Goal: Task Accomplishment & Management: Use online tool/utility

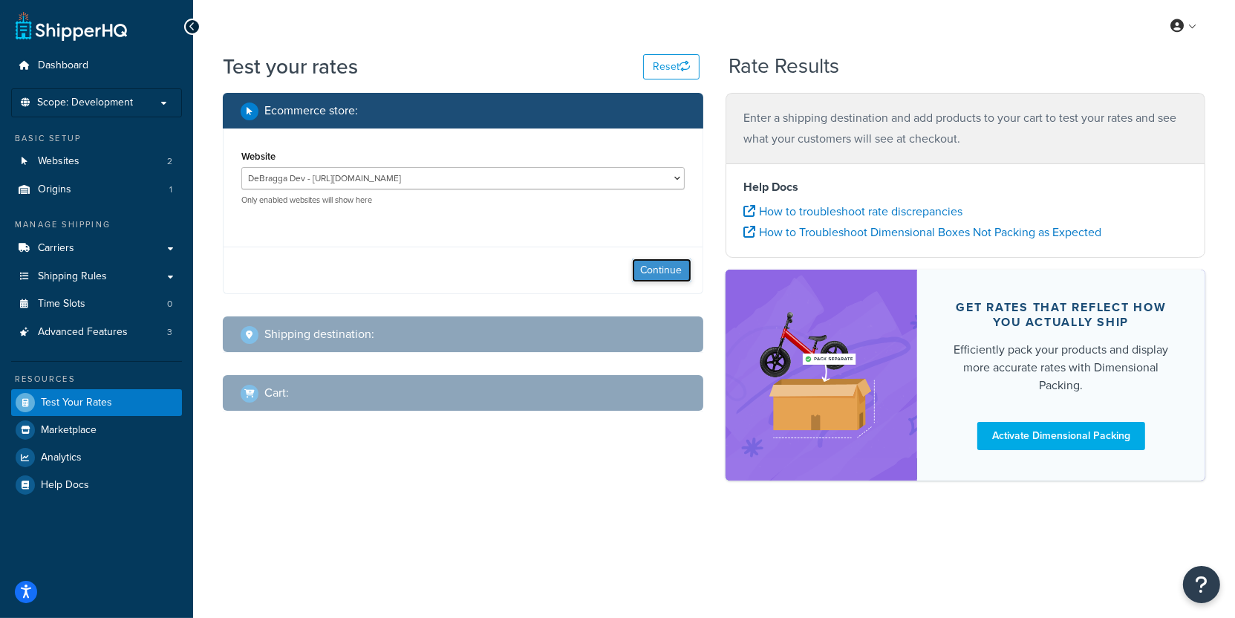
click at [661, 275] on button "Continue" at bounding box center [661, 270] width 59 height 24
select select "TX"
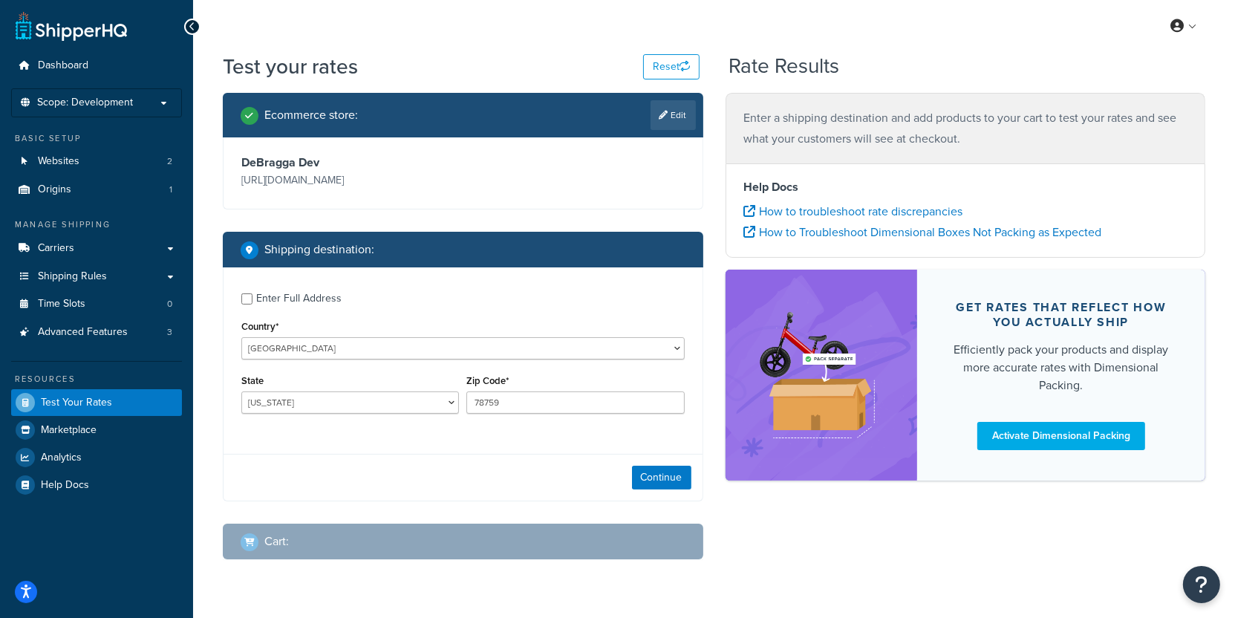
click at [528, 425] on div "Zip Code* 78759" at bounding box center [575, 398] width 225 height 54
click at [528, 414] on input "78759" at bounding box center [575, 402] width 218 height 22
paste input "91001"
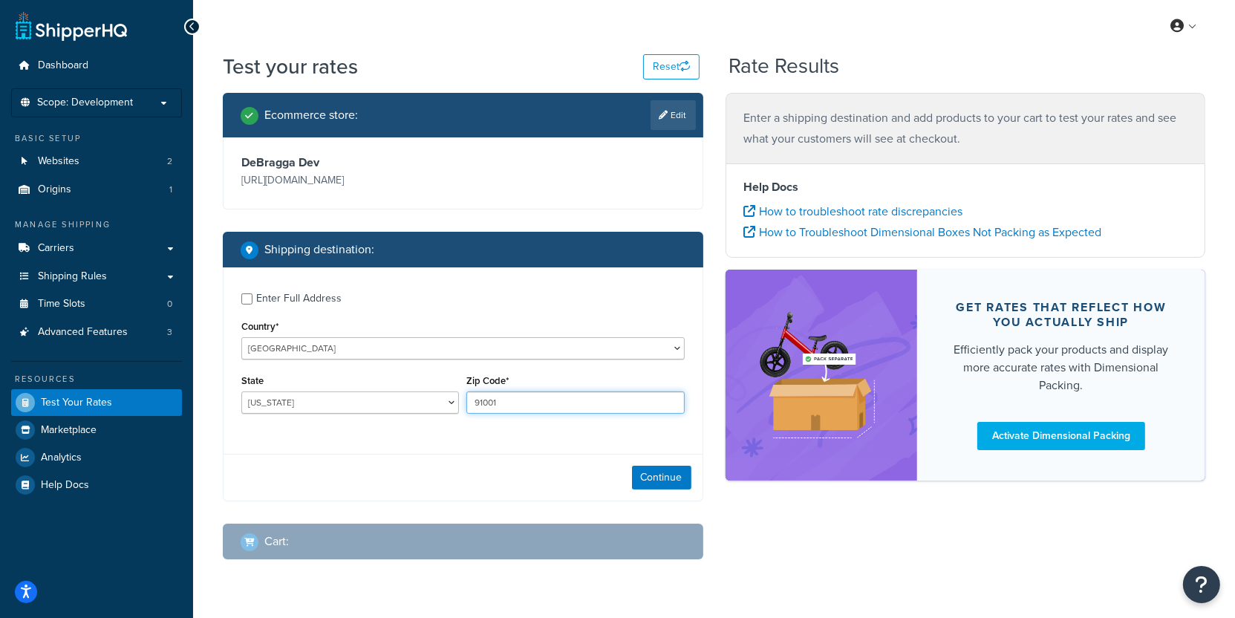
type input "91001"
click at [241, 391] on select "Alabama Alaska American Samoa Arizona Arkansas Armed Forces Americas Armed Forc…" at bounding box center [350, 402] width 218 height 22
select select "CA"
click option "California" at bounding box center [0, 0] width 0 height 0
click at [685, 489] on button "Continue" at bounding box center [661, 478] width 59 height 24
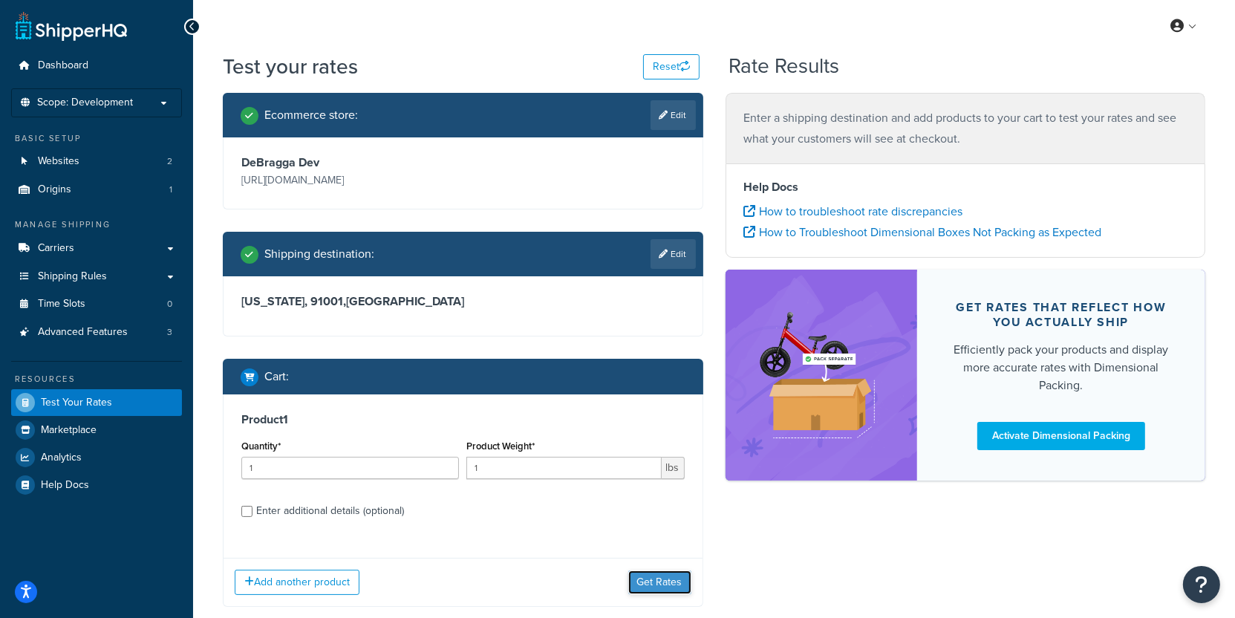
click at [681, 594] on button "Get Rates" at bounding box center [659, 582] width 63 height 24
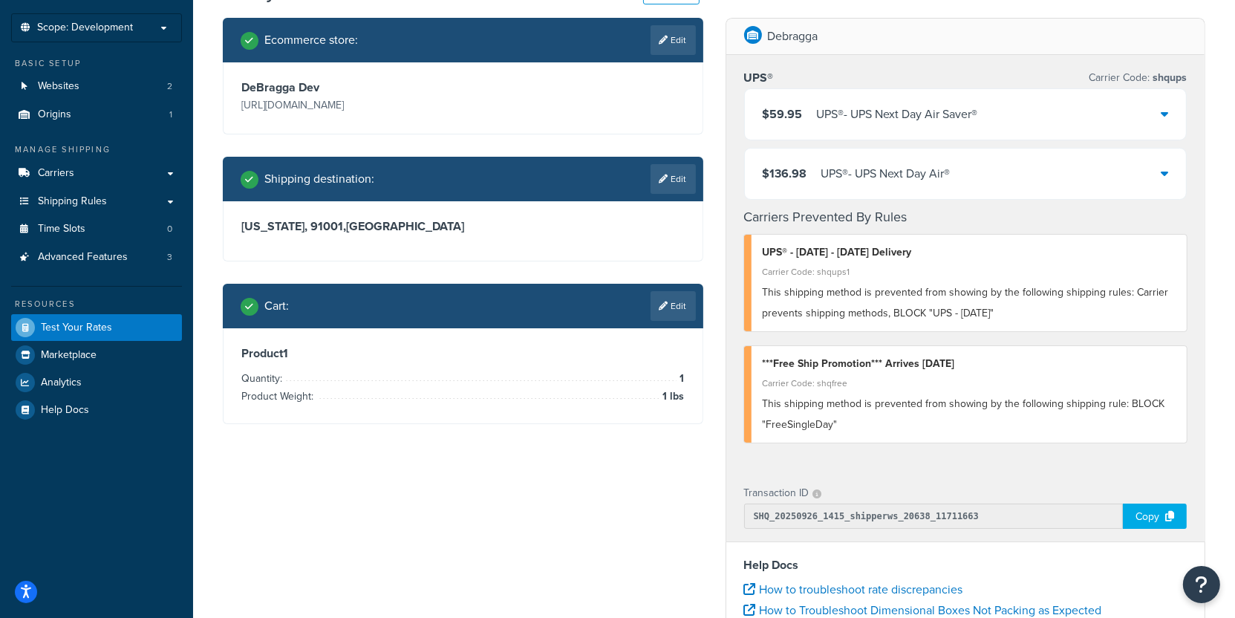
scroll to position [94, 0]
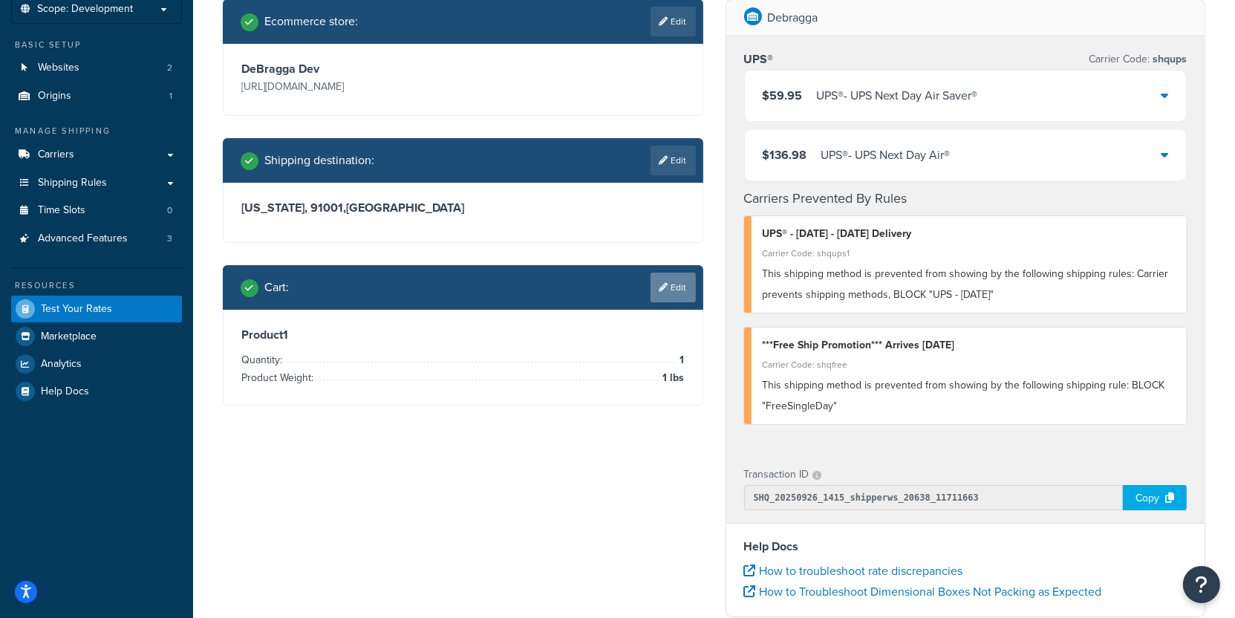
click at [680, 302] on link "Edit" at bounding box center [672, 287] width 45 height 30
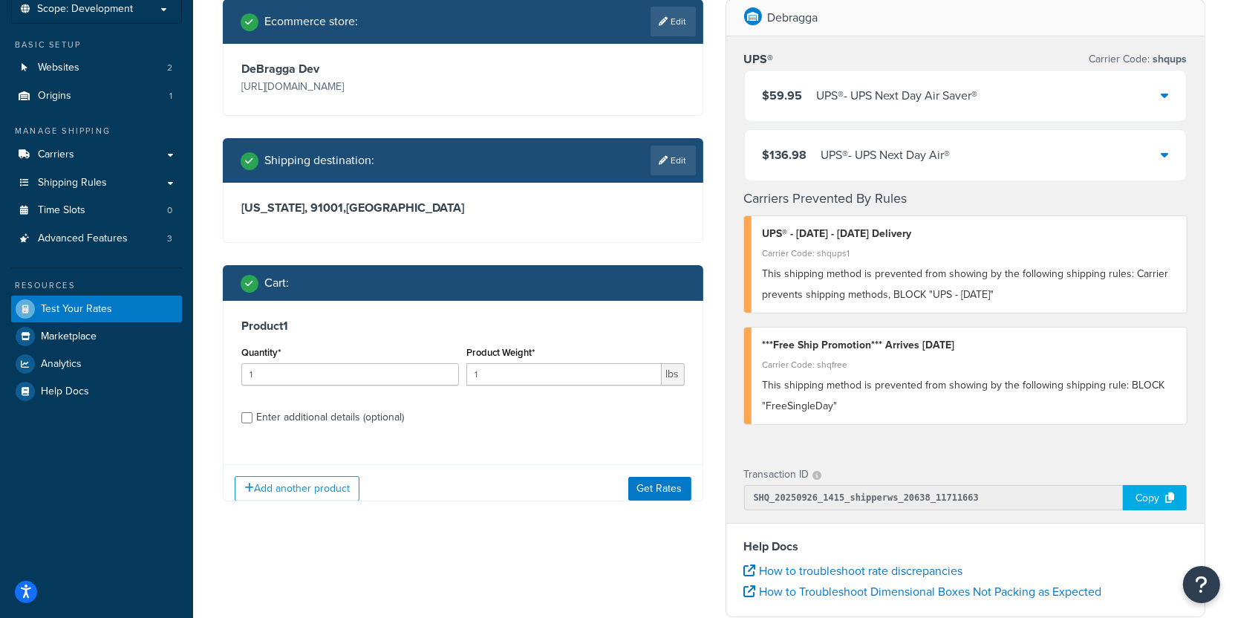
click at [344, 428] on div "Enter additional details (optional)" at bounding box center [330, 417] width 148 height 21
click at [252, 423] on input "Enter additional details (optional)" at bounding box center [246, 417] width 11 height 11
checkbox input "true"
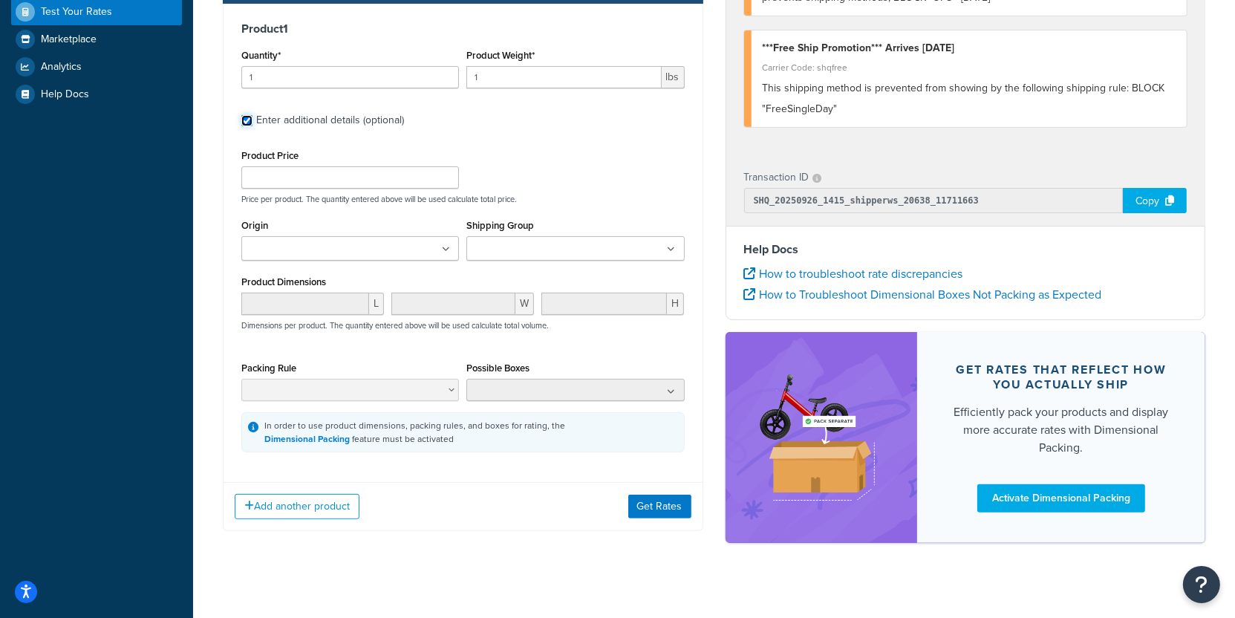
scroll to position [402, 0]
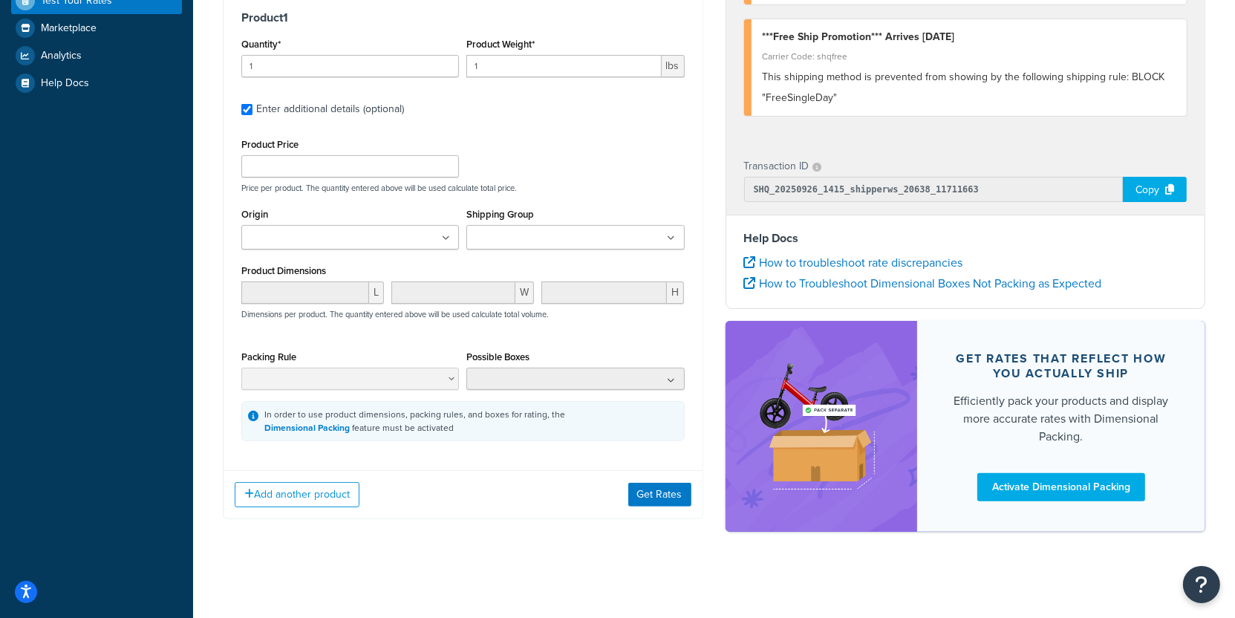
click at [535, 247] on input "Shipping Group" at bounding box center [536, 238] width 131 height 16
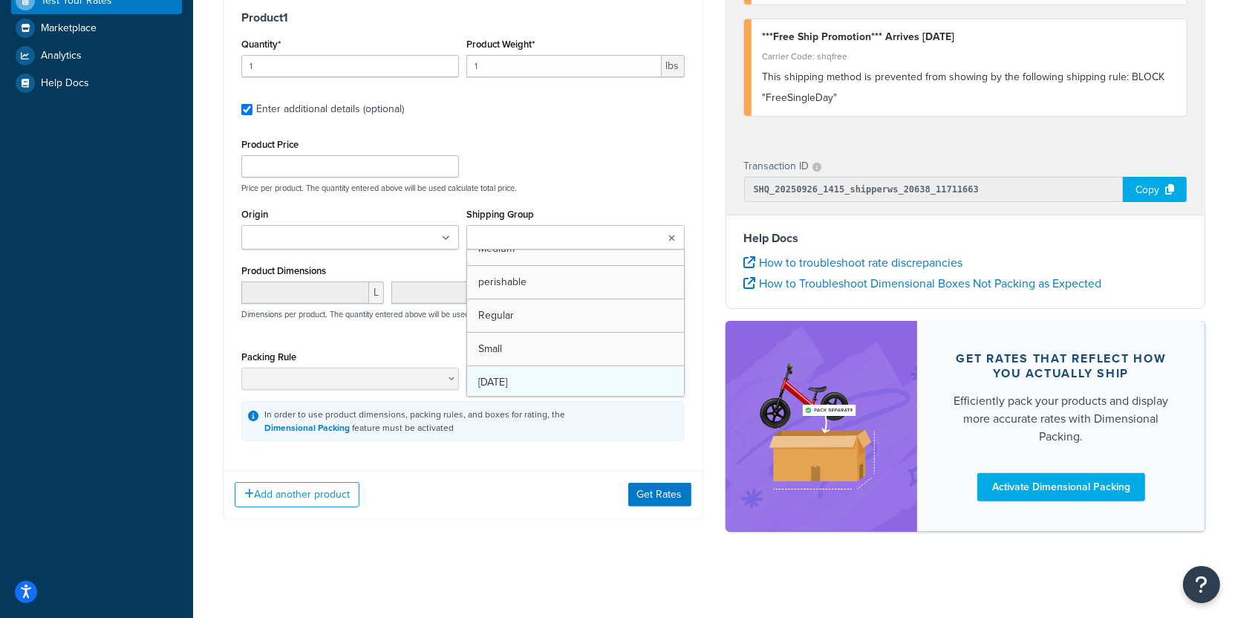
scroll to position [50, 0]
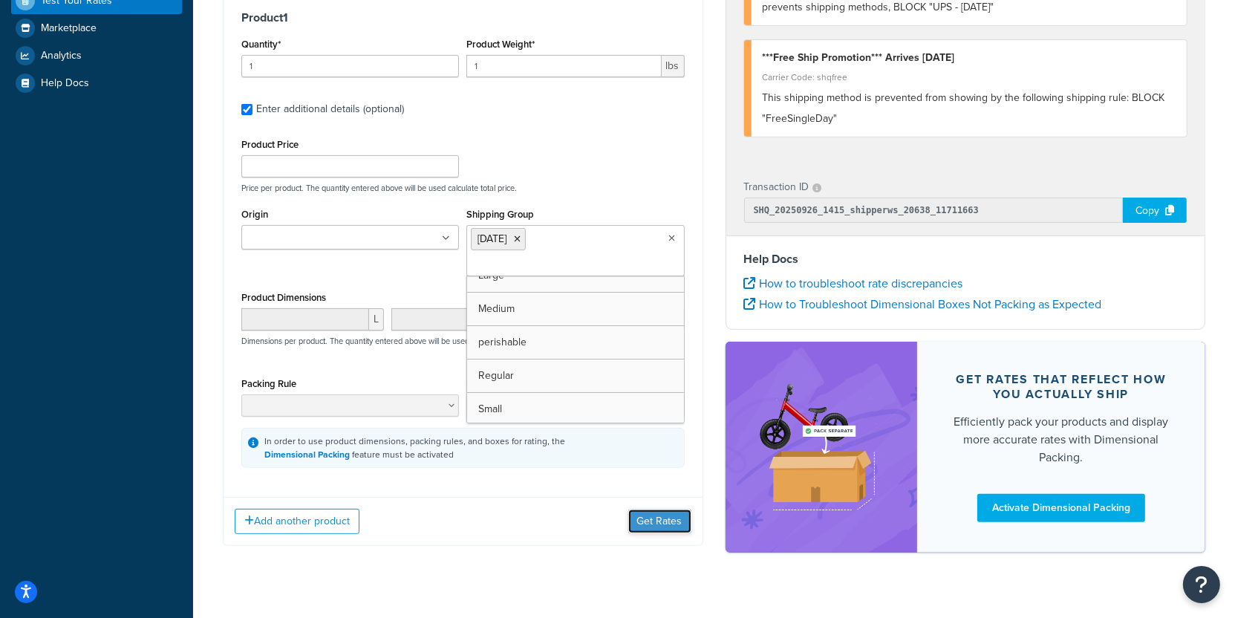
click at [680, 520] on button "Get Rates" at bounding box center [659, 521] width 63 height 24
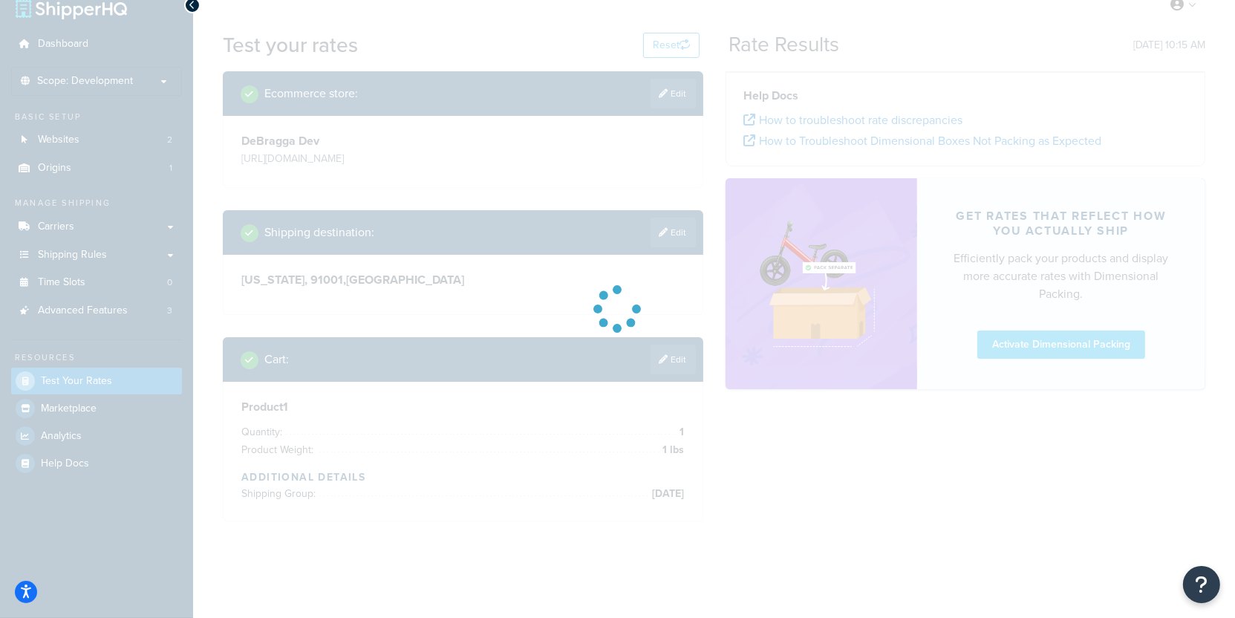
scroll to position [41, 0]
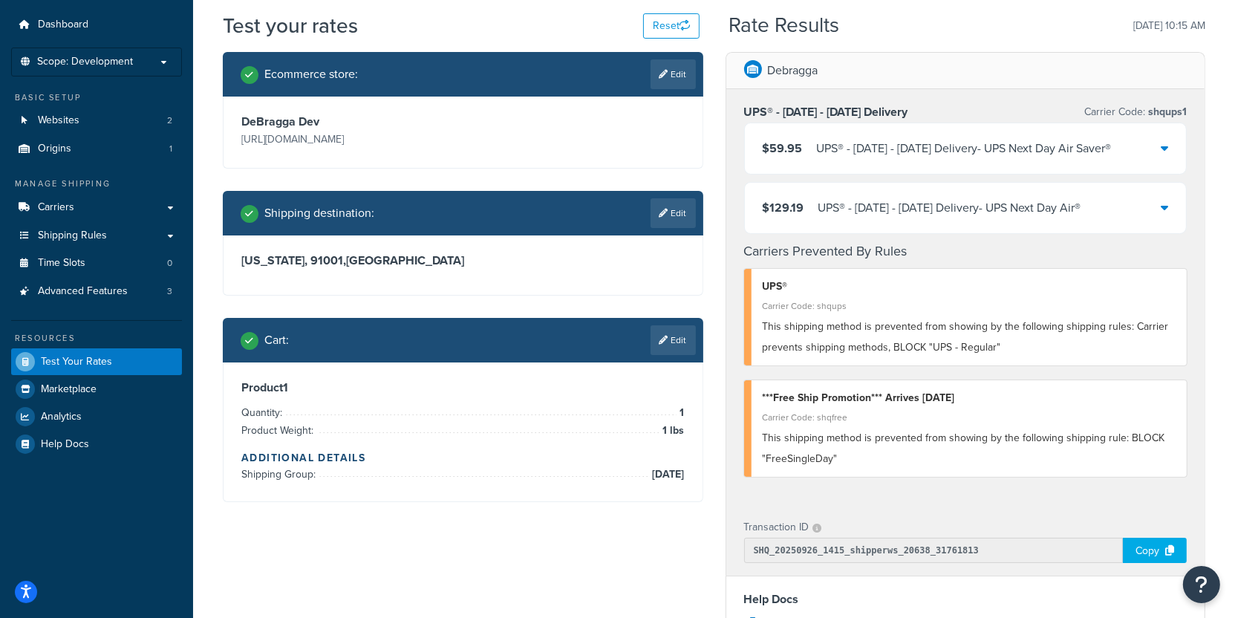
click at [877, 159] on div "UPS® - Thanksgiving - November 26 Delivery - UPS Next Day Air Saver®" at bounding box center [964, 148] width 295 height 21
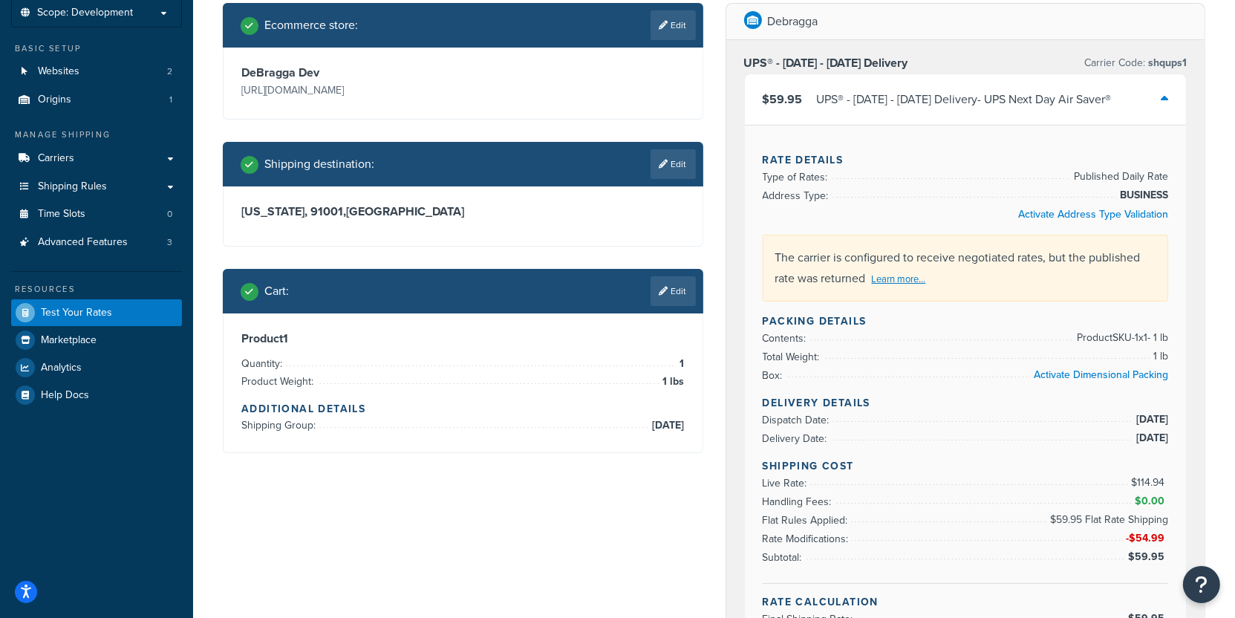
scroll to position [106, 0]
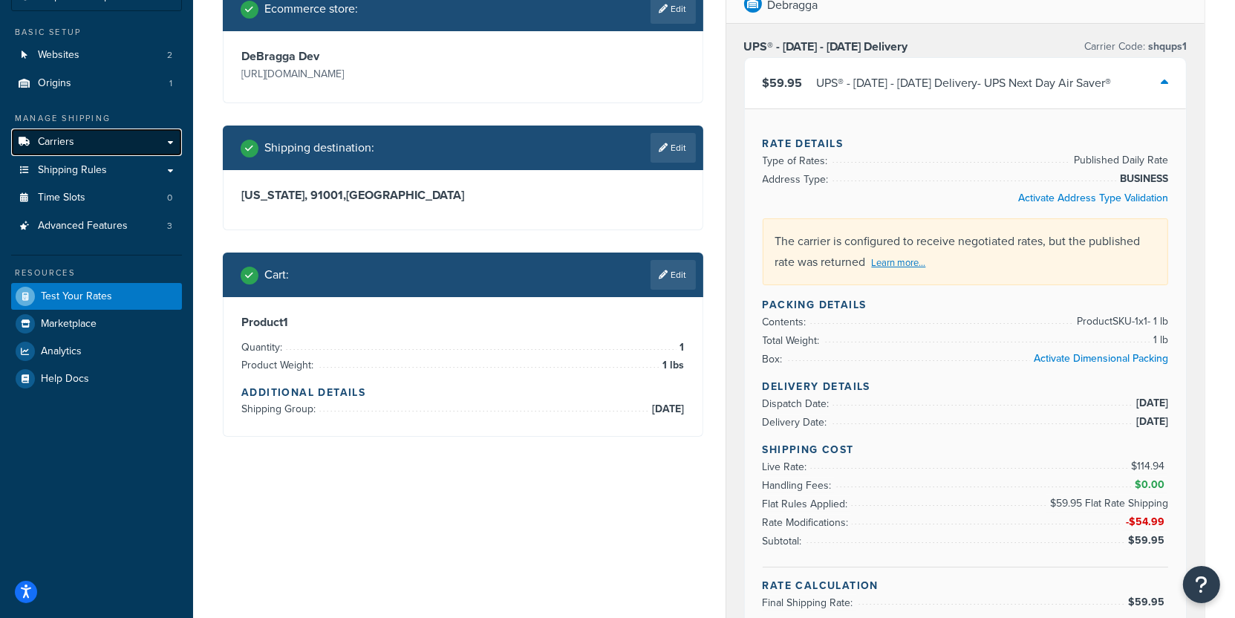
click at [153, 153] on link "Carriers" at bounding box center [96, 141] width 171 height 27
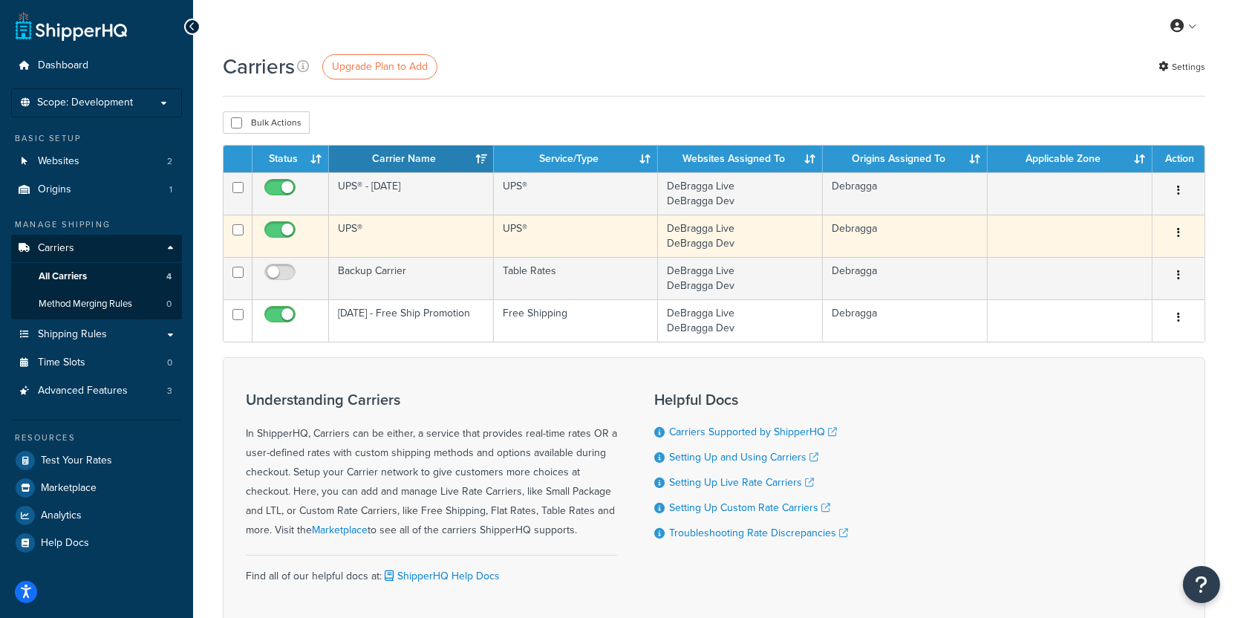
click at [401, 218] on td "UPS®" at bounding box center [411, 236] width 165 height 42
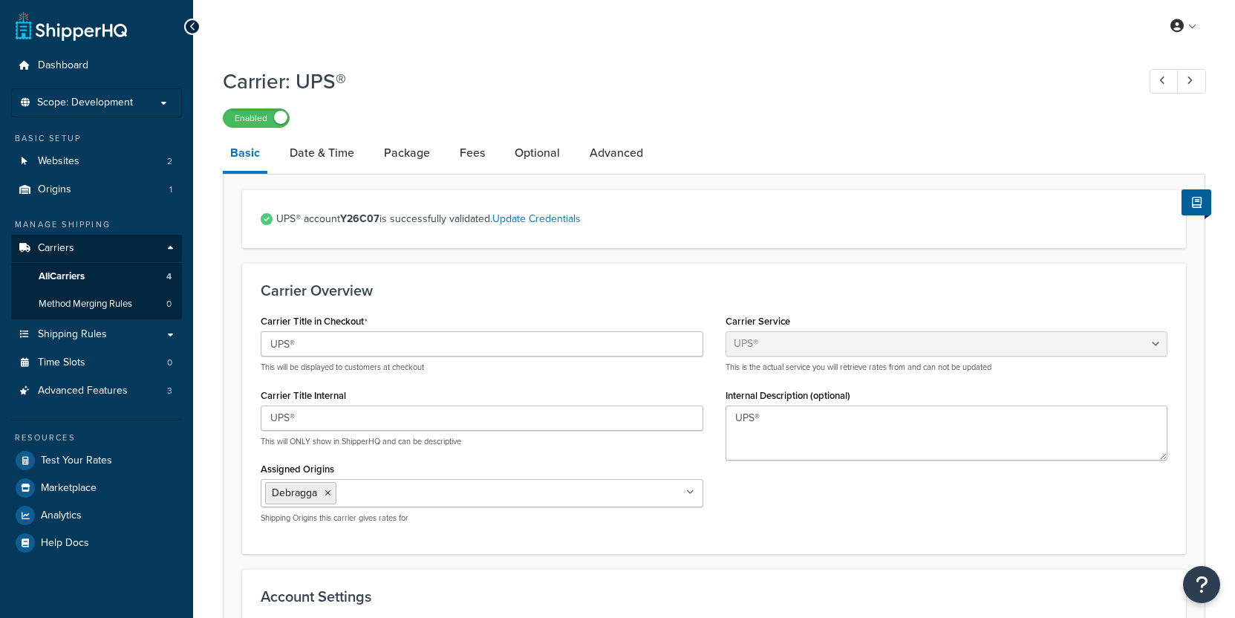
select select "ups"
click at [174, 280] on link "All Carriers 4" at bounding box center [96, 276] width 171 height 27
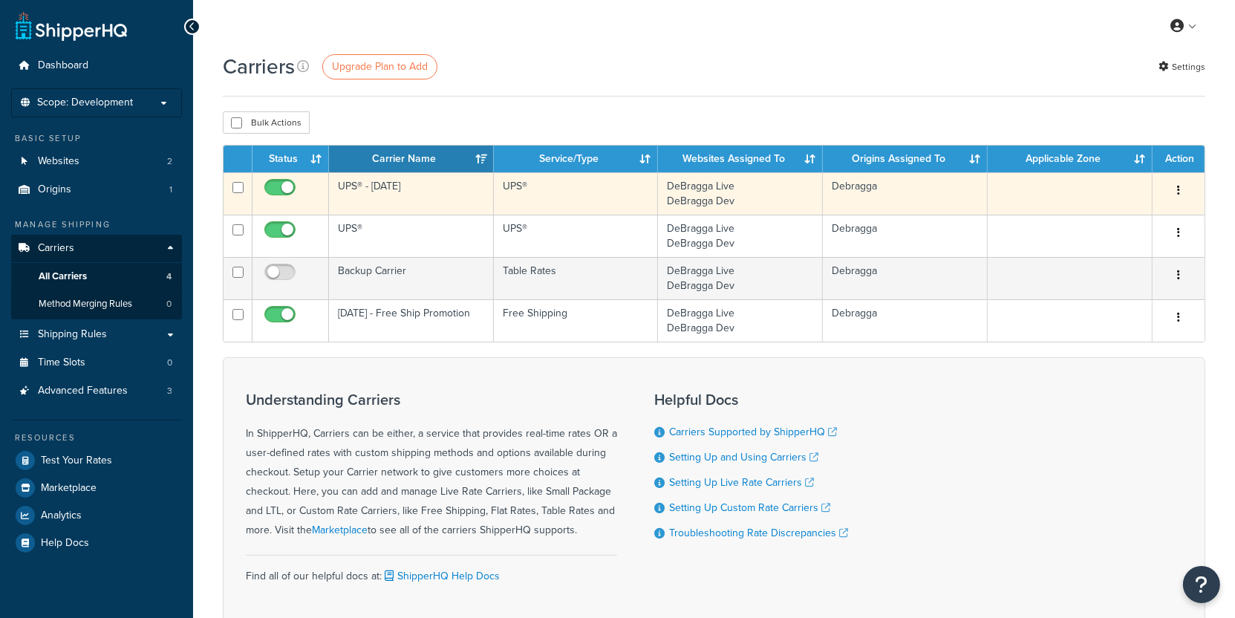
click at [440, 206] on td "UPS® - Thanksgiving" at bounding box center [411, 193] width 165 height 42
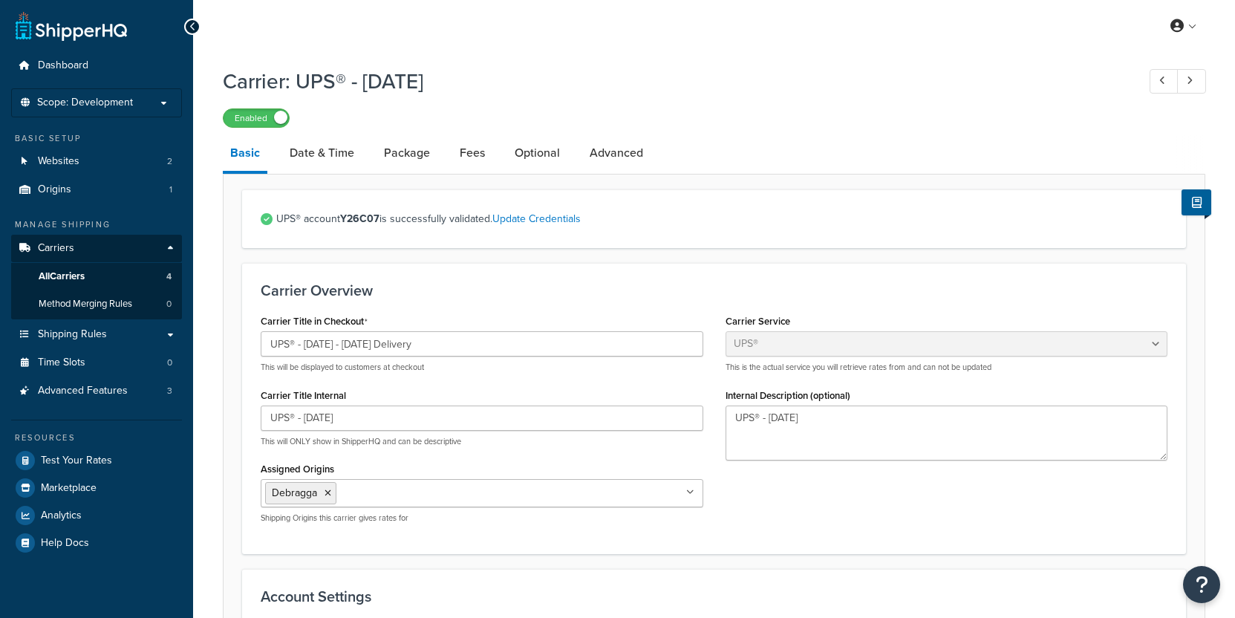
select select "ups"
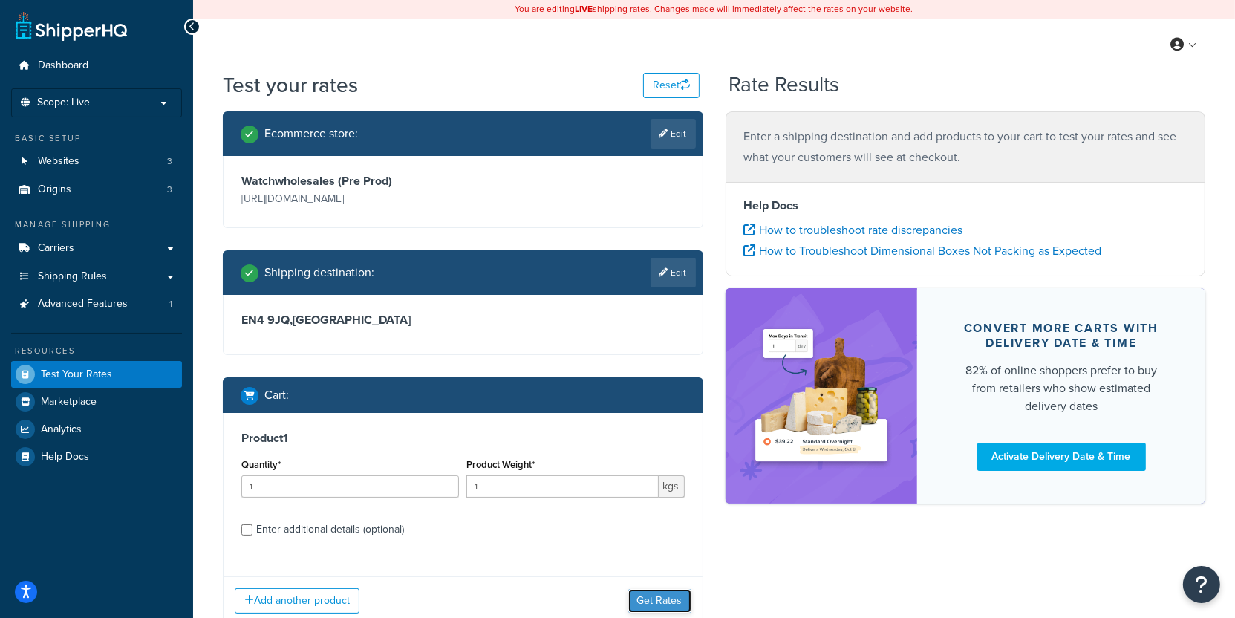
click at [659, 598] on button "Get Rates" at bounding box center [659, 601] width 63 height 24
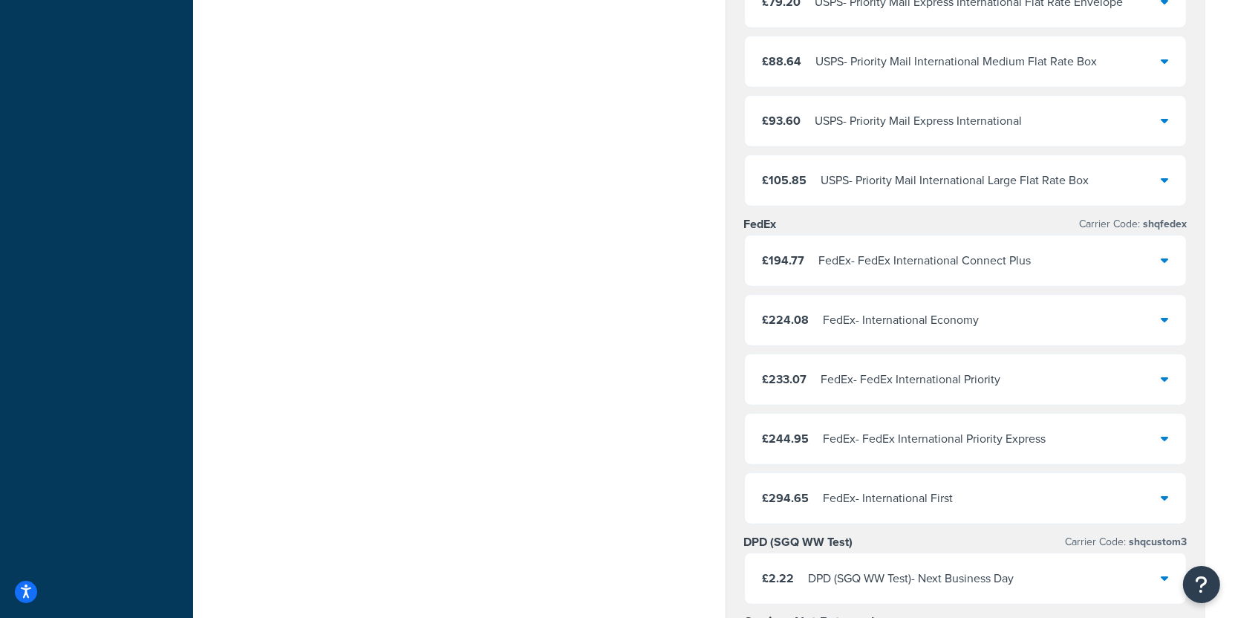
scroll to position [1196, 0]
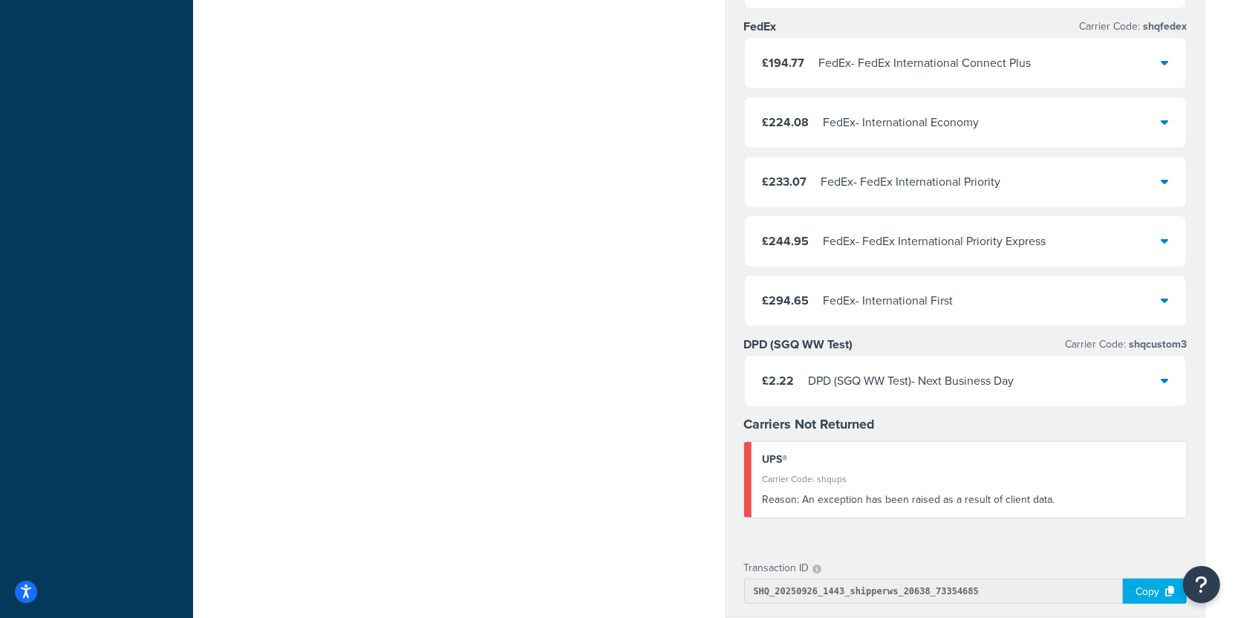
click at [909, 489] on div "Reason: An exception has been raised as a result of client data." at bounding box center [970, 499] width 414 height 21
copy div "Reason:"
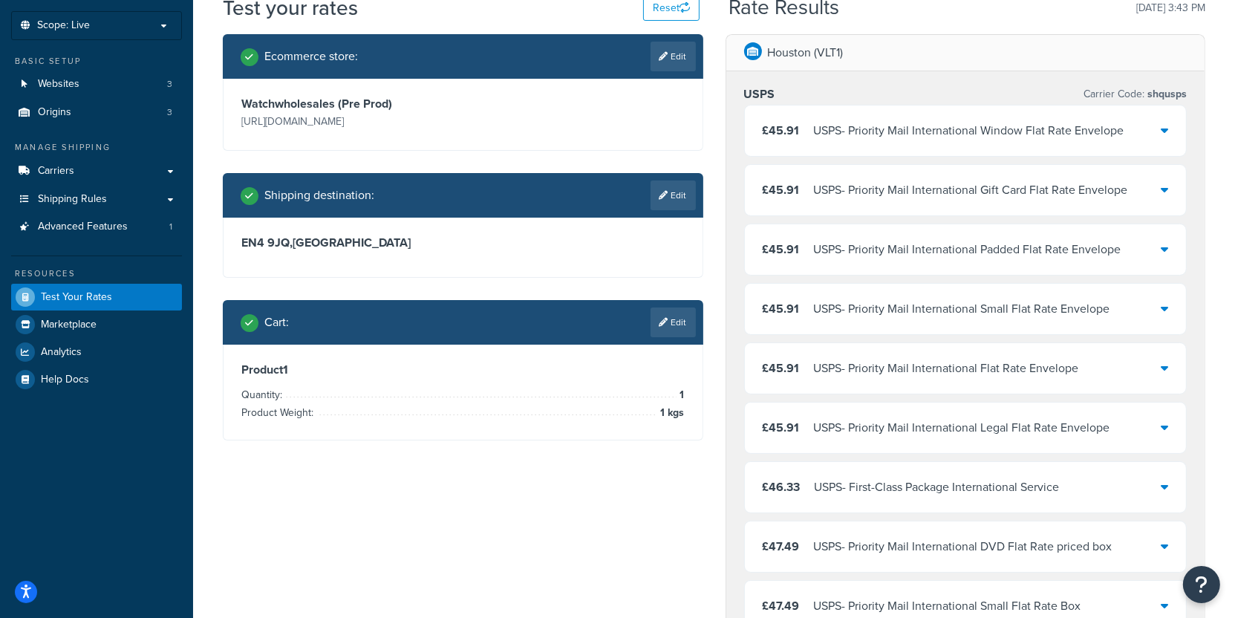
scroll to position [0, 0]
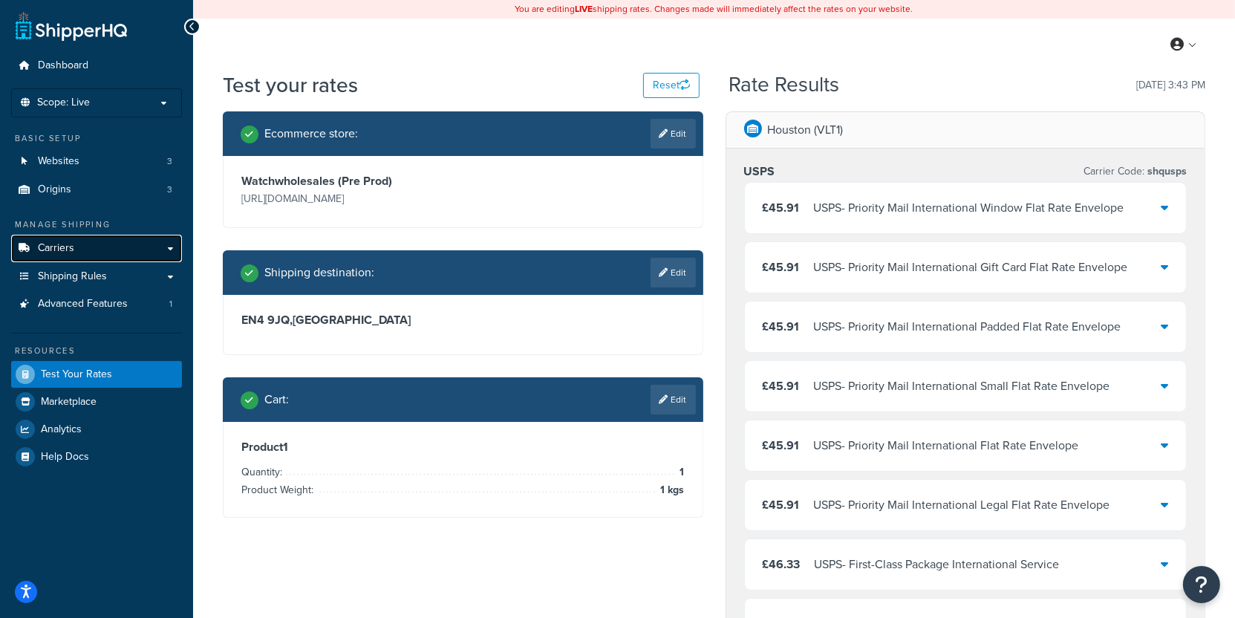
click at [135, 239] on link "Carriers" at bounding box center [96, 248] width 171 height 27
click at [113, 244] on link "Carriers" at bounding box center [96, 248] width 171 height 27
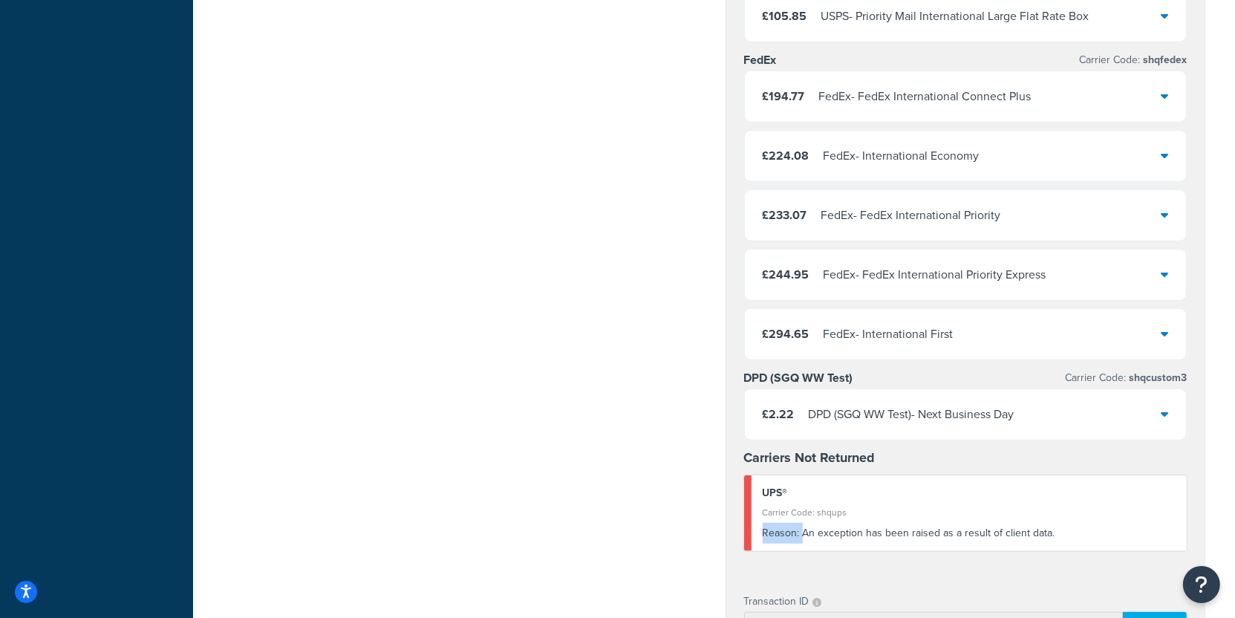
scroll to position [1589, 0]
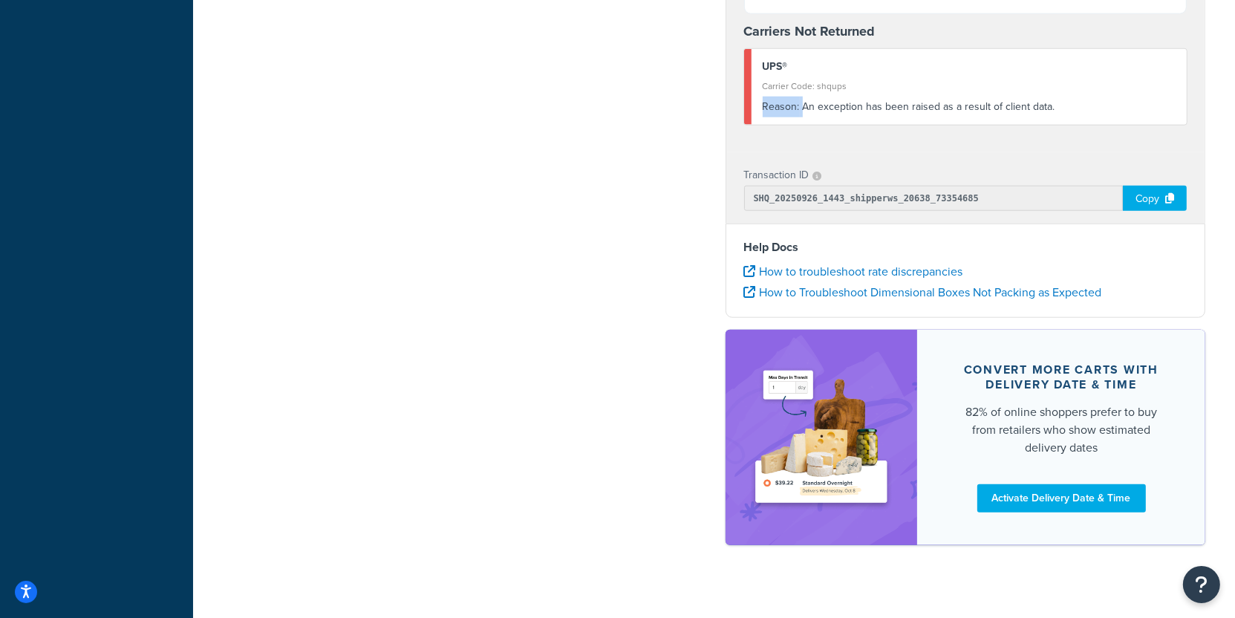
click at [1136, 186] on div "Copy" at bounding box center [1155, 198] width 64 height 25
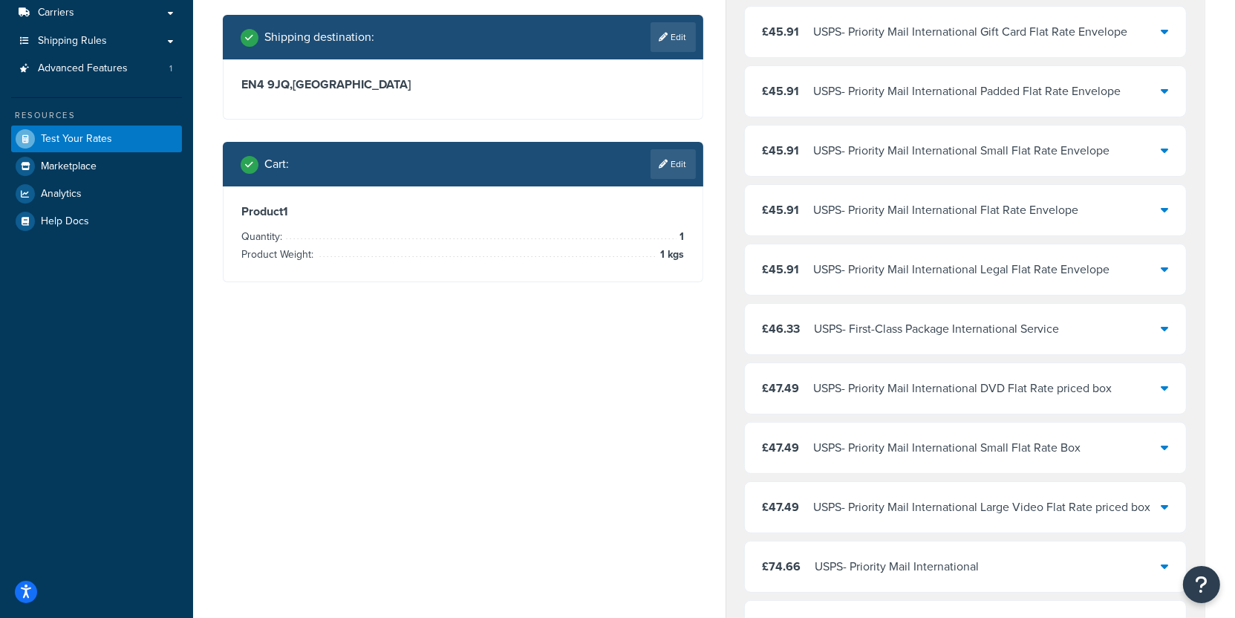
scroll to position [0, 0]
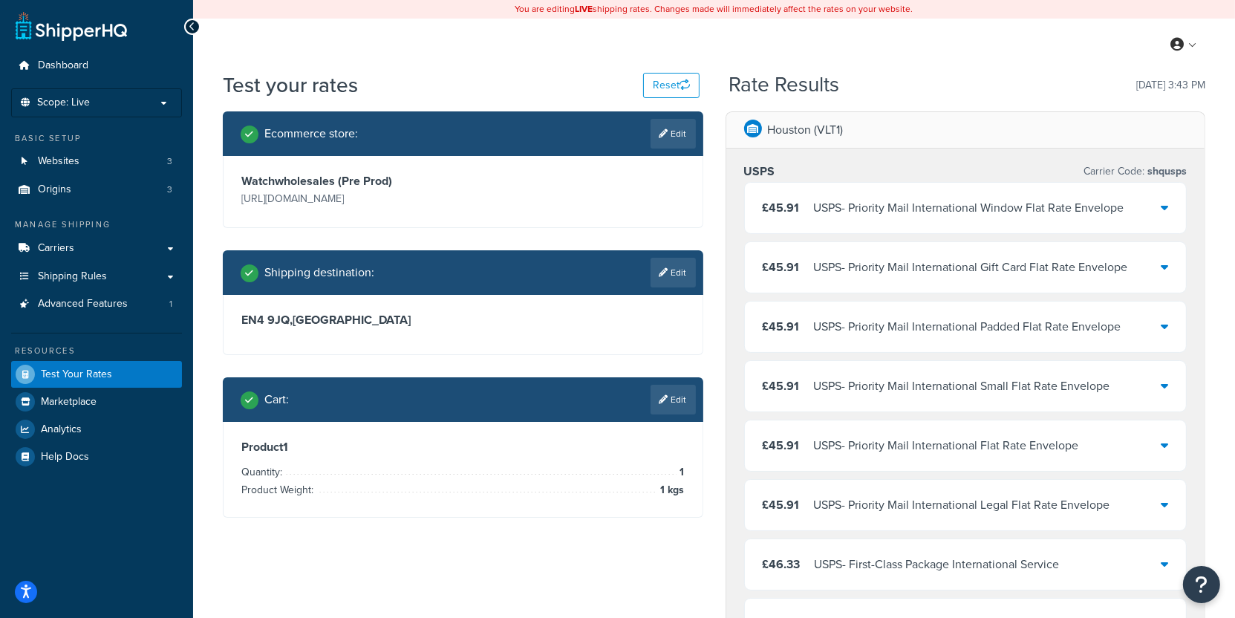
click at [662, 414] on div "Cart : Edit" at bounding box center [463, 399] width 480 height 45
click at [662, 396] on icon at bounding box center [663, 399] width 9 height 9
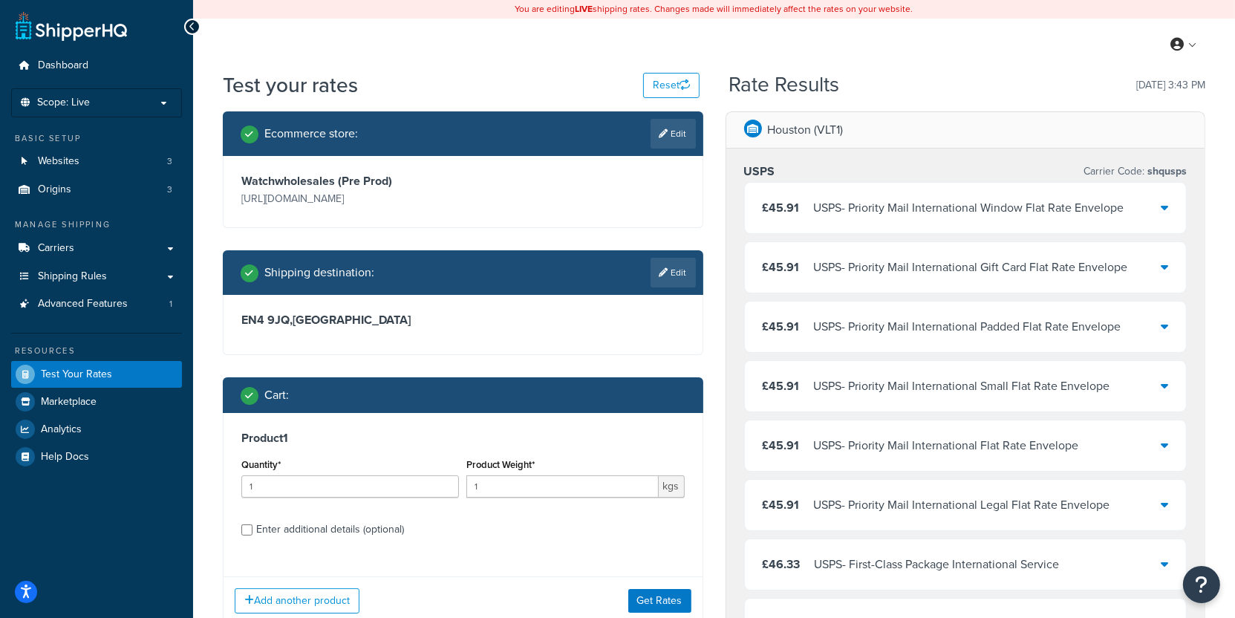
click at [545, 505] on div "Product Weight* 1 kgs" at bounding box center [575, 481] width 225 height 54
click at [545, 493] on input "1" at bounding box center [562, 486] width 192 height 22
type input "1.4"
click at [649, 601] on button "Get Rates" at bounding box center [659, 601] width 63 height 24
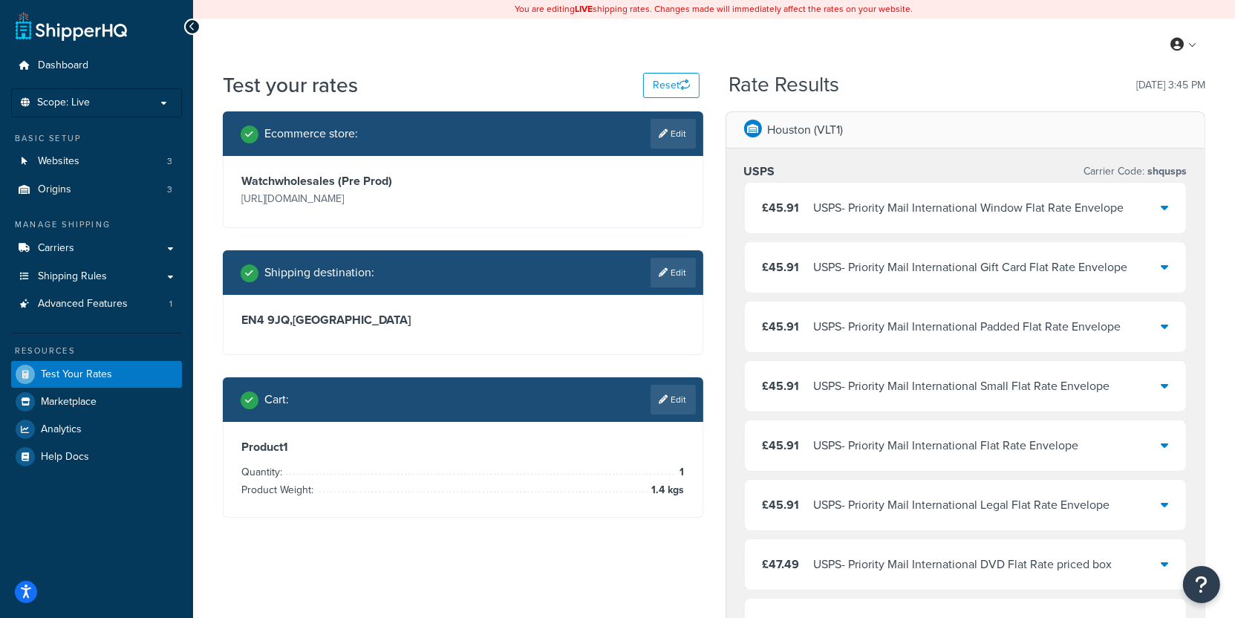
click at [680, 378] on div "Cart : Edit" at bounding box center [463, 399] width 480 height 45
click at [679, 391] on link "Edit" at bounding box center [672, 400] width 45 height 30
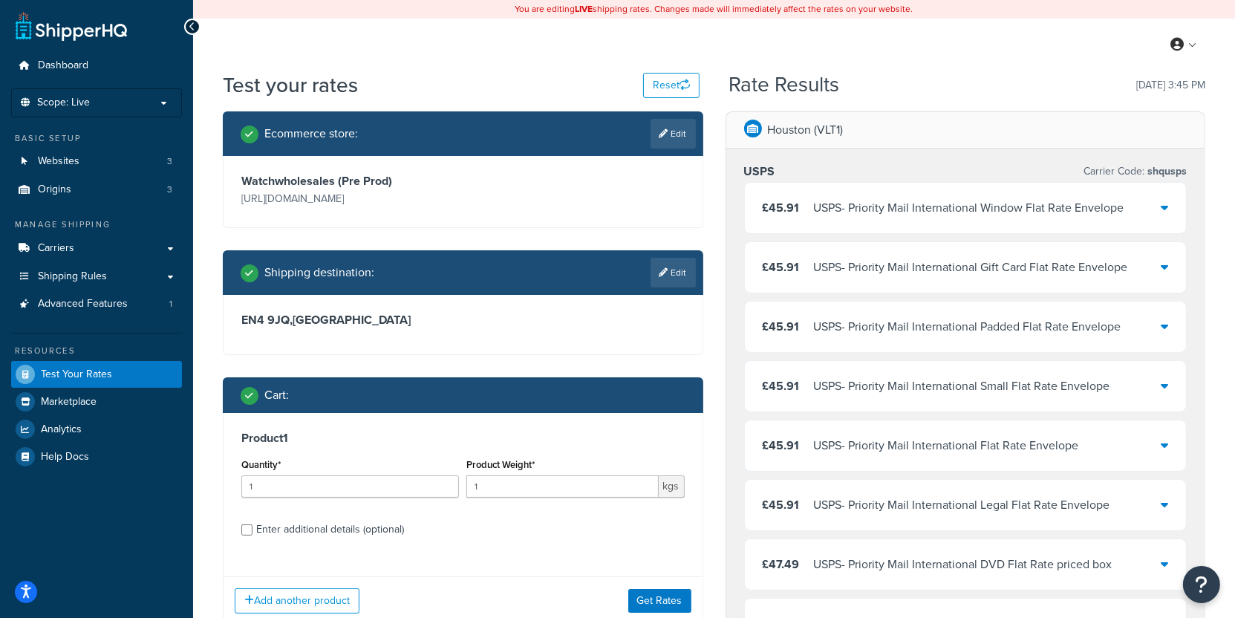
click at [329, 526] on div "Enter additional details (optional)" at bounding box center [330, 529] width 148 height 21
click at [252, 526] on input "Enter additional details (optional)" at bounding box center [246, 529] width 11 height 11
checkbox input "true"
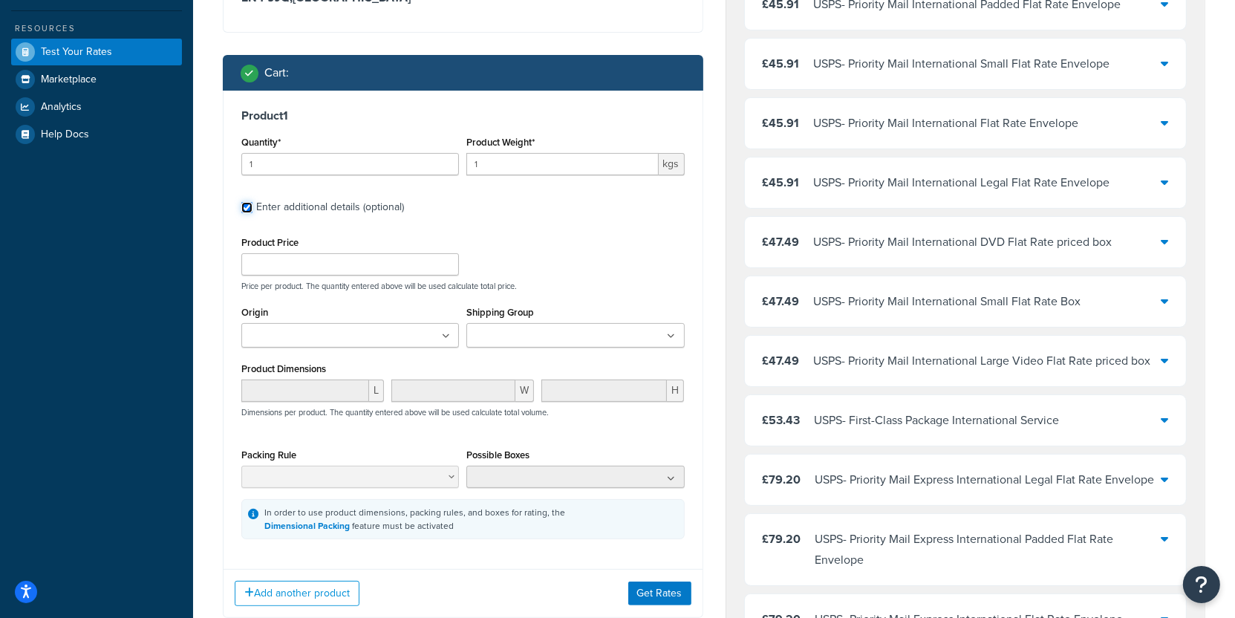
scroll to position [453, 0]
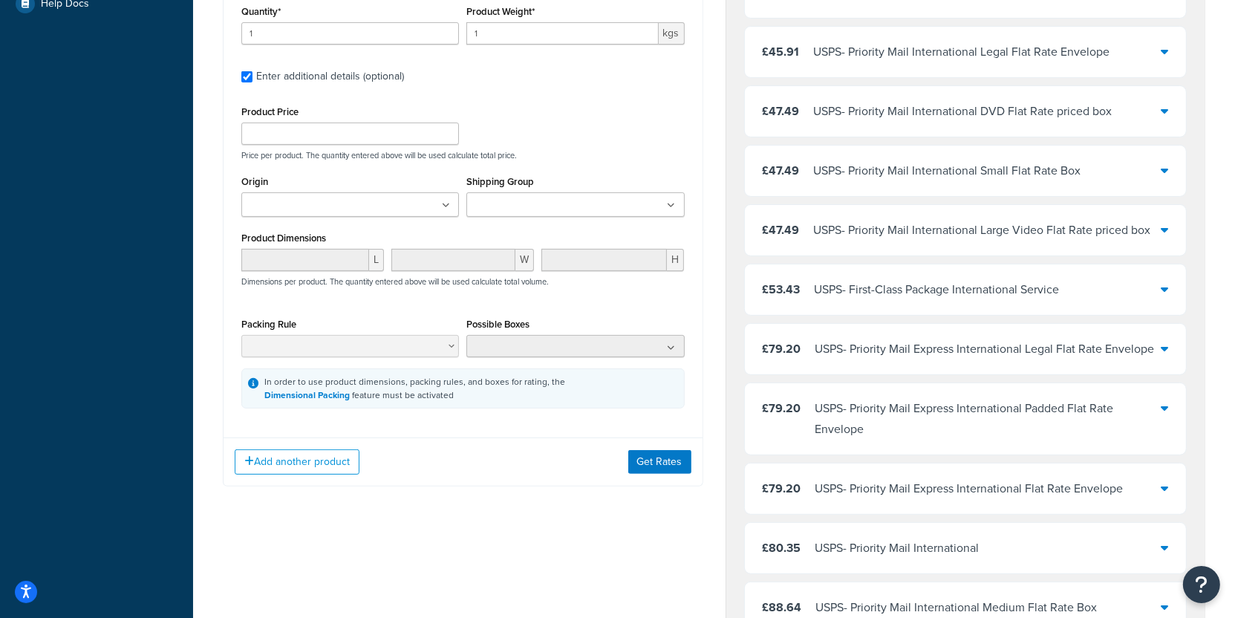
click at [335, 199] on input "Origin" at bounding box center [311, 206] width 131 height 16
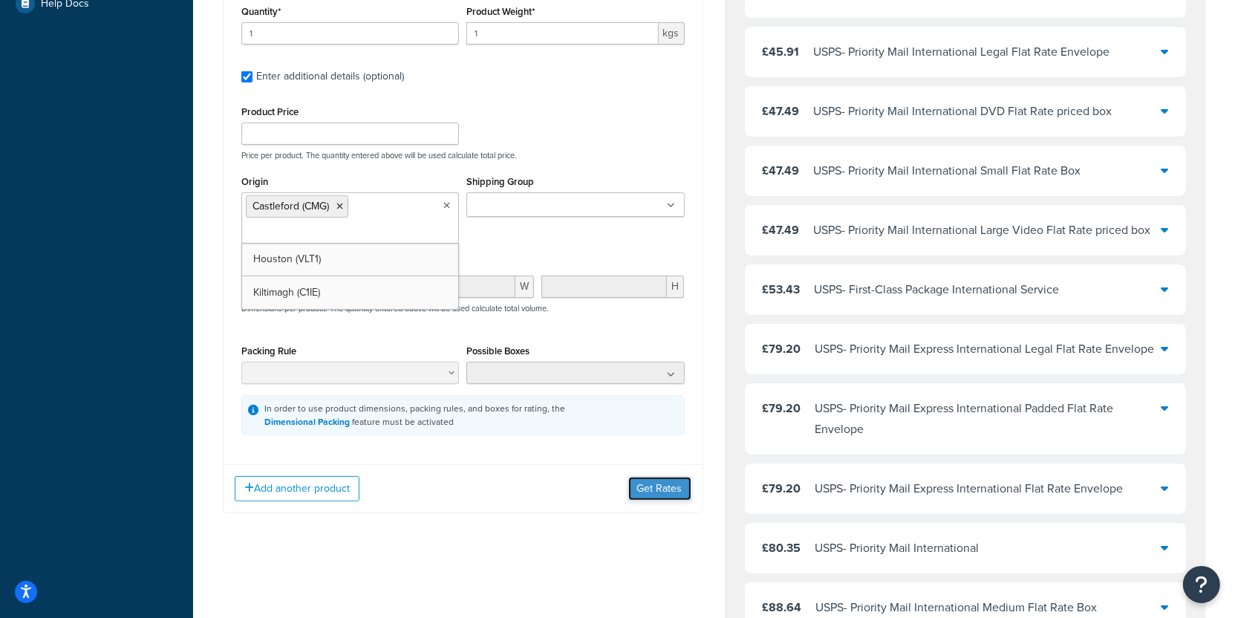
click at [642, 477] on button "Get Rates" at bounding box center [659, 489] width 63 height 24
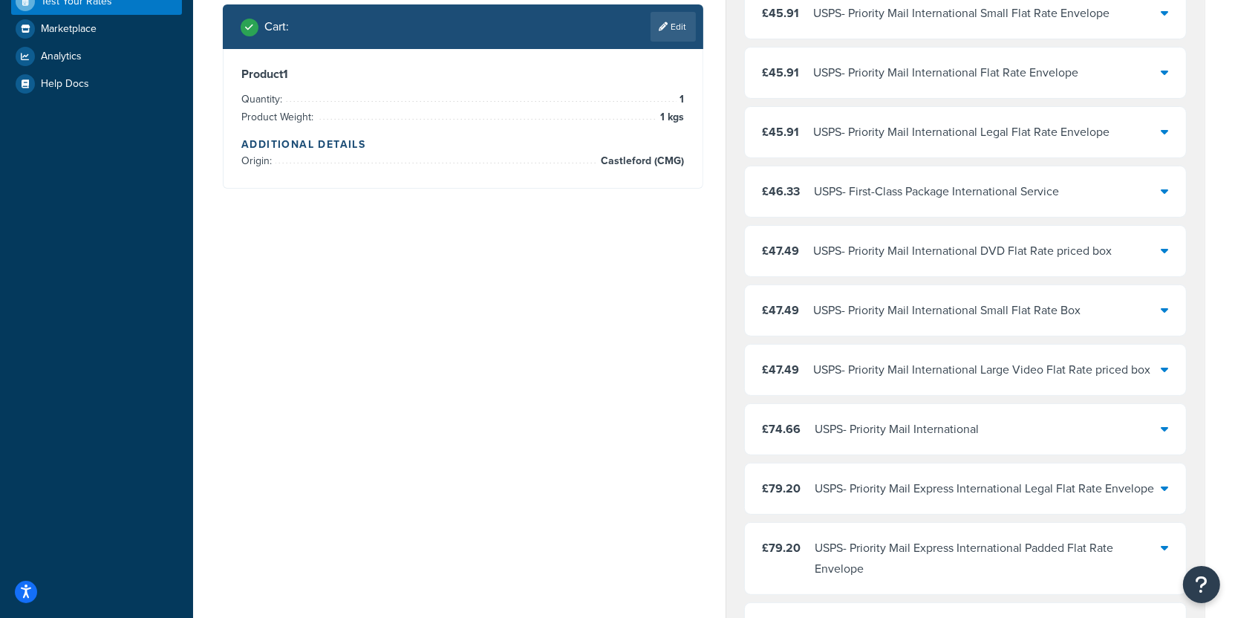
scroll to position [225, 0]
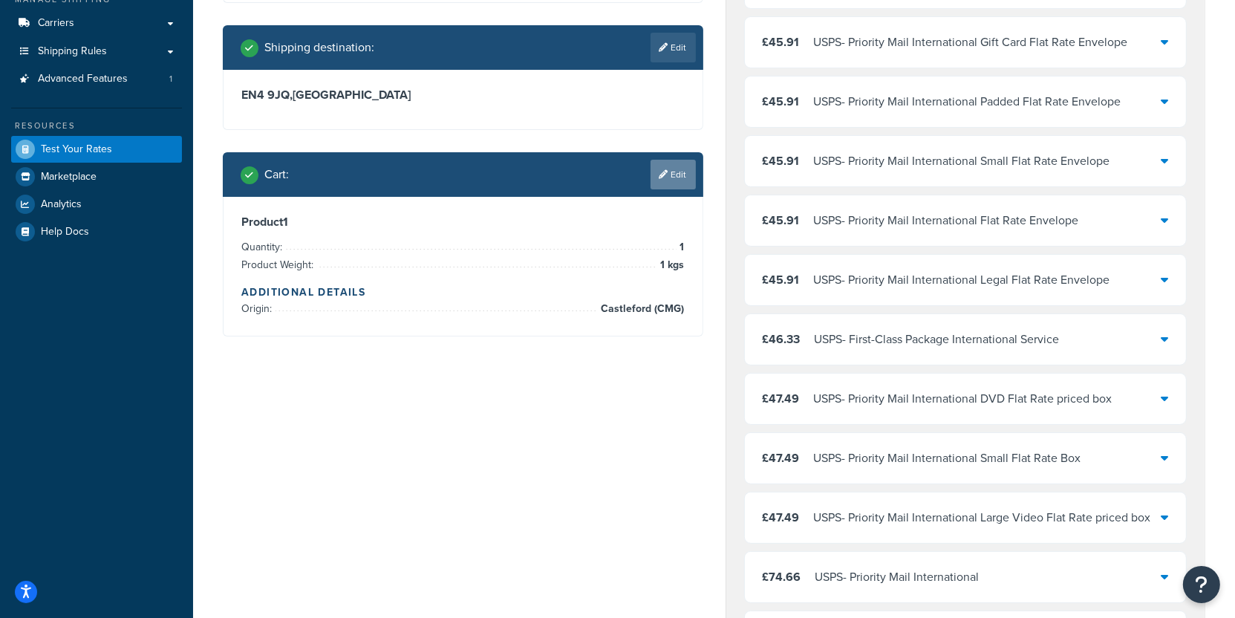
click at [656, 177] on link "Edit" at bounding box center [672, 175] width 45 height 30
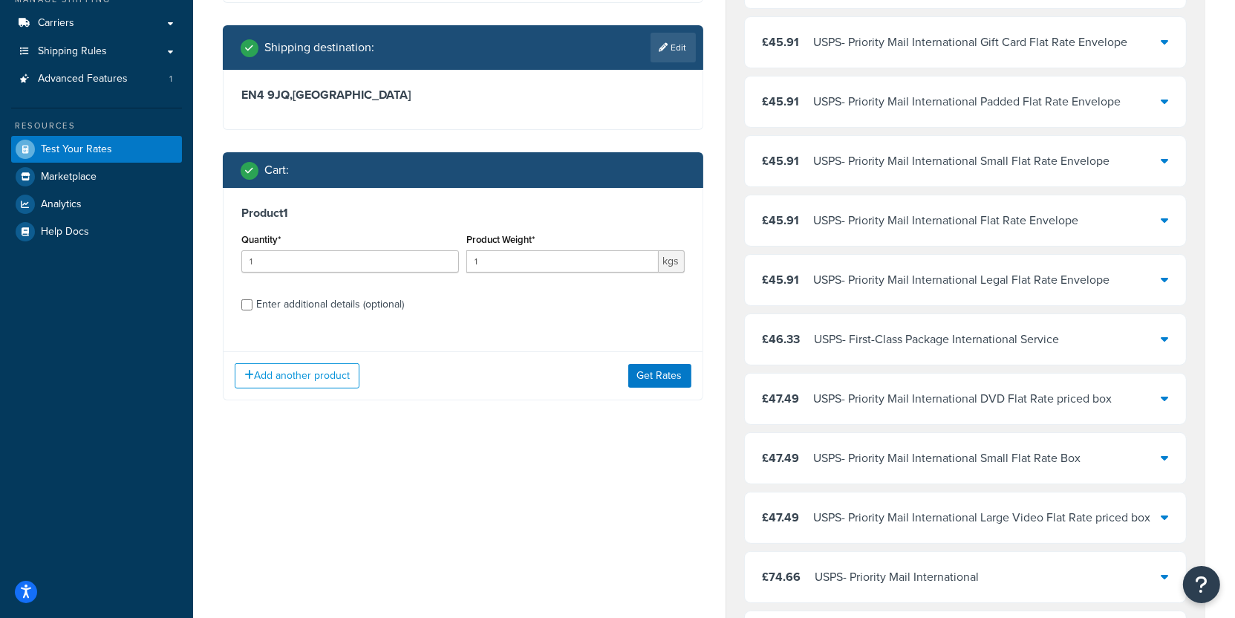
click at [335, 294] on div "Enter additional details (optional)" at bounding box center [330, 304] width 148 height 21
click at [252, 299] on input "Enter additional details (optional)" at bounding box center [246, 304] width 11 height 11
checkbox input "true"
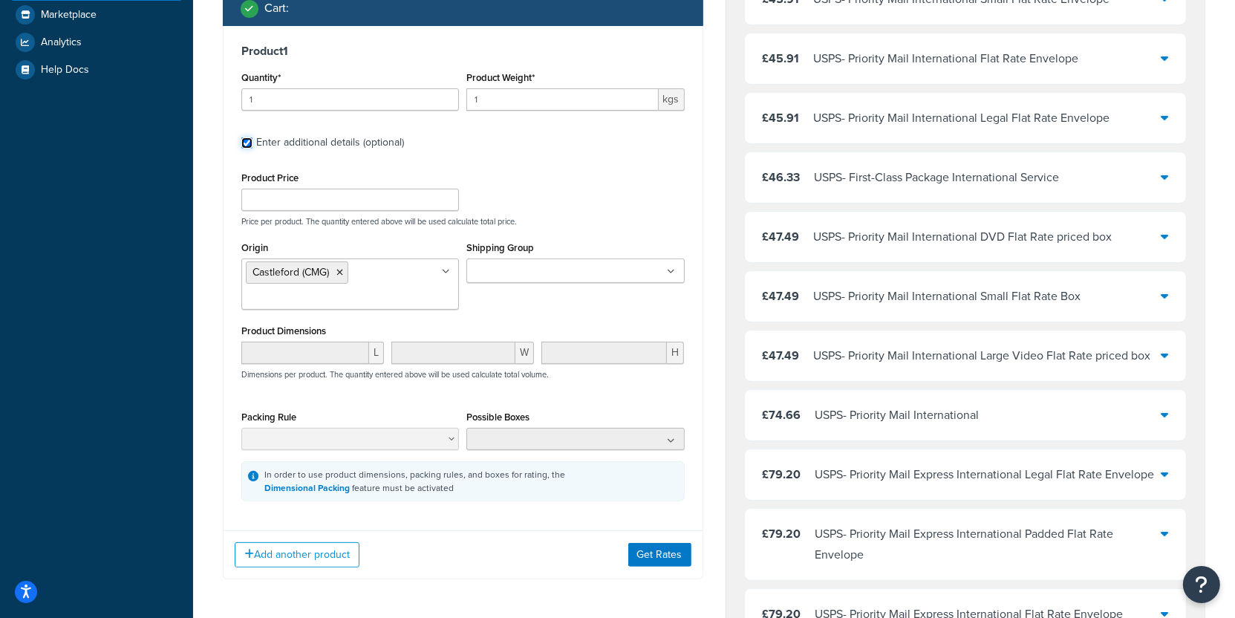
scroll to position [466, 0]
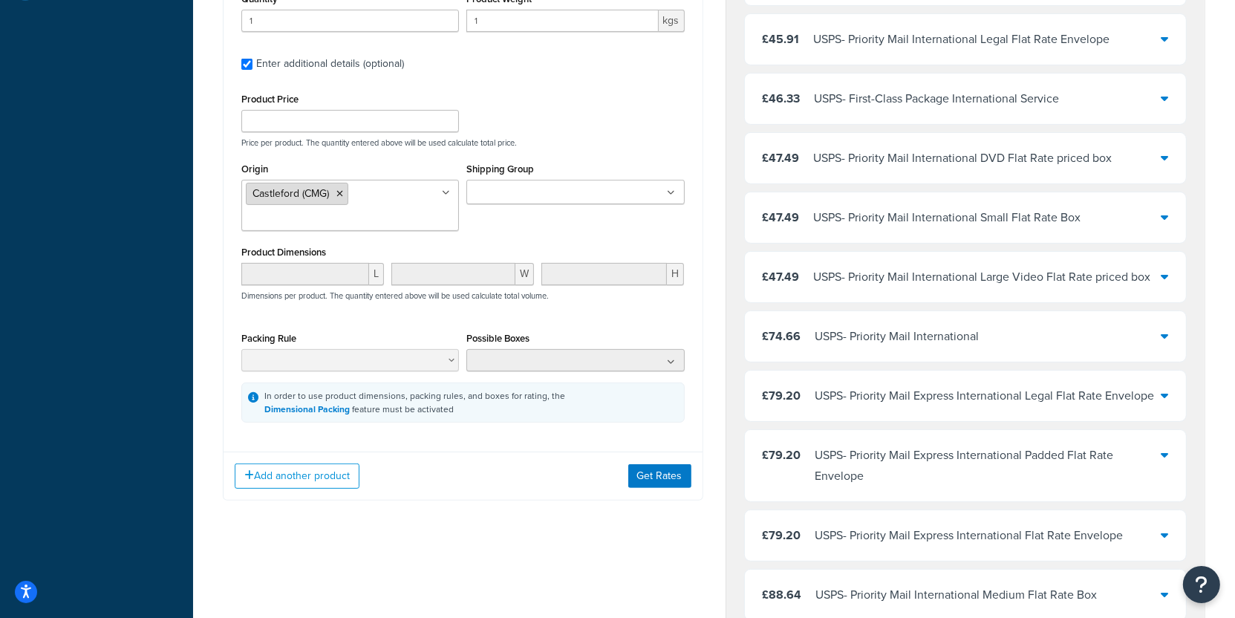
click at [340, 194] on icon at bounding box center [339, 193] width 7 height 9
click at [328, 191] on icon at bounding box center [330, 193] width 7 height 9
click at [331, 195] on icon at bounding box center [330, 193] width 7 height 9
click at [660, 477] on button "Get Rates" at bounding box center [659, 476] width 63 height 24
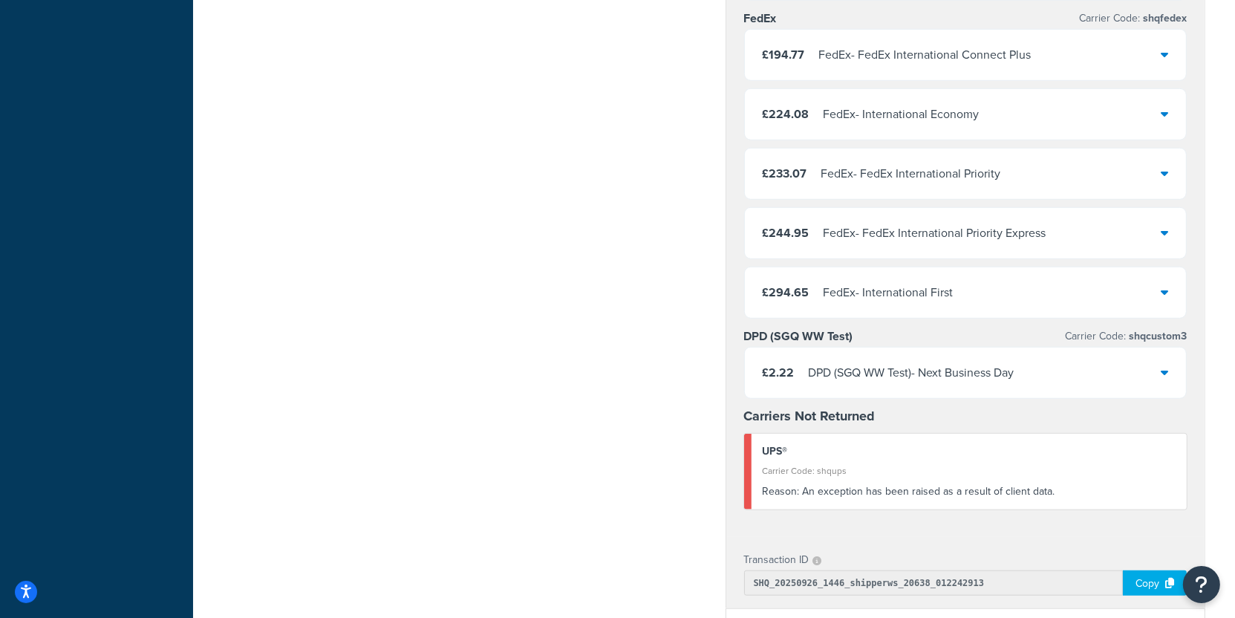
scroll to position [1237, 0]
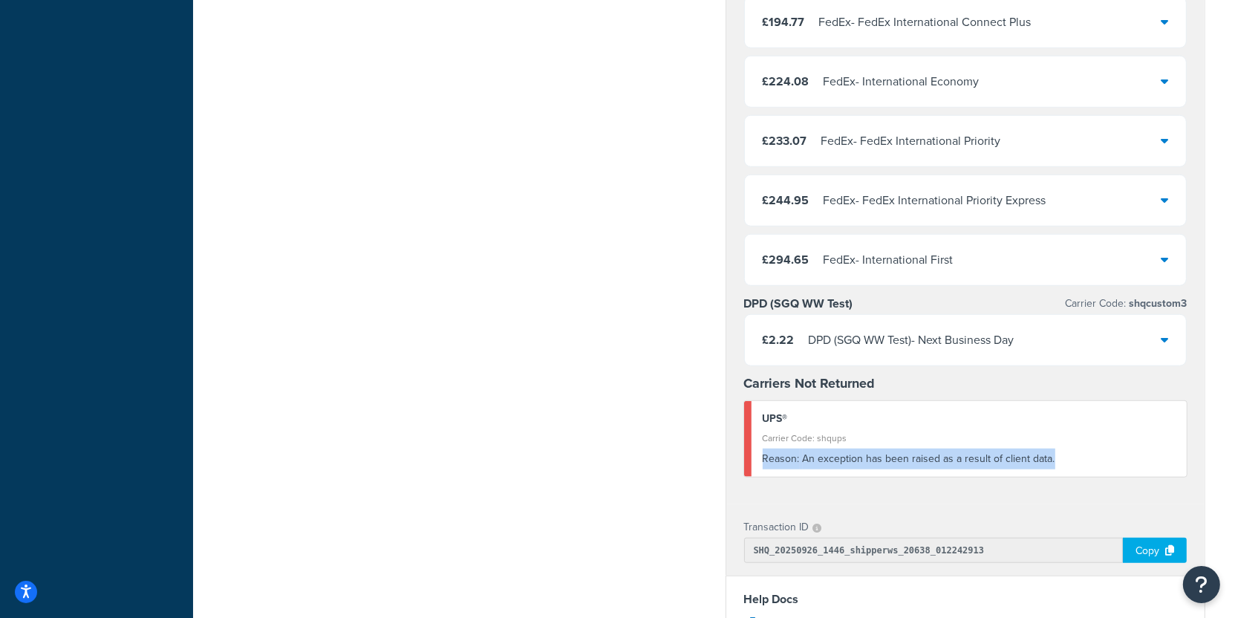
drag, startPoint x: 1058, startPoint y: 447, endPoint x: 757, endPoint y: 438, distance: 300.8
click at [757, 438] on div "UPS® Carrier Code: shqups Reason: An exception has been raised as a result of c…" at bounding box center [965, 439] width 443 height 76
copy div "Reason: An exception has been raised as a result of client data."
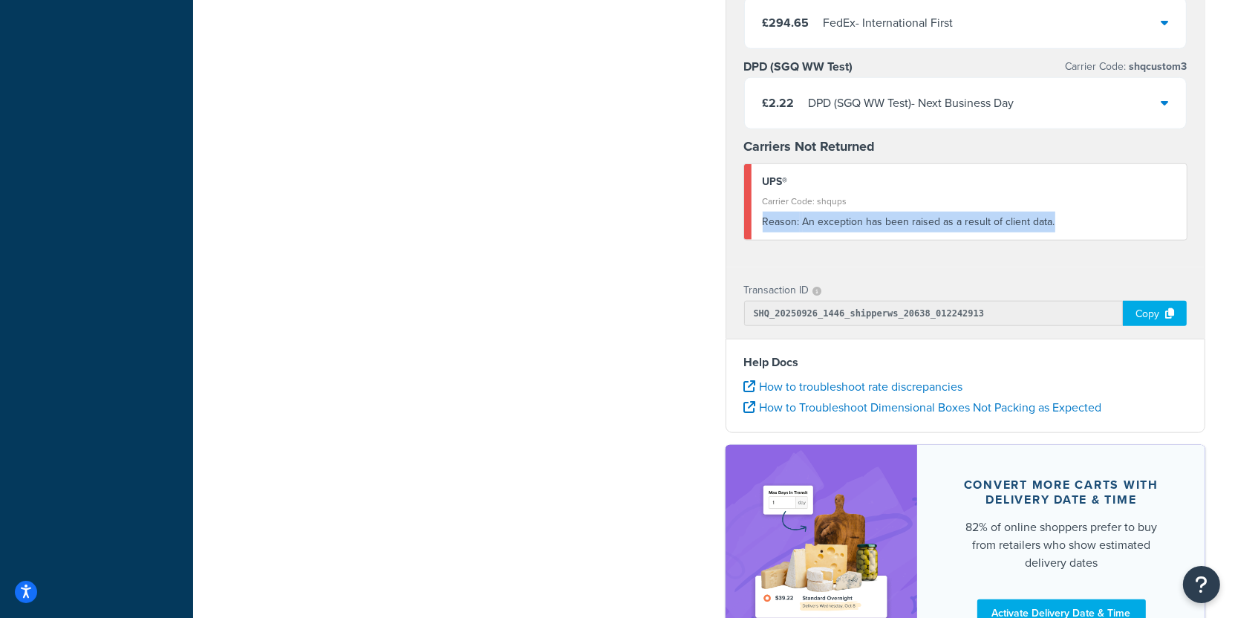
scroll to position [1489, 0]
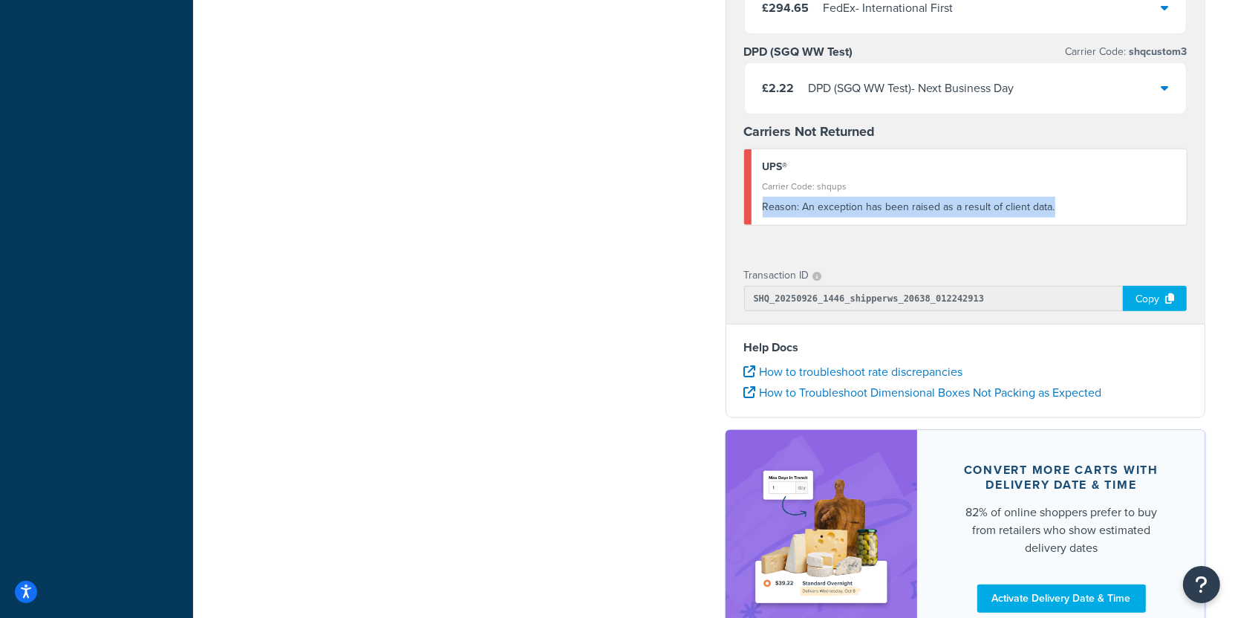
copy div "Reason: An exception has been raised as a result of client data."
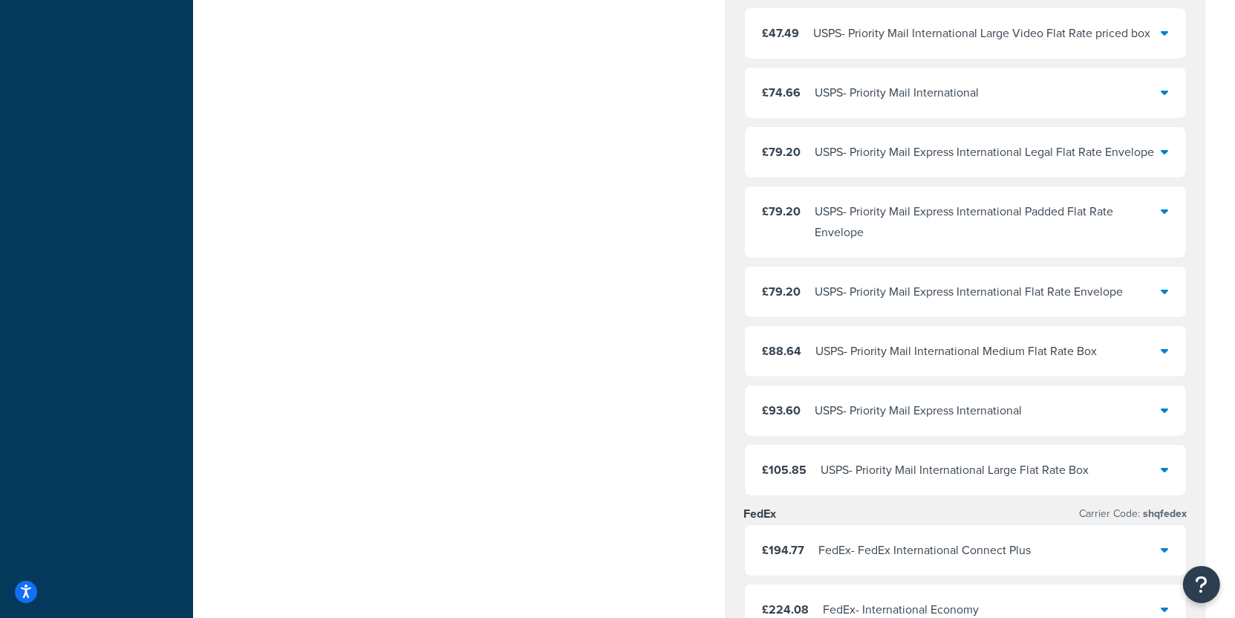
scroll to position [0, 0]
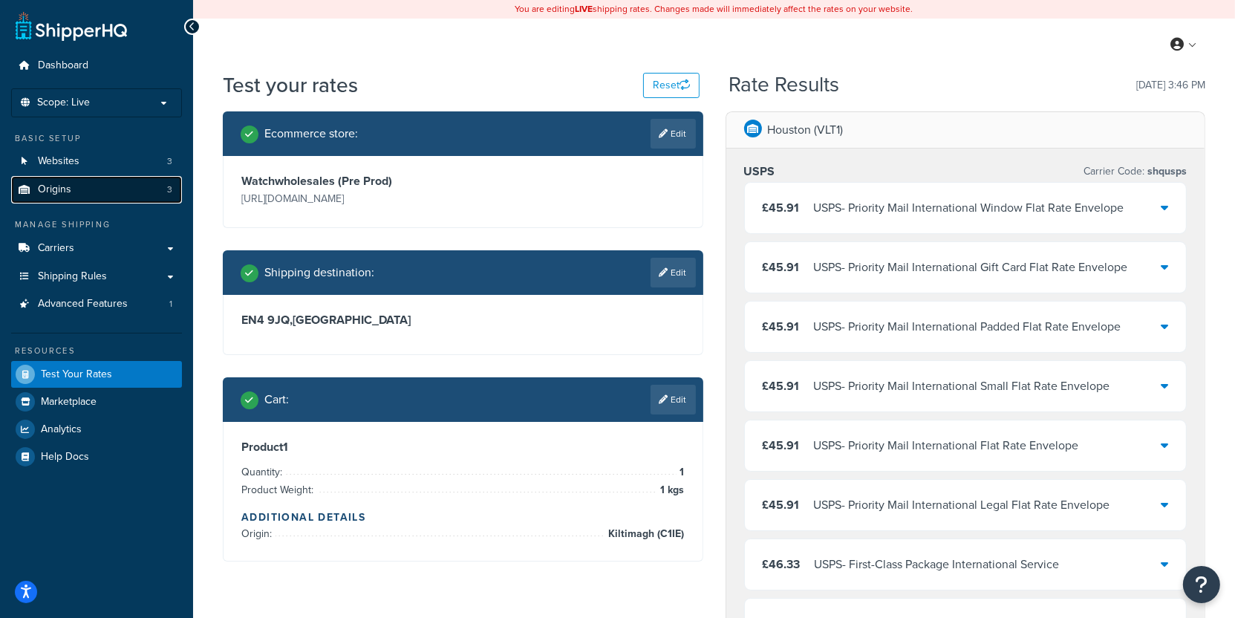
click at [125, 186] on link "Origins 3" at bounding box center [96, 189] width 171 height 27
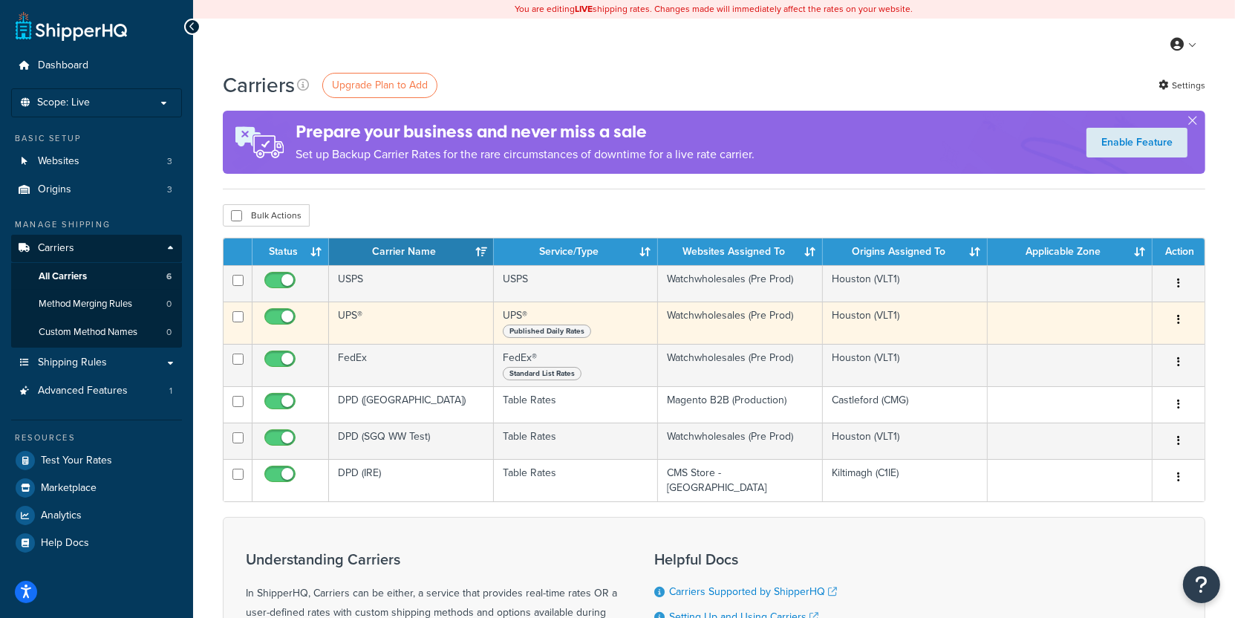
click at [410, 334] on td "UPS®" at bounding box center [411, 322] width 165 height 42
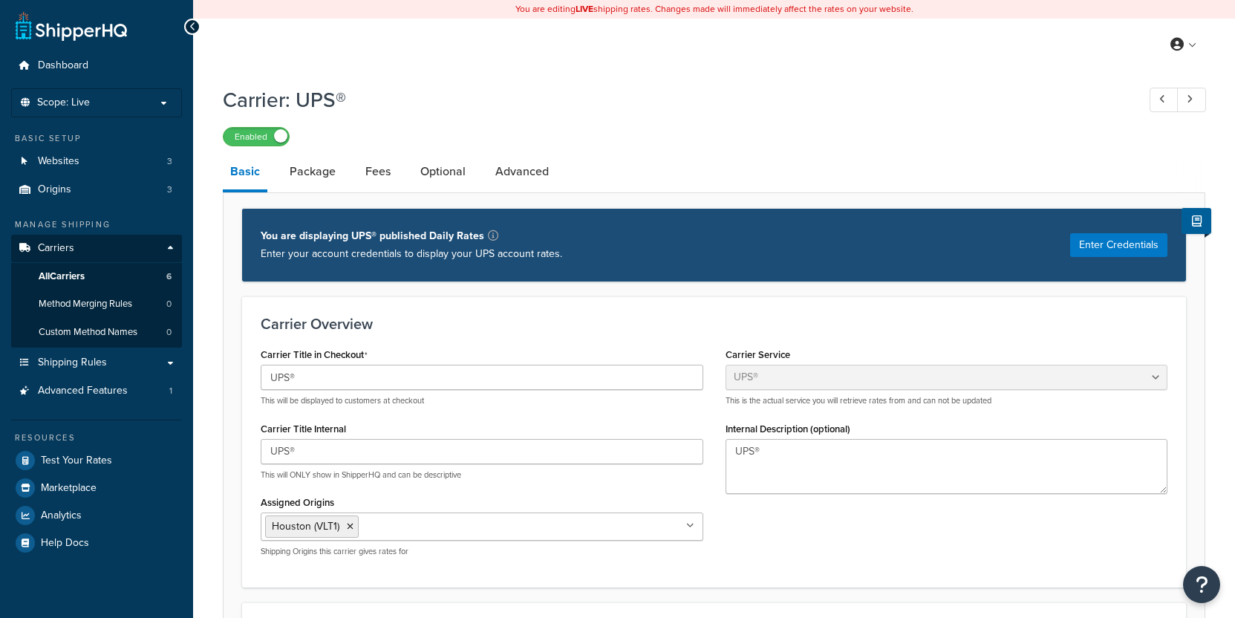
select select "ups"
select select "kg"
click at [1140, 130] on span "Global Settings" at bounding box center [1132, 134] width 63 height 14
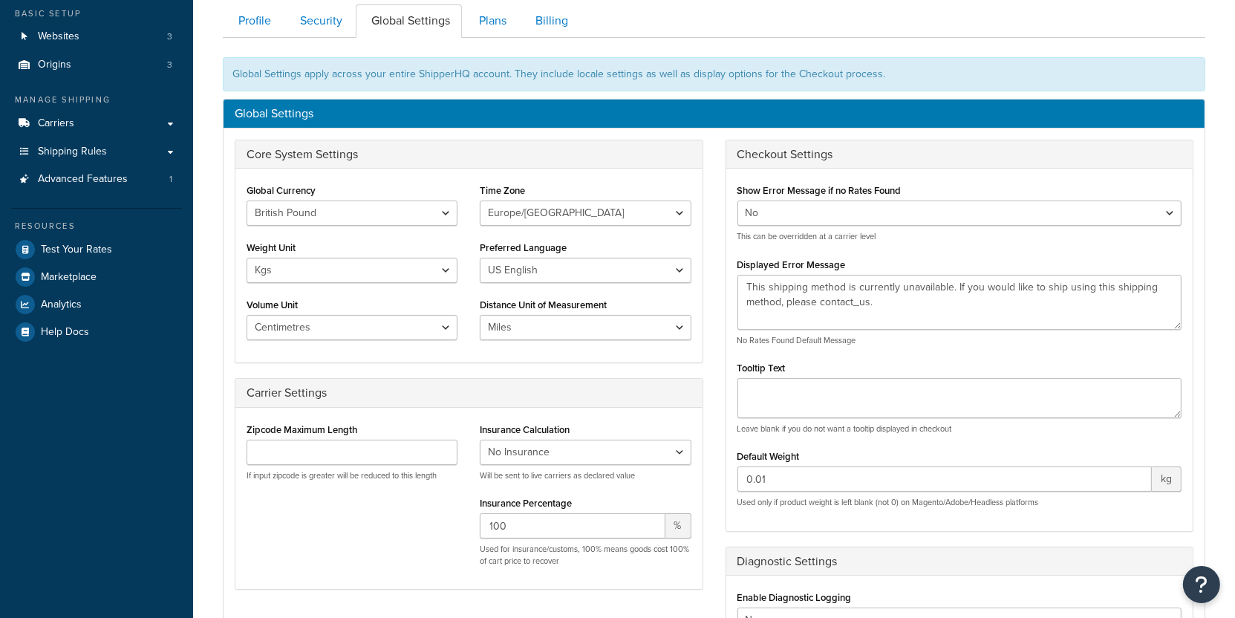
scroll to position [131, 0]
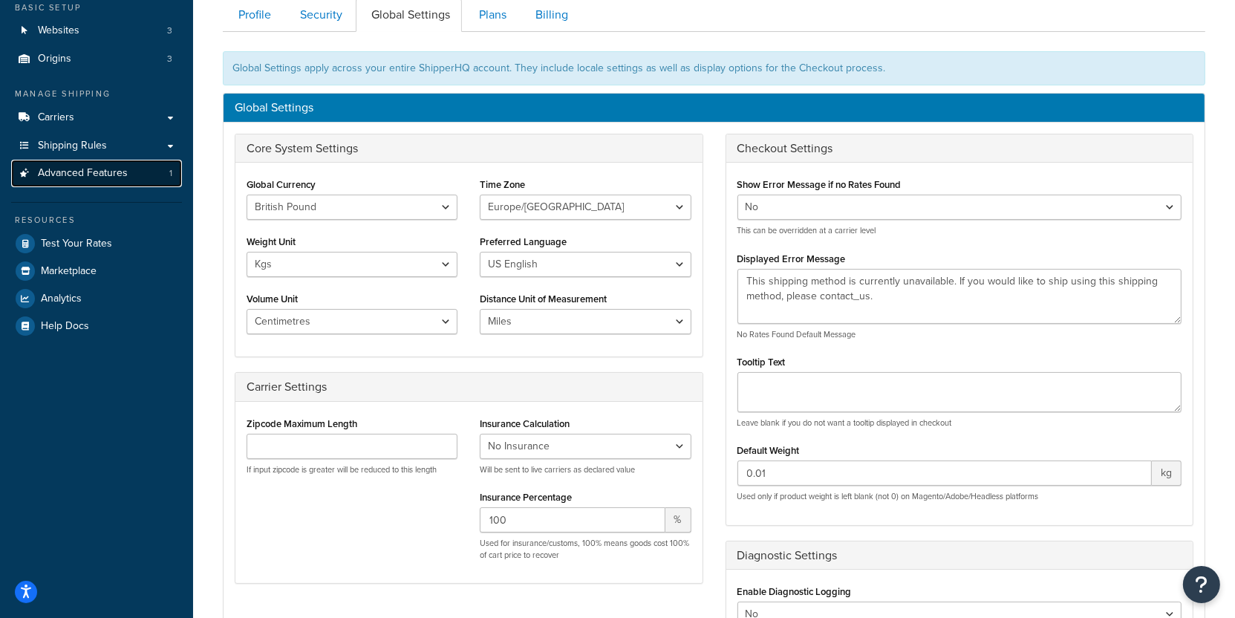
click at [150, 179] on link "Advanced Features 1" at bounding box center [96, 173] width 171 height 27
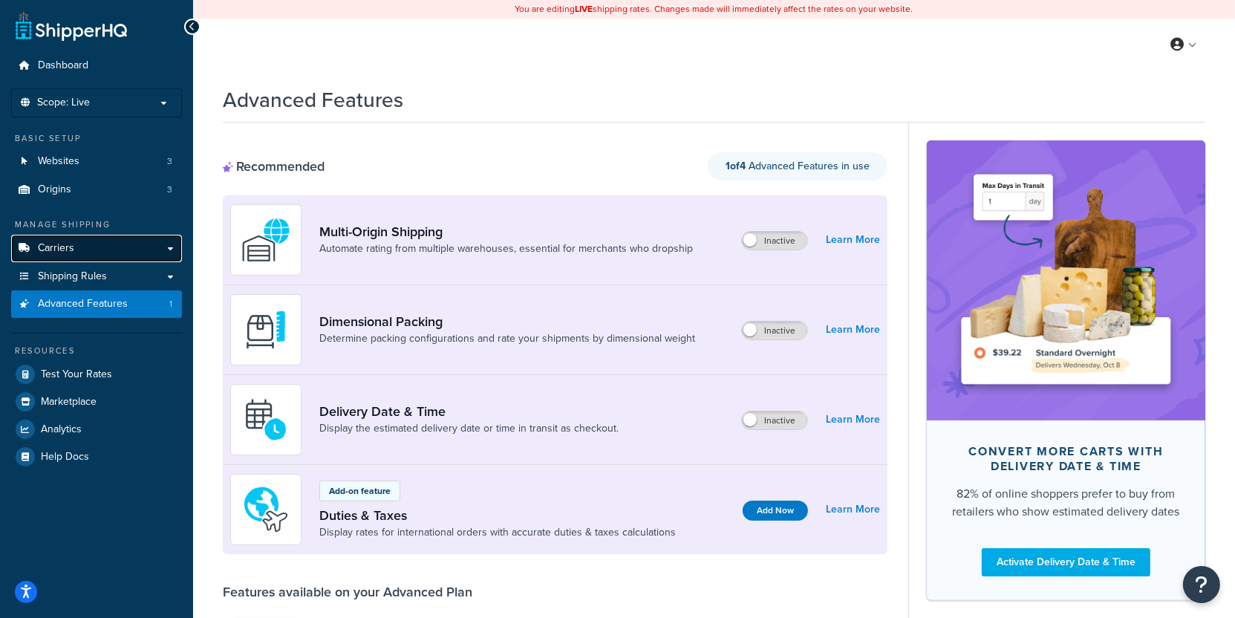
click at [126, 238] on link "Carriers" at bounding box center [96, 248] width 171 height 27
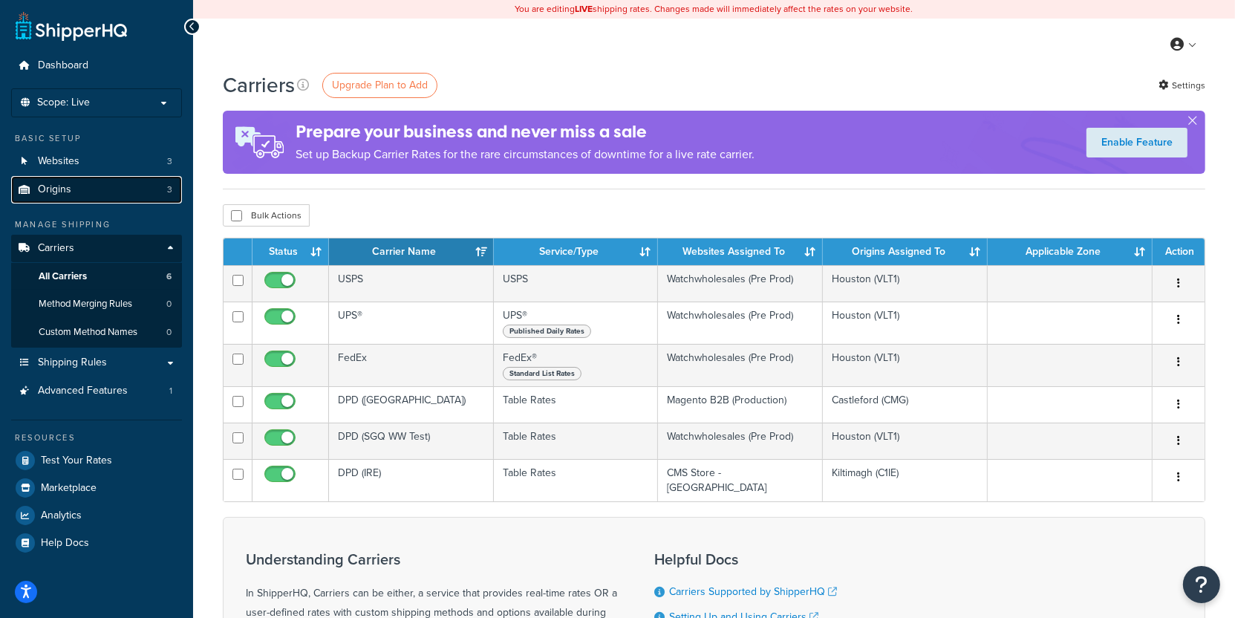
click at [135, 198] on link "Origins 3" at bounding box center [96, 189] width 171 height 27
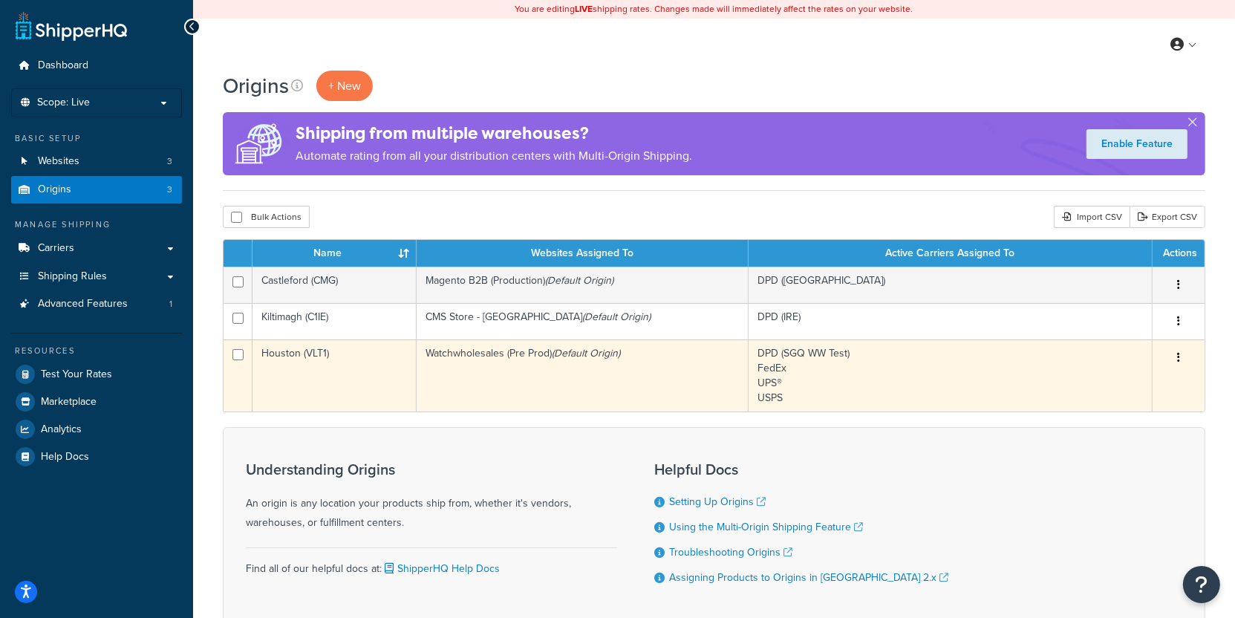
click at [448, 356] on td "Watchwholesales (Pre Prod) (Default Origin)" at bounding box center [583, 375] width 332 height 72
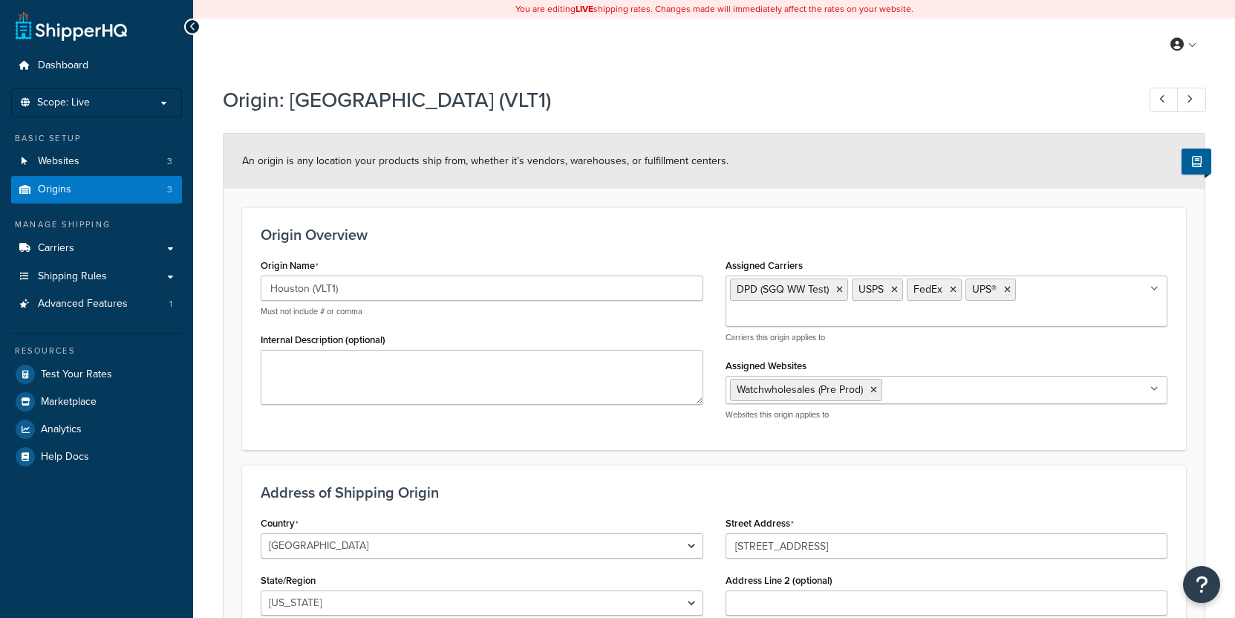
select select "43"
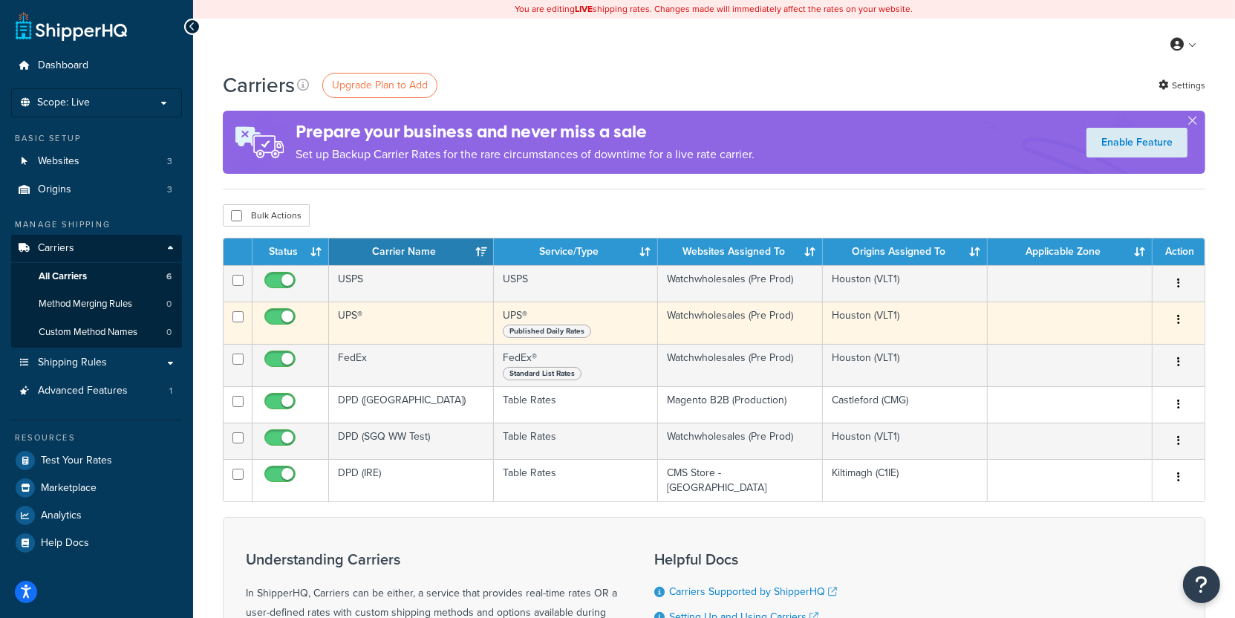
click at [404, 326] on td "UPS®" at bounding box center [411, 322] width 165 height 42
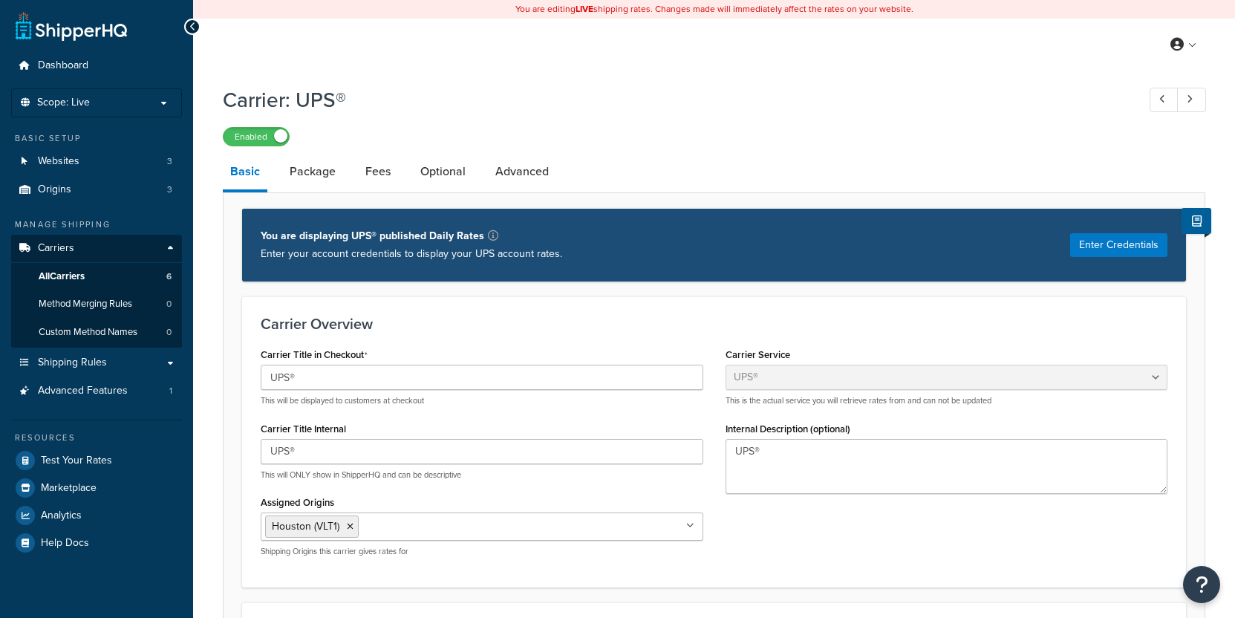
select select "ups"
select select "kg"
click at [319, 179] on link "Package" at bounding box center [312, 172] width 61 height 36
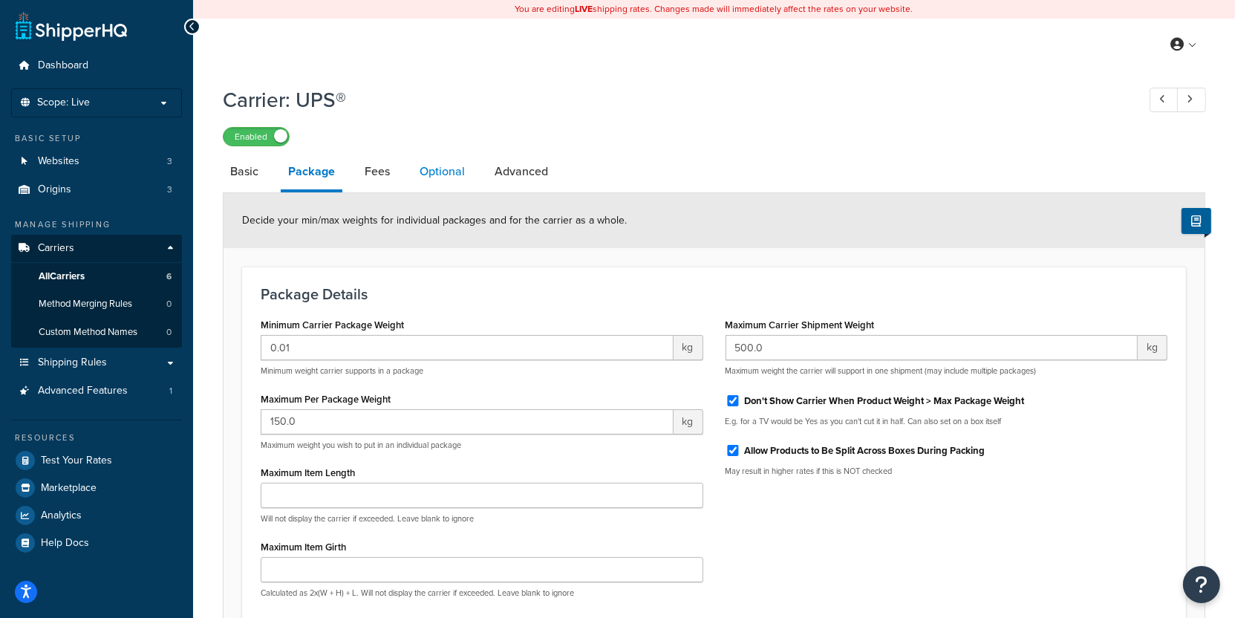
click at [451, 186] on link "Optional" at bounding box center [442, 172] width 60 height 36
select select "business"
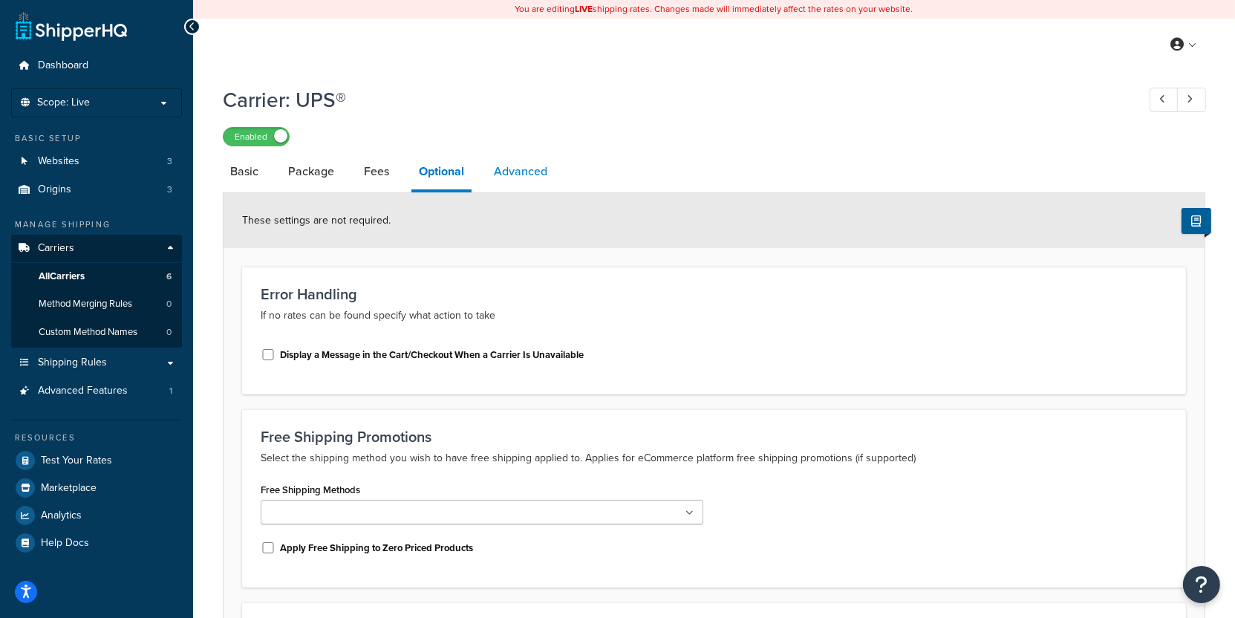
click at [524, 177] on link "Advanced" at bounding box center [520, 172] width 68 height 36
select select "false"
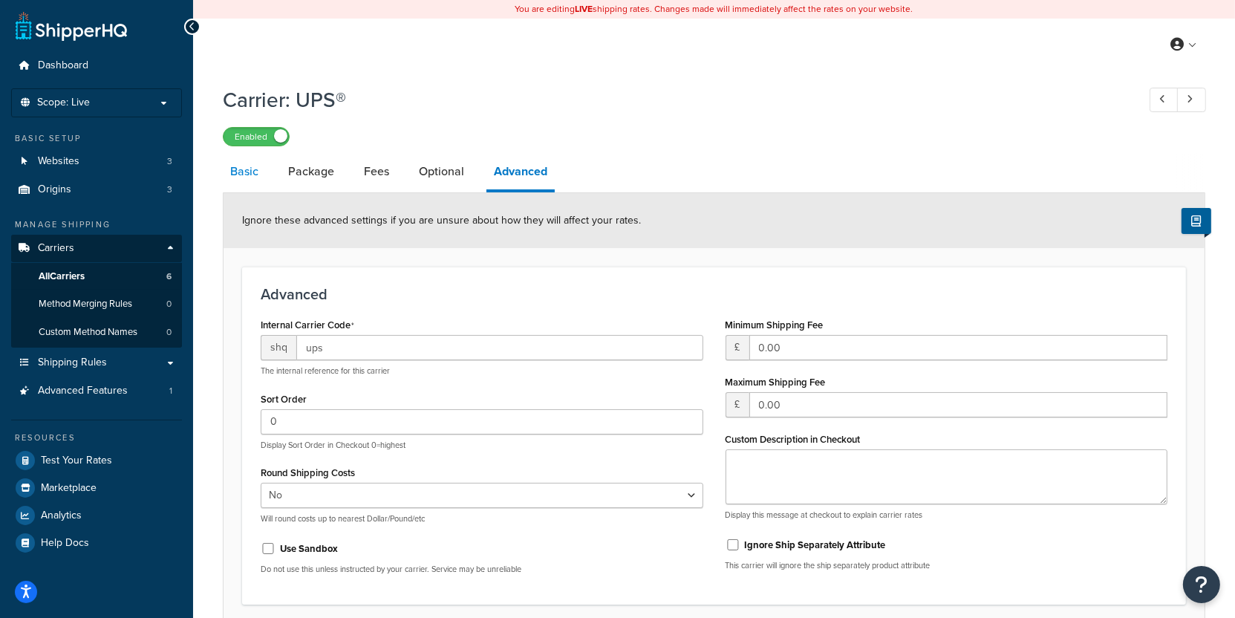
click at [261, 174] on link "Basic" at bounding box center [244, 172] width 43 height 36
select select "ups"
select select "kg"
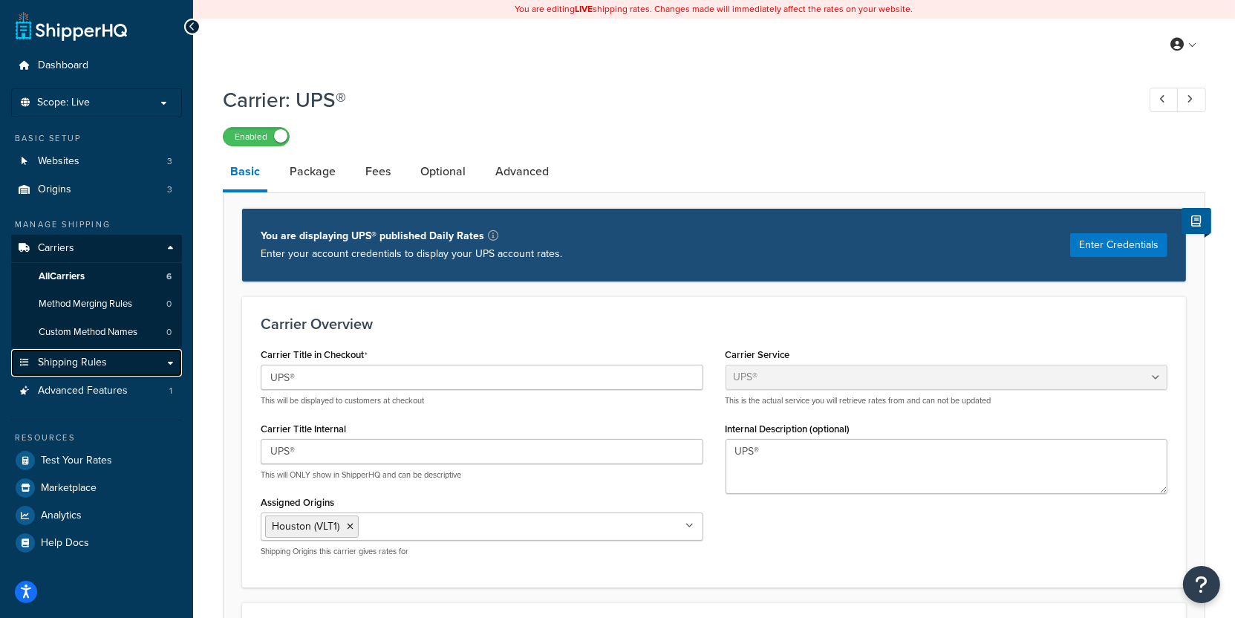
click at [120, 363] on link "Shipping Rules" at bounding box center [96, 362] width 171 height 27
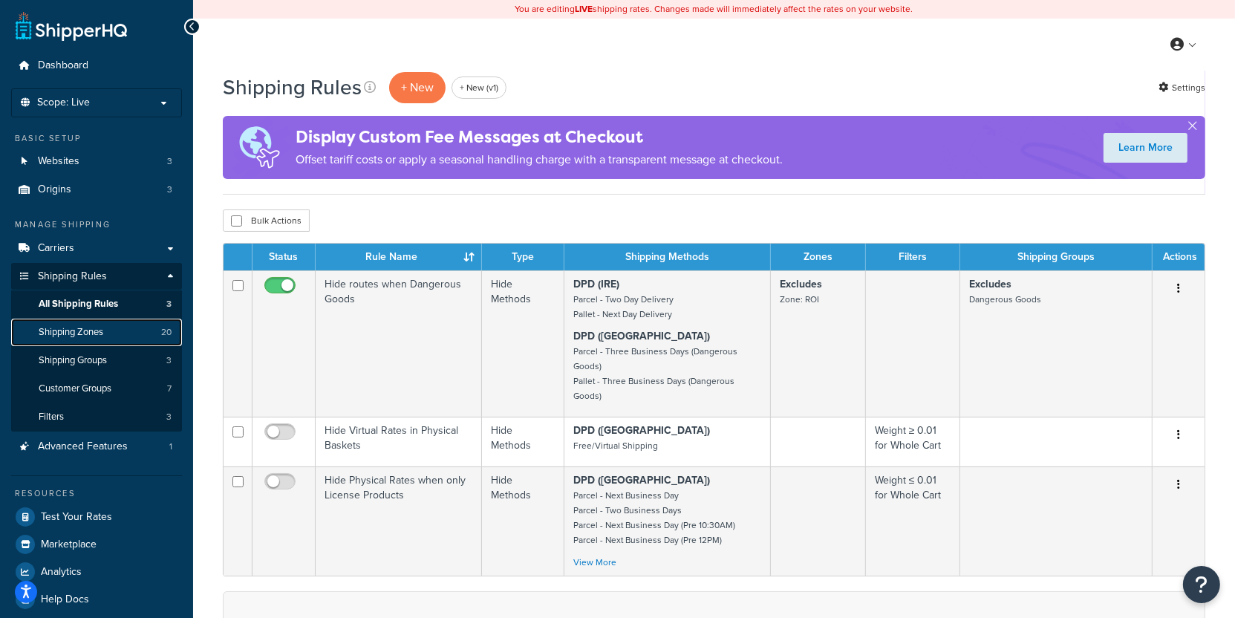
click at [129, 336] on link "Shipping Zones 20" at bounding box center [96, 332] width 171 height 27
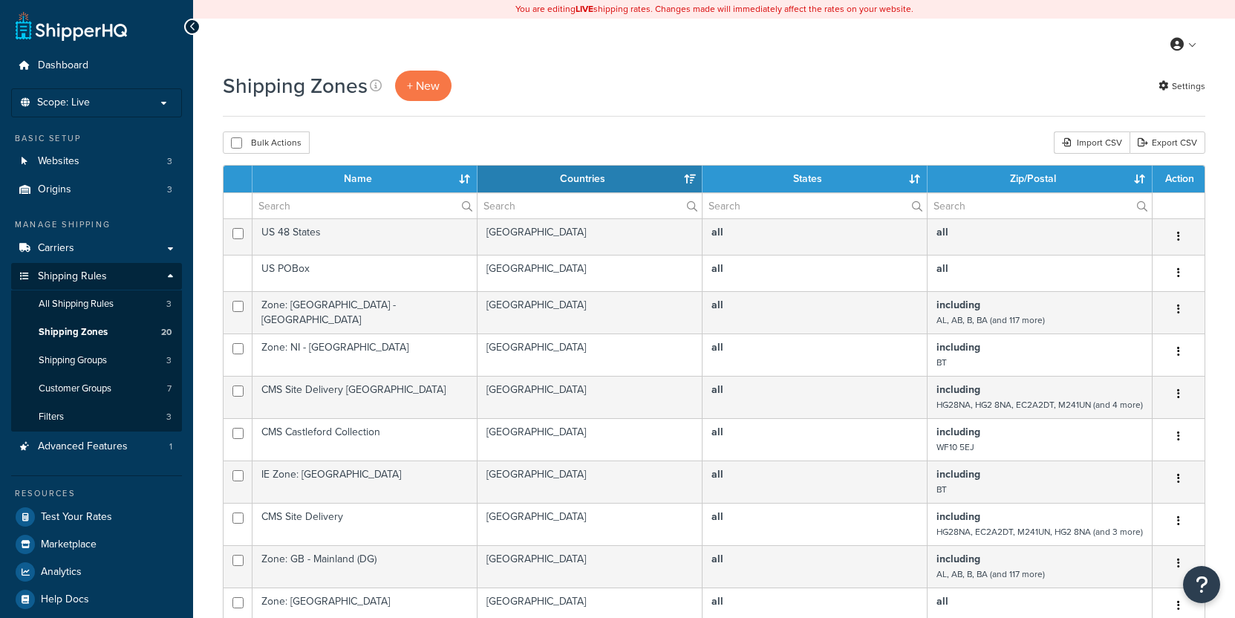
select select "15"
click at [113, 357] on link "Shipping Groups 3" at bounding box center [96, 360] width 171 height 27
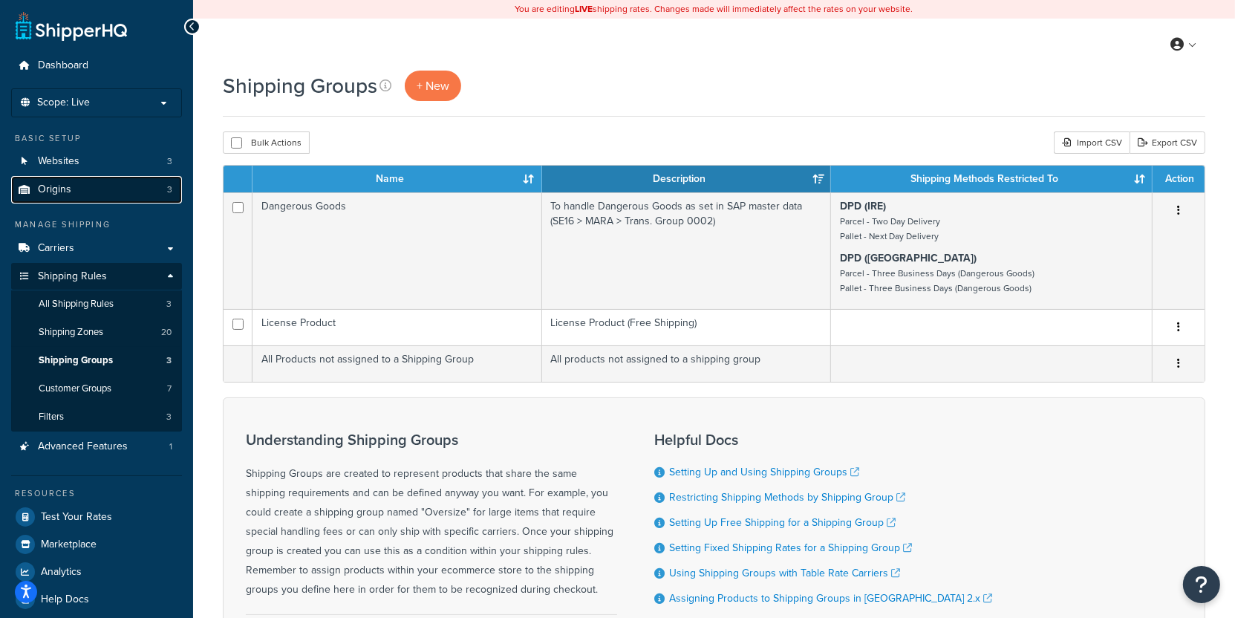
click at [129, 183] on link "Origins 3" at bounding box center [96, 189] width 171 height 27
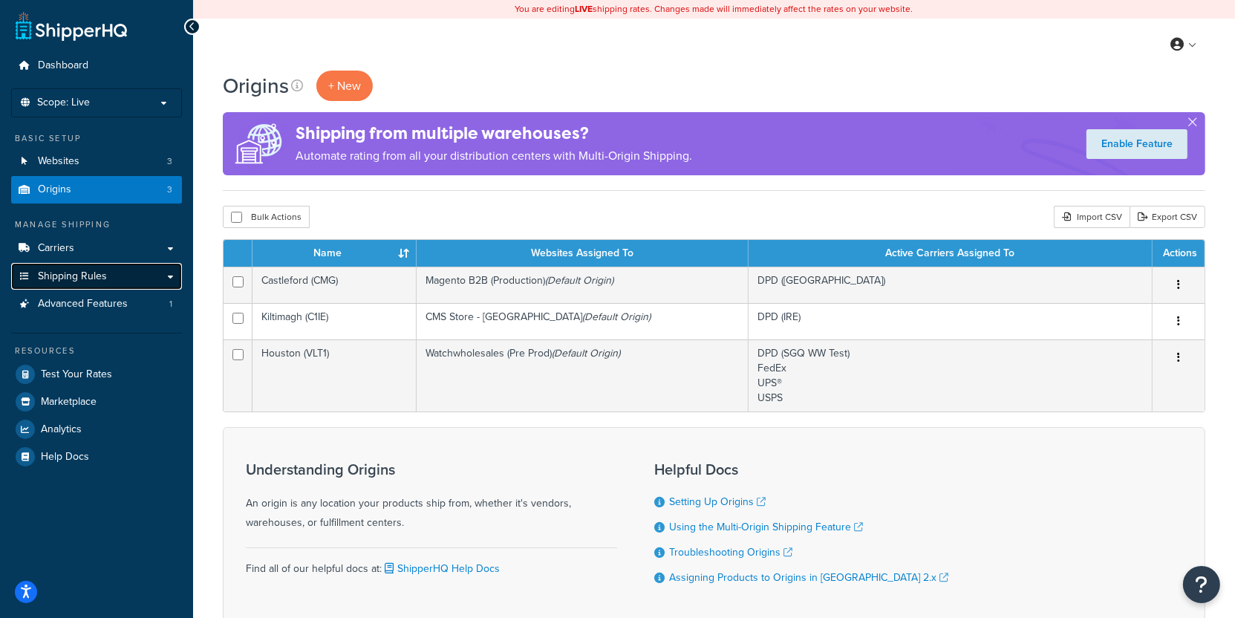
click at [111, 270] on link "Shipping Rules" at bounding box center [96, 276] width 171 height 27
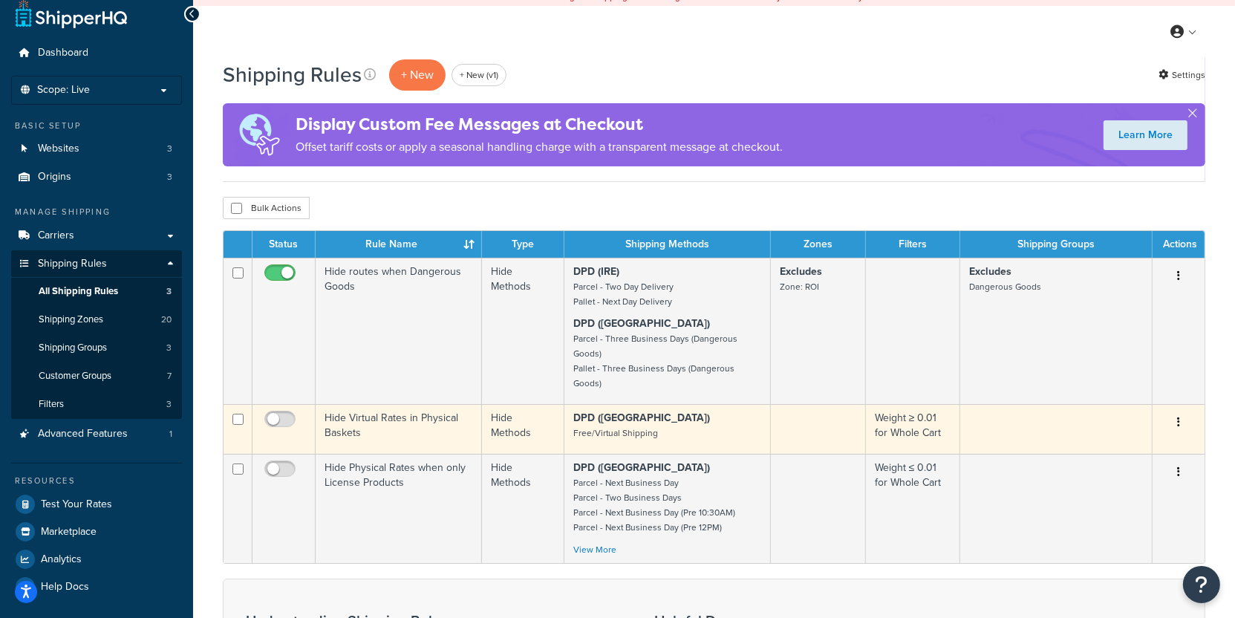
scroll to position [10, 0]
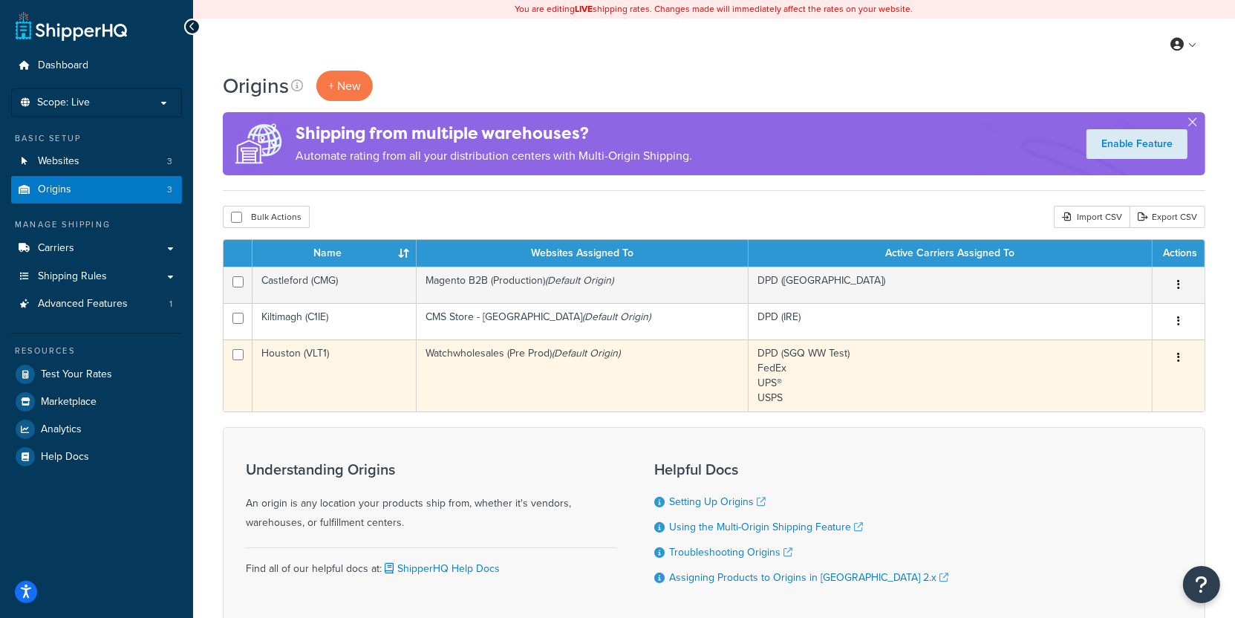
click at [381, 361] on td "Houston (VLT1)" at bounding box center [334, 375] width 164 height 72
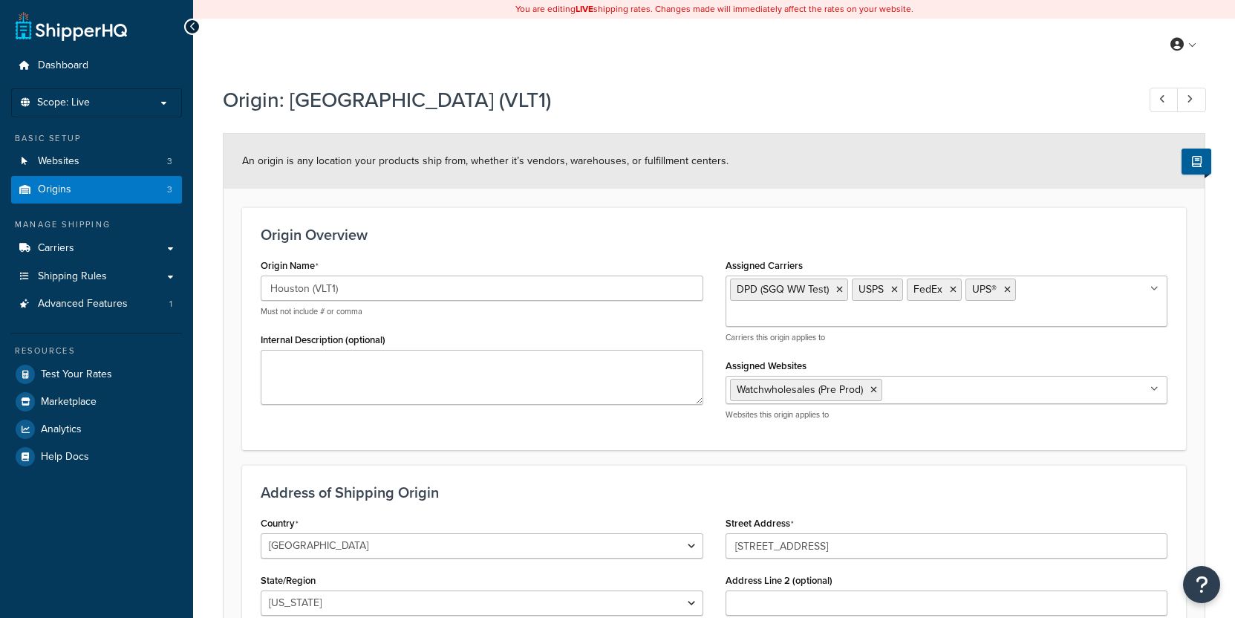
select select "43"
click at [121, 365] on link "Test Your Rates" at bounding box center [96, 374] width 171 height 27
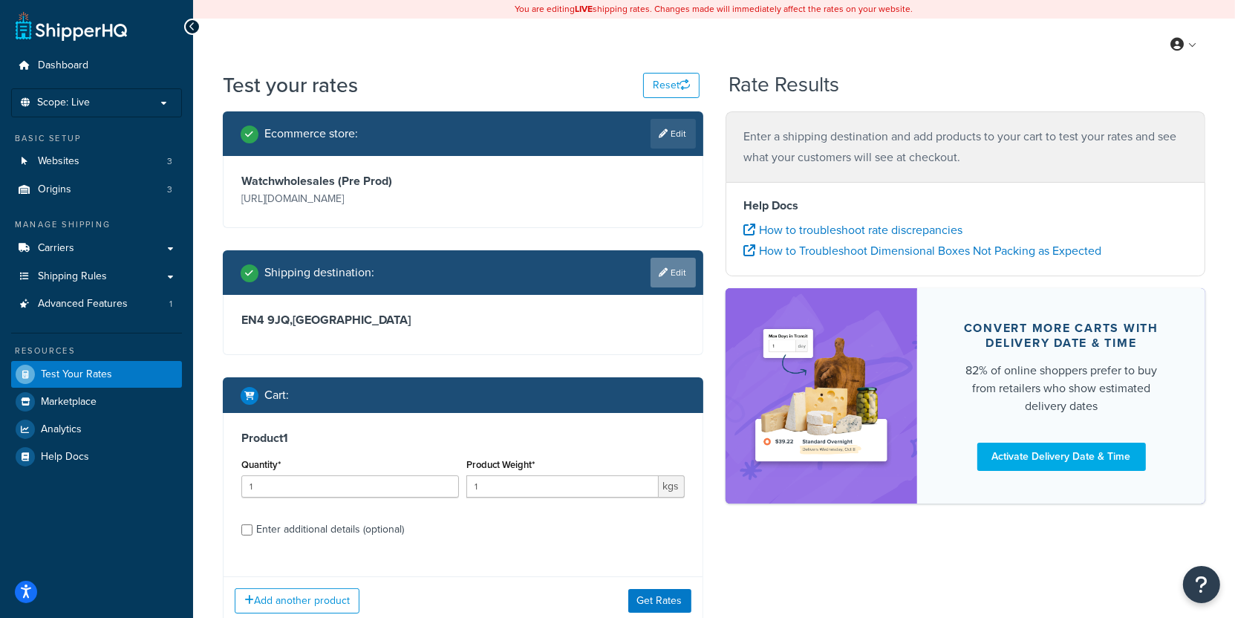
click at [660, 281] on link "Edit" at bounding box center [672, 273] width 45 height 30
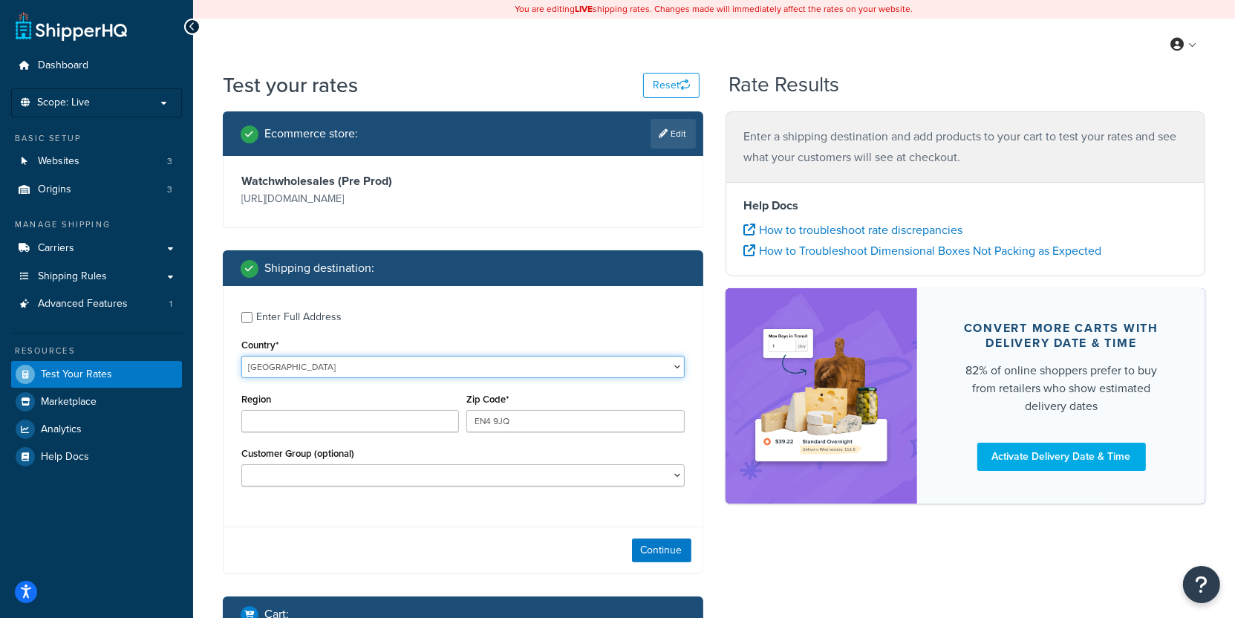
click at [241, 356] on select "[GEOGRAPHIC_DATA] [GEOGRAPHIC_DATA] [GEOGRAPHIC_DATA] [GEOGRAPHIC_DATA] [GEOGRA…" at bounding box center [462, 367] width 443 height 22
select select "US"
click option "[GEOGRAPHIC_DATA]" at bounding box center [0, 0] width 0 height 0
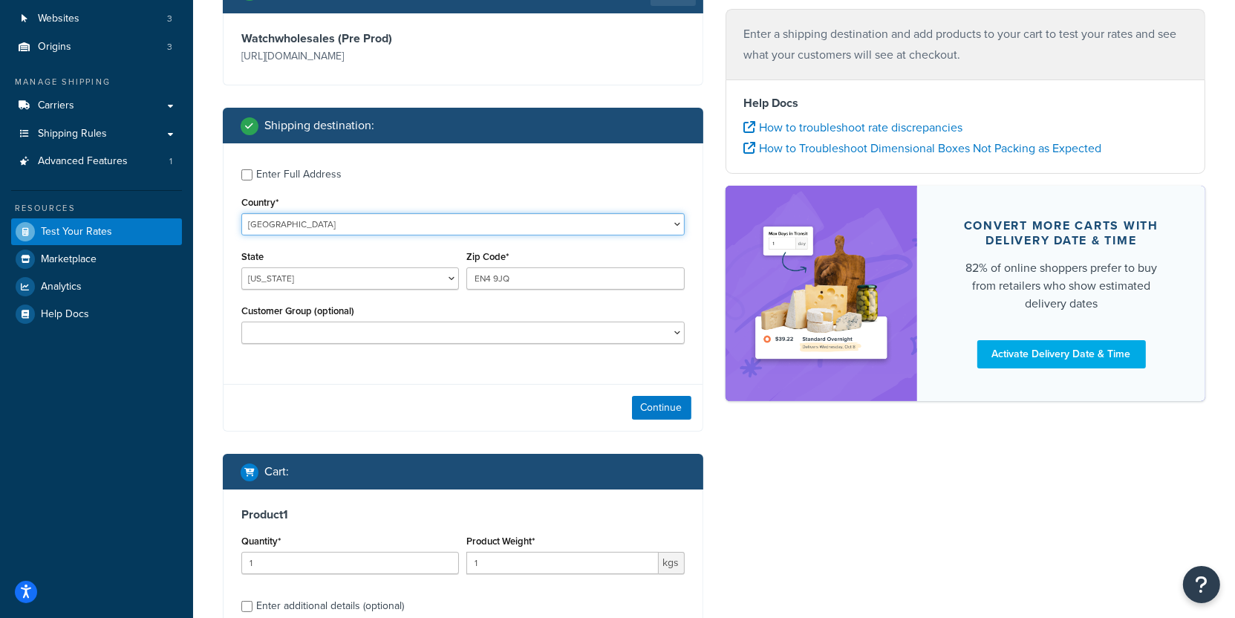
scroll to position [210, 0]
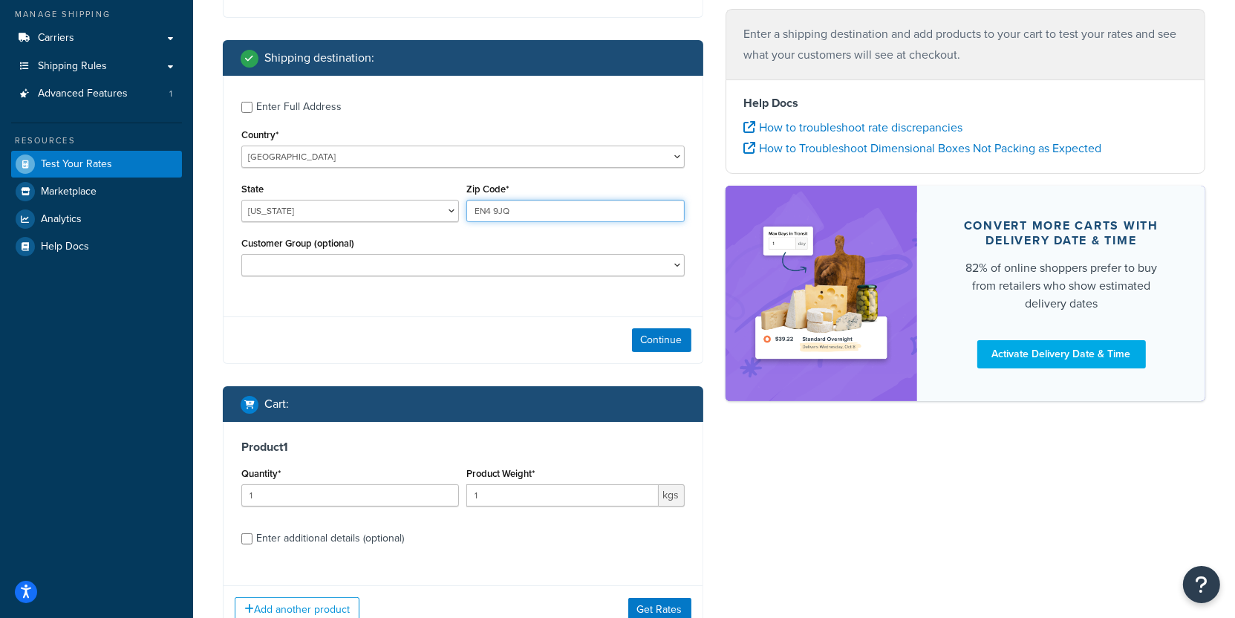
click at [534, 203] on input "EN4 9JQ" at bounding box center [575, 211] width 218 height 22
type input "35005"
click at [679, 336] on button "Continue" at bounding box center [661, 340] width 59 height 24
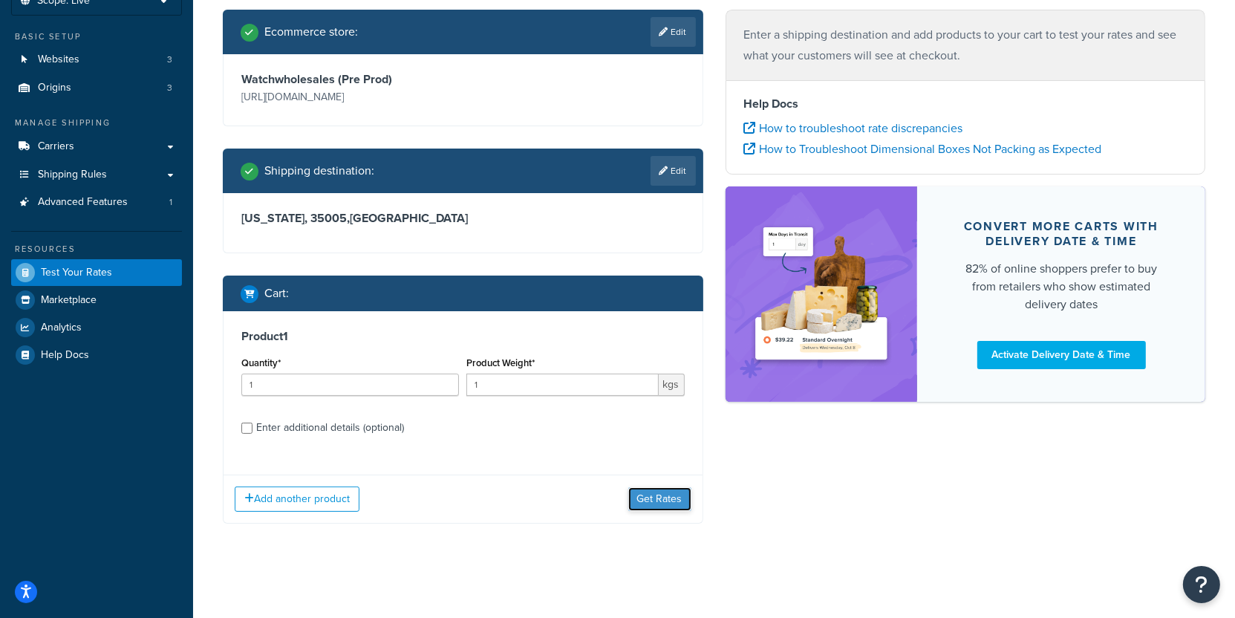
click at [669, 497] on button "Get Rates" at bounding box center [659, 499] width 63 height 24
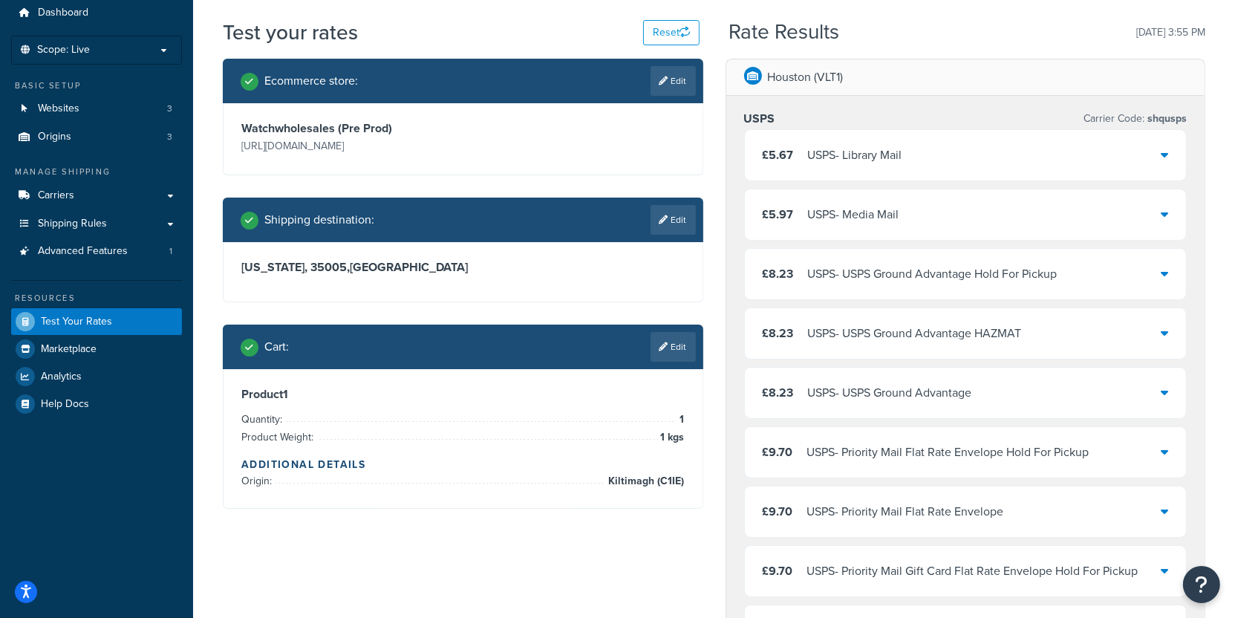
scroll to position [0, 0]
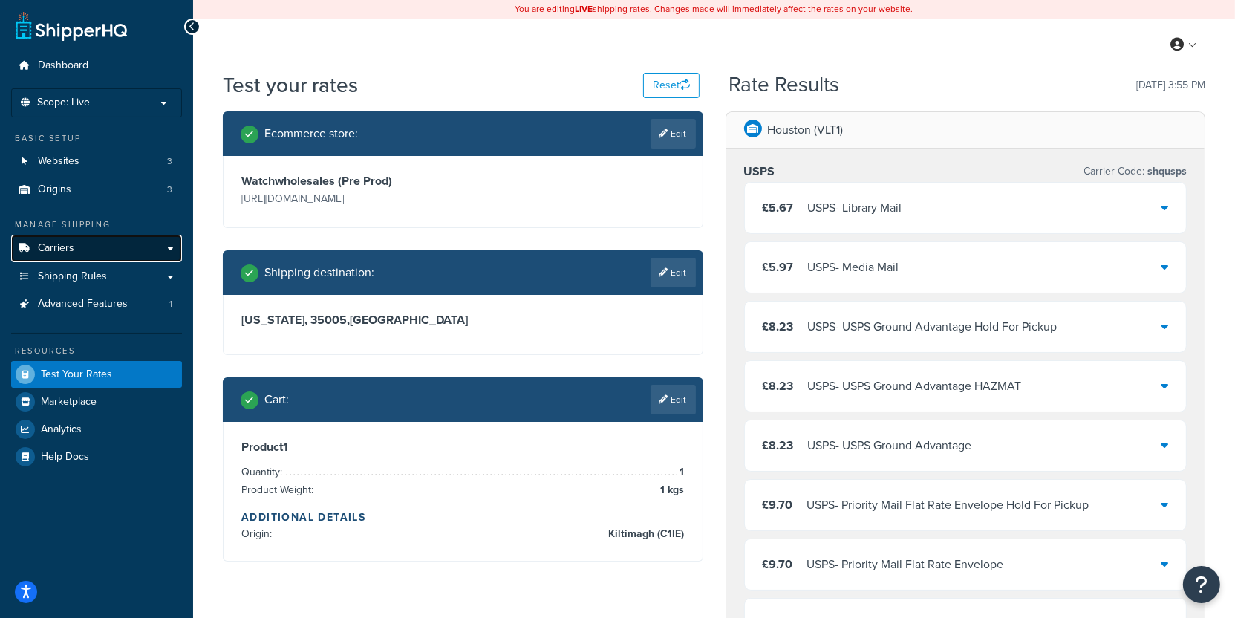
click at [152, 243] on link "Carriers" at bounding box center [96, 248] width 171 height 27
click at [664, 401] on icon at bounding box center [663, 399] width 9 height 9
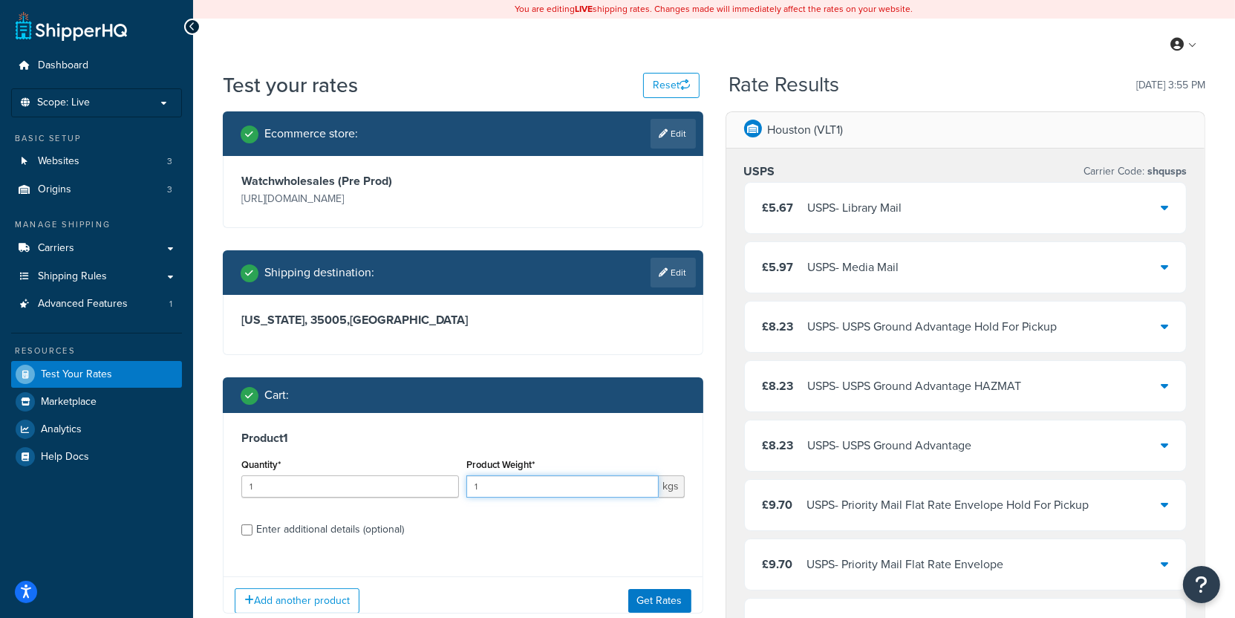
click at [558, 483] on input "1" at bounding box center [562, 486] width 192 height 22
type input "1.2"
click at [646, 593] on button "Get Rates" at bounding box center [659, 601] width 63 height 24
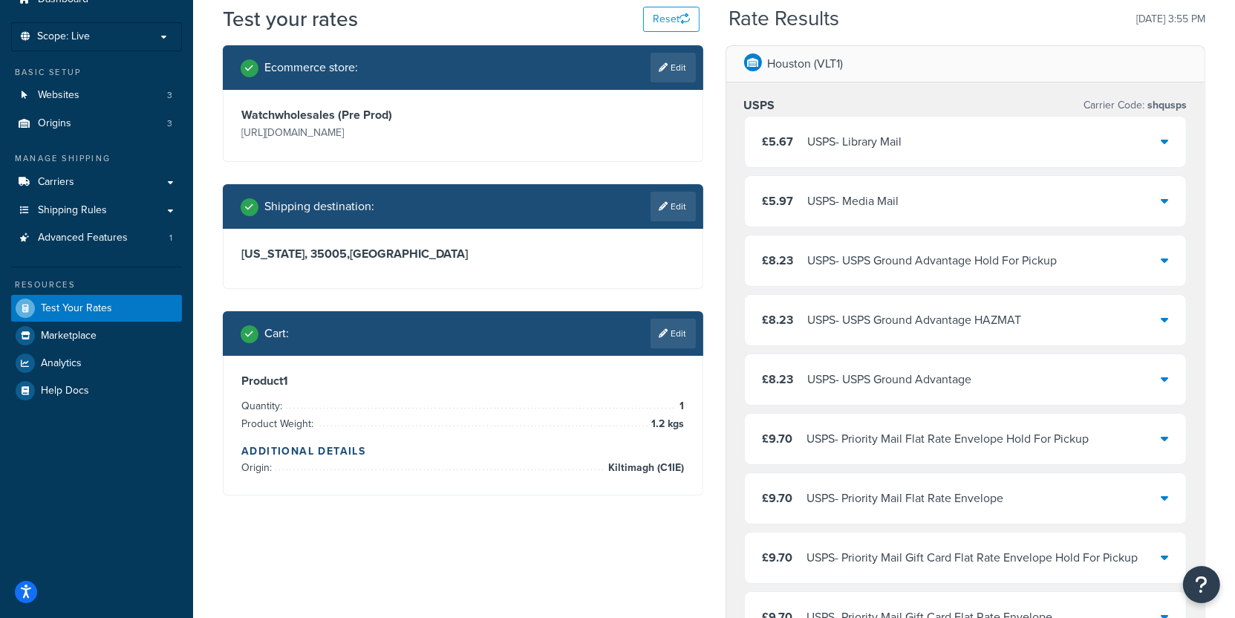
scroll to position [79, 0]
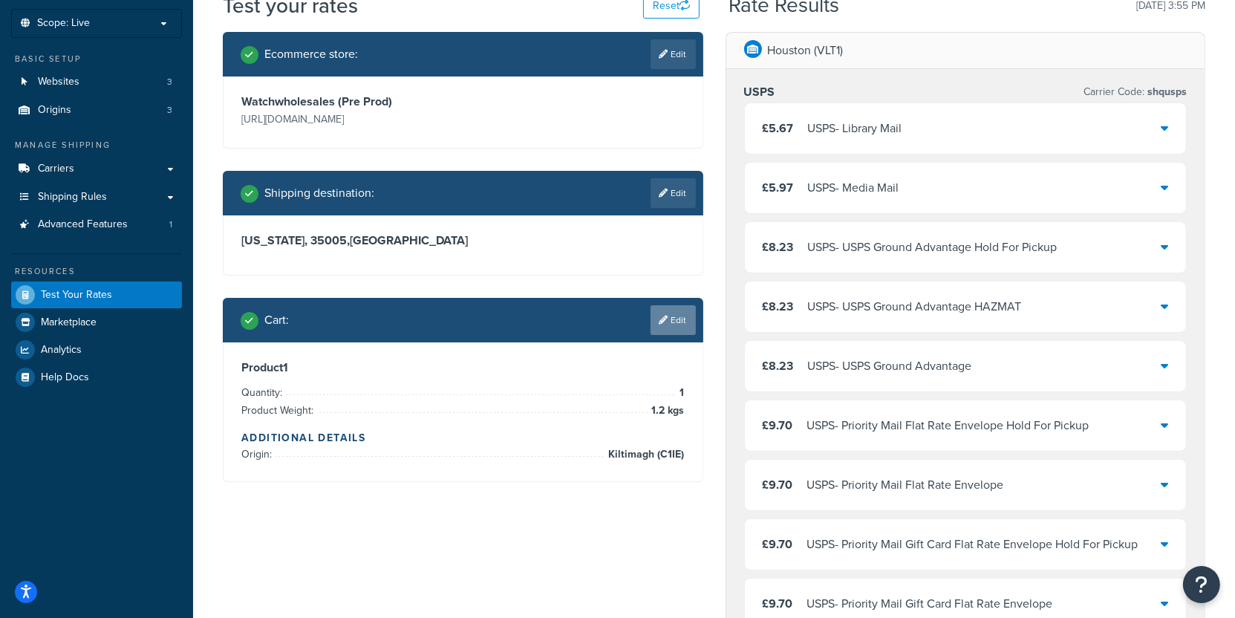
click at [683, 327] on link "Edit" at bounding box center [672, 320] width 45 height 30
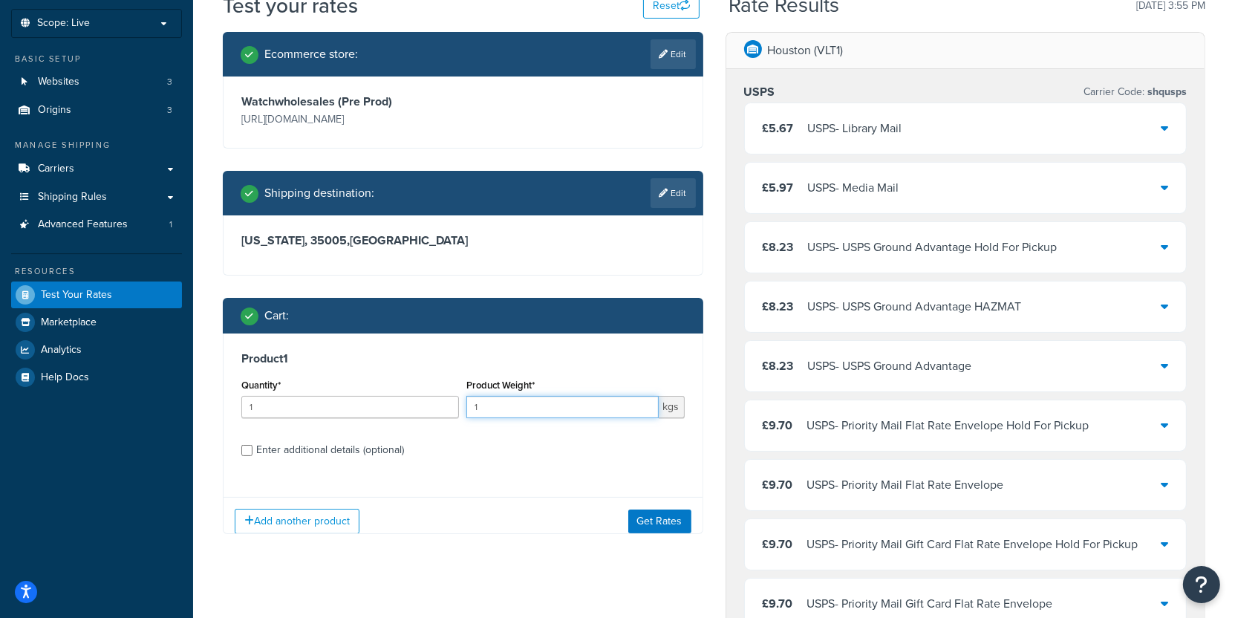
click at [566, 409] on input "1" at bounding box center [562, 407] width 192 height 22
type input "1.9"
click at [658, 526] on button "Get Rates" at bounding box center [659, 521] width 63 height 24
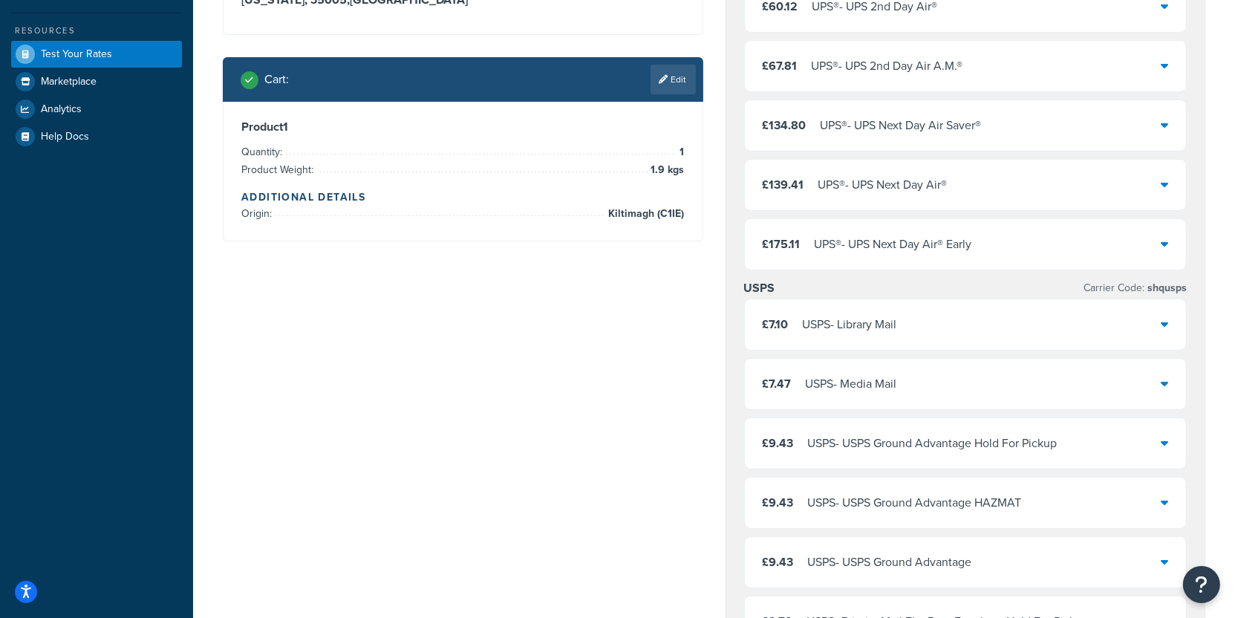
scroll to position [0, 0]
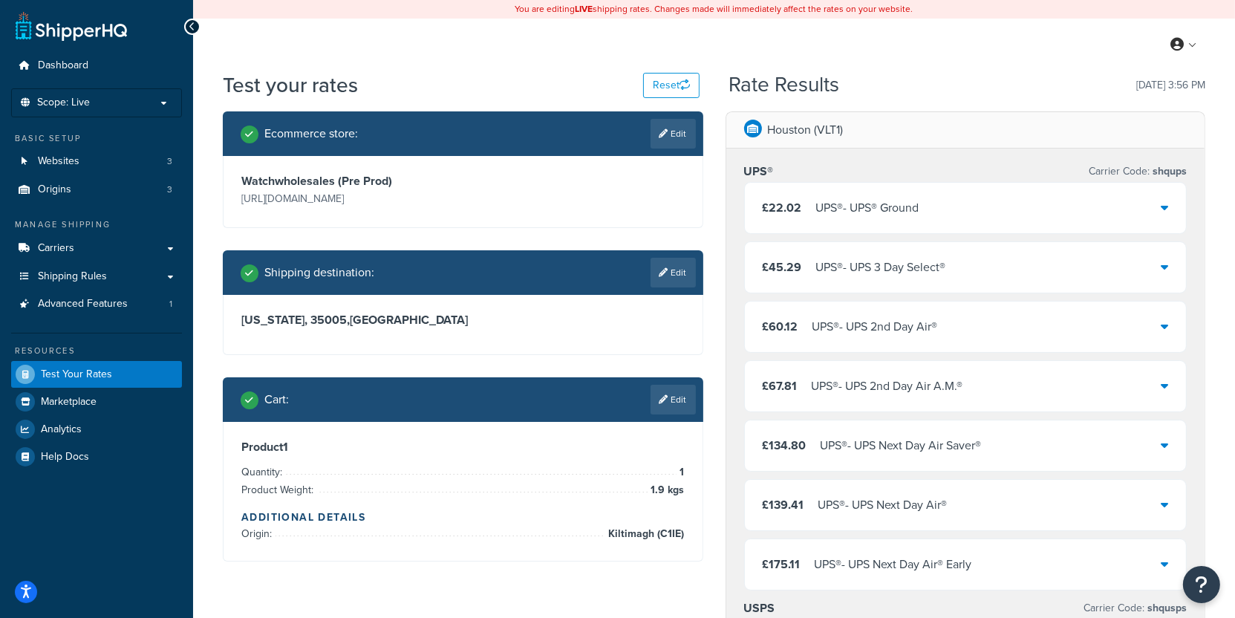
click at [148, 119] on ul "Dashboard Scope: Live Basic Setup Websites 3 Origins 3 Manage Shipping Carriers…" at bounding box center [96, 261] width 171 height 418
click at [136, 108] on p "Scope: Live" at bounding box center [96, 103] width 157 height 13
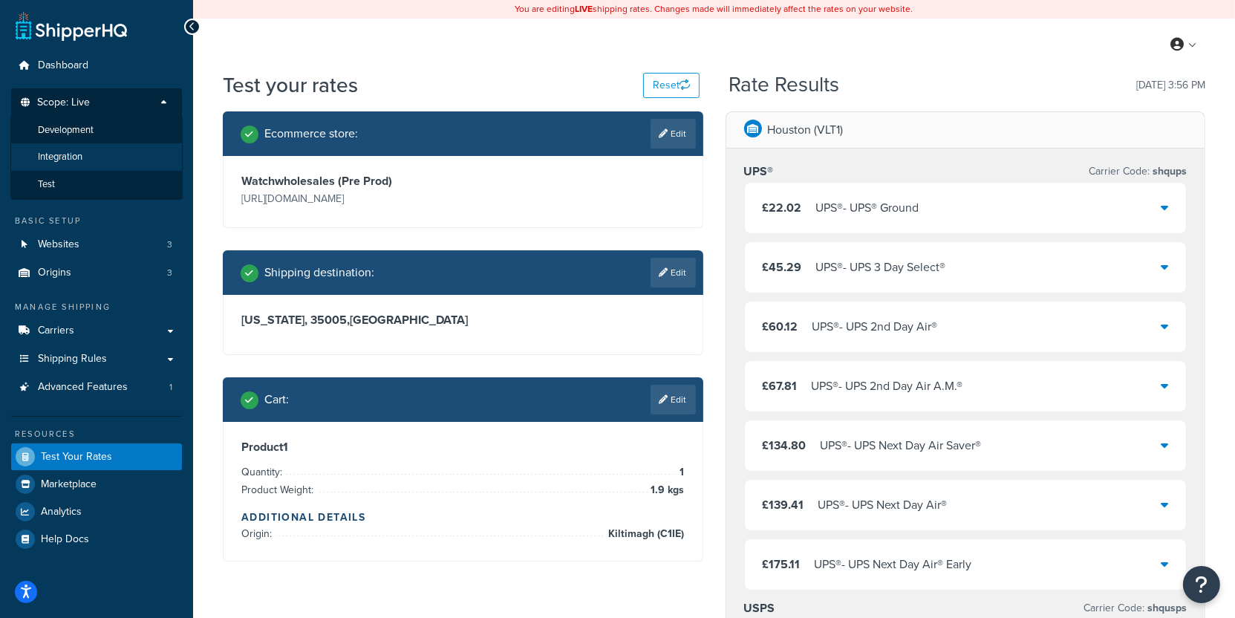
click at [90, 154] on li "Integration" at bounding box center [96, 156] width 172 height 27
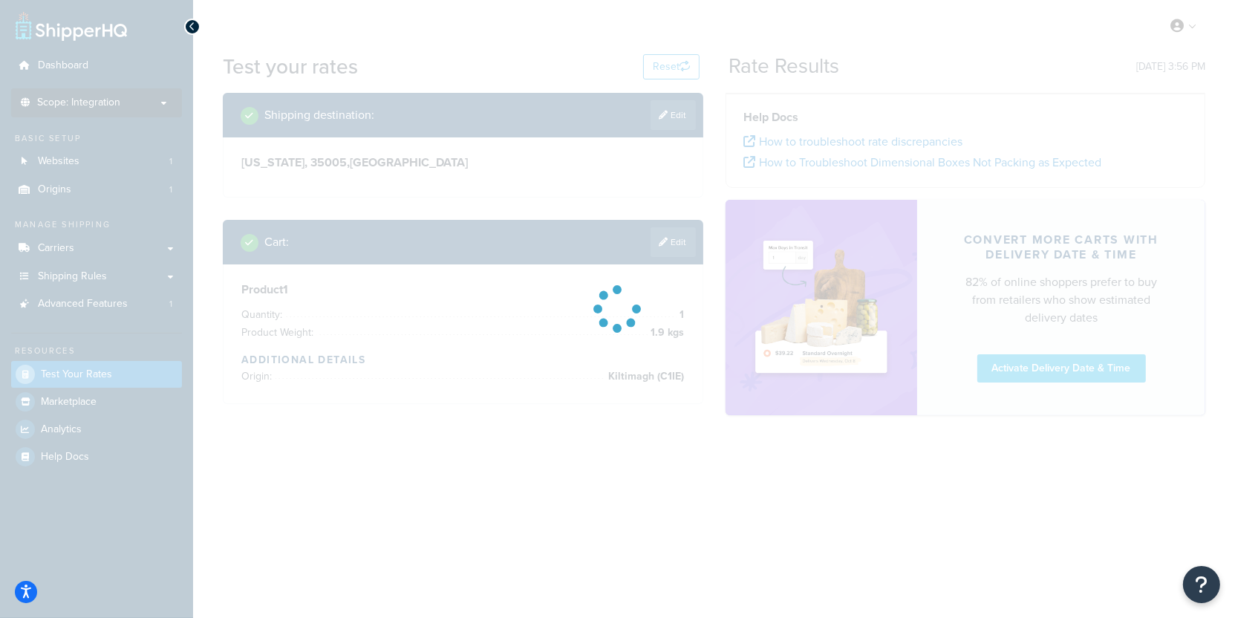
click at [80, 249] on div at bounding box center [617, 309] width 1235 height 618
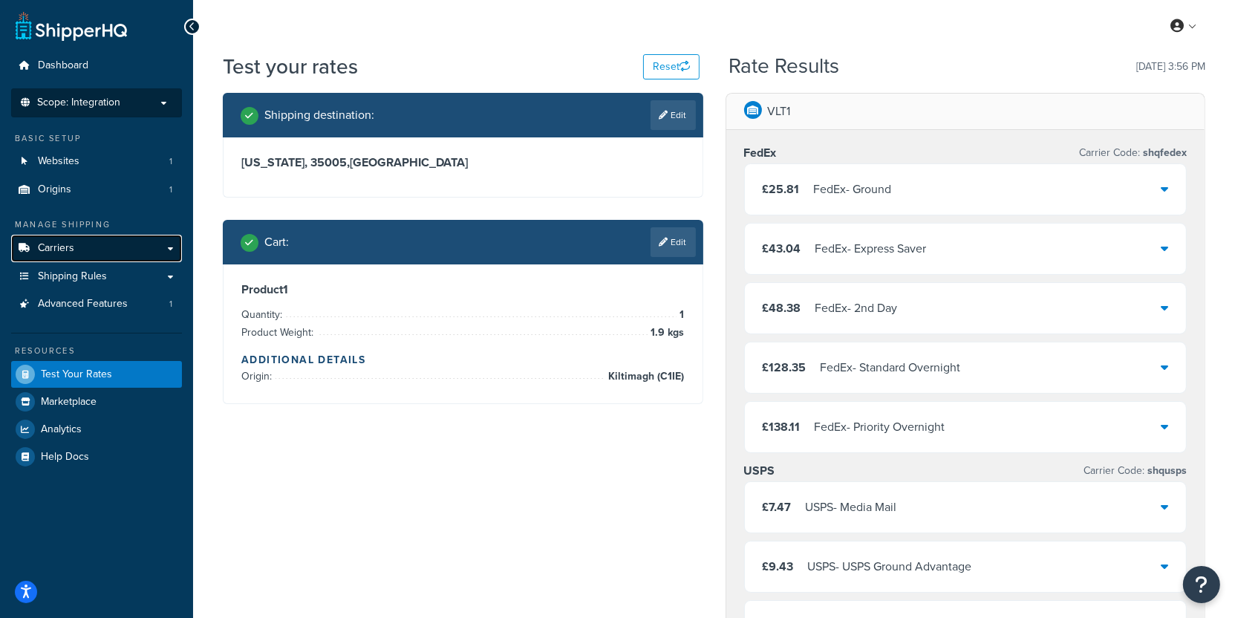
click at [93, 255] on link "Carriers" at bounding box center [96, 248] width 171 height 27
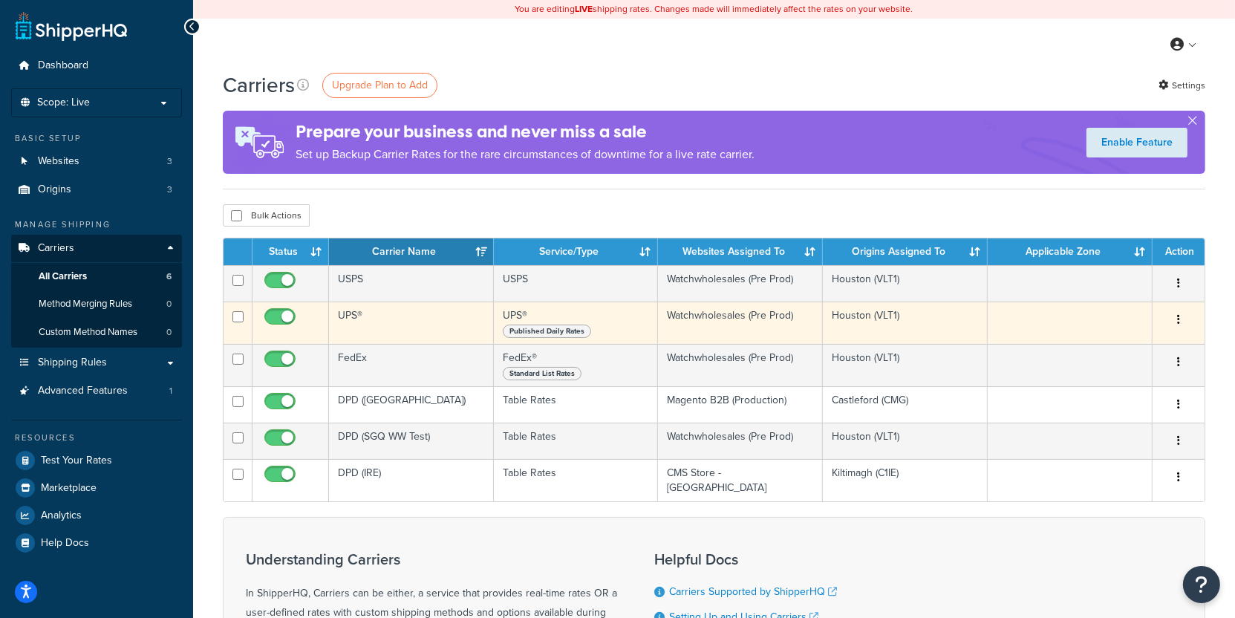
click at [408, 320] on td "UPS®" at bounding box center [411, 322] width 165 height 42
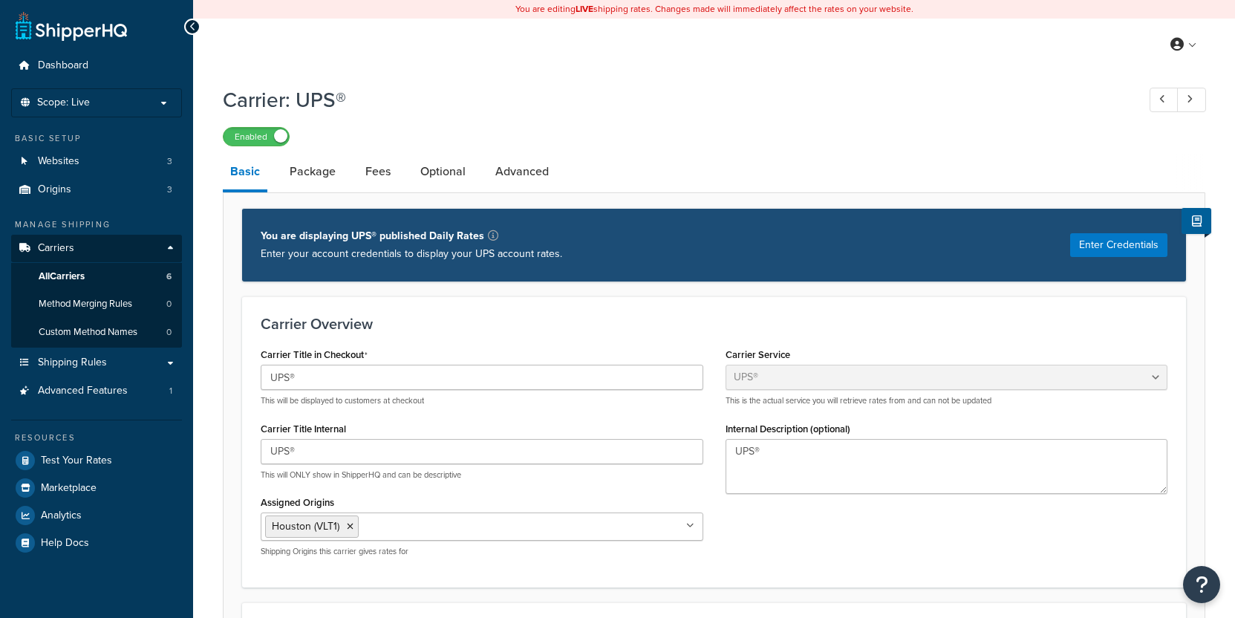
select select "ups"
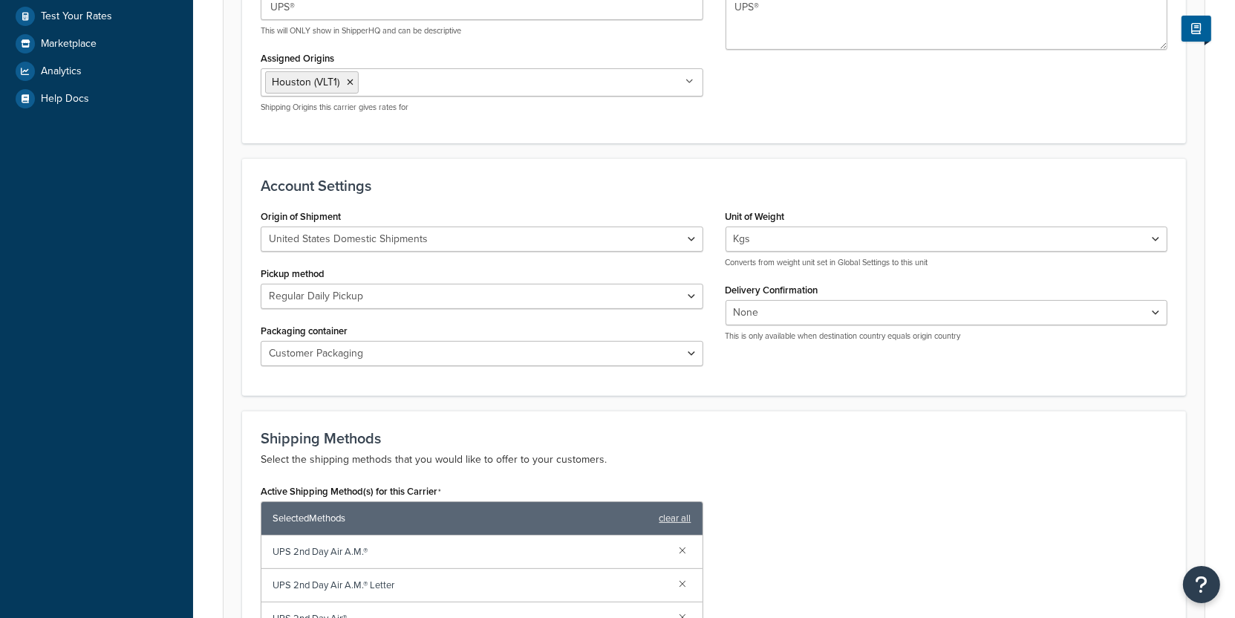
scroll to position [454, 0]
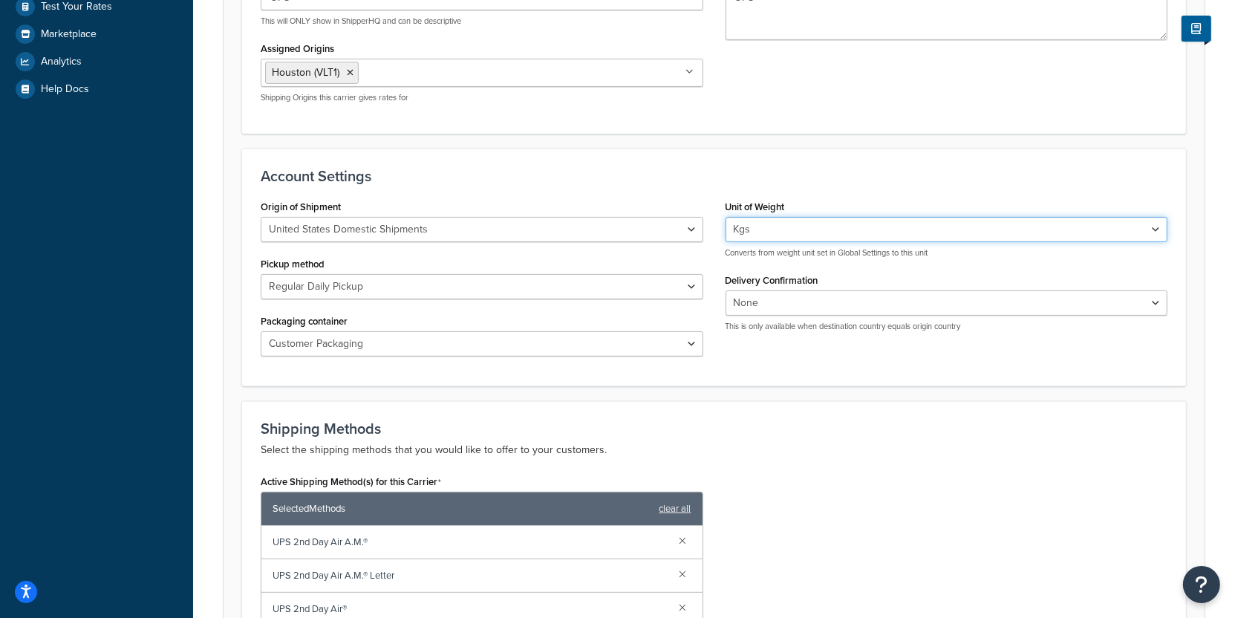
select select "convert_lb_kg"
click option "Convert LBS to KG" at bounding box center [0, 0] width 0 height 0
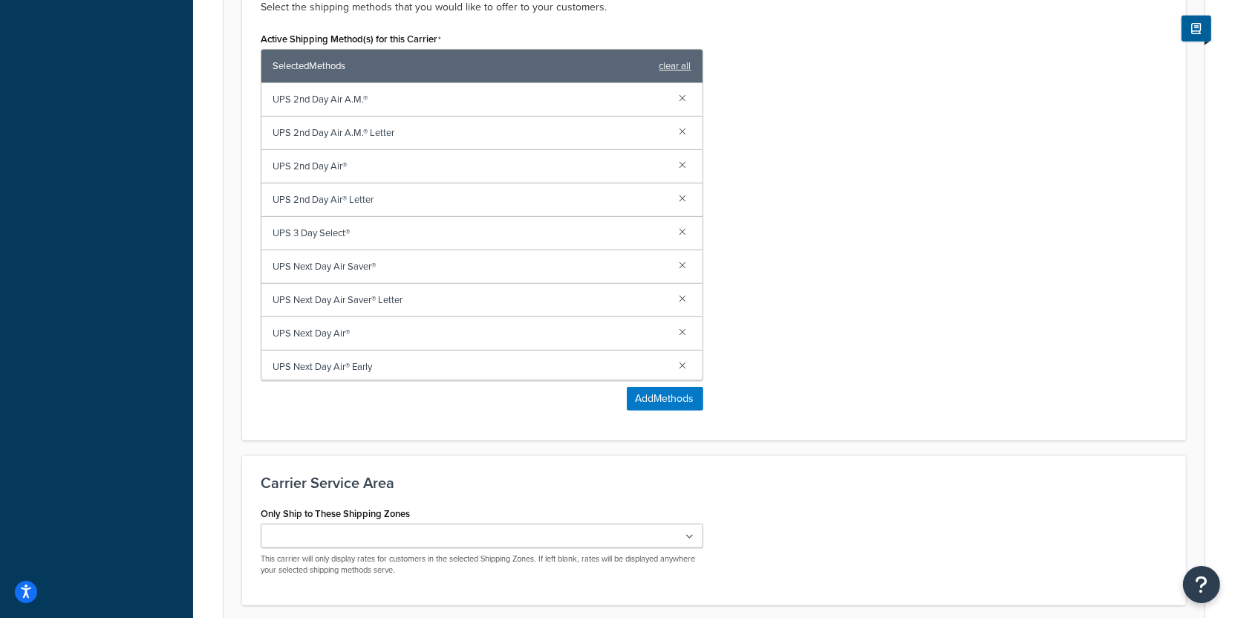
scroll to position [1015, 0]
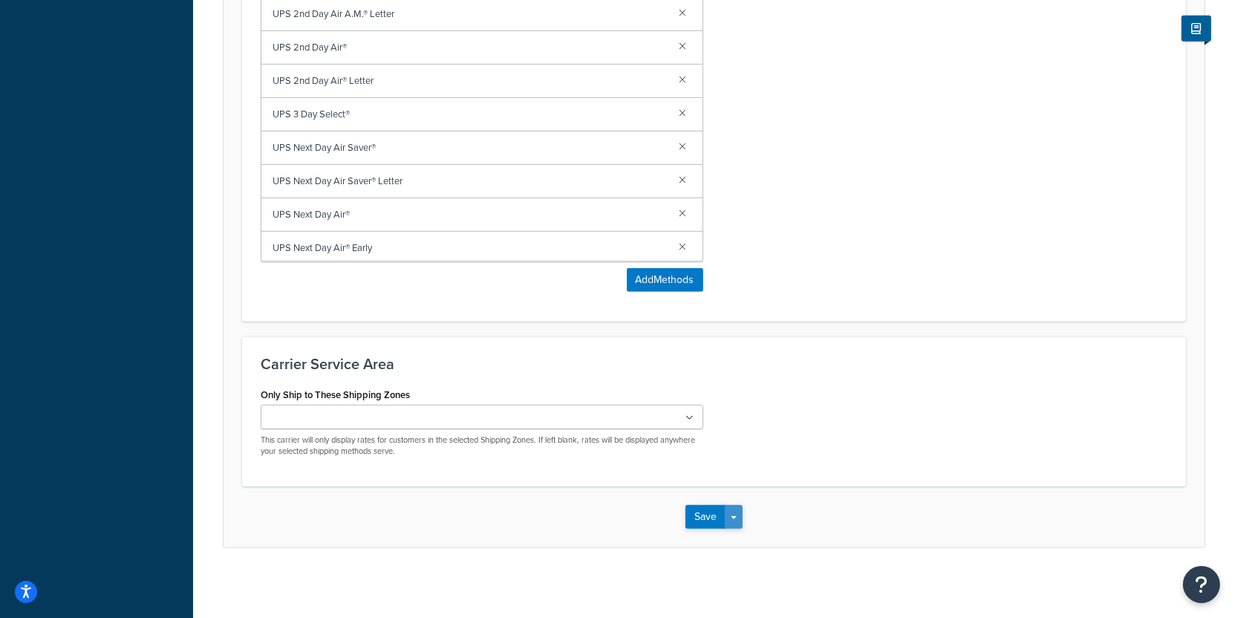
click at [734, 520] on button "Save Dropdown" at bounding box center [734, 517] width 18 height 24
click at [737, 536] on button "Save and Edit" at bounding box center [739, 544] width 108 height 31
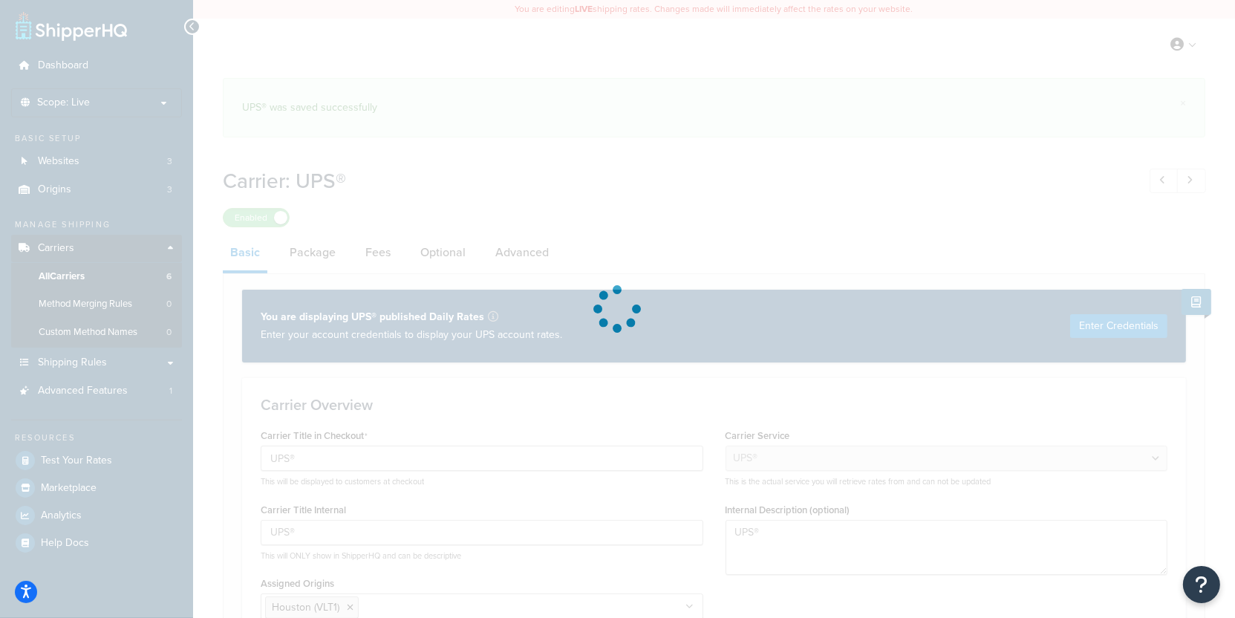
select select "ups"
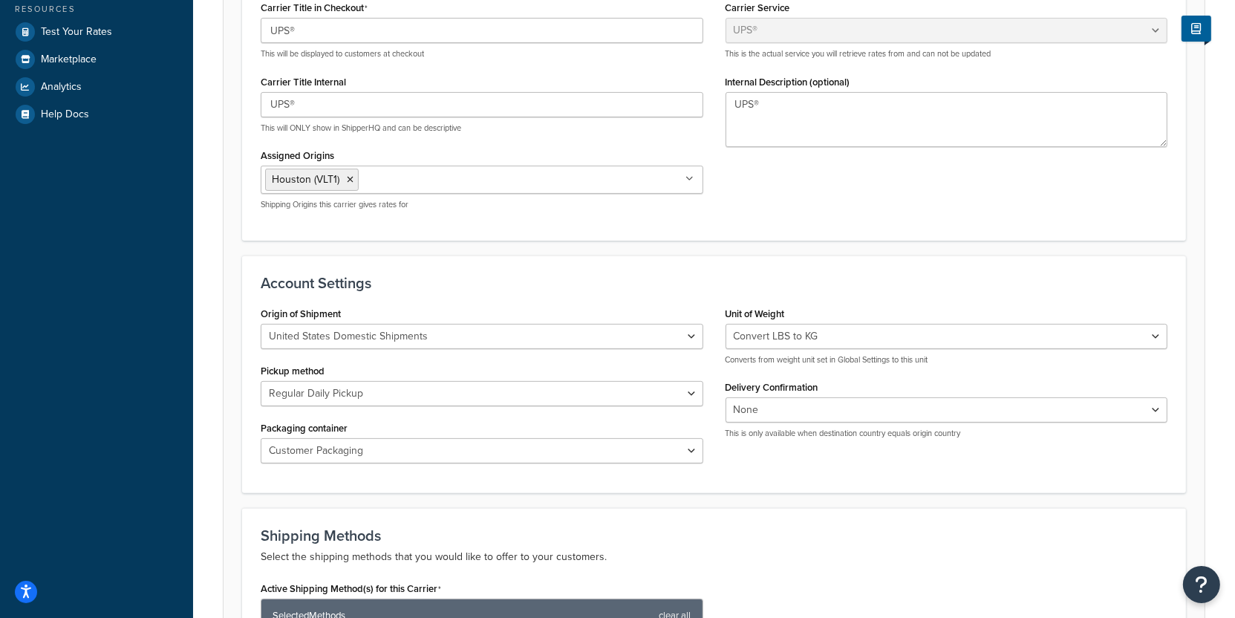
scroll to position [435, 0]
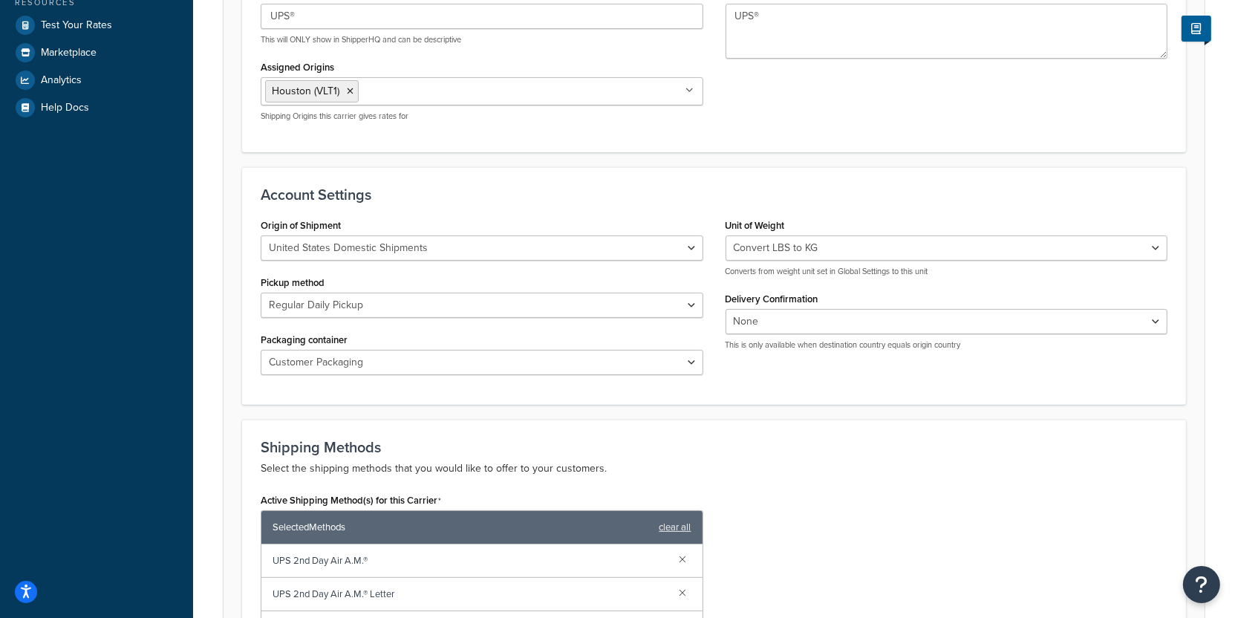
click at [776, 277] on div "Lbs Kgs Convert LBS to KG Converts from weight unit set in Global Settings to t…" at bounding box center [946, 256] width 443 height 42
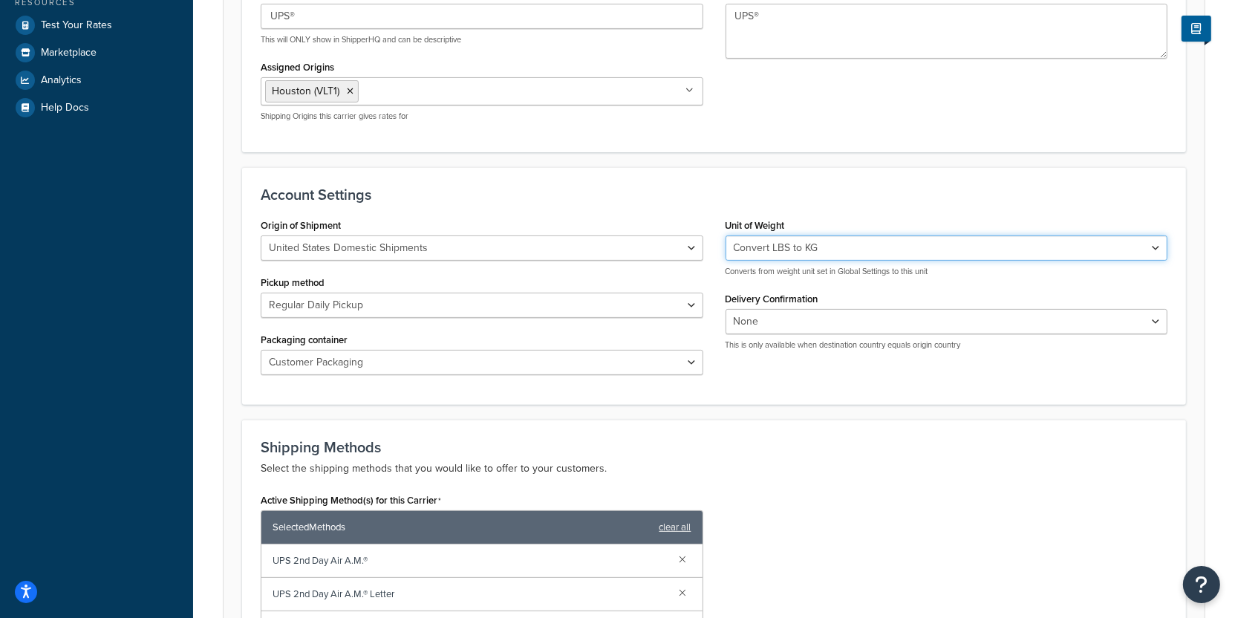
select select "lb"
click option "Lbs" at bounding box center [0, 0] width 0 height 0
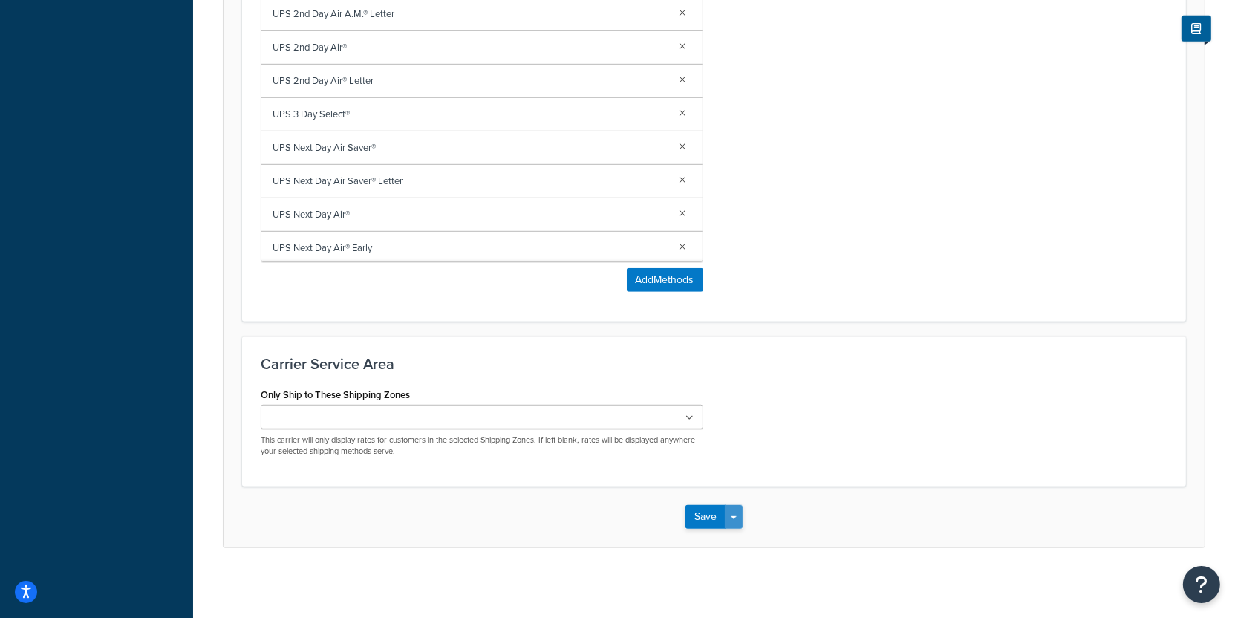
click at [740, 515] on button "Save Dropdown" at bounding box center [734, 517] width 18 height 24
click at [740, 532] on button "Save and Edit" at bounding box center [739, 544] width 108 height 31
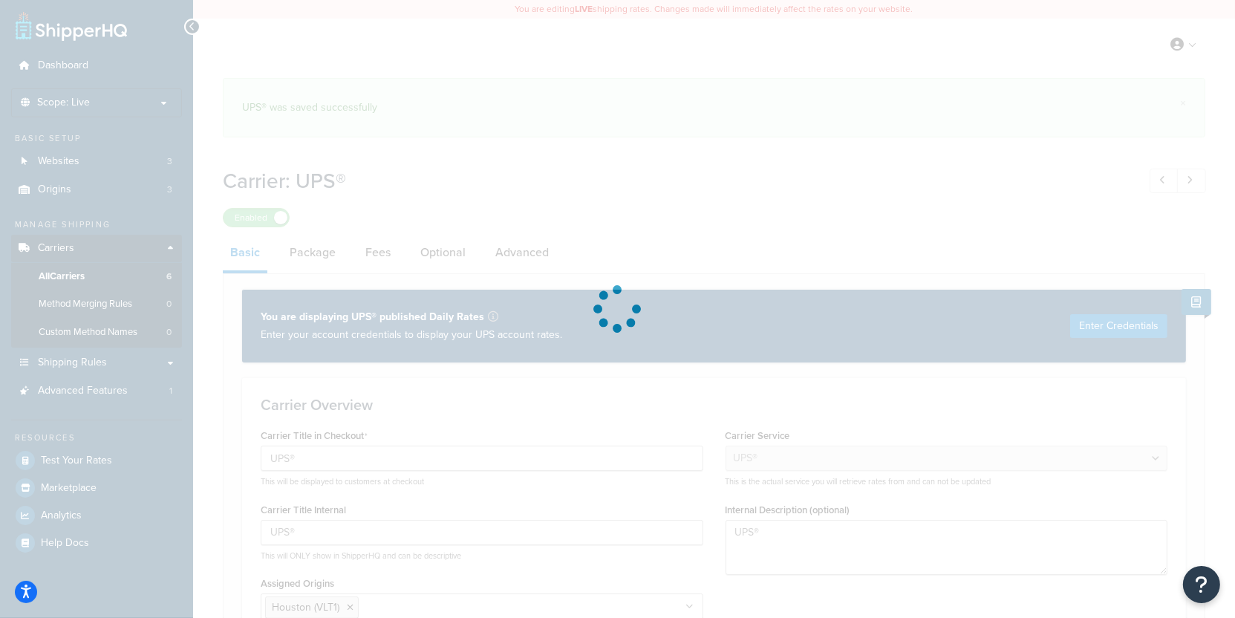
select select "ups"
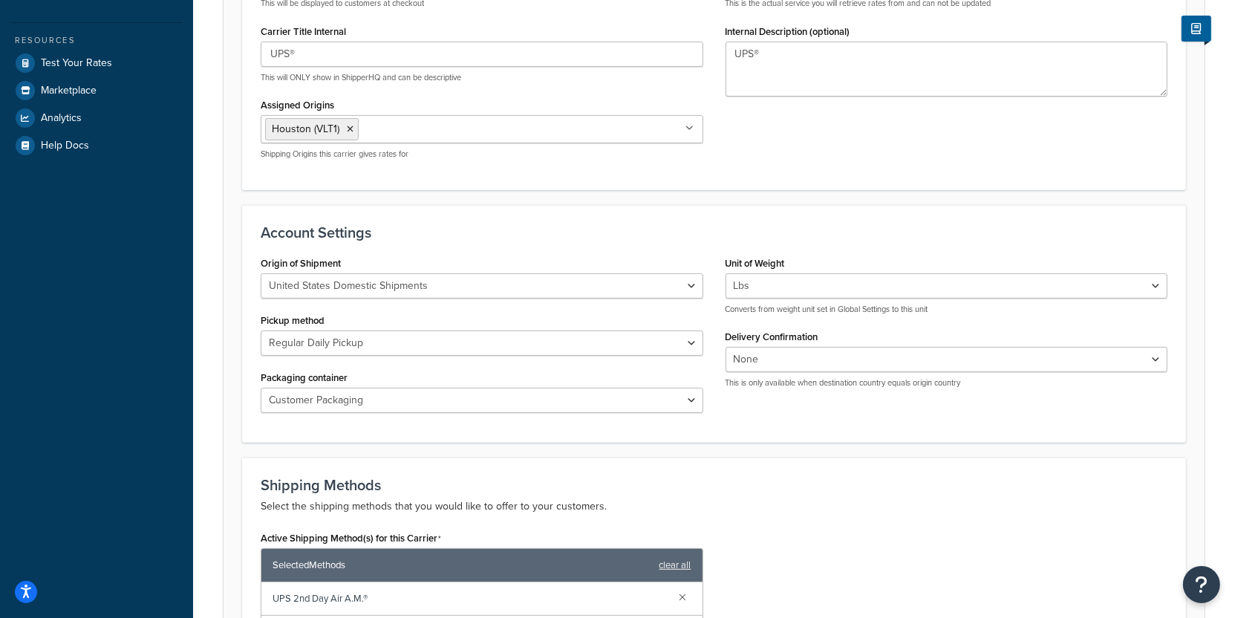
scroll to position [575, 0]
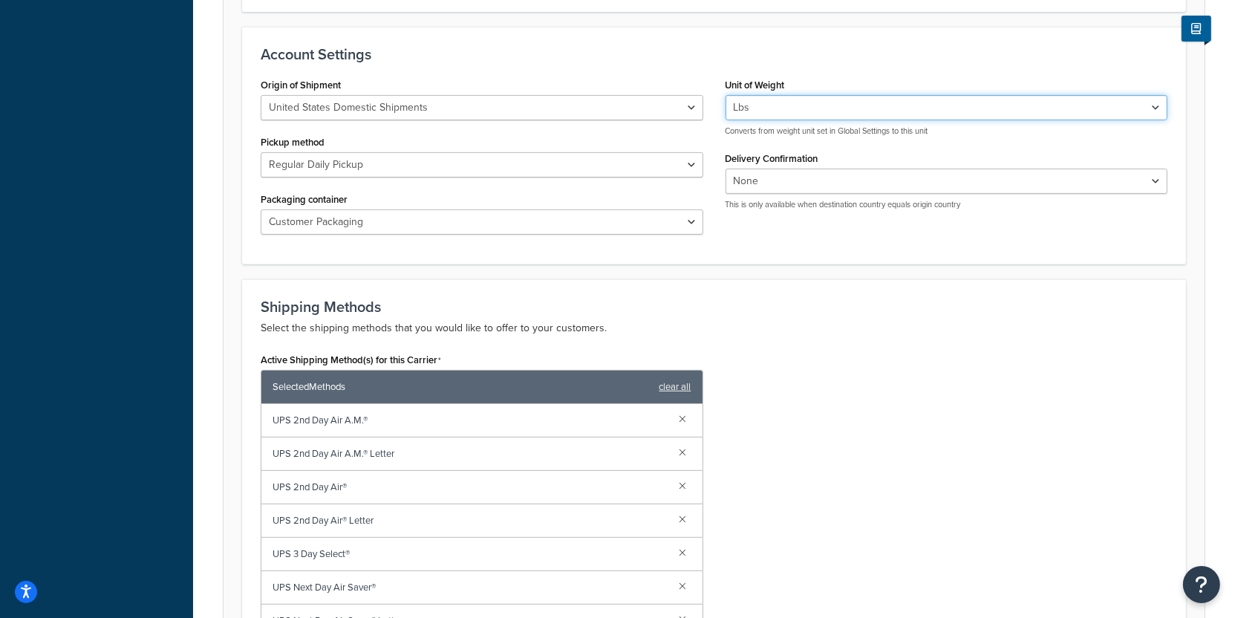
select select "kg"
click option "Kgs" at bounding box center [0, 0] width 0 height 0
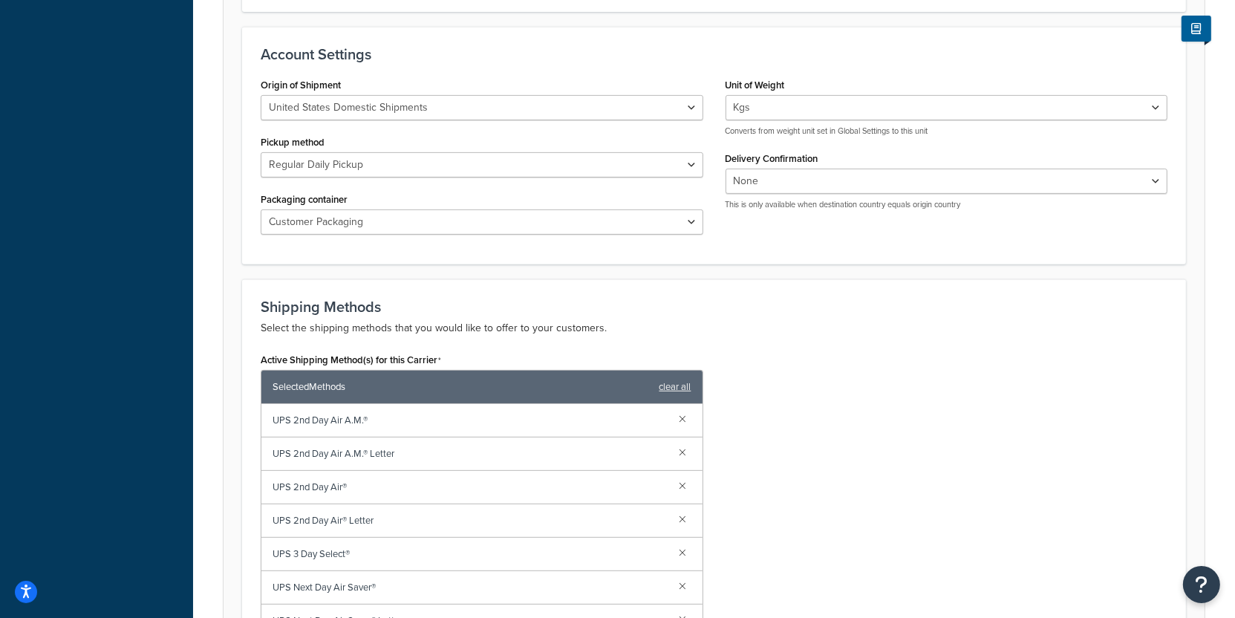
click at [830, 321] on p "Select the shipping methods that you would like to offer to your customers." at bounding box center [714, 328] width 907 height 18
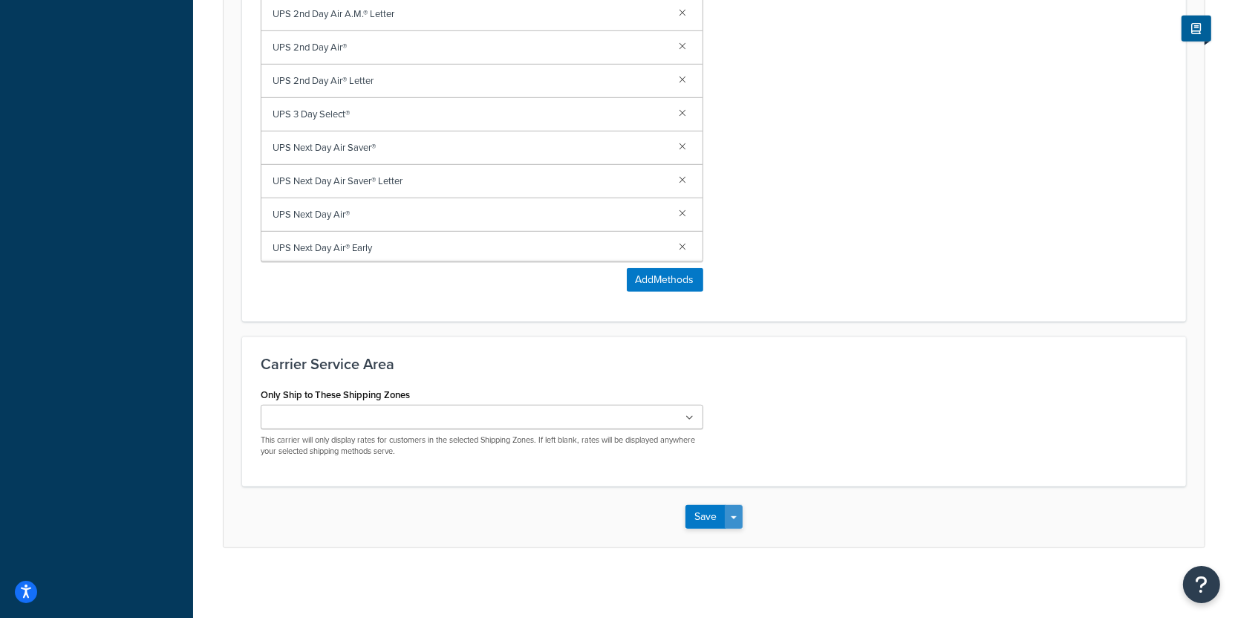
click at [737, 515] on button "Save Dropdown" at bounding box center [734, 517] width 18 height 24
click at [742, 544] on button "Save and Edit" at bounding box center [739, 544] width 108 height 31
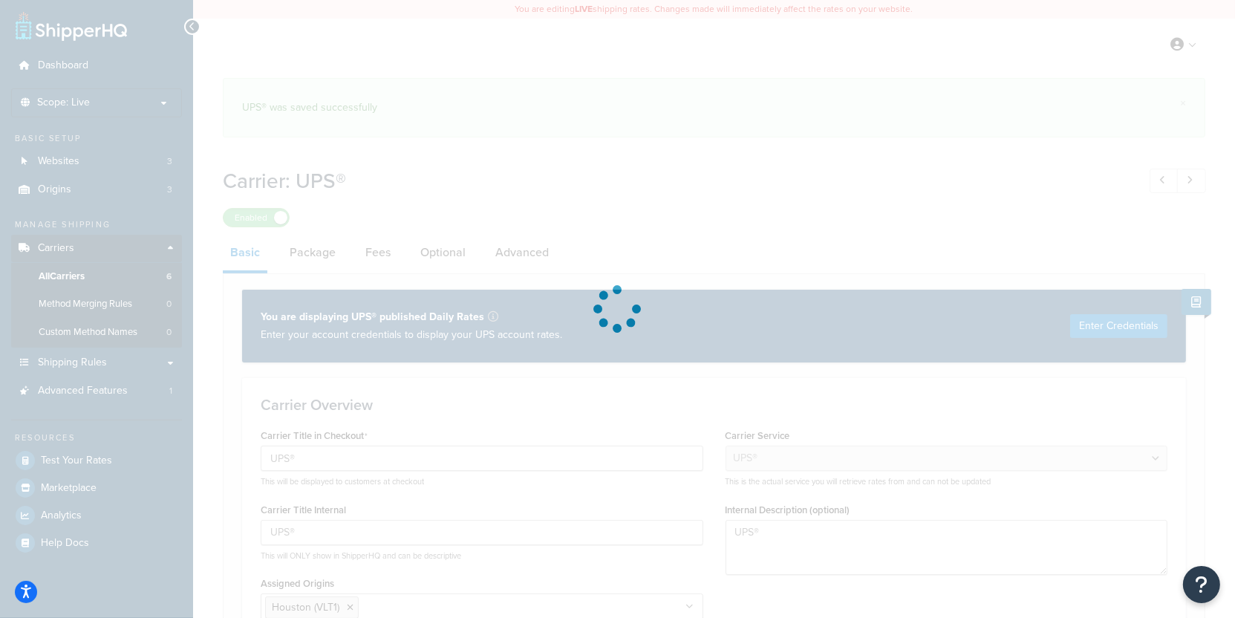
select select "ups"
select select "kg"
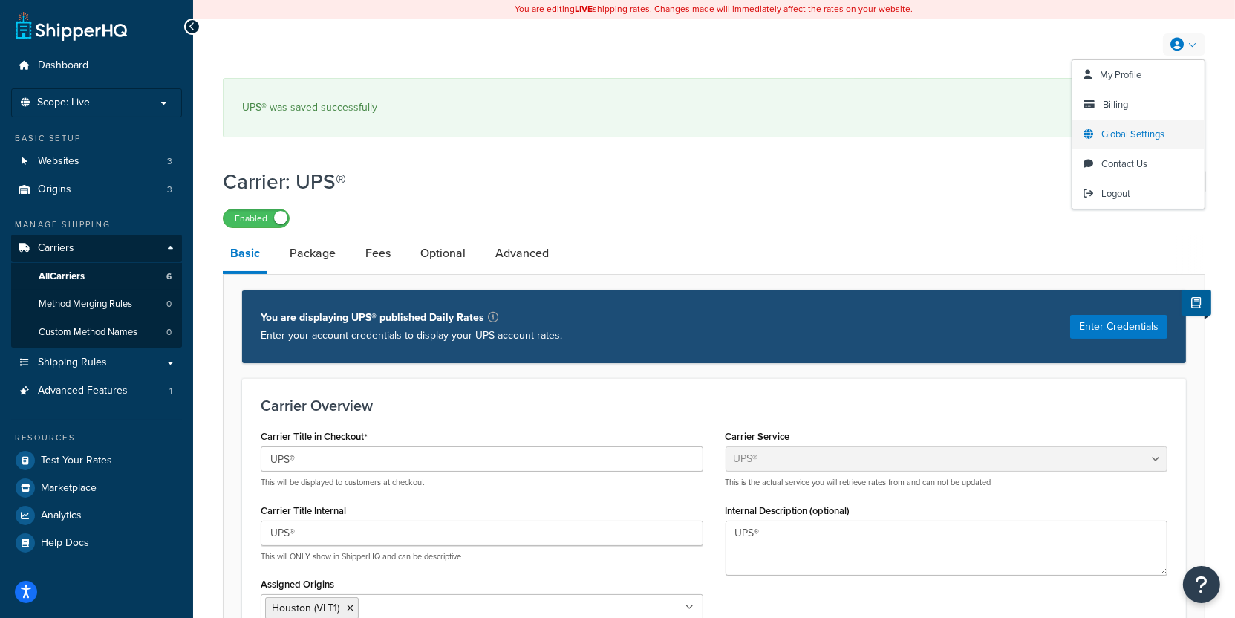
click at [1129, 135] on span "Global Settings" at bounding box center [1132, 134] width 63 height 14
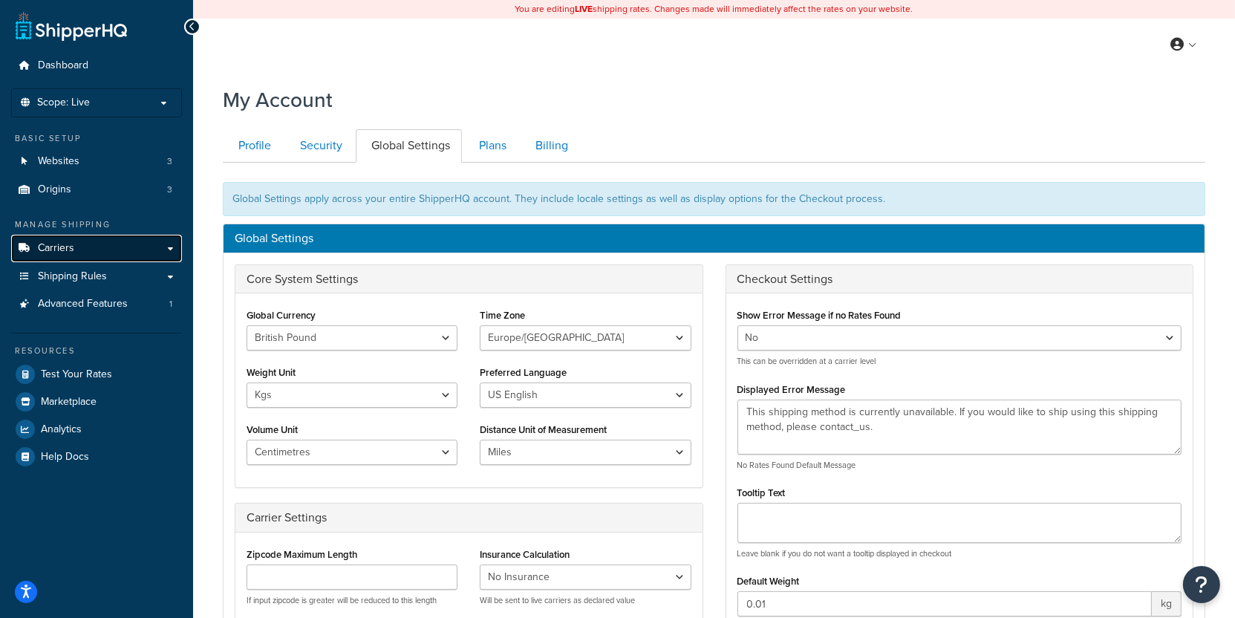
click at [132, 248] on link "Carriers" at bounding box center [96, 248] width 171 height 27
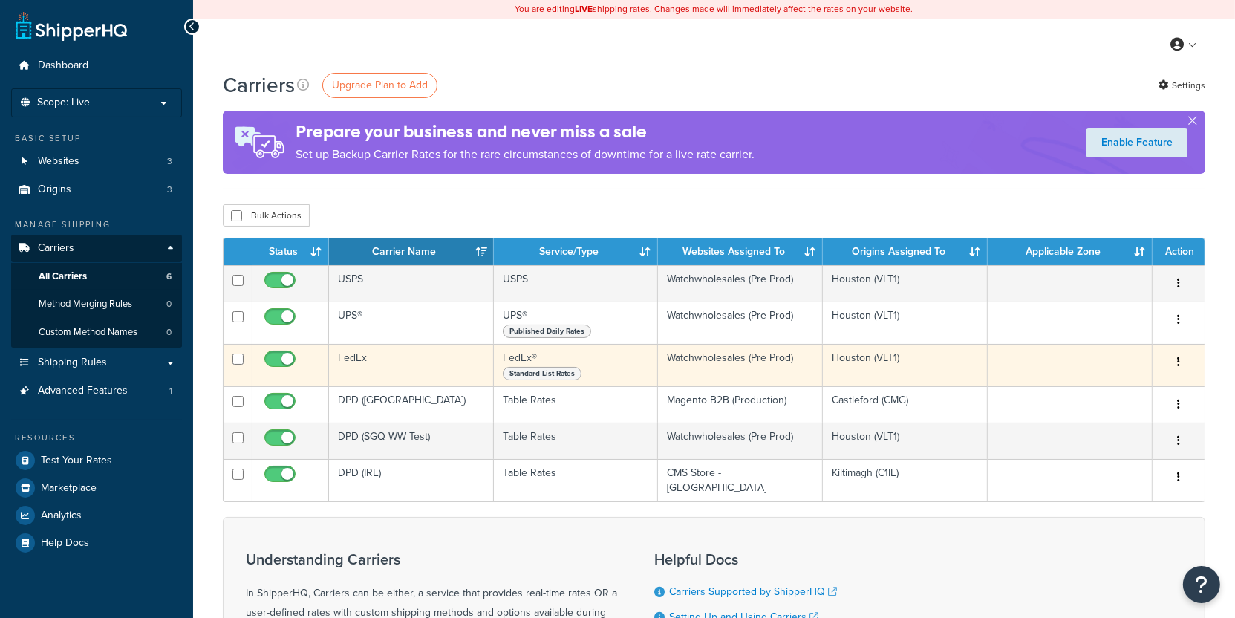
click at [431, 361] on td "FedEx" at bounding box center [411, 365] width 165 height 42
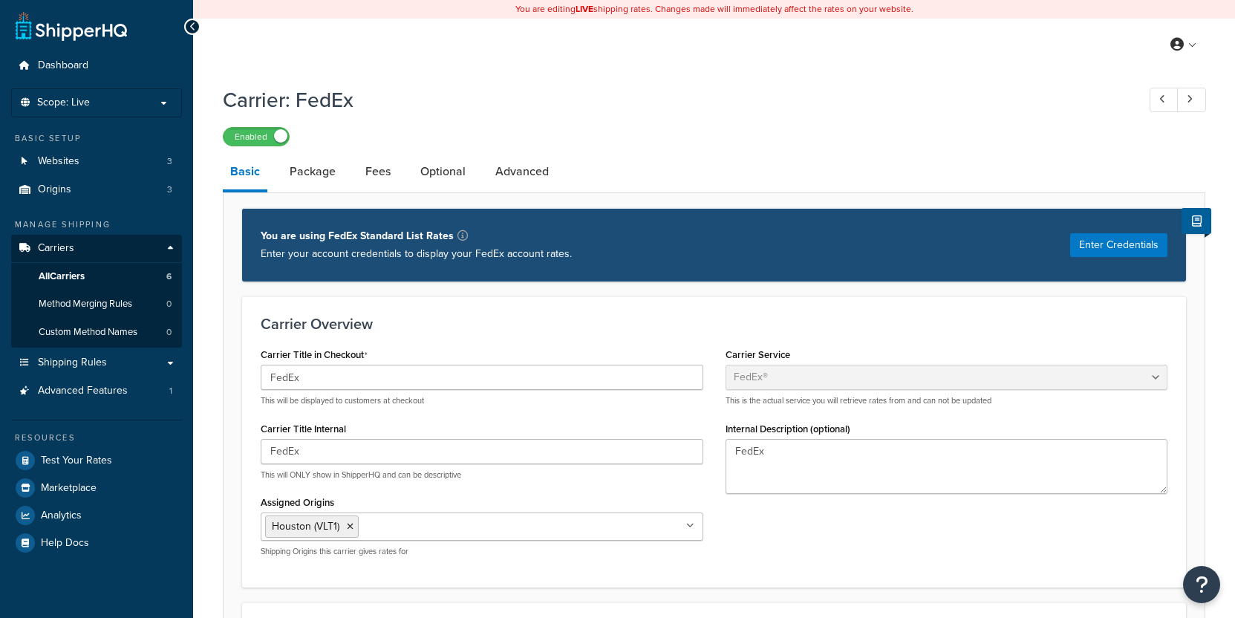
select select "fedEx"
select select "kg"
select select "REGULAR_PICKUP"
select select "YOUR_PACKAGING"
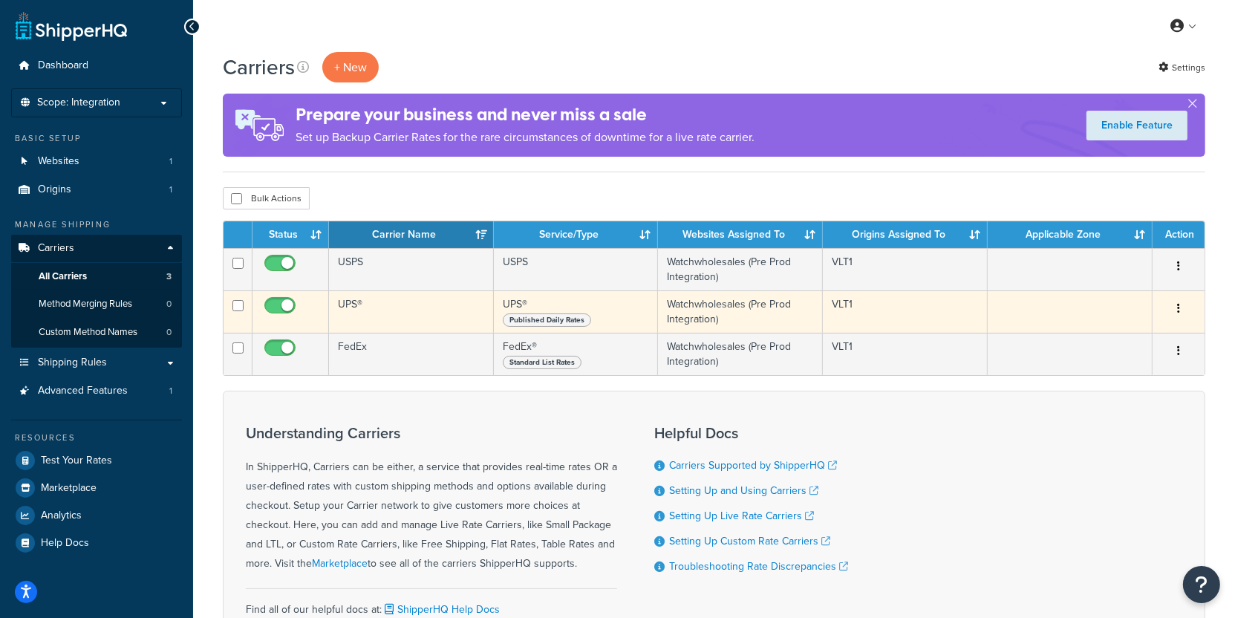
click at [396, 320] on td "UPS®" at bounding box center [411, 311] width 165 height 42
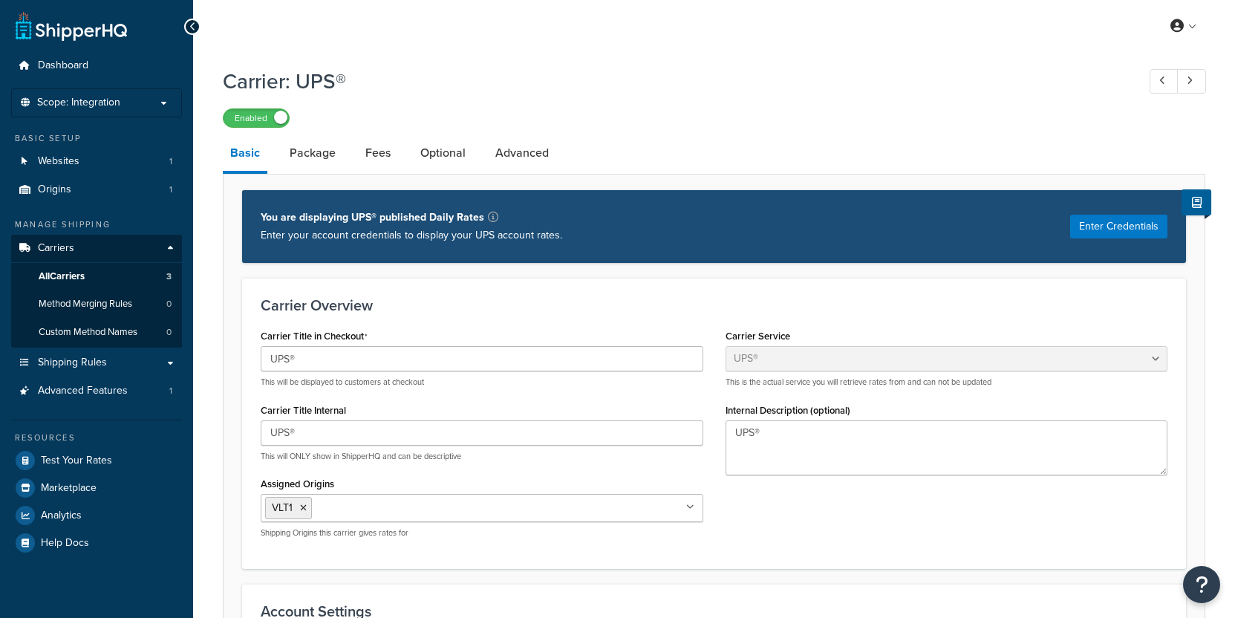
select select "ups"
select select "kg"
click at [146, 285] on link "All Carriers 3" at bounding box center [96, 276] width 171 height 27
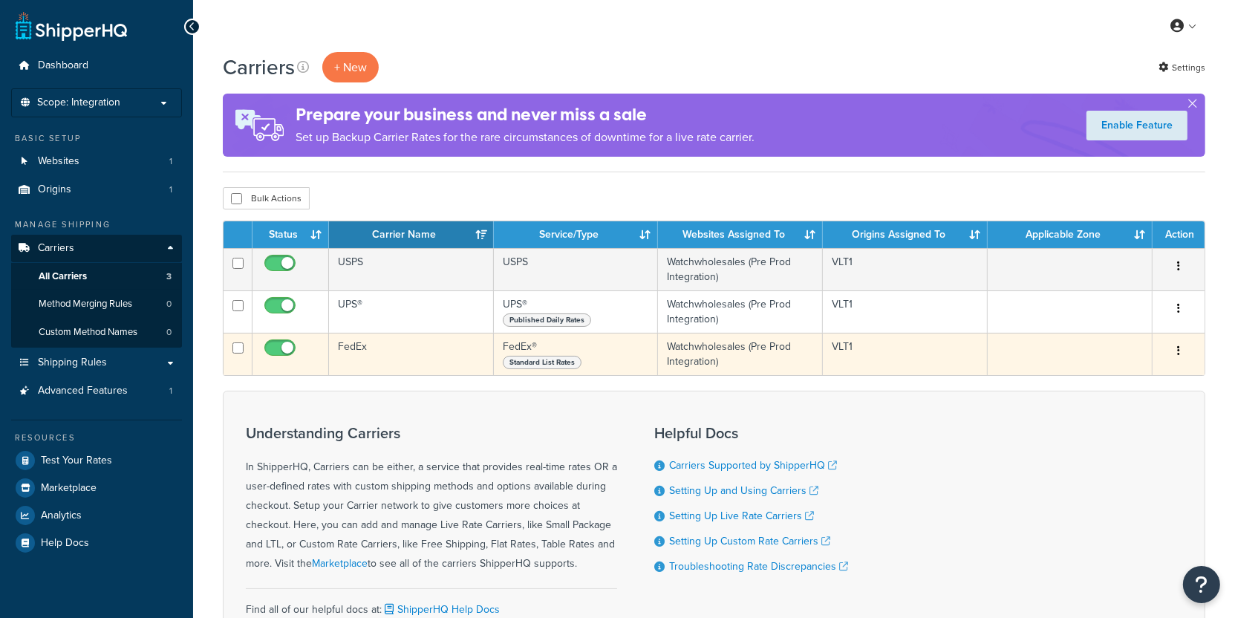
click at [385, 346] on td "FedEx" at bounding box center [411, 354] width 165 height 42
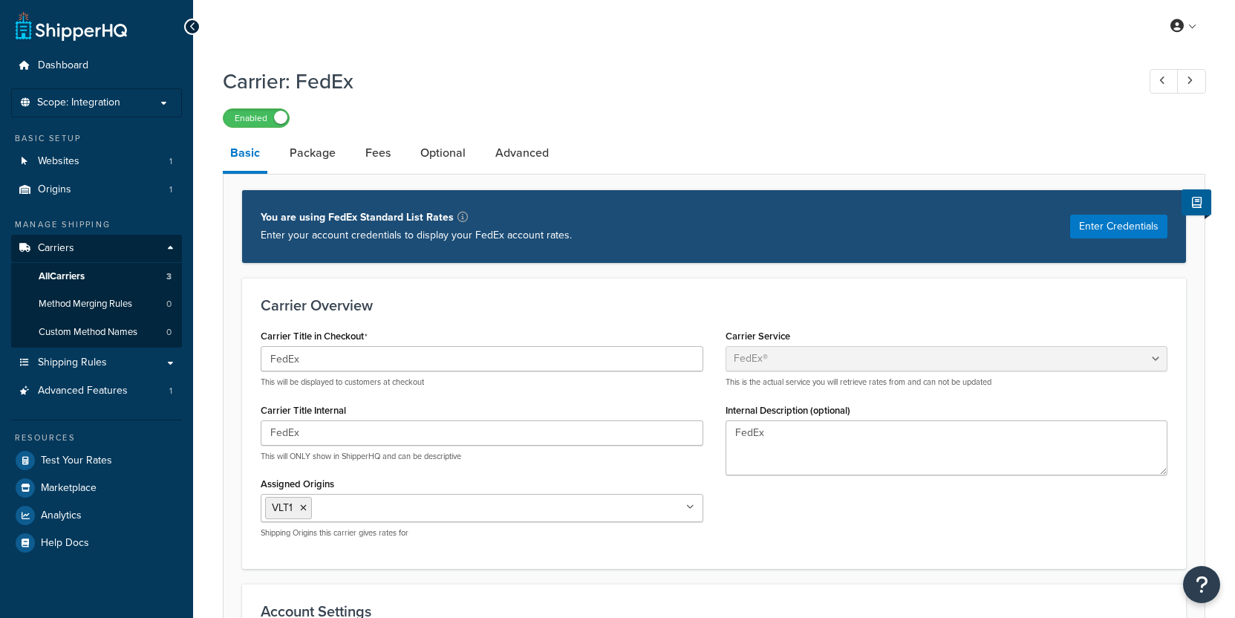
select select "fedEx"
select select "kg"
select select "REGULAR_PICKUP"
select select "YOUR_PACKAGING"
click at [114, 450] on link "Test Your Rates" at bounding box center [96, 460] width 171 height 27
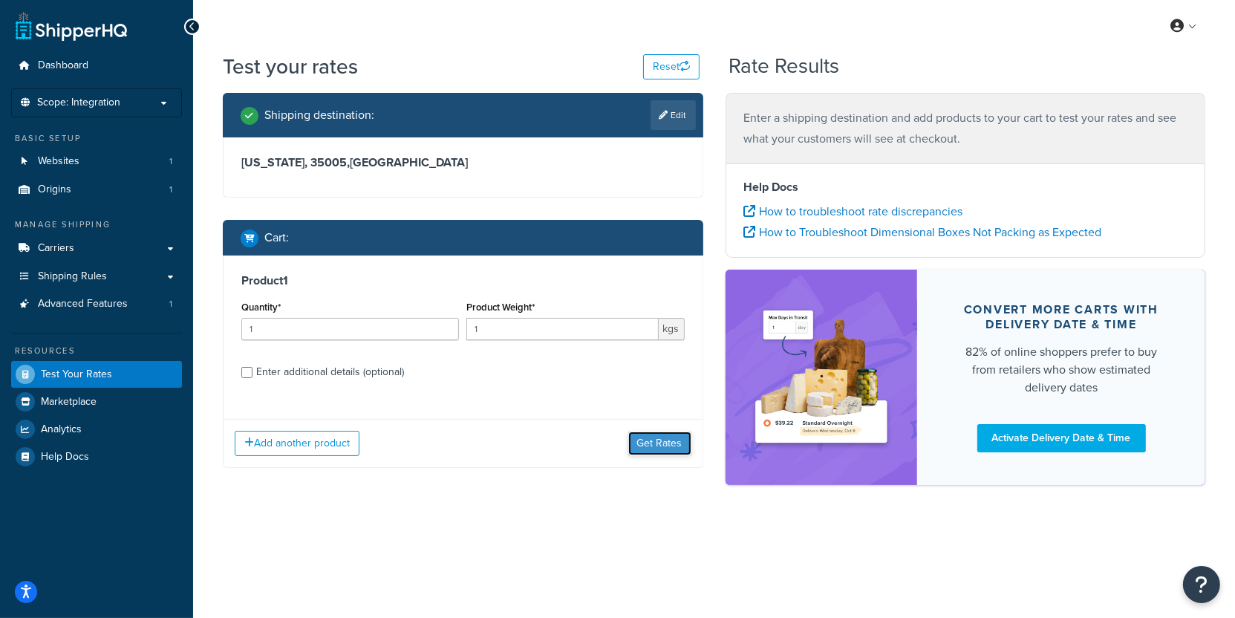
click at [668, 446] on button "Get Rates" at bounding box center [659, 443] width 63 height 24
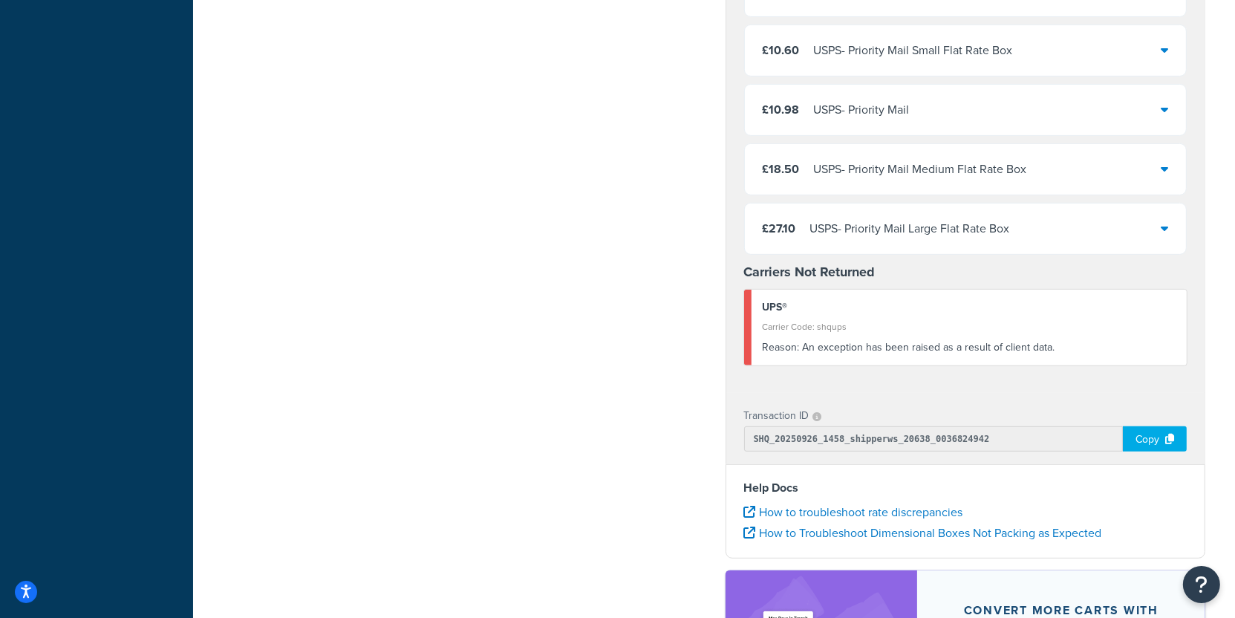
scroll to position [645, 0]
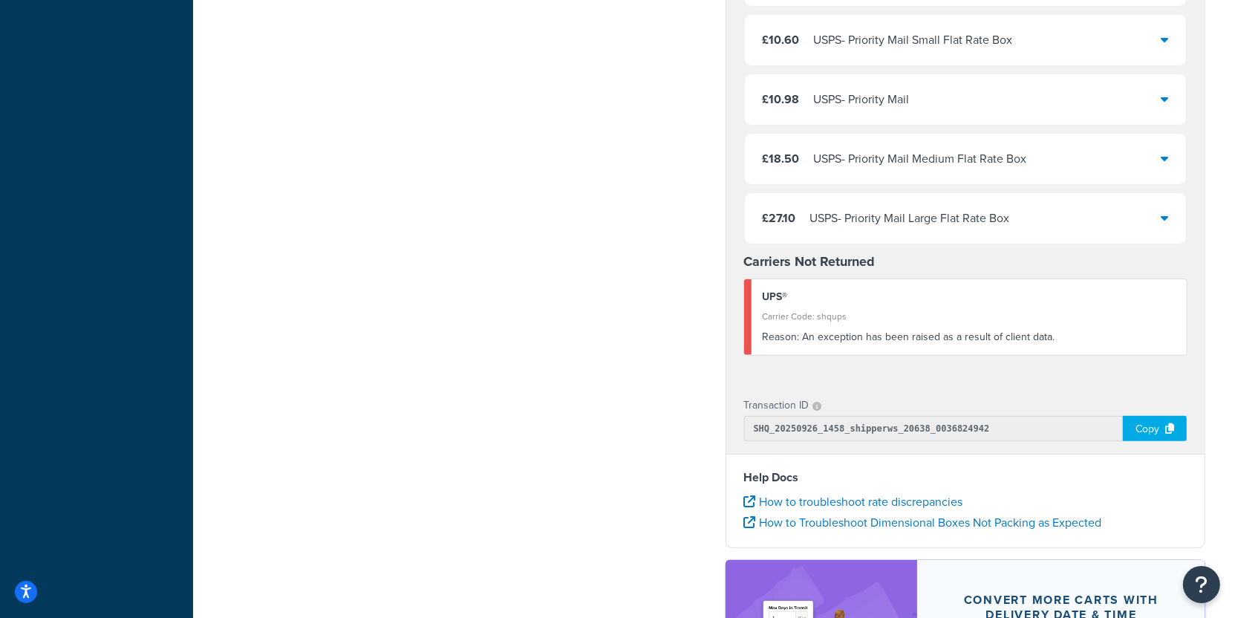
click at [990, 329] on div "Reason: An exception has been raised as a result of client data." at bounding box center [970, 337] width 414 height 21
copy div "Reason:"
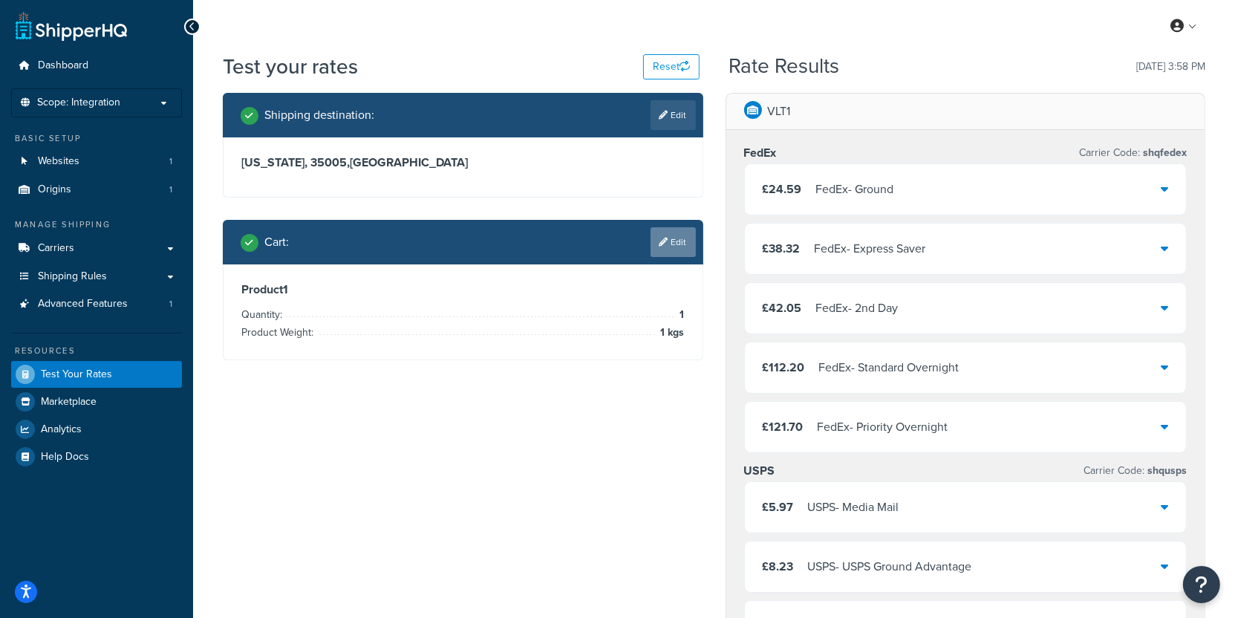
click at [680, 244] on link "Edit" at bounding box center [672, 242] width 45 height 30
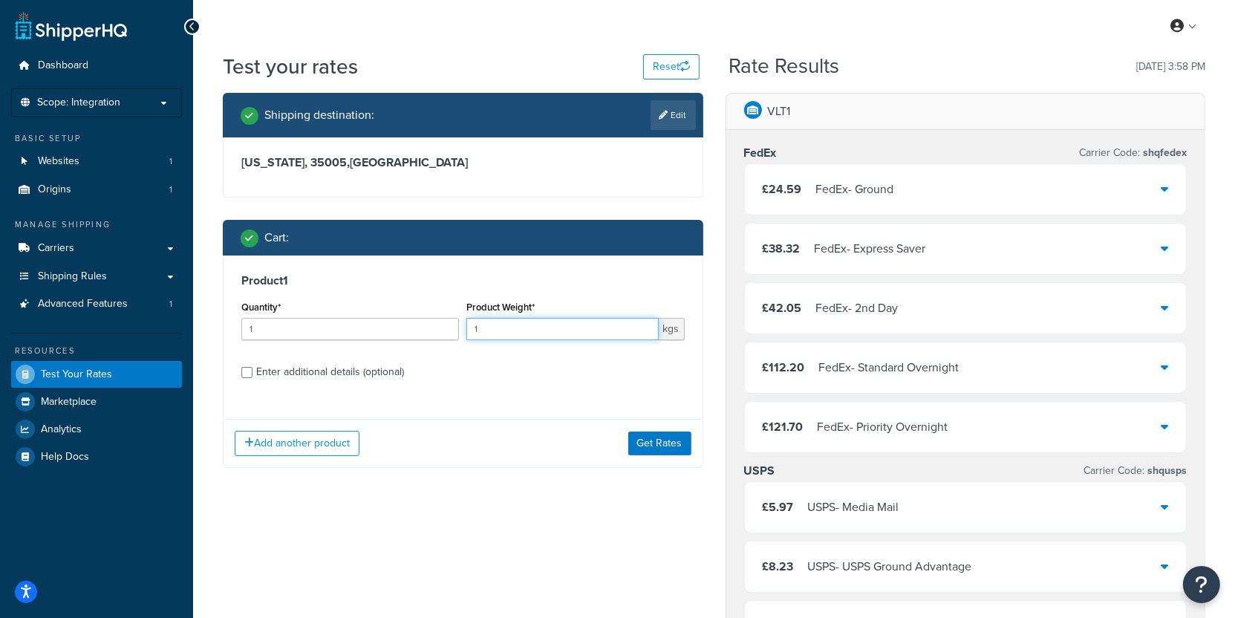
click at [541, 332] on input "1" at bounding box center [562, 329] width 192 height 22
type input "1.5"
click at [672, 438] on button "Get Rates" at bounding box center [659, 443] width 63 height 24
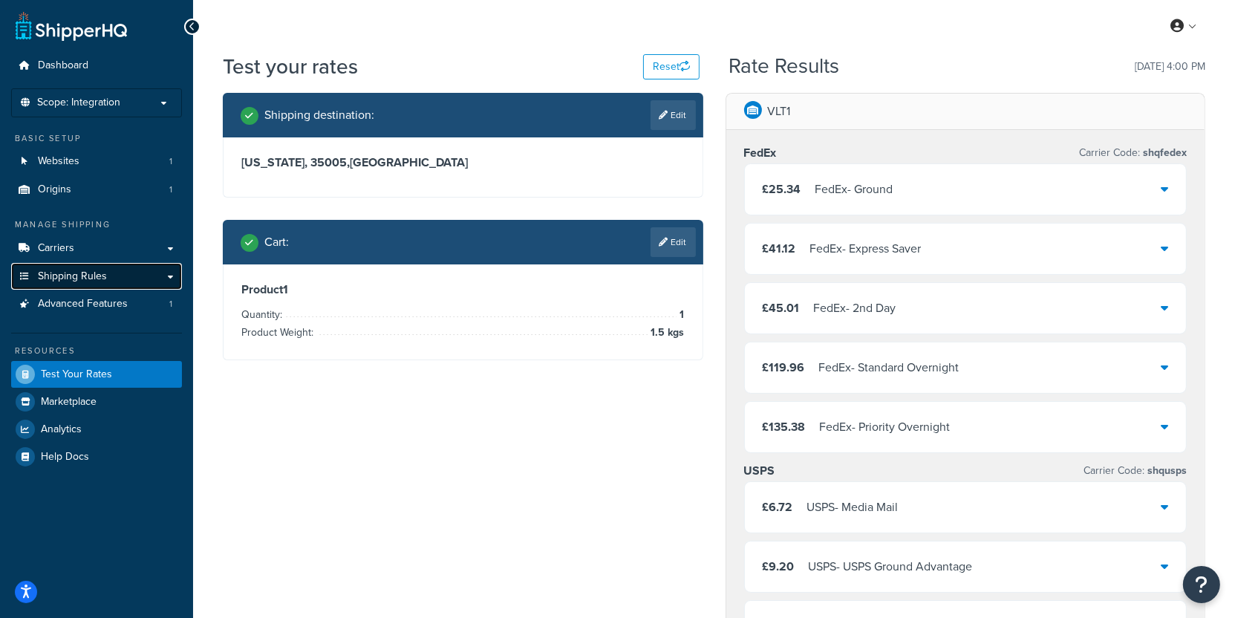
click at [107, 263] on link "Shipping Rules" at bounding box center [96, 276] width 171 height 27
click at [102, 242] on link "Carriers" at bounding box center [96, 248] width 171 height 27
click at [676, 244] on link "Edit" at bounding box center [672, 242] width 45 height 30
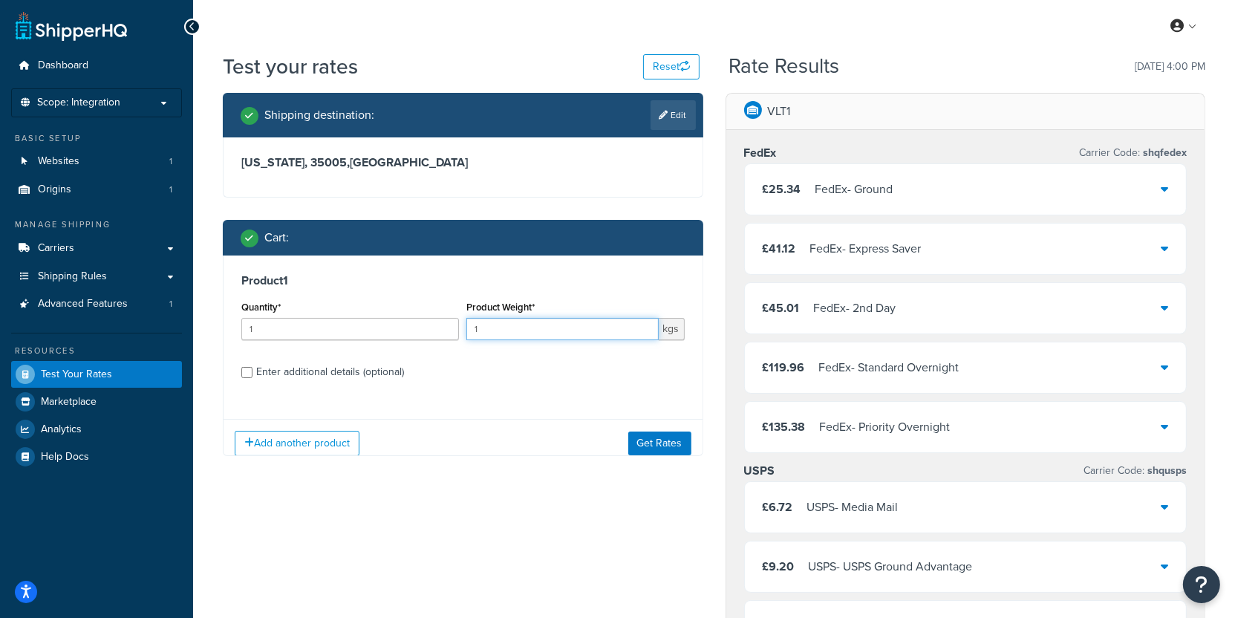
click at [539, 330] on input "1" at bounding box center [562, 329] width 192 height 22
type input "2.3"
click at [645, 446] on button "Get Rates" at bounding box center [659, 443] width 63 height 24
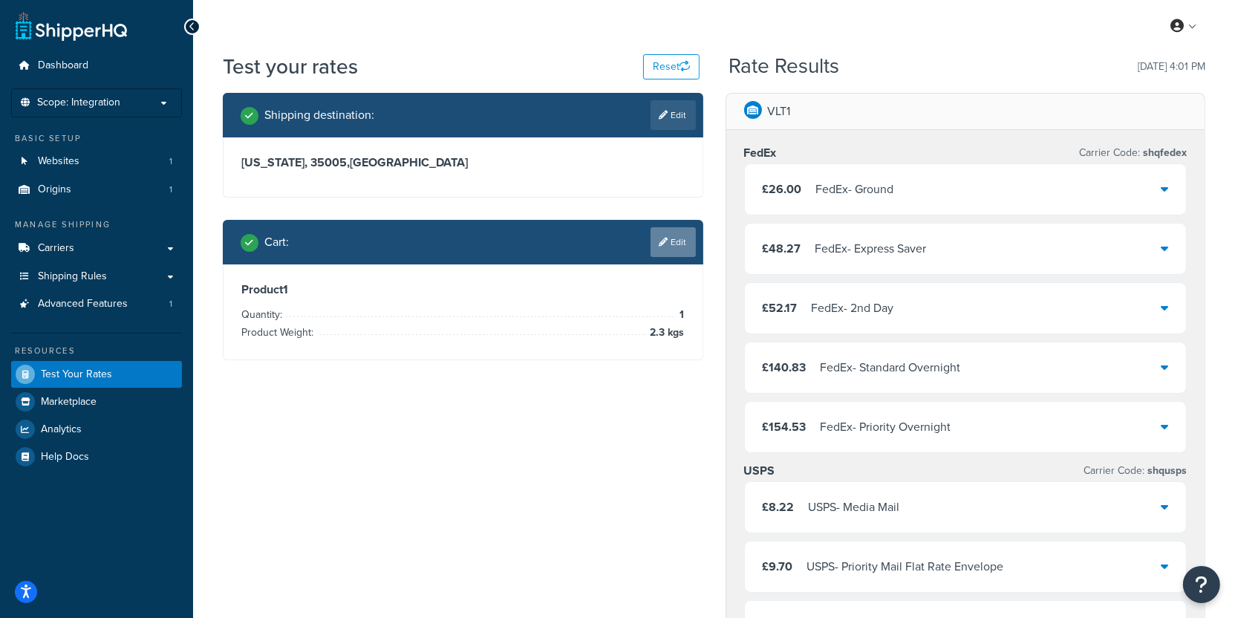
click at [682, 248] on link "Edit" at bounding box center [672, 242] width 45 height 30
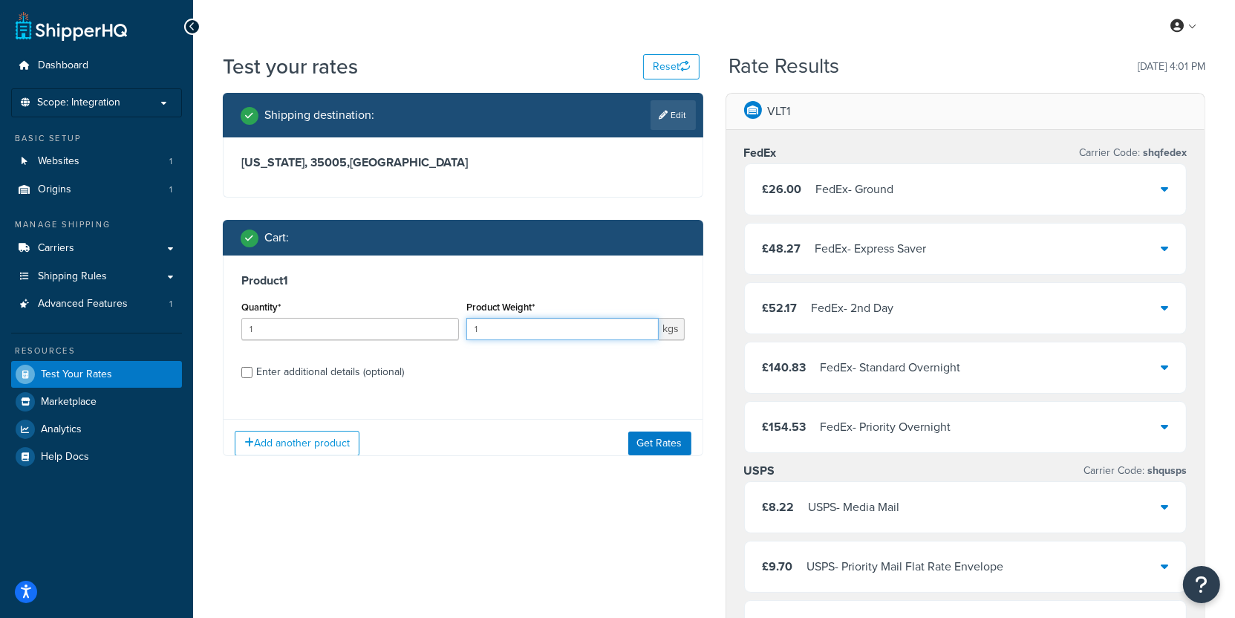
click at [576, 331] on input "1" at bounding box center [562, 329] width 192 height 22
type input "3.1"
click at [666, 439] on button "Get Rates" at bounding box center [659, 443] width 63 height 24
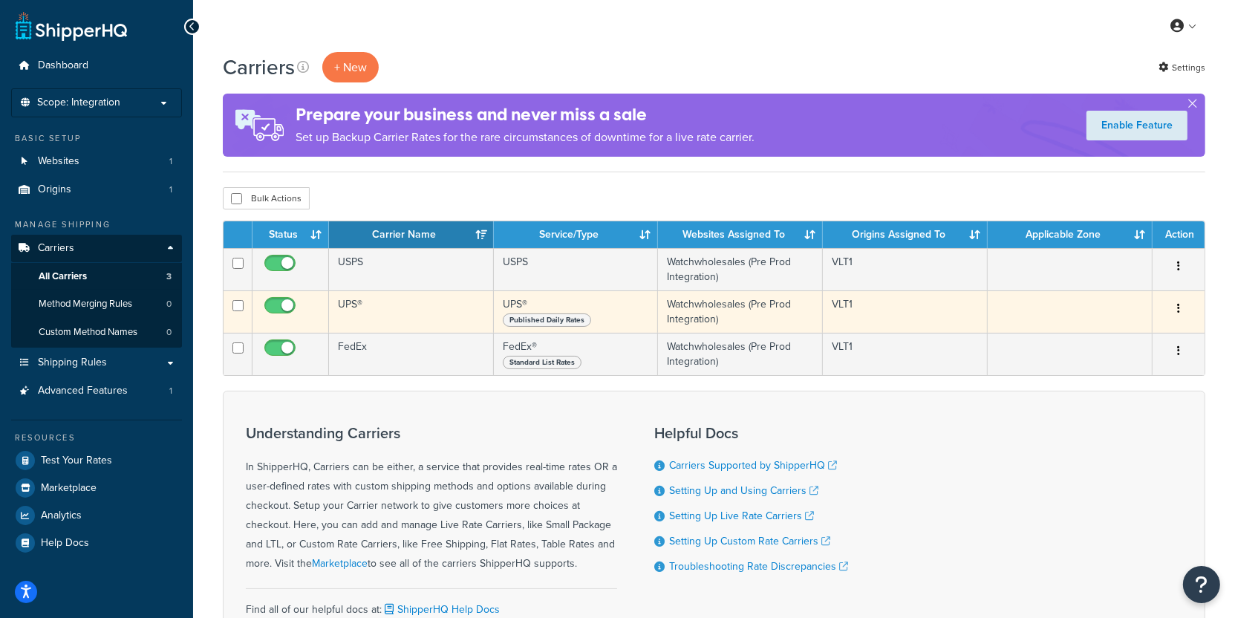
click at [424, 300] on td "UPS®" at bounding box center [411, 311] width 165 height 42
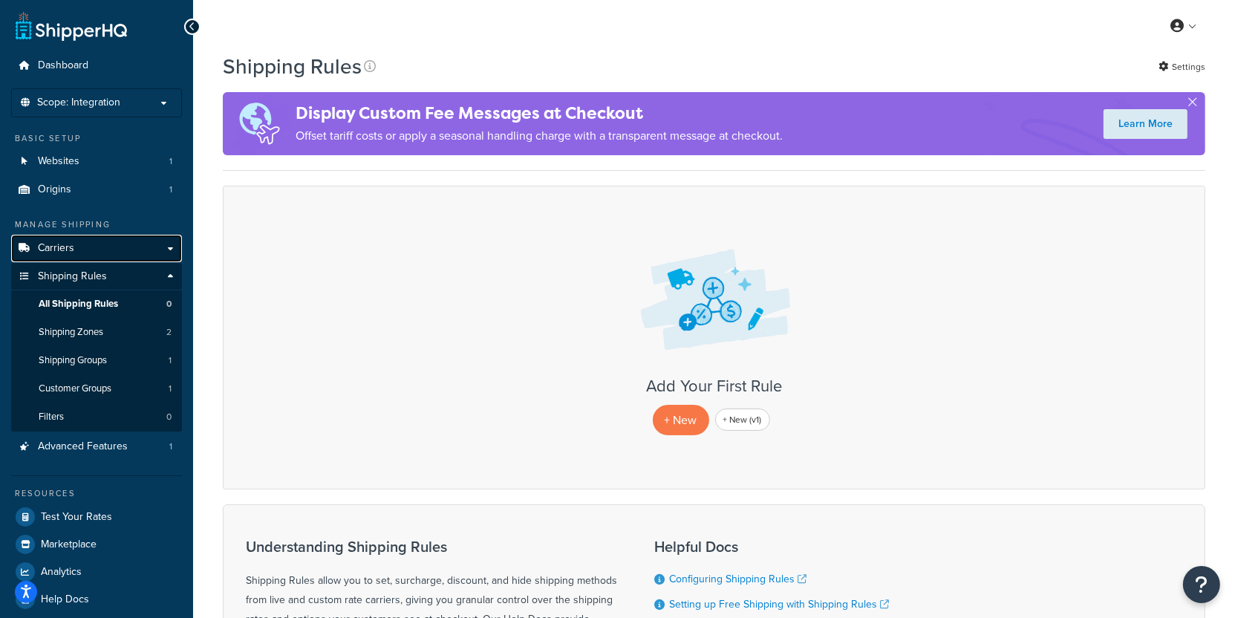
click at [140, 246] on link "Carriers" at bounding box center [96, 248] width 171 height 27
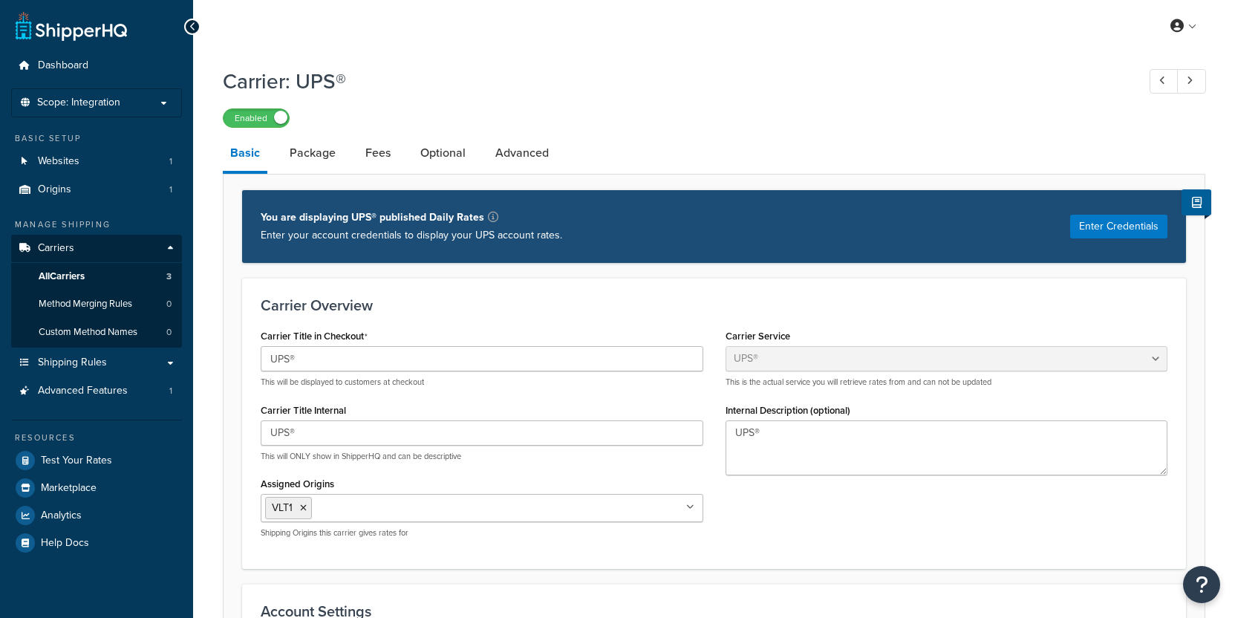
select select "ups"
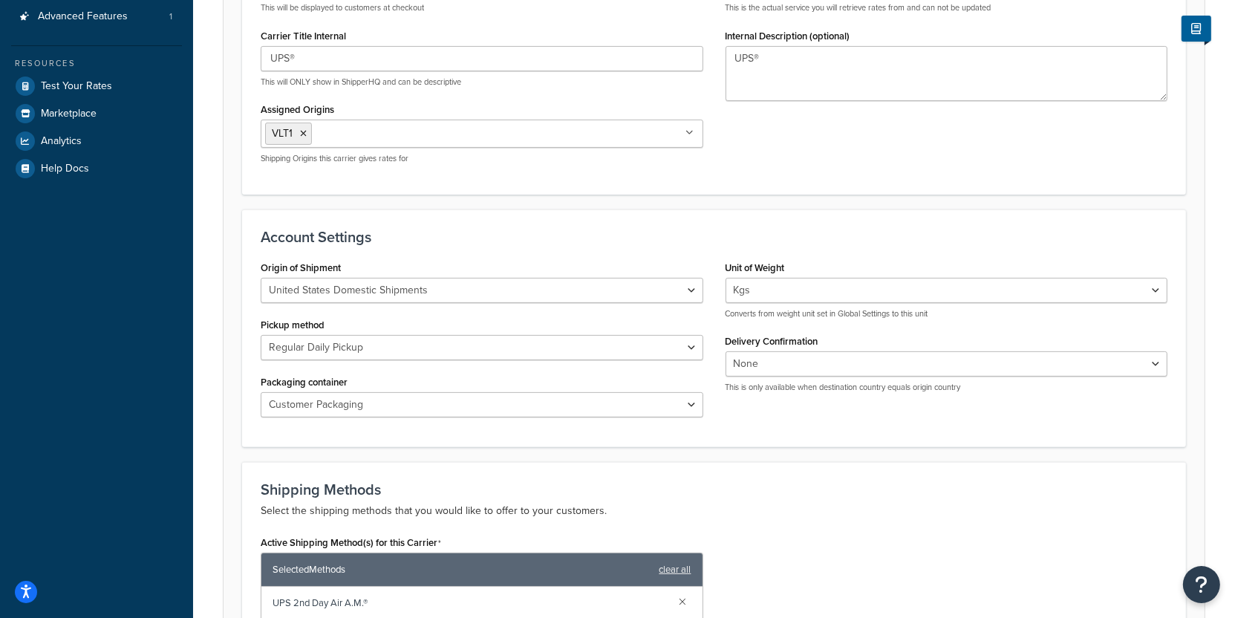
scroll to position [365, 0]
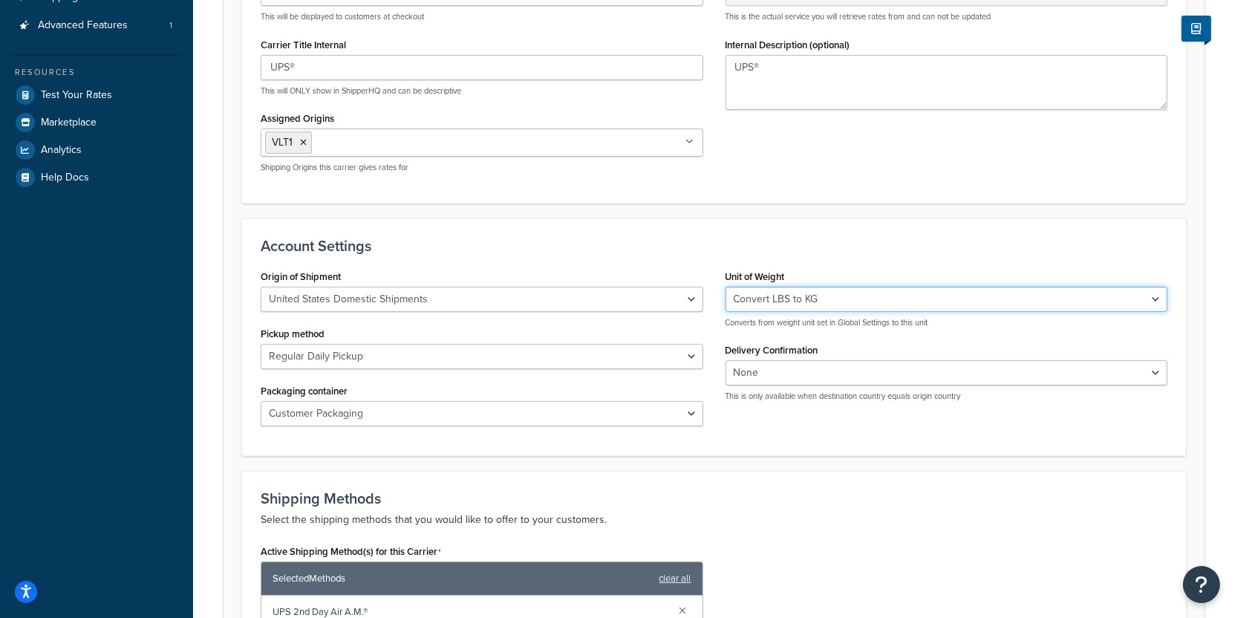
click option "Convert LBS to KG" at bounding box center [0, 0] width 0 height 0
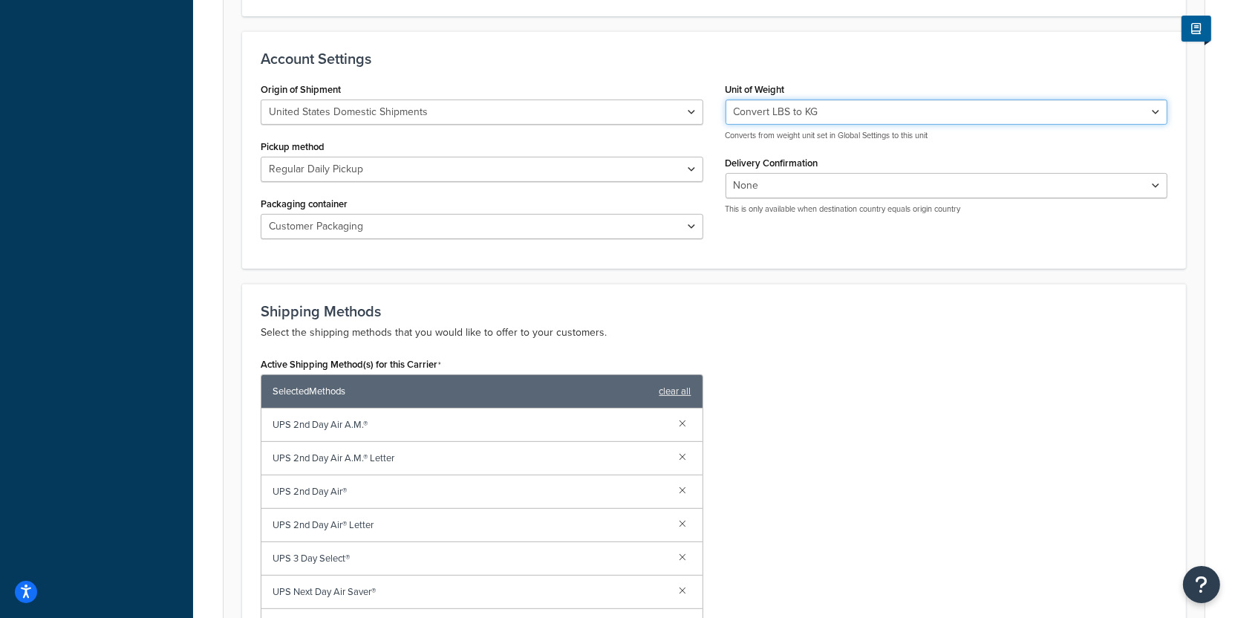
scroll to position [554, 0]
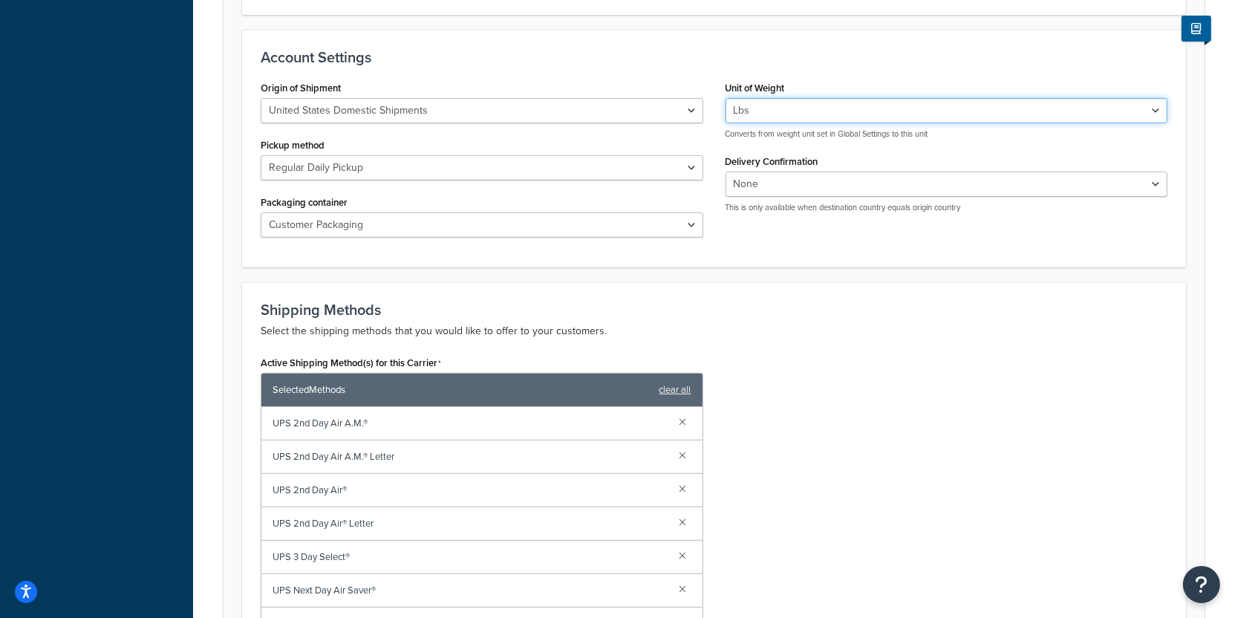
click option "Lbs" at bounding box center [0, 0] width 0 height 0
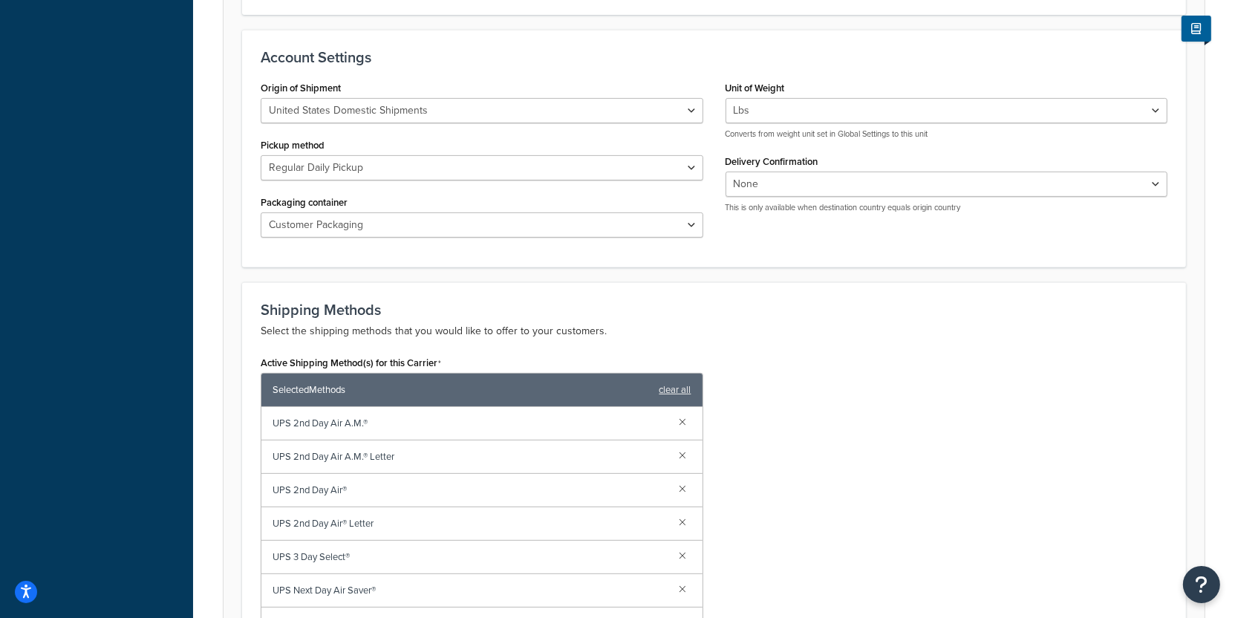
click at [815, 304] on h3 "Shipping Methods" at bounding box center [714, 309] width 907 height 16
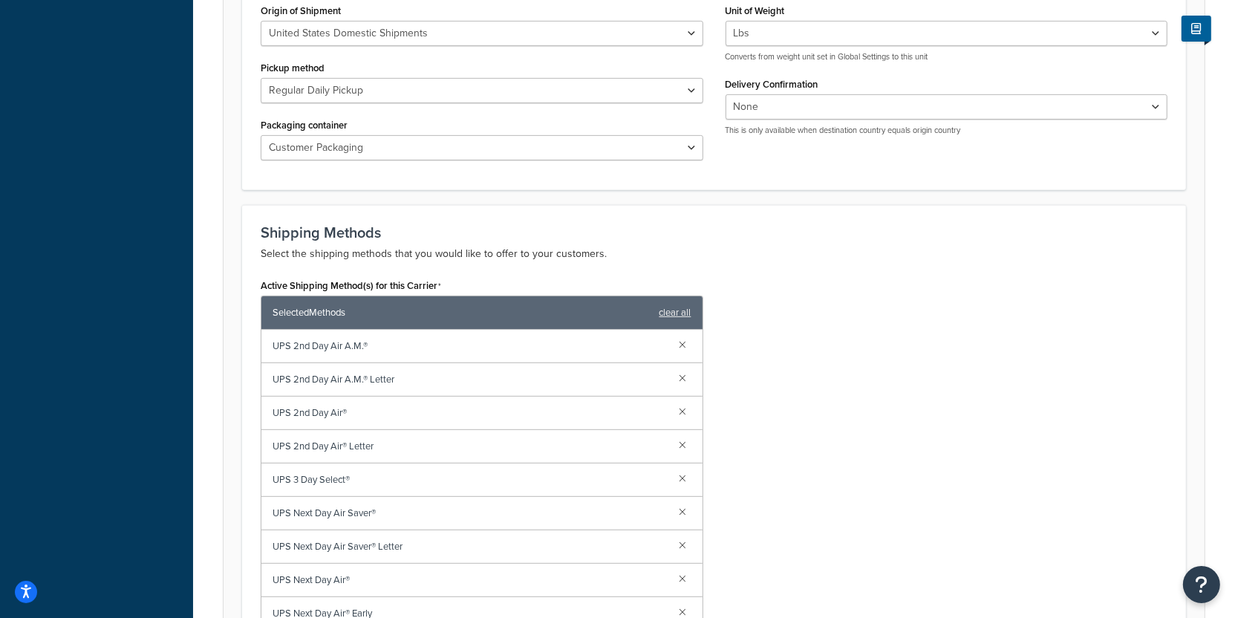
scroll to position [584, 0]
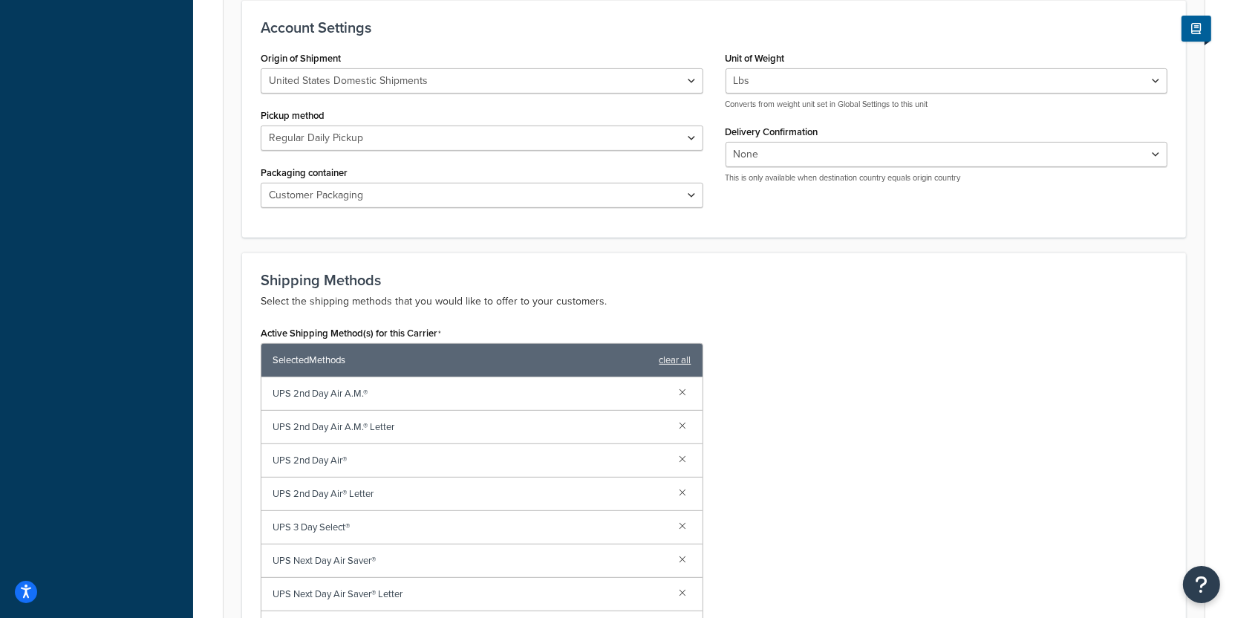
click at [754, 92] on div "Lbs Kgs Convert LBS to KG Converts from weight unit set in Global Settings to t…" at bounding box center [946, 89] width 443 height 42
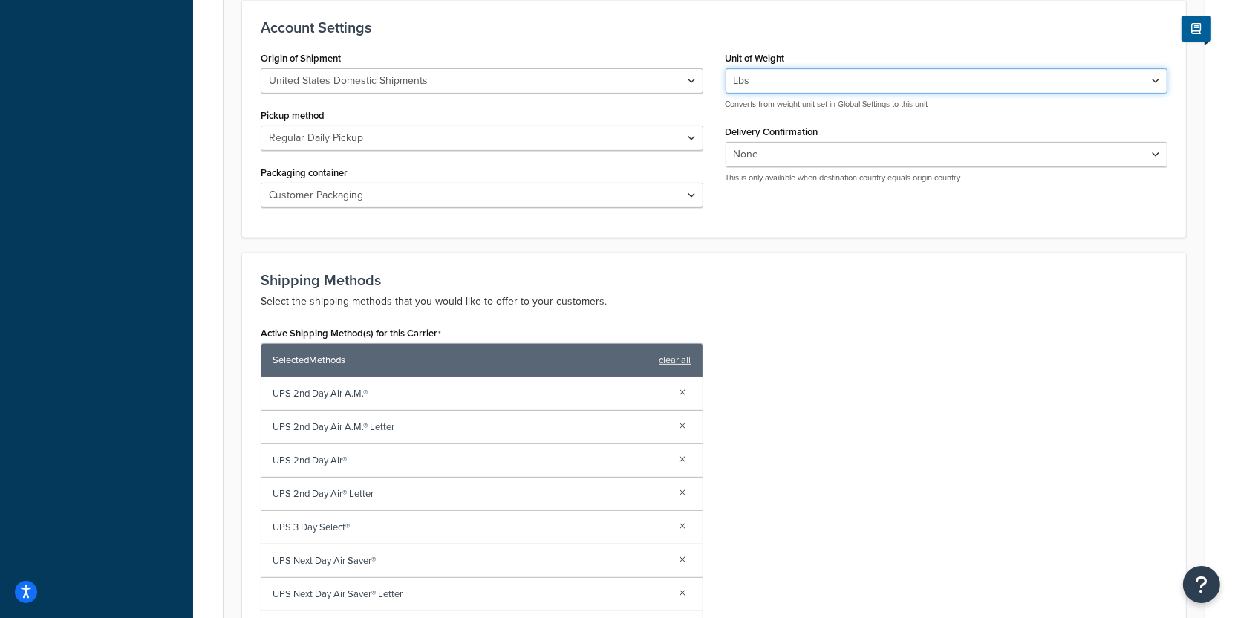
select select "convert_lb_kg"
click option "Convert LBS to KG" at bounding box center [0, 0] width 0 height 0
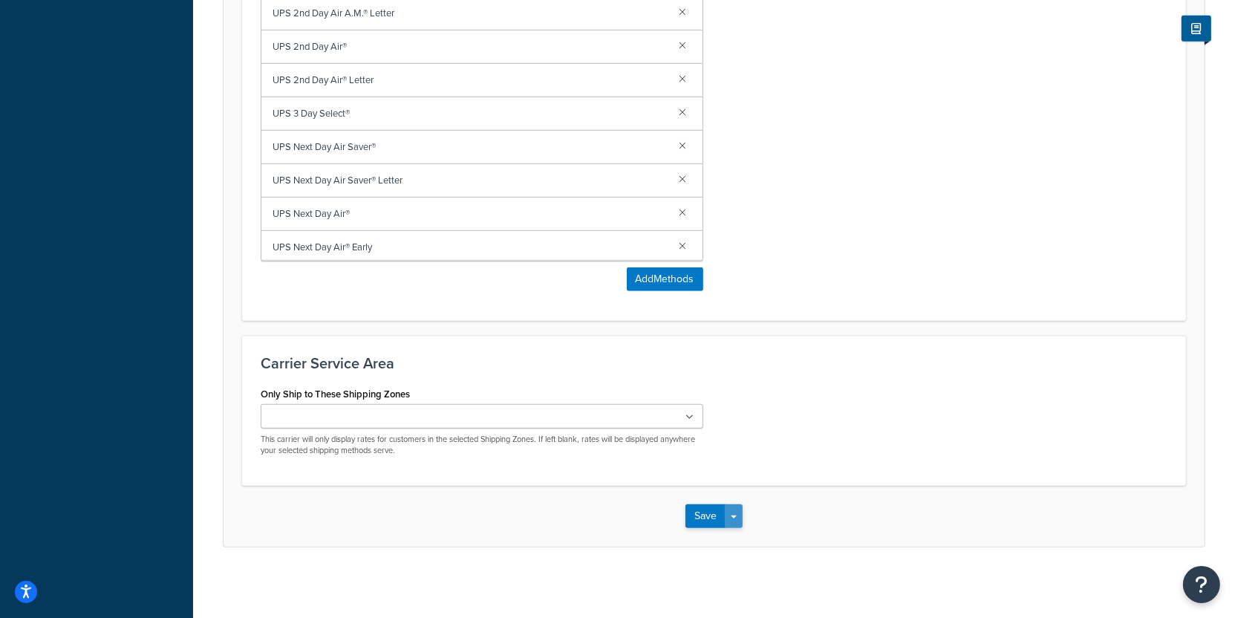
click at [734, 511] on button "Save Dropdown" at bounding box center [734, 516] width 18 height 24
click at [748, 543] on button "Save and Edit" at bounding box center [739, 543] width 108 height 31
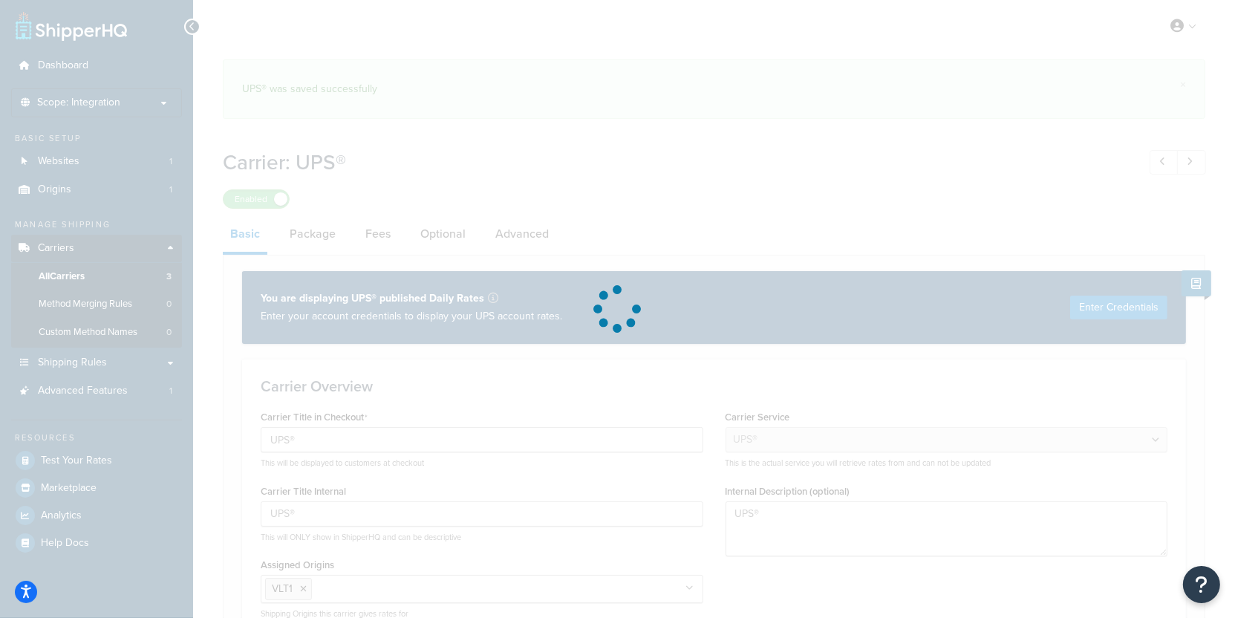
select select "ups"
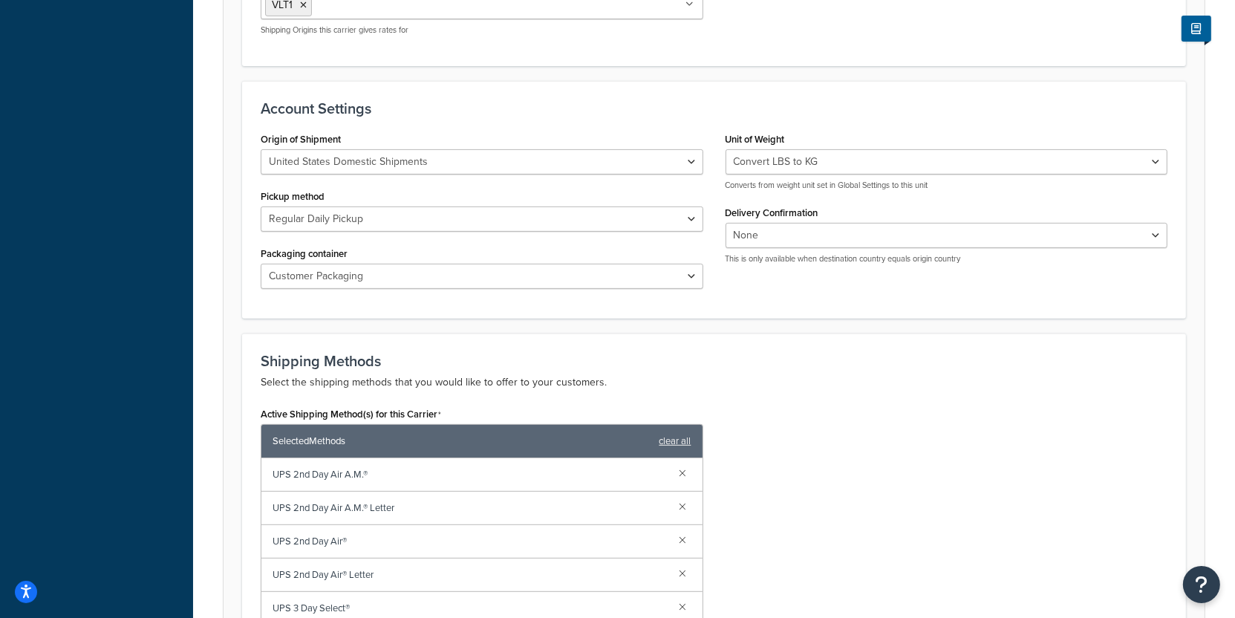
scroll to position [589, 0]
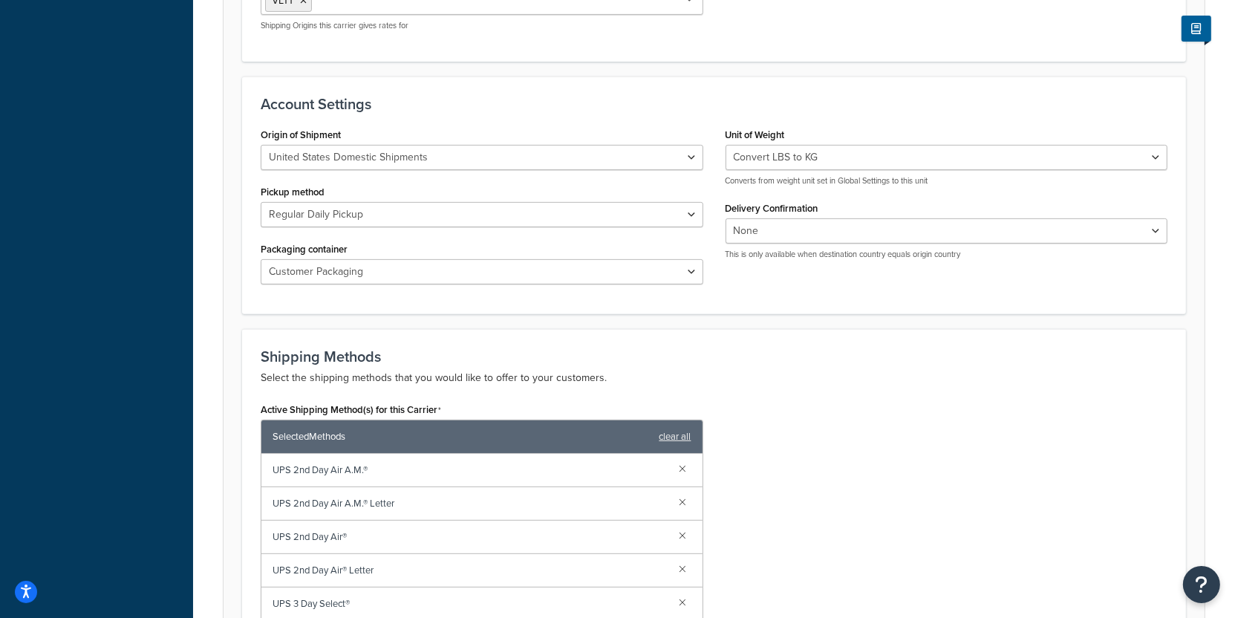
click at [764, 140] on div "Unit of Weight Lbs Kgs Convert LBS to KG Converts from weight unit set in Globa…" at bounding box center [946, 155] width 443 height 62
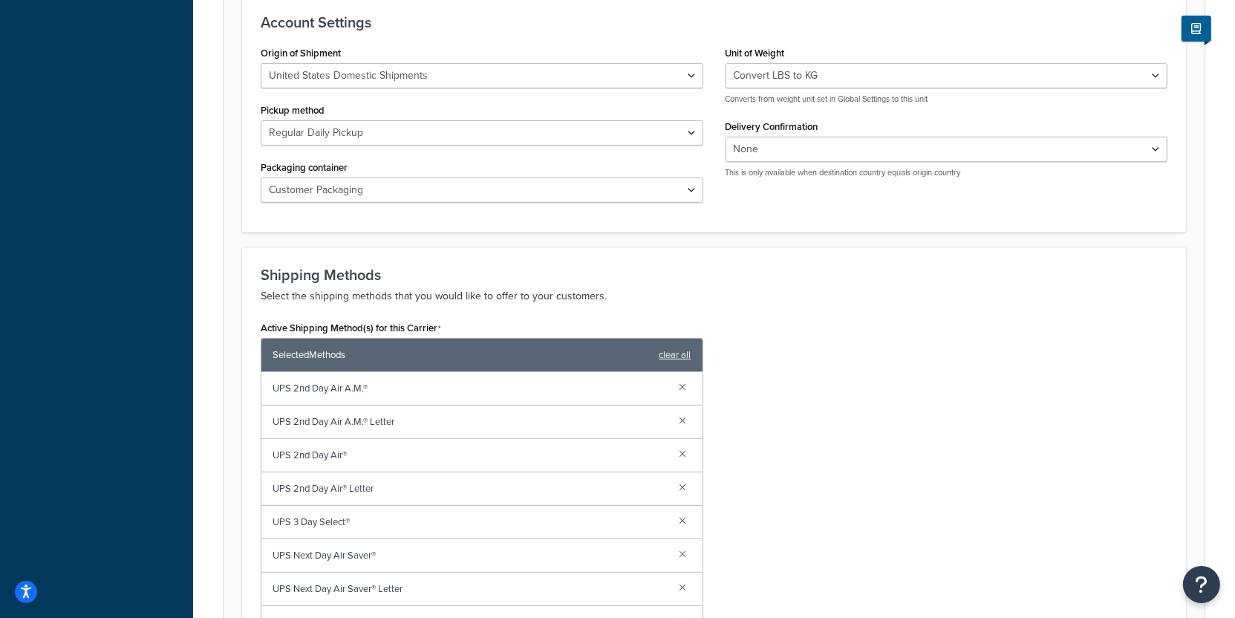
click at [764, 105] on div "Lbs Kgs Convert LBS to KG Converts from weight unit set in Global Settings to t…" at bounding box center [946, 84] width 443 height 42
click at [725, 63] on select "Lbs Kgs Convert LBS to KG" at bounding box center [946, 75] width 443 height 25
click option "Kgs" at bounding box center [0, 0] width 0 height 0
select select "lb"
click option "Lbs" at bounding box center [0, 0] width 0 height 0
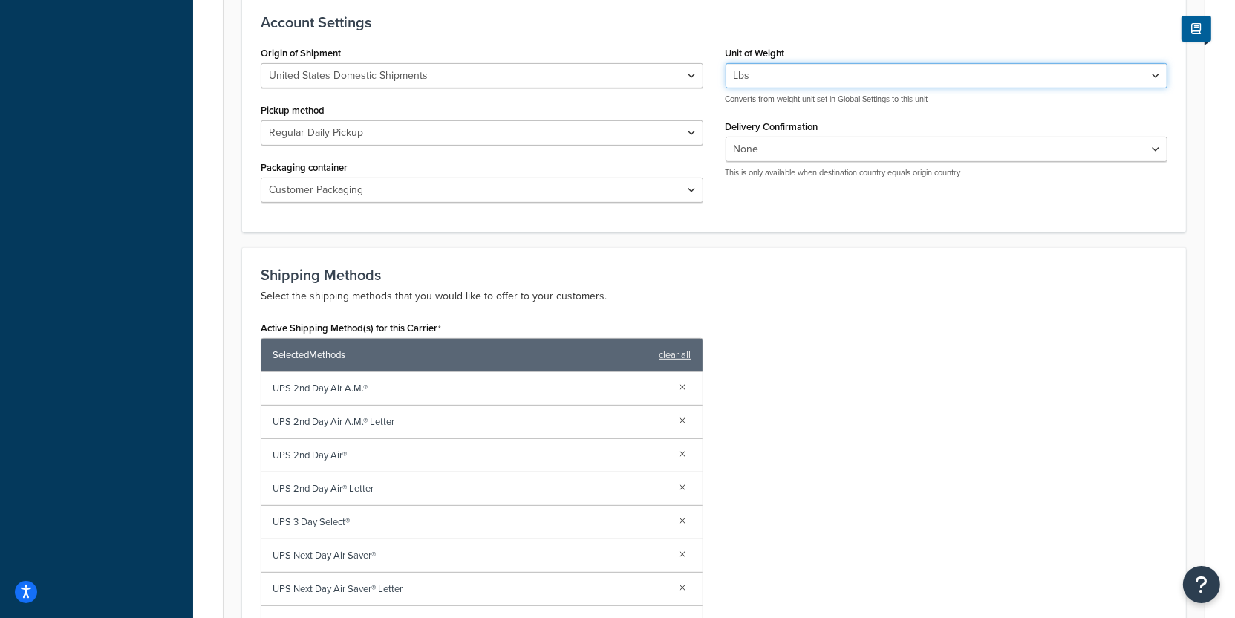
scroll to position [997, 0]
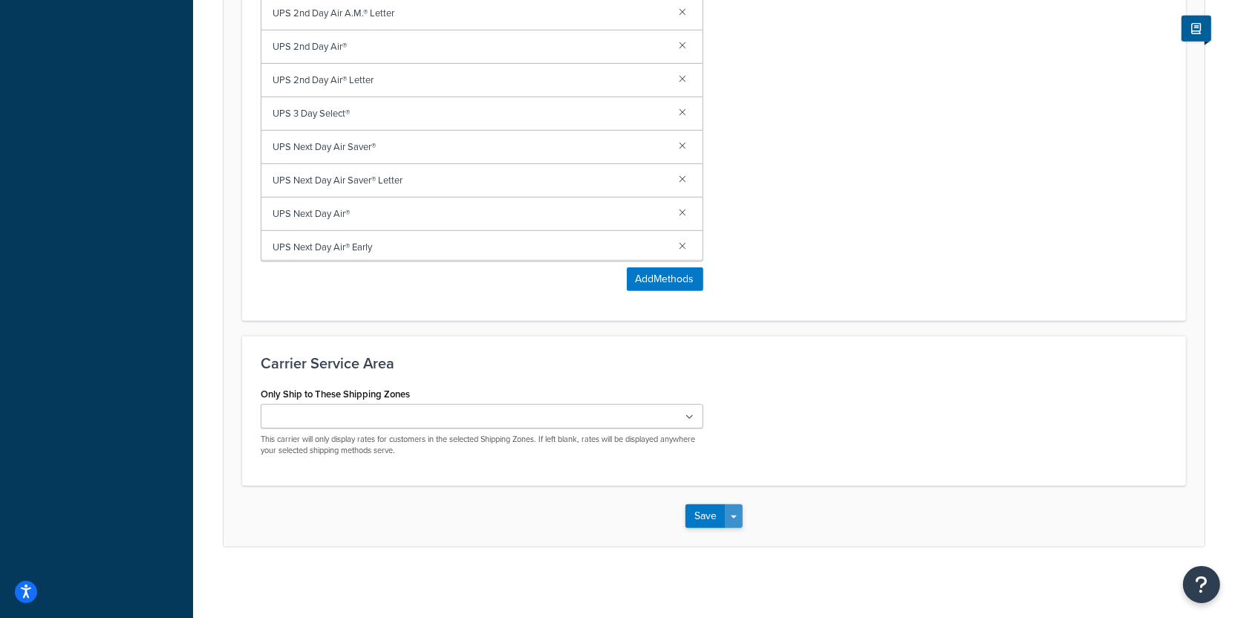
click at [732, 515] on span "button" at bounding box center [734, 516] width 6 height 3
click at [739, 533] on button "Save and Edit" at bounding box center [739, 543] width 108 height 31
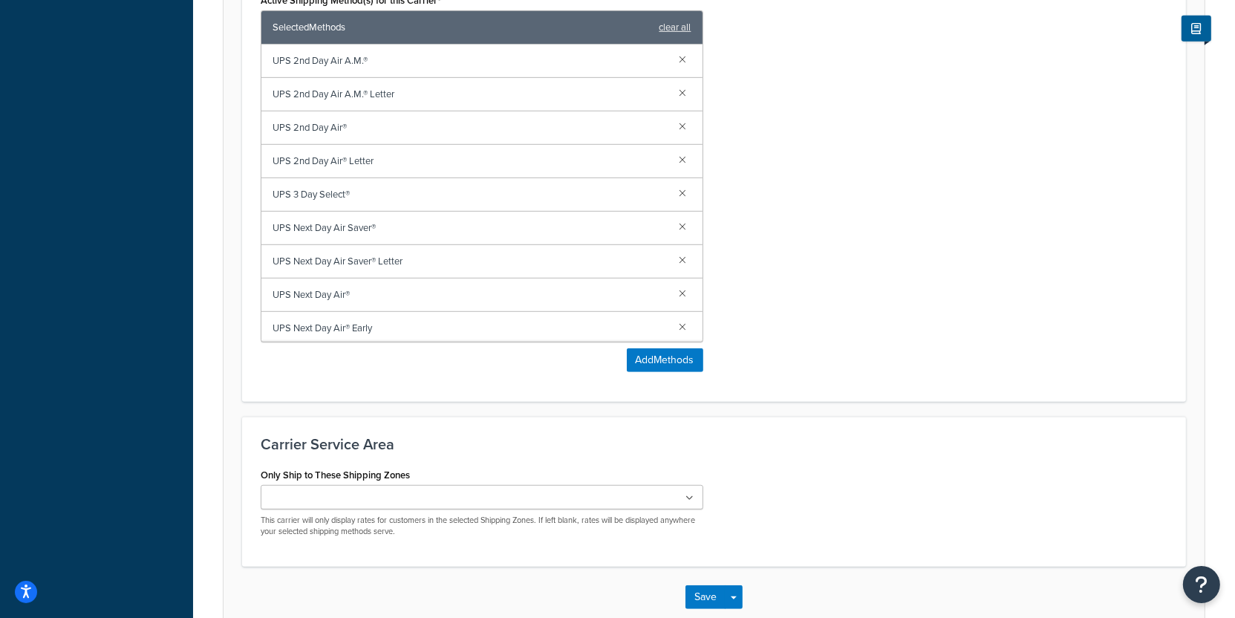
scroll to position [0, 0]
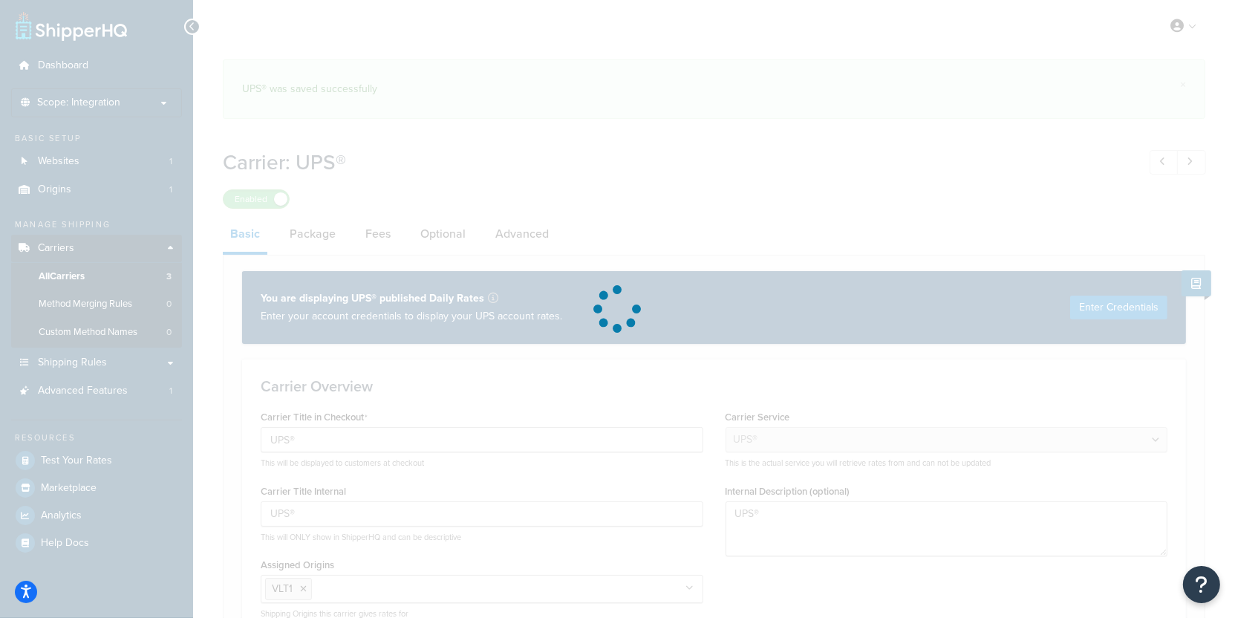
select select "ups"
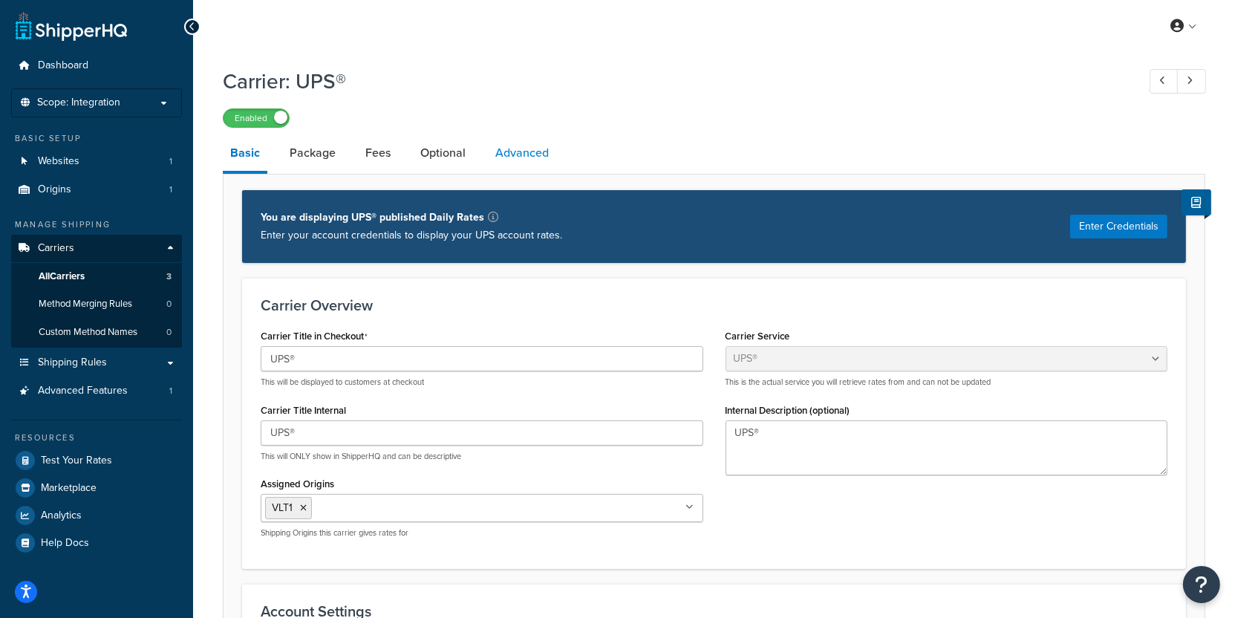
click at [536, 168] on link "Advanced" at bounding box center [522, 153] width 68 height 36
select select "false"
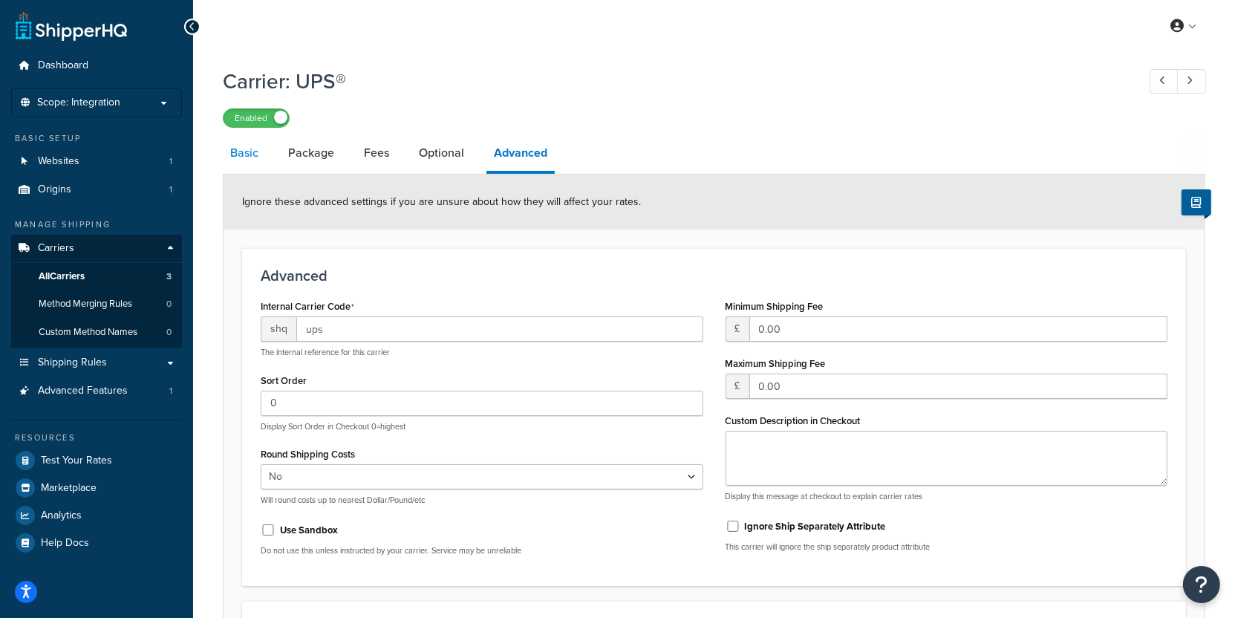
click at [257, 151] on link "Basic" at bounding box center [244, 153] width 43 height 36
select select "ups"
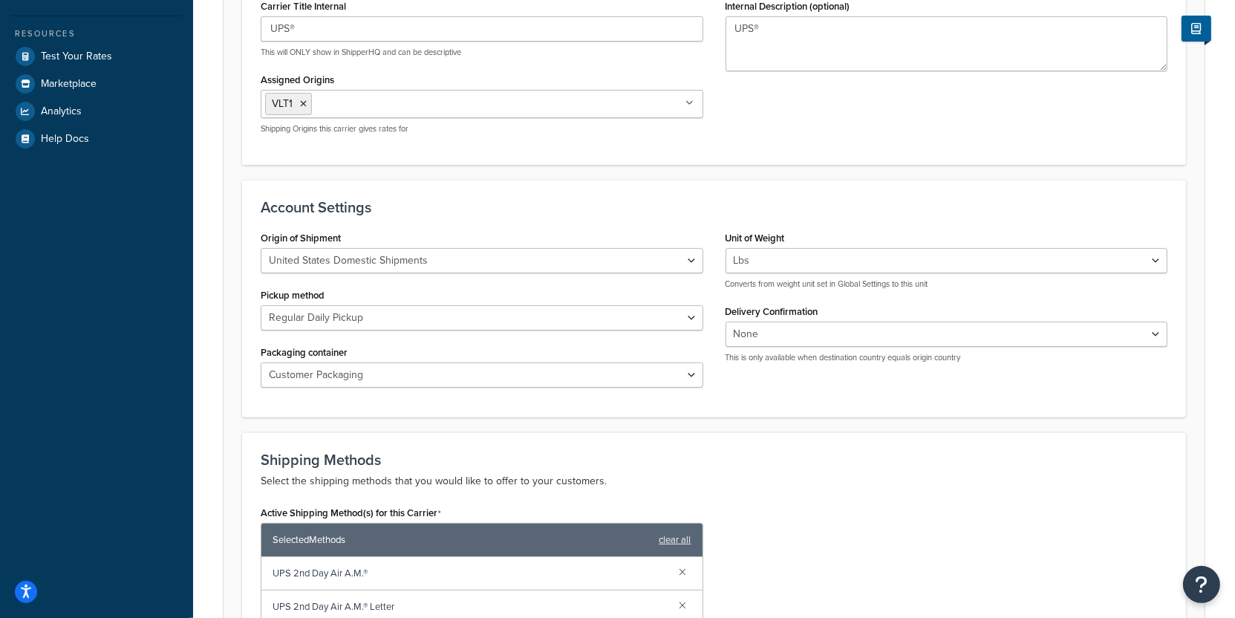
scroll to position [382, 0]
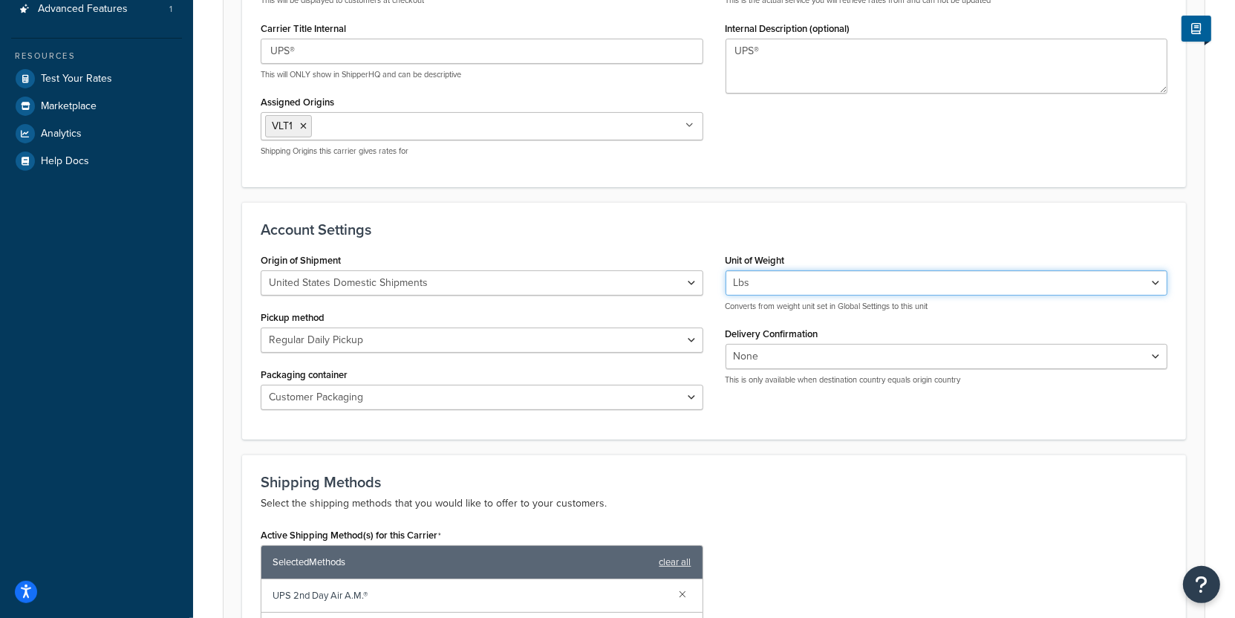
select select "kg"
click option "Kgs" at bounding box center [0, 0] width 0 height 0
click at [814, 420] on div "Account Settings Origin of Shipment United States Domestic Shipments Shipments …" at bounding box center [714, 321] width 944 height 238
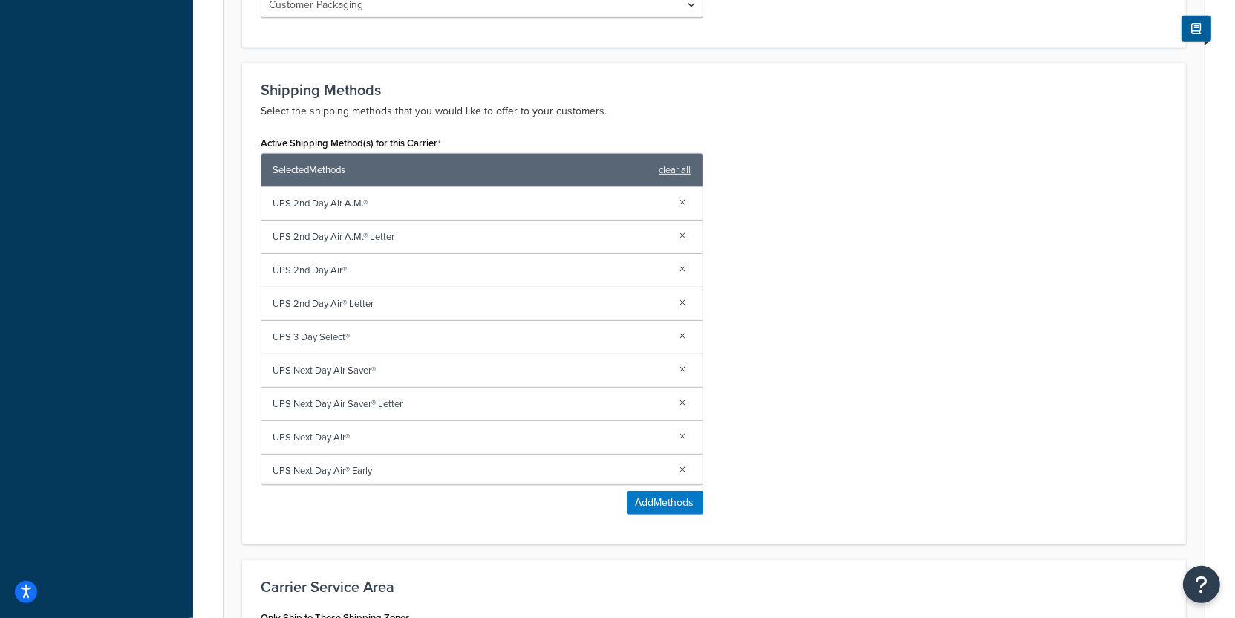
scroll to position [997, 0]
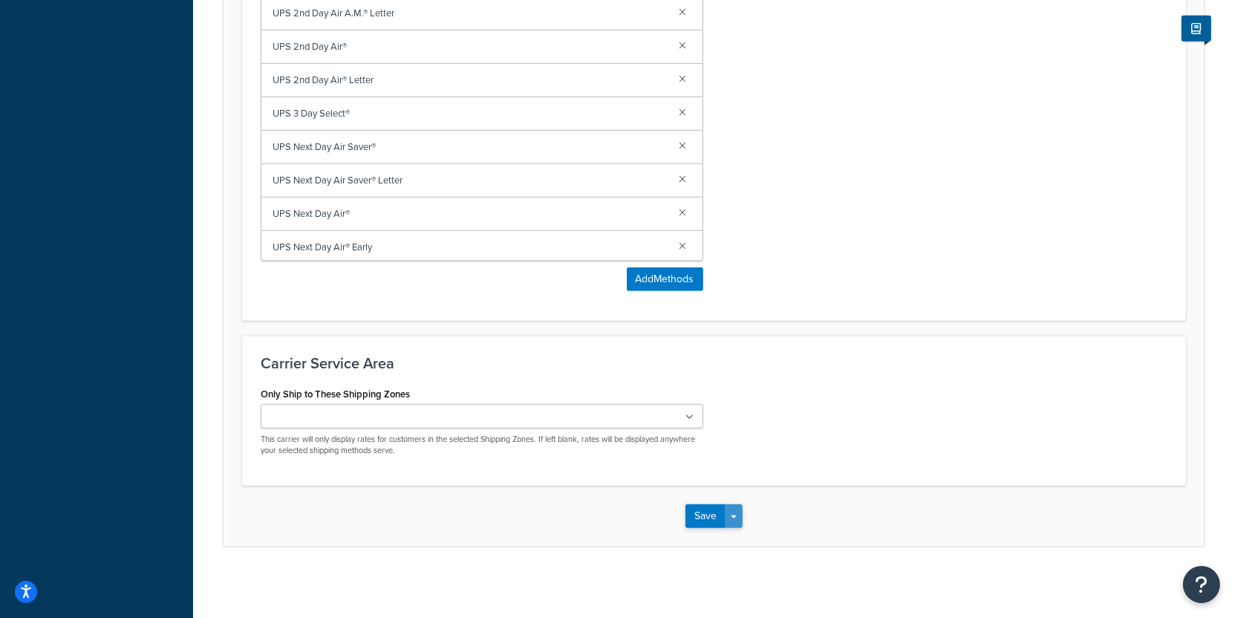
click at [734, 515] on span "button" at bounding box center [734, 516] width 6 height 3
click at [742, 530] on button "Save and Edit" at bounding box center [739, 543] width 108 height 31
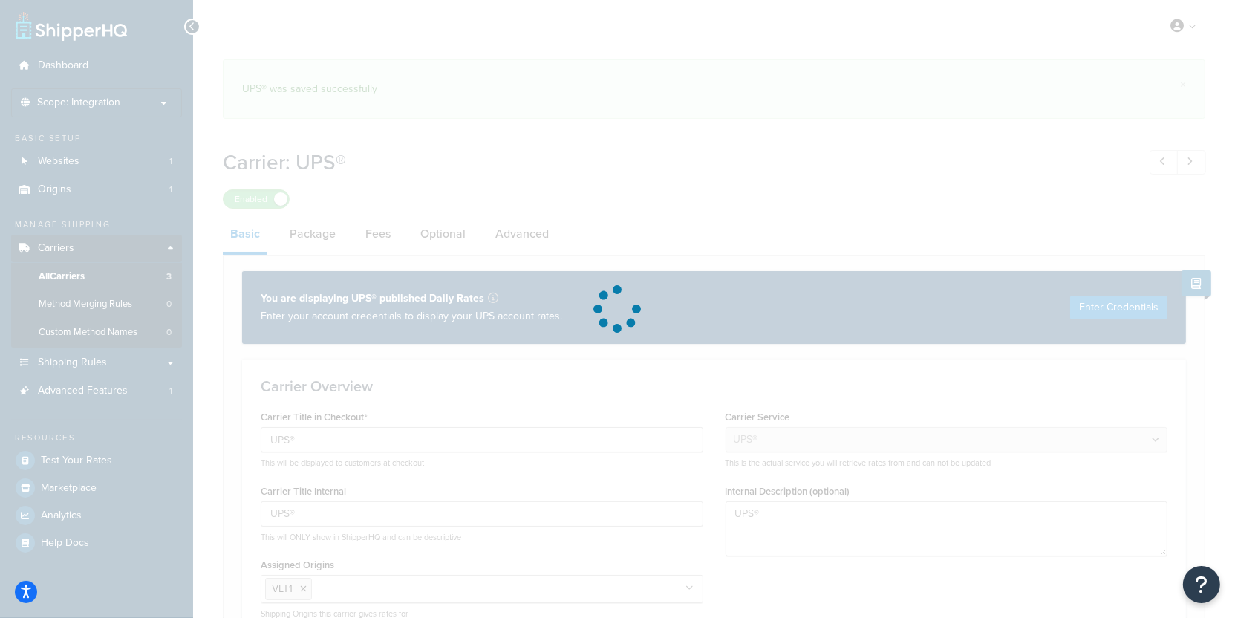
select select "ups"
select select "kg"
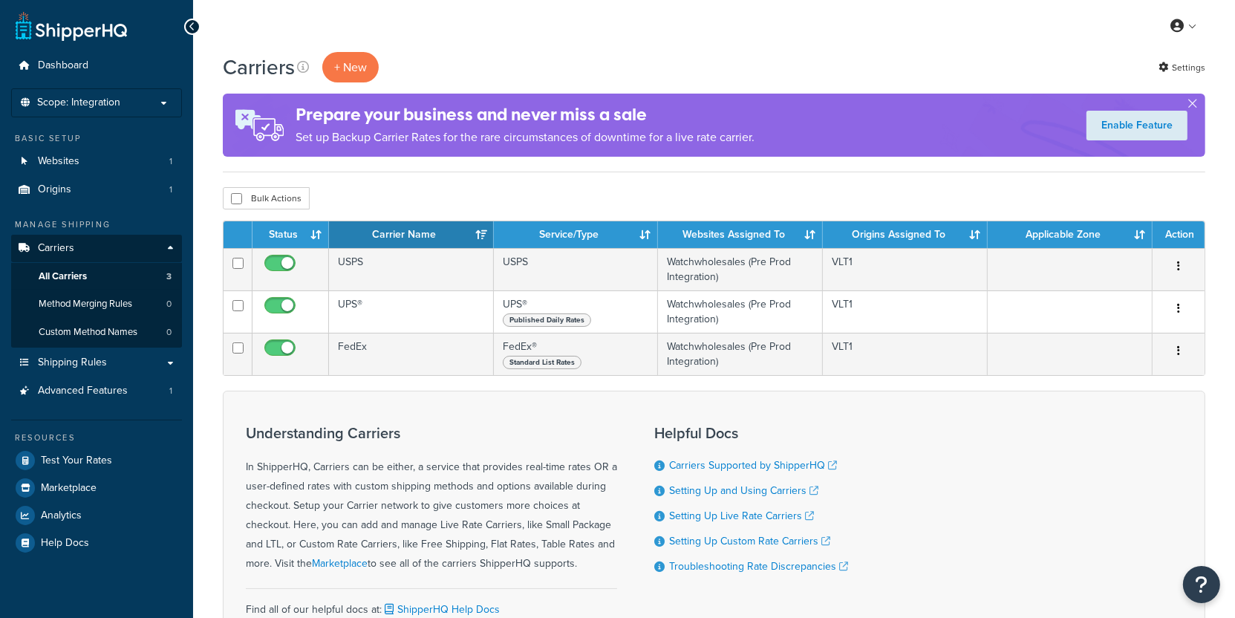
click at [137, 100] on p "Scope: Integration" at bounding box center [96, 103] width 157 height 13
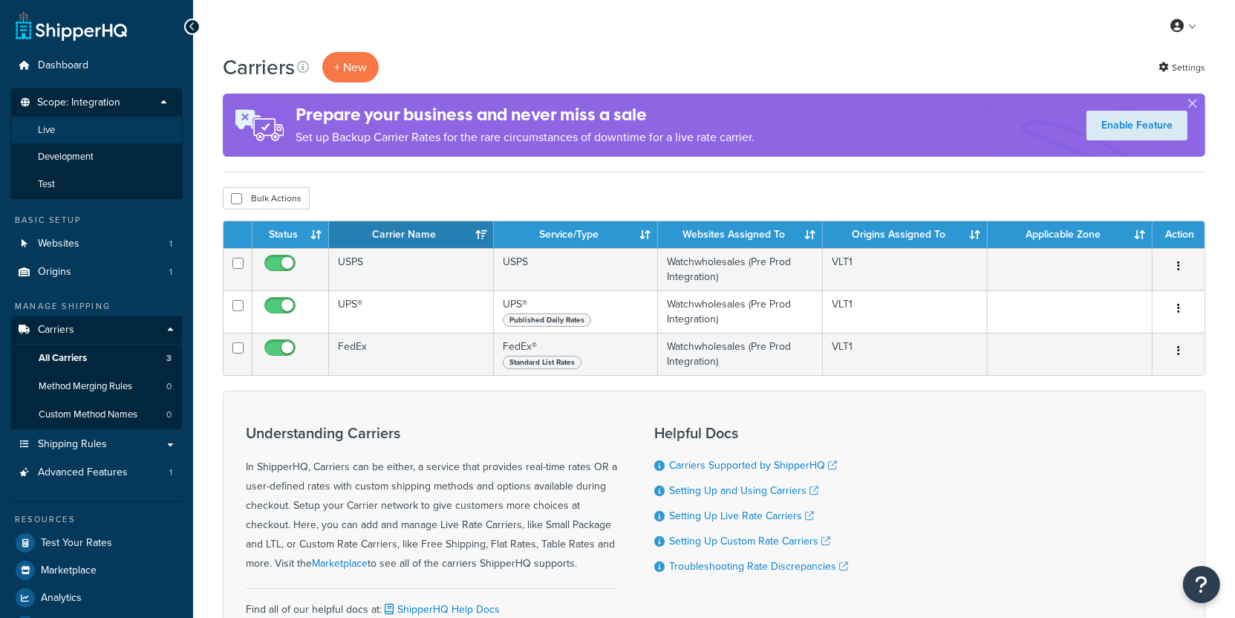
click at [128, 133] on li "Live" at bounding box center [96, 130] width 172 height 27
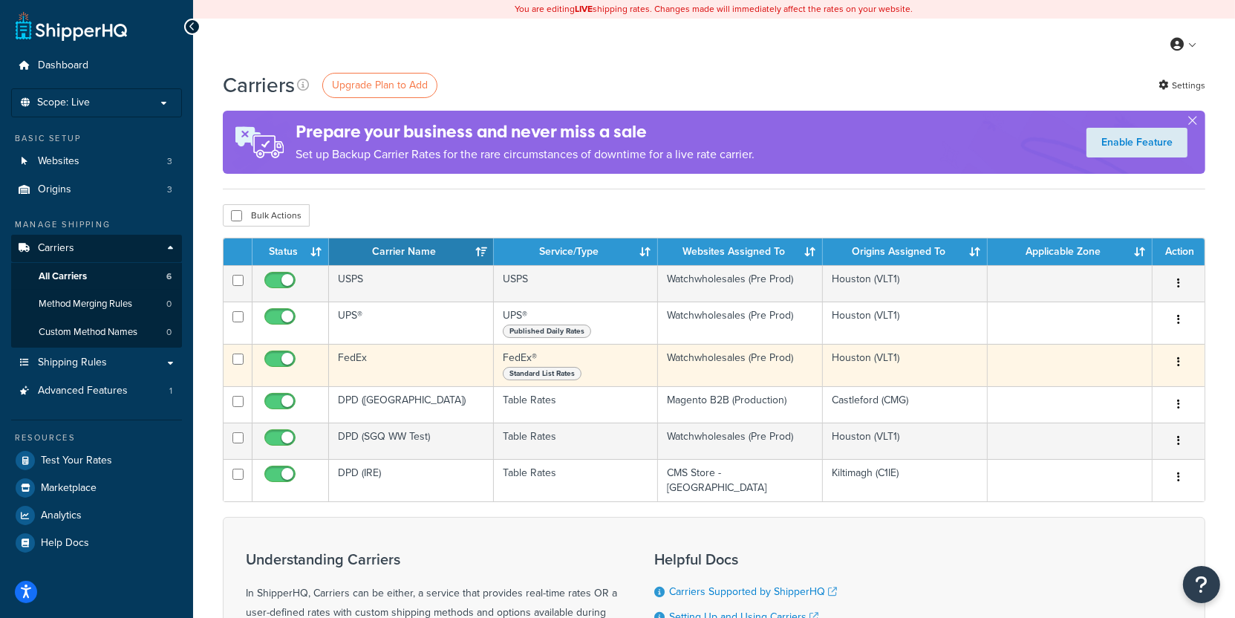
click at [400, 378] on td "FedEx" at bounding box center [411, 365] width 165 height 42
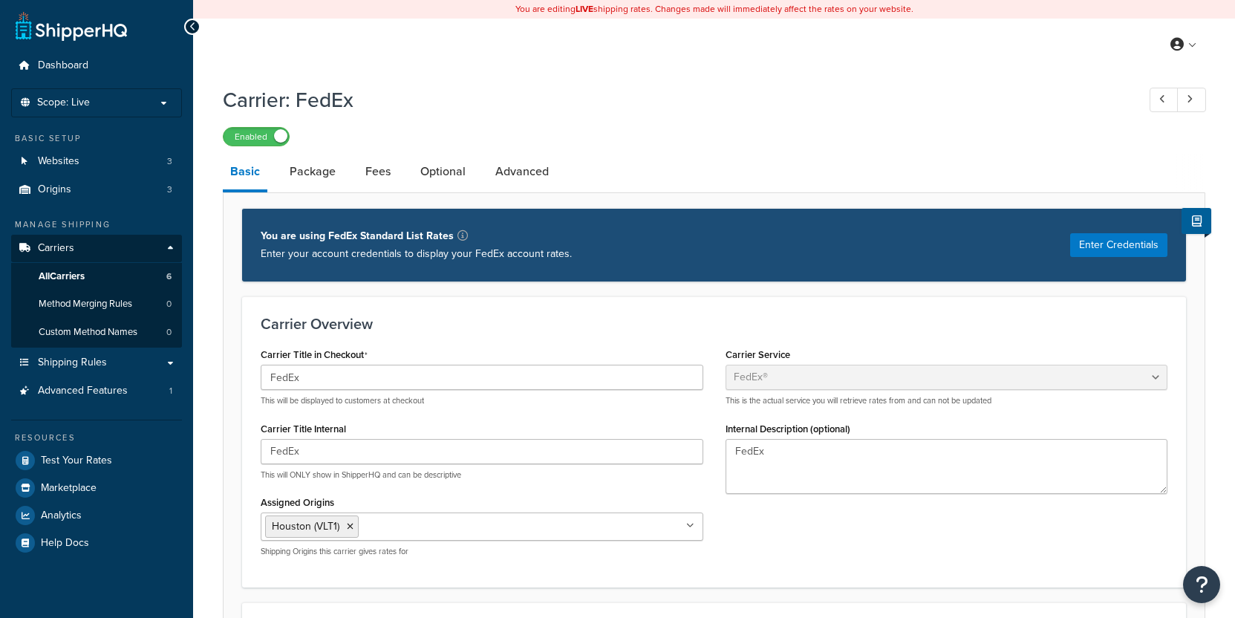
select select "fedEx"
select select "kg"
select select "REGULAR_PICKUP"
select select "YOUR_PACKAGING"
click at [454, 186] on link "Optional" at bounding box center [443, 172] width 60 height 36
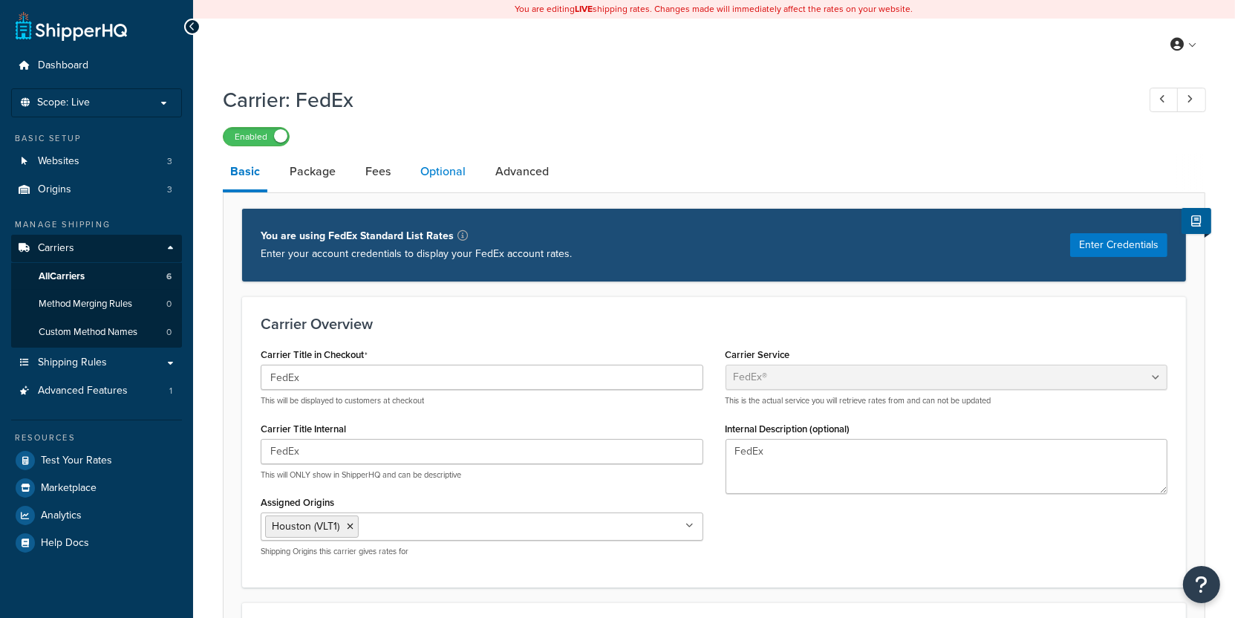
select select "business"
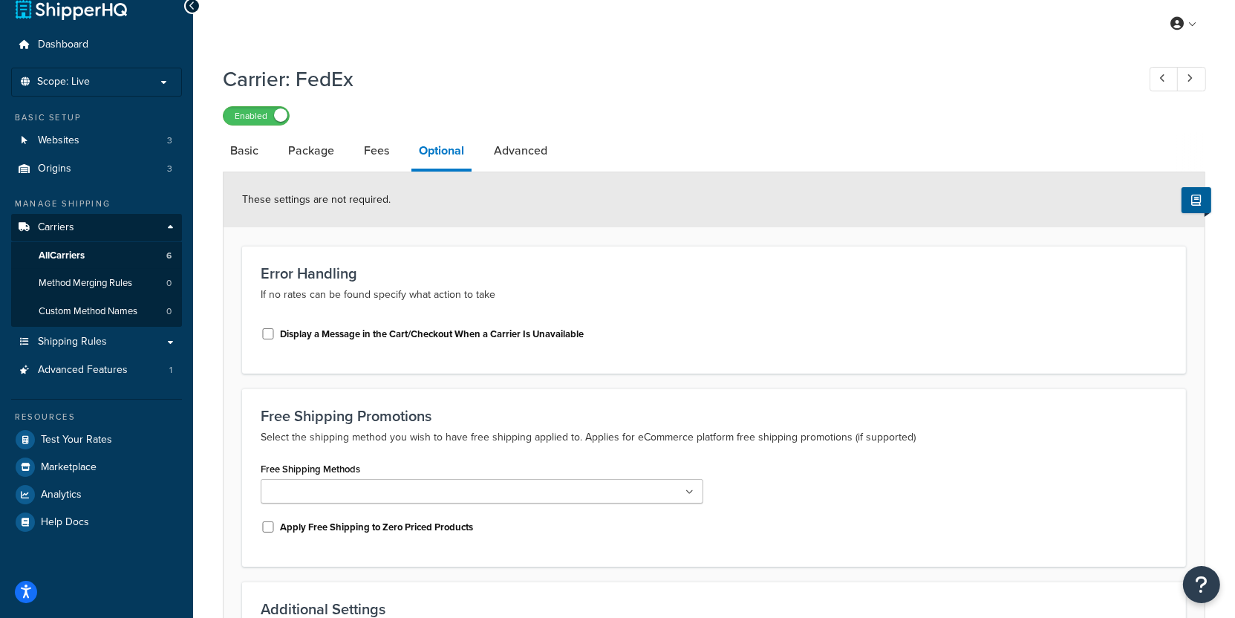
scroll to position [25, 0]
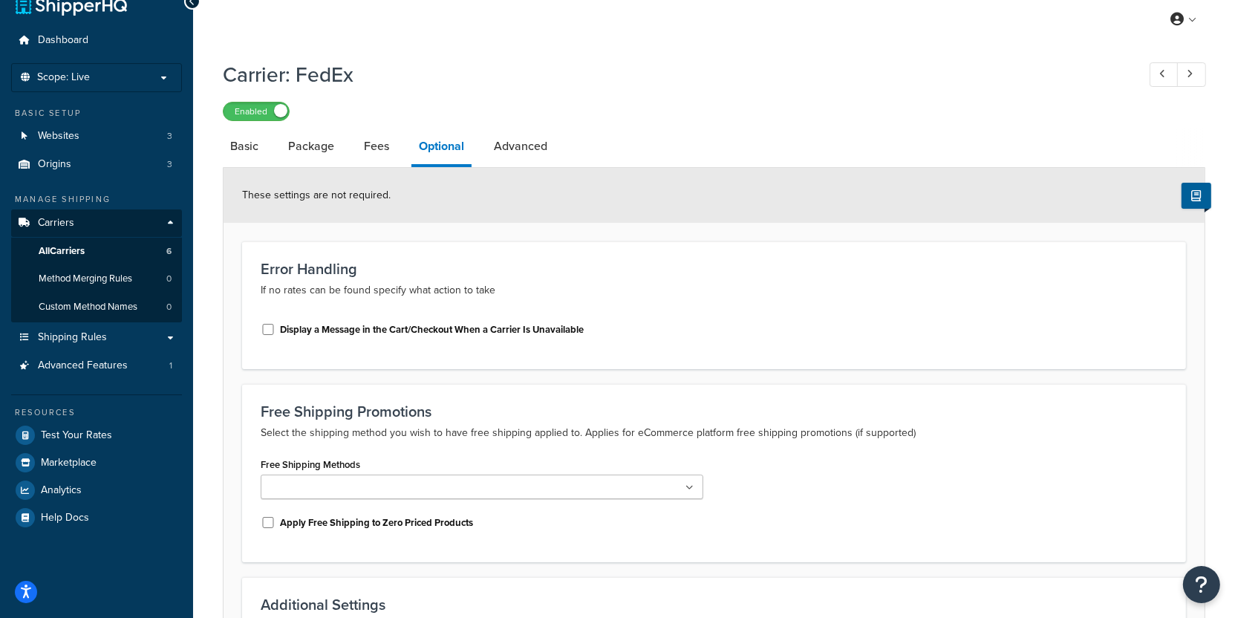
click at [529, 160] on link "Advanced" at bounding box center [520, 146] width 68 height 36
select select "false"
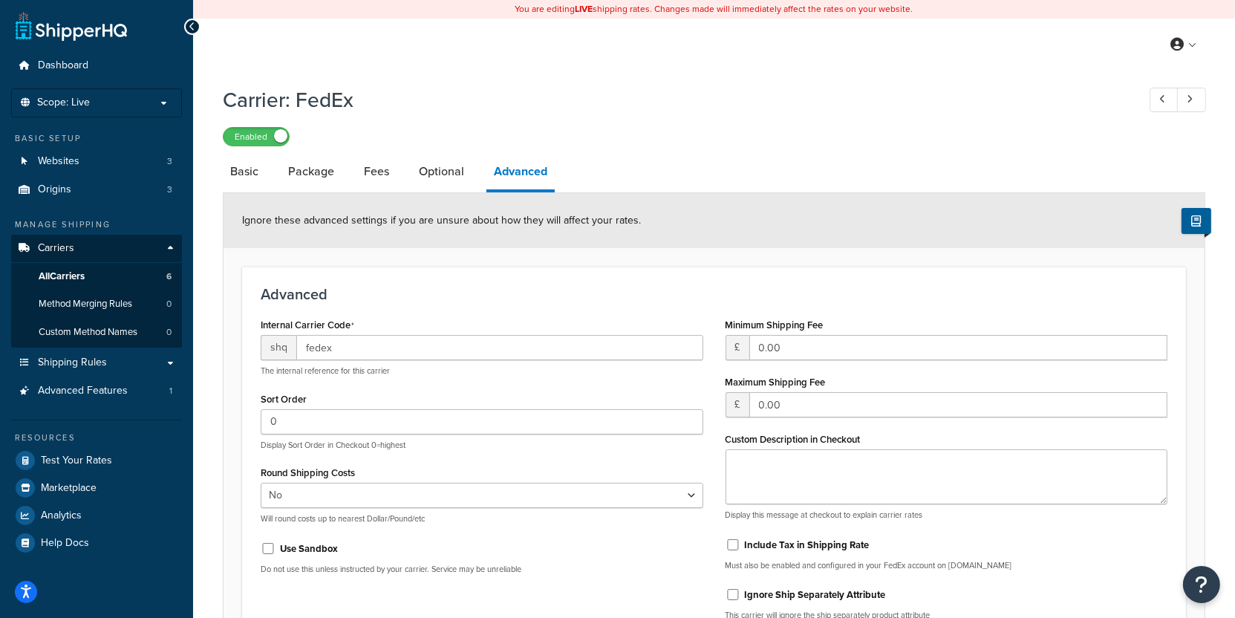
click at [275, 186] on li "Basic" at bounding box center [252, 172] width 58 height 36
click at [289, 184] on link "Package" at bounding box center [311, 172] width 61 height 36
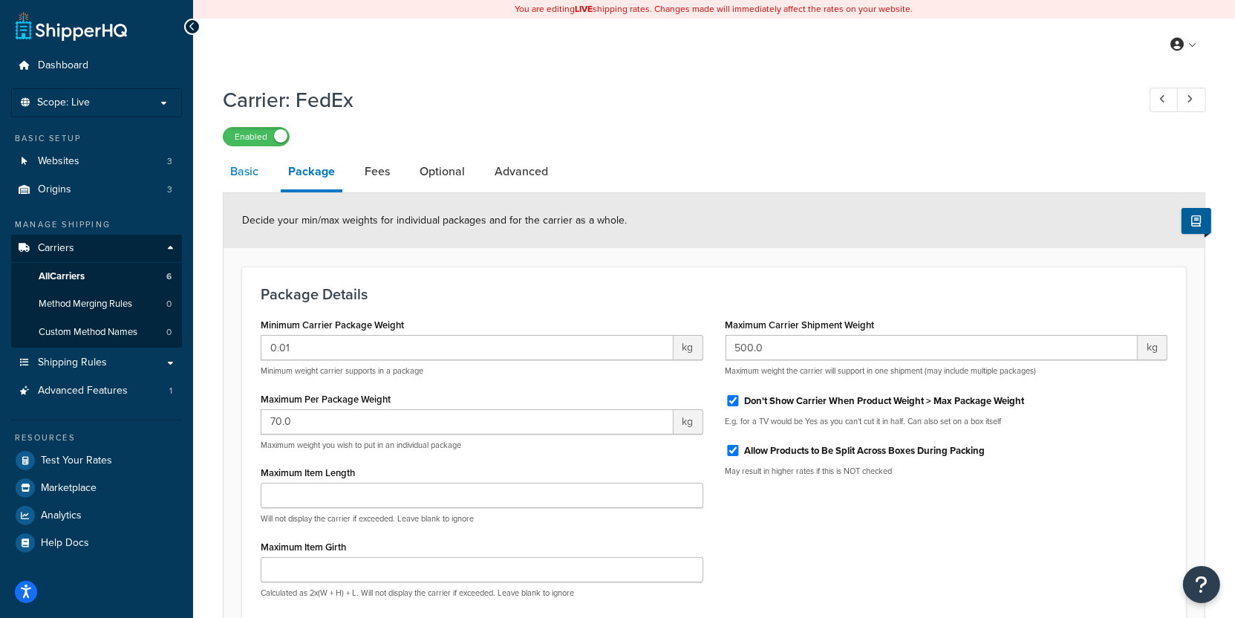
click at [251, 185] on link "Basic" at bounding box center [244, 172] width 43 height 36
select select "fedEx"
select select "kg"
select select "REGULAR_PICKUP"
select select "YOUR_PACKAGING"
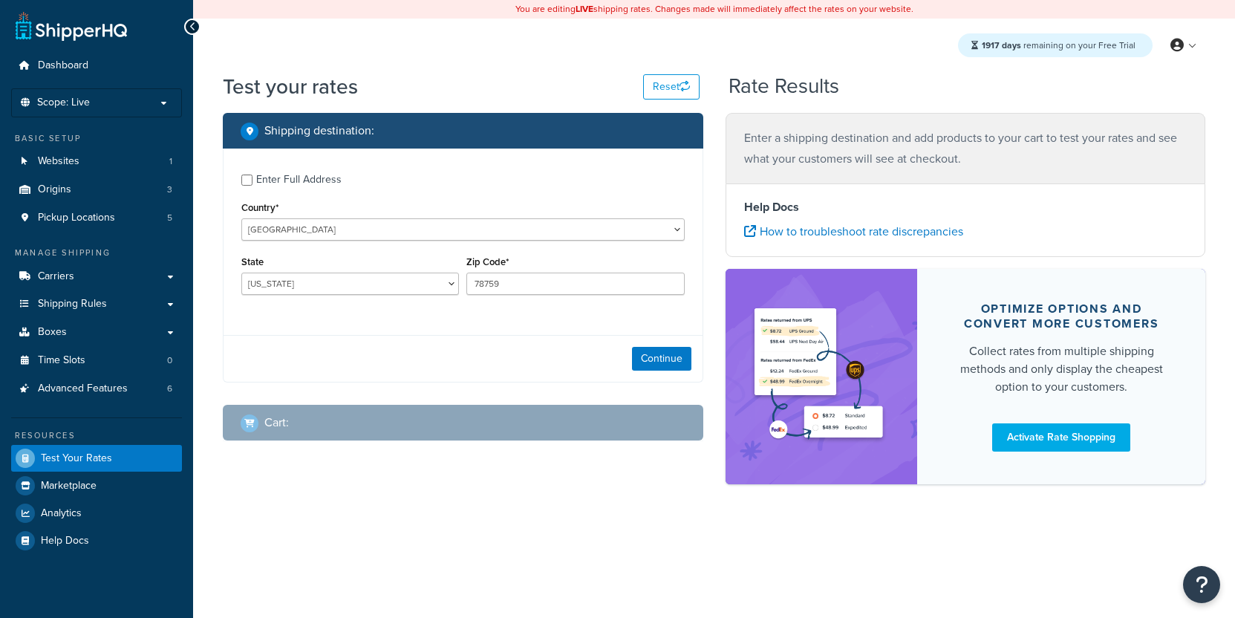
select select "[GEOGRAPHIC_DATA]"
click at [158, 269] on link "Carriers" at bounding box center [96, 276] width 171 height 27
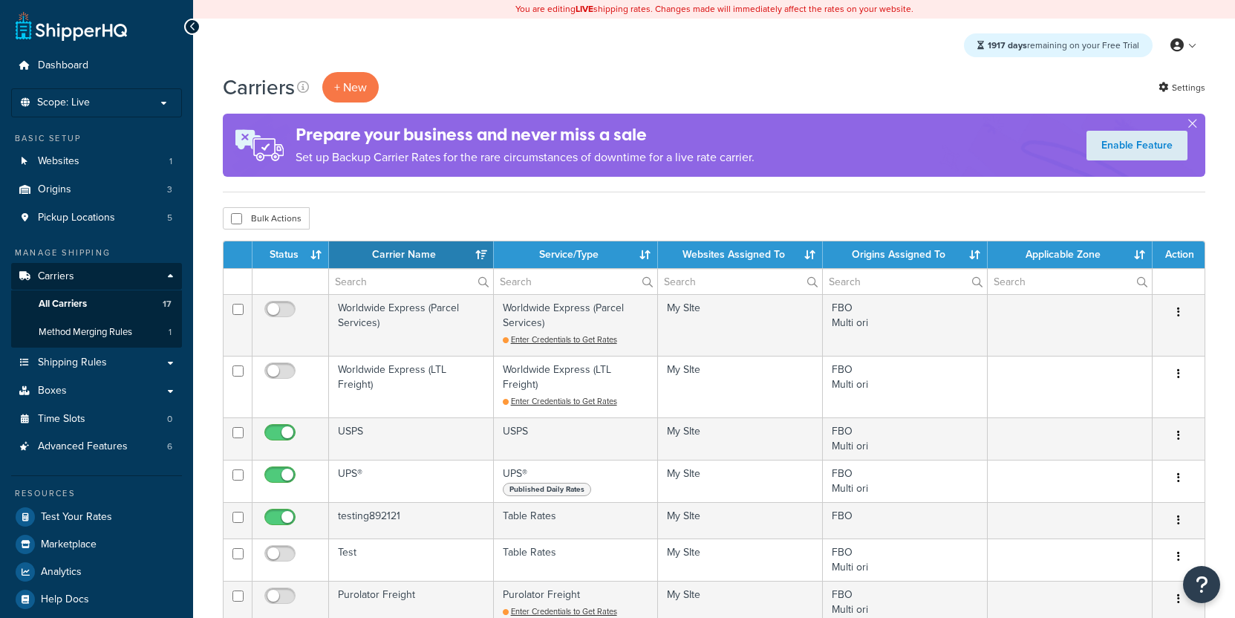
select select "15"
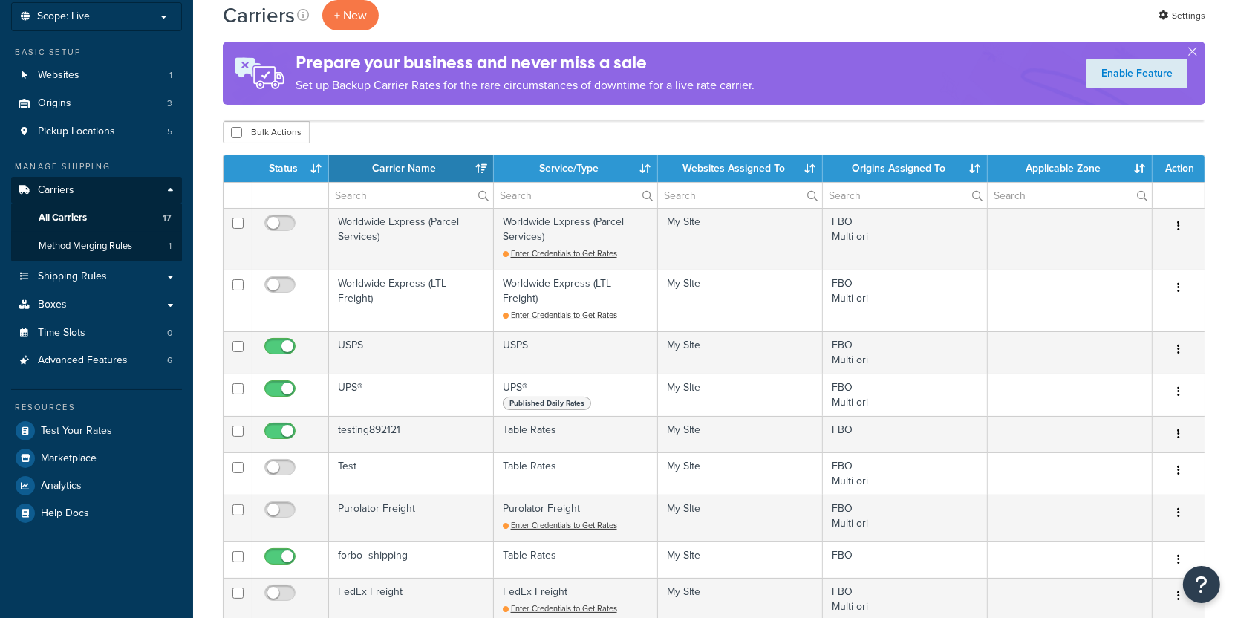
scroll to position [90, 0]
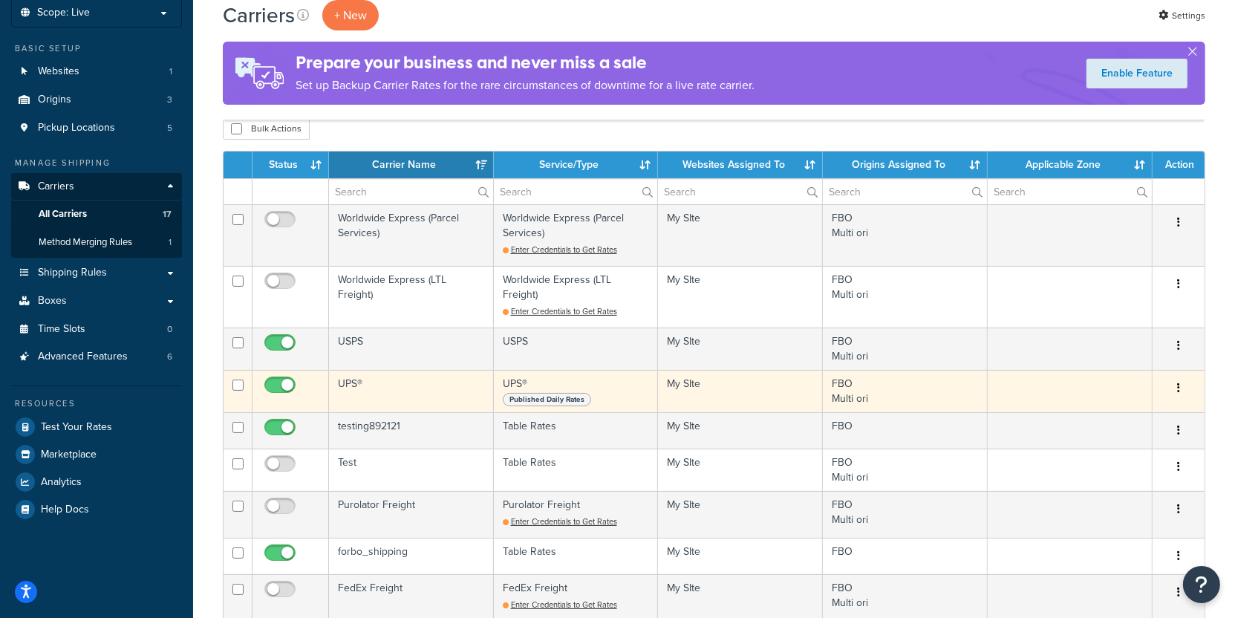
click at [442, 377] on td "UPS®" at bounding box center [411, 391] width 165 height 42
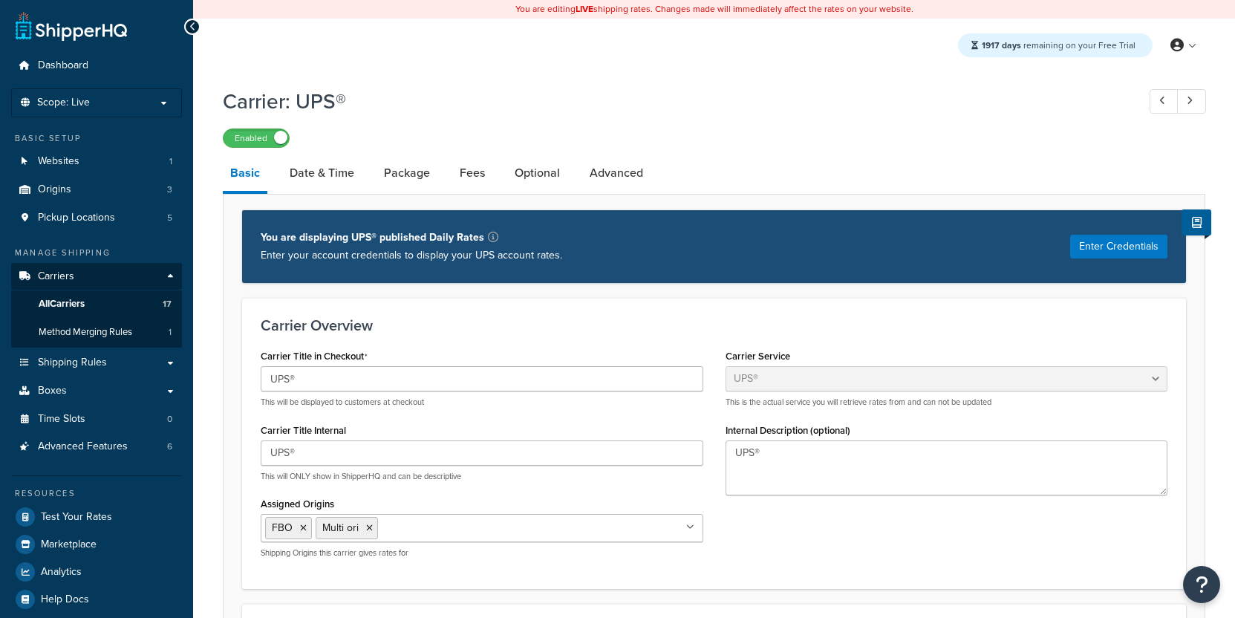
select select "ups"
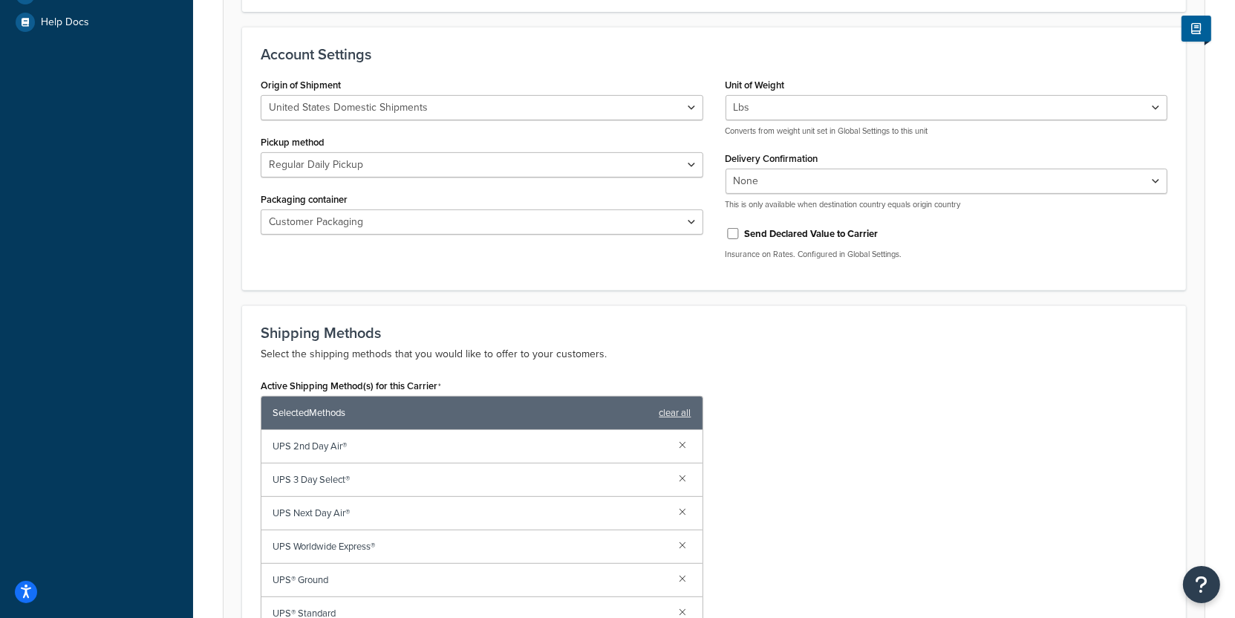
scroll to position [575, 0]
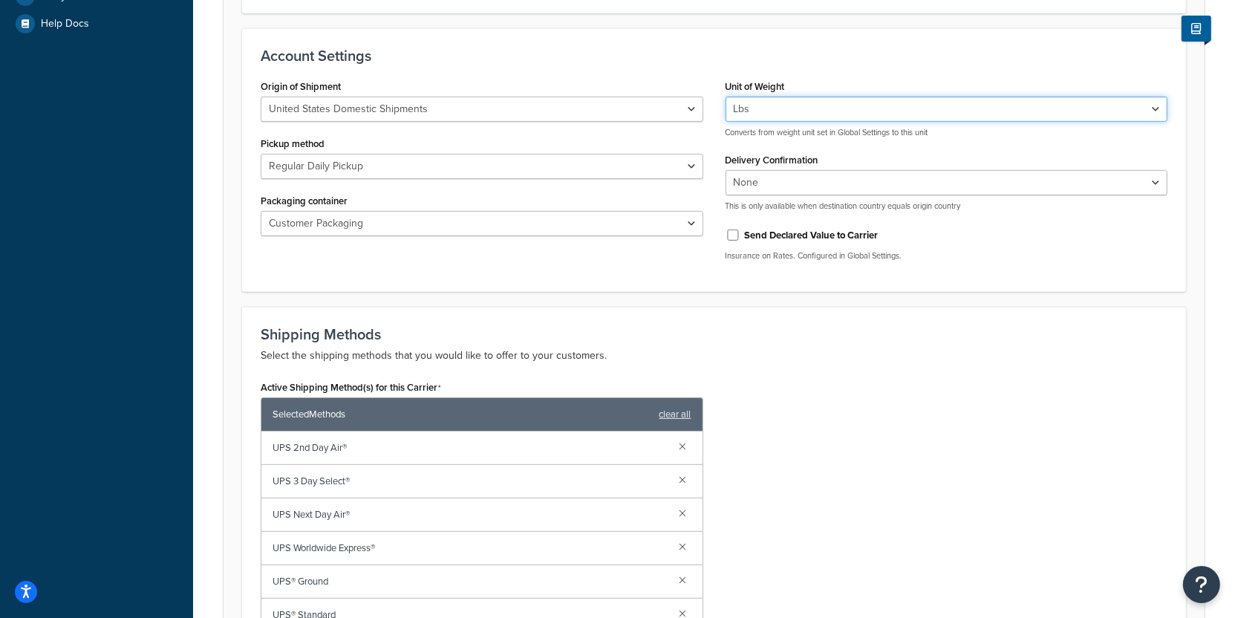
select select "kg"
click option "Kgs" at bounding box center [0, 0] width 0 height 0
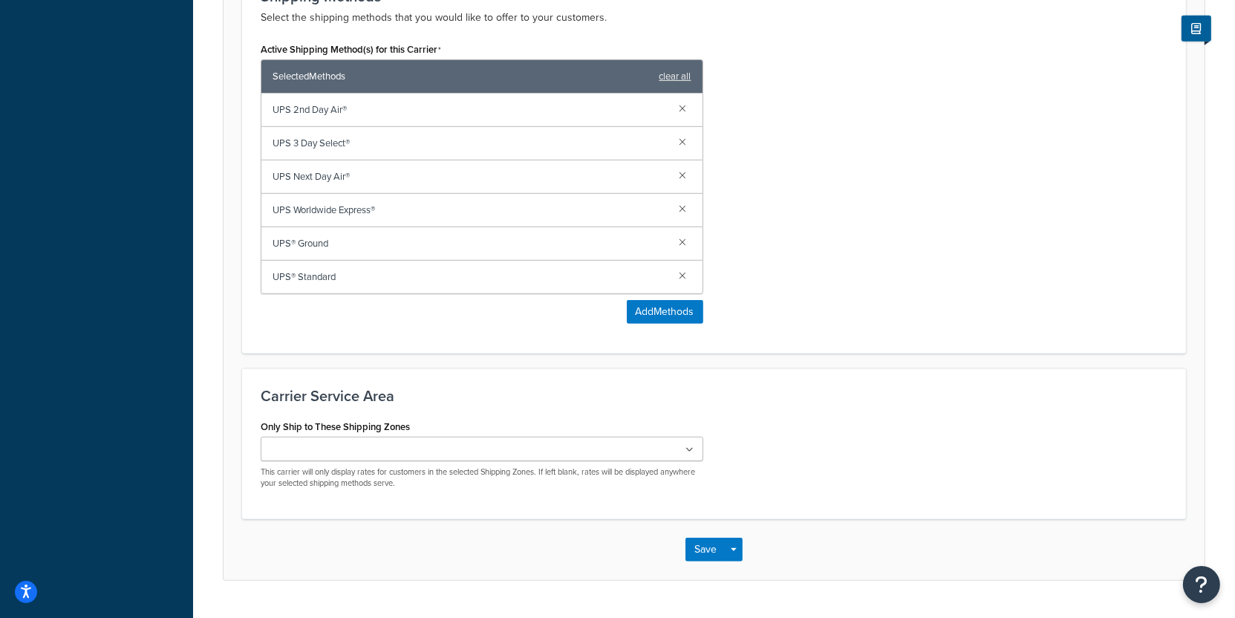
scroll to position [944, 0]
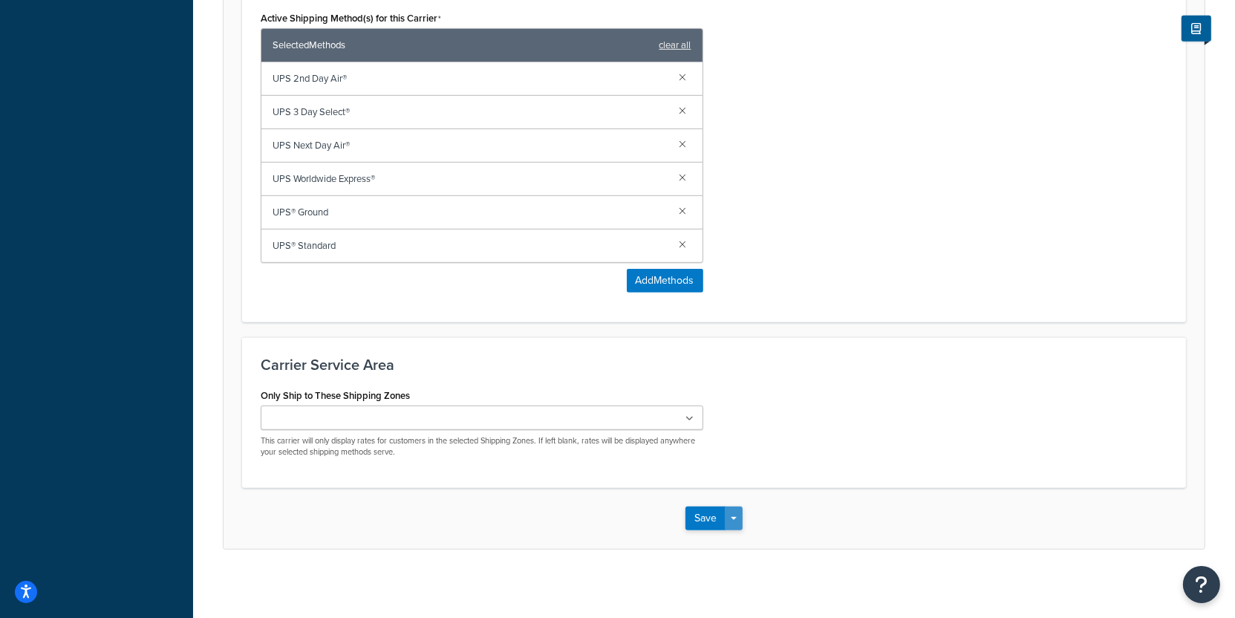
click at [734, 511] on button "Save Dropdown" at bounding box center [734, 518] width 18 height 24
click at [734, 530] on button "Save and Edit" at bounding box center [739, 545] width 108 height 31
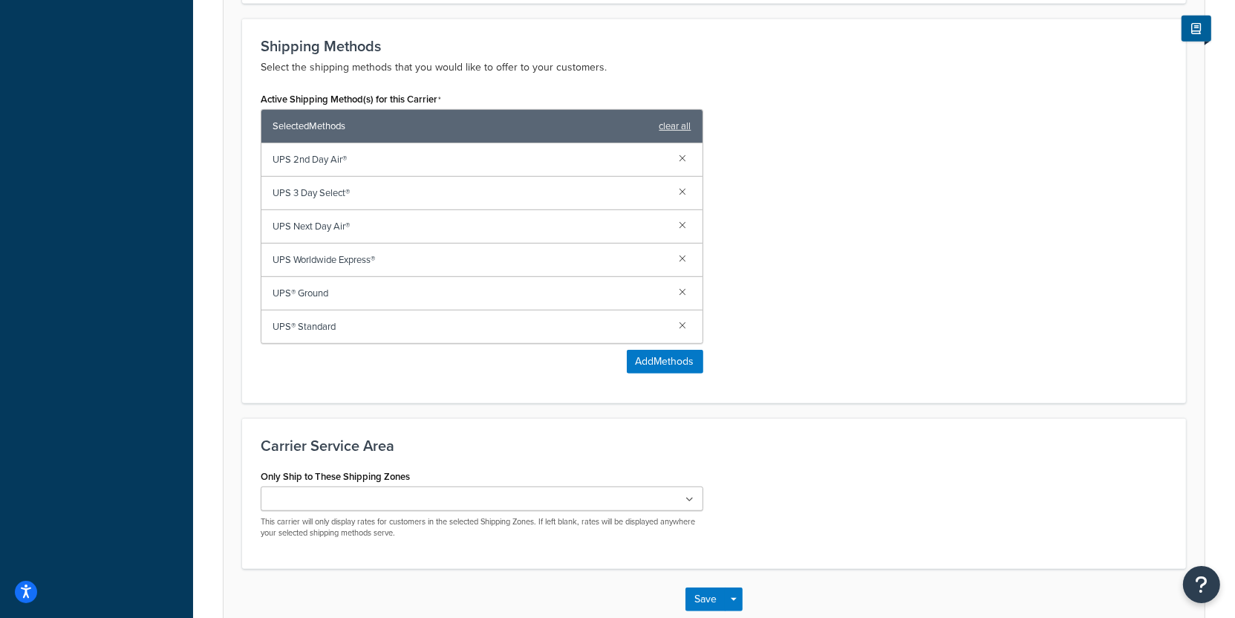
scroll to position [0, 0]
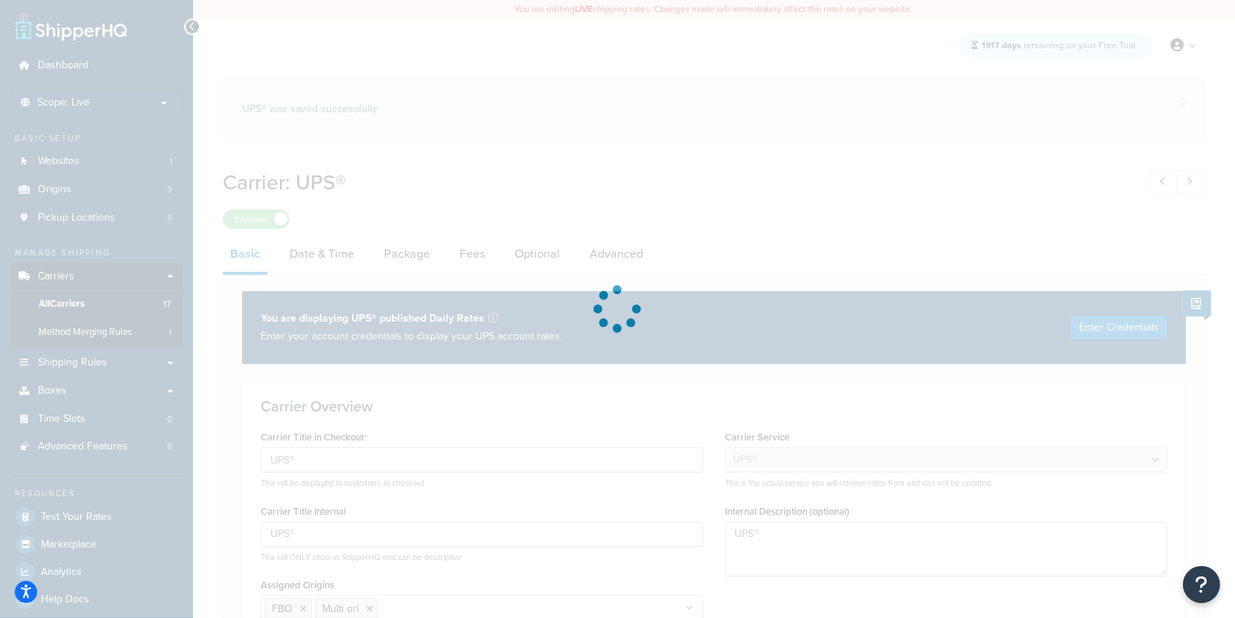
select select "ups"
select select "kg"
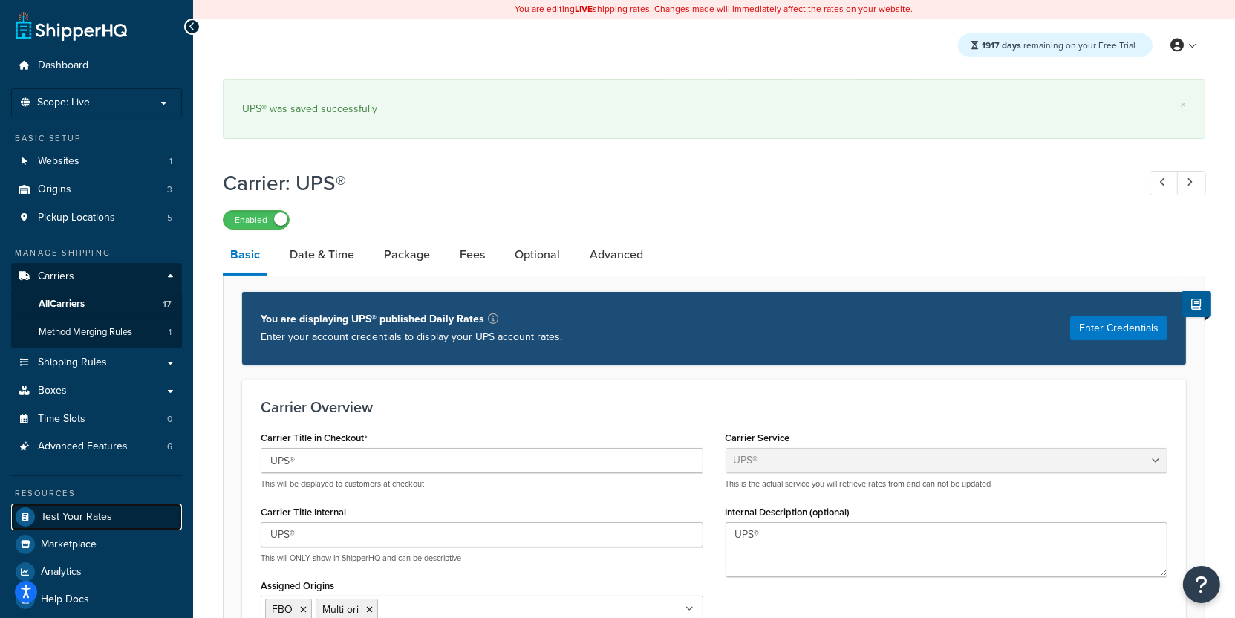
click at [140, 514] on link "Test Your Rates" at bounding box center [96, 516] width 171 height 27
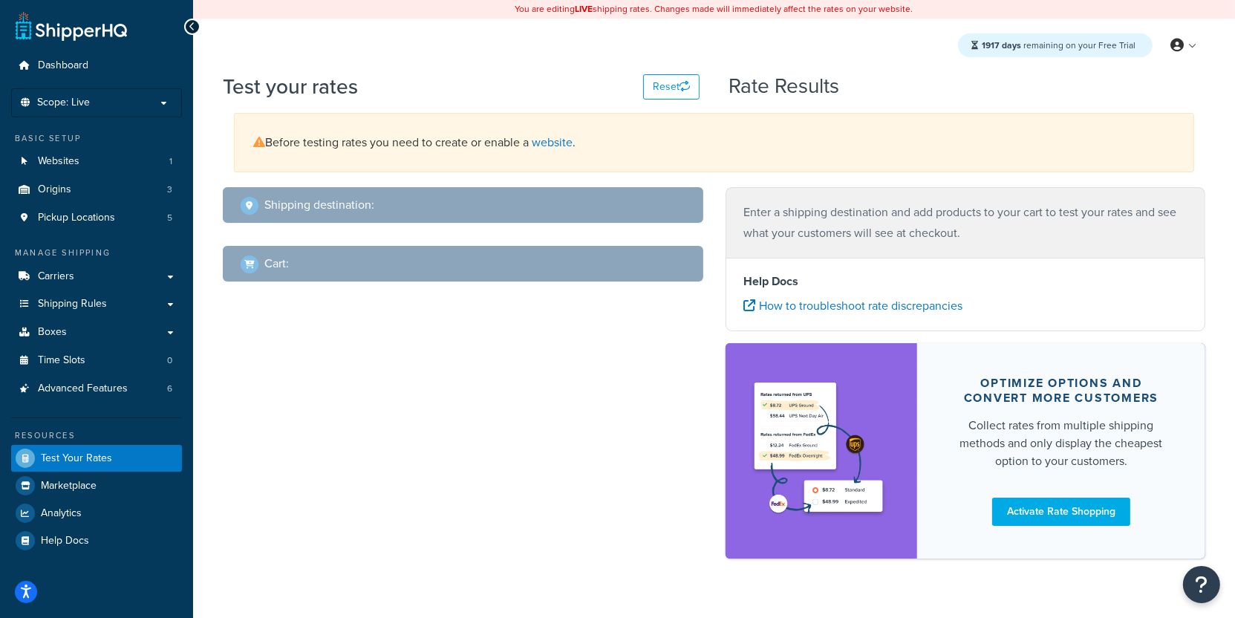
select select "TX"
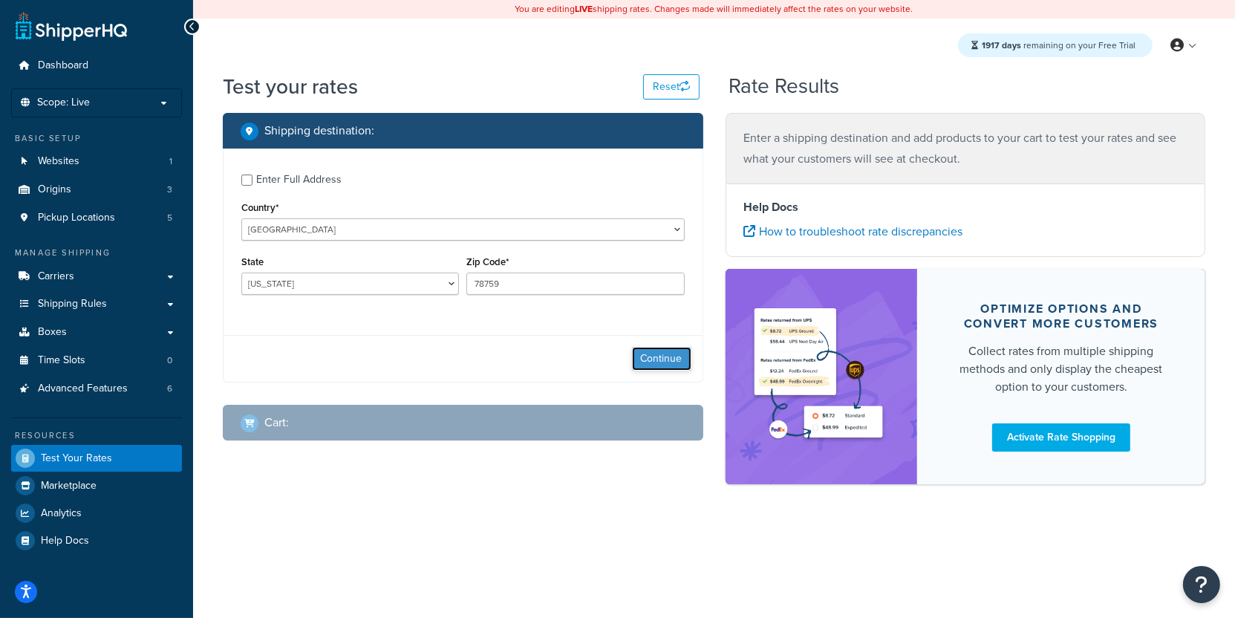
click at [662, 367] on button "Continue" at bounding box center [661, 359] width 59 height 24
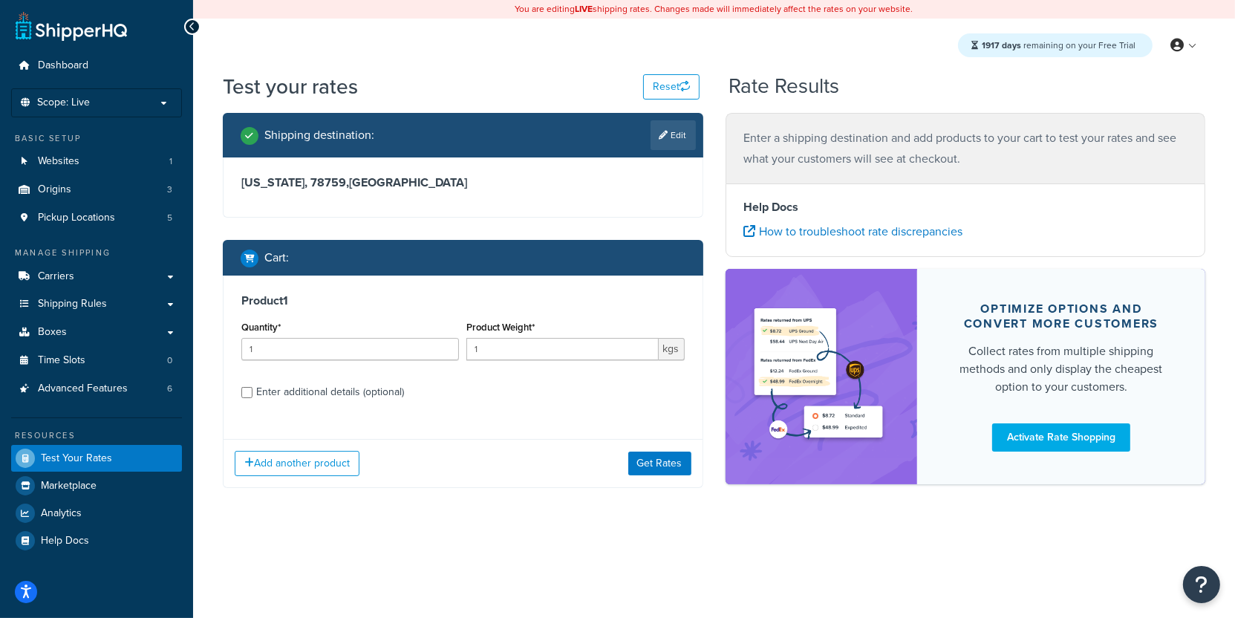
click at [652, 438] on div "Product 1 Quantity* 1 Product Weight* 1 kgs Enter additional details (optional)…" at bounding box center [463, 381] width 480 height 212
click at [652, 463] on button "Get Rates" at bounding box center [659, 463] width 63 height 24
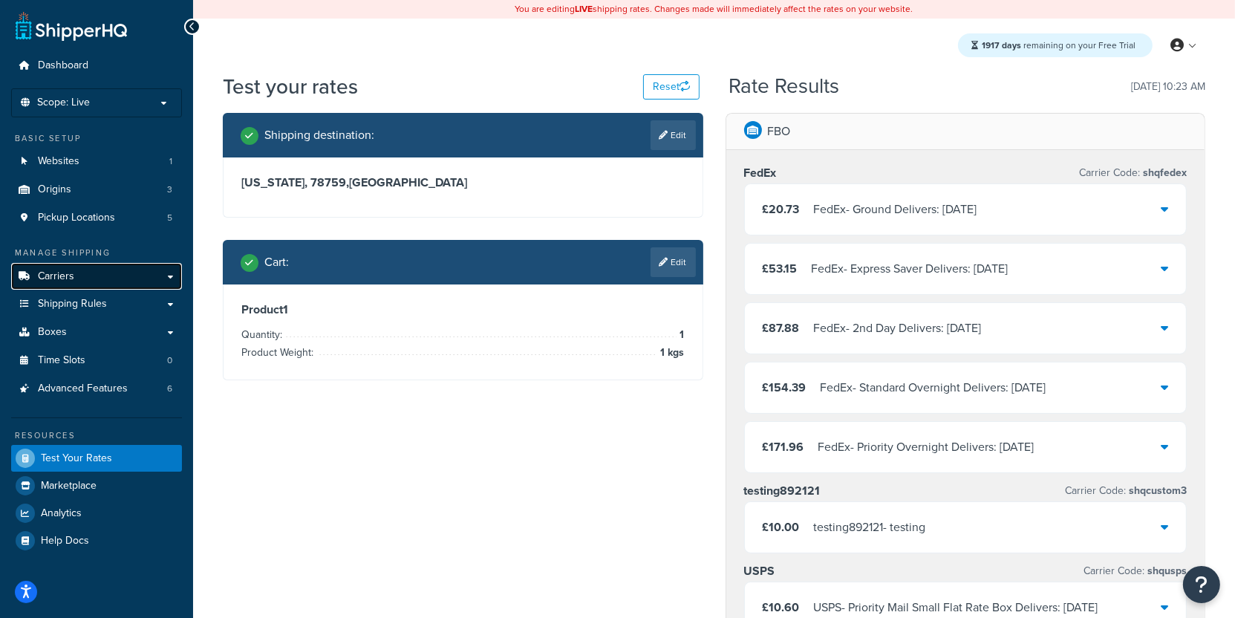
click at [114, 280] on link "Carriers" at bounding box center [96, 276] width 171 height 27
click at [679, 266] on link "Edit" at bounding box center [672, 262] width 45 height 30
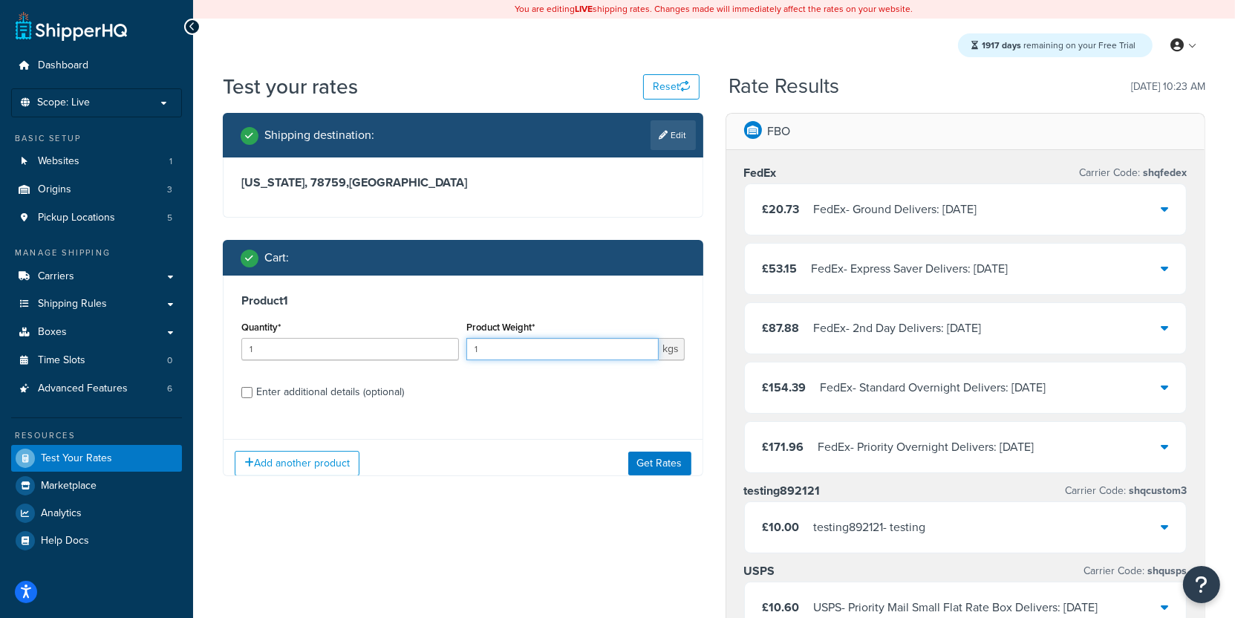
click at [565, 347] on input "1" at bounding box center [562, 349] width 192 height 22
type input "1.2"
click at [665, 472] on button "Get Rates" at bounding box center [659, 463] width 63 height 24
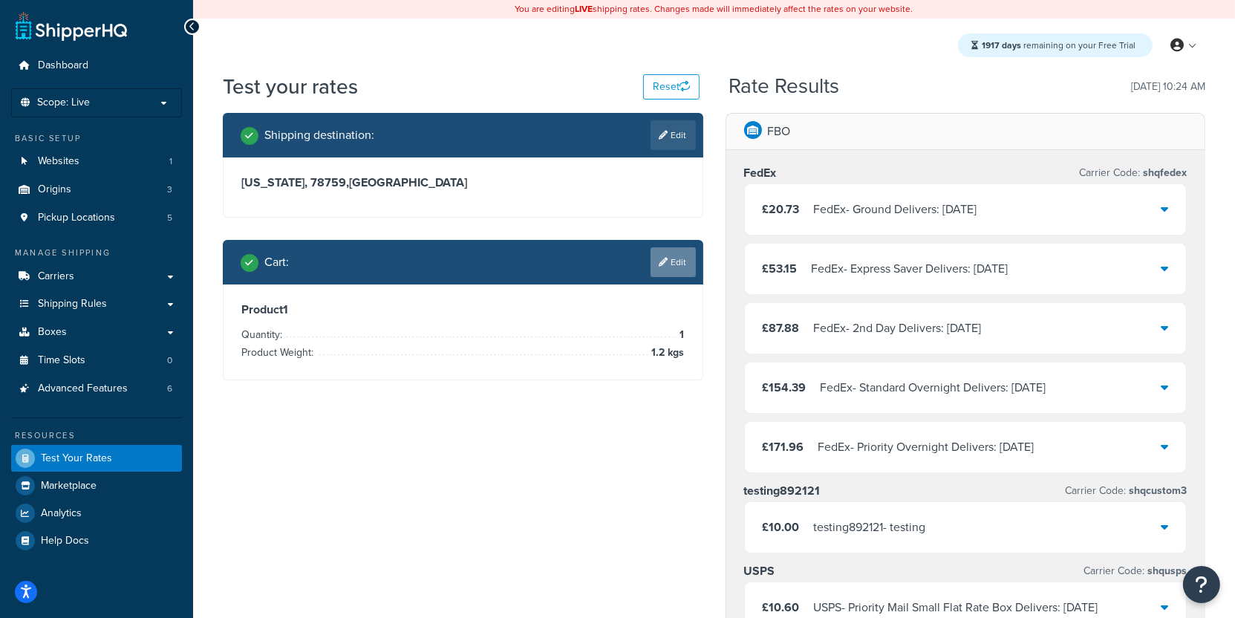
click at [682, 269] on link "Edit" at bounding box center [672, 262] width 45 height 30
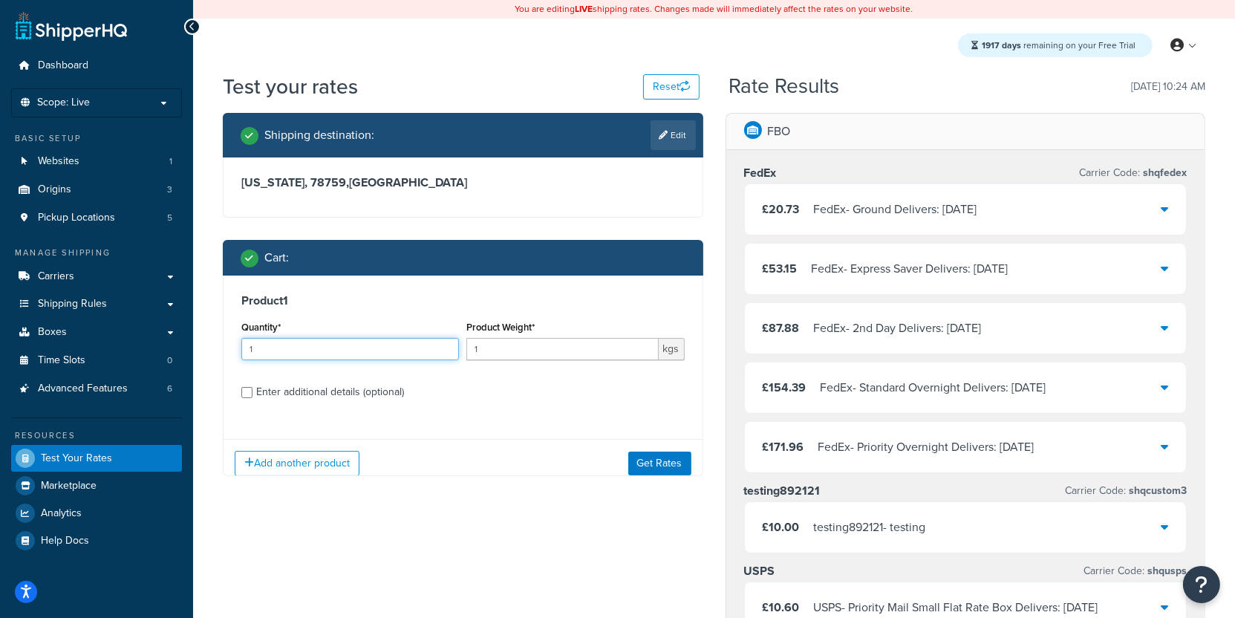
click at [328, 356] on input "1" at bounding box center [350, 349] width 218 height 22
click at [505, 356] on input "1" at bounding box center [562, 349] width 192 height 22
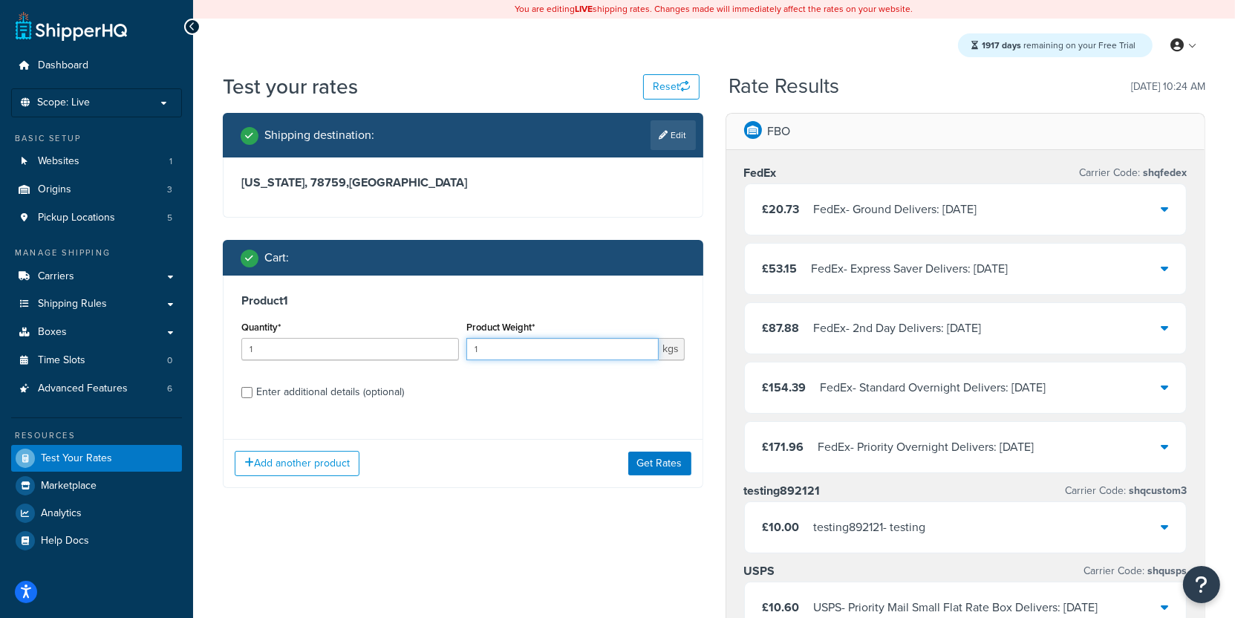
paste input "0.500000"
type input "0.500000"
click at [359, 365] on div "Quantity* 1" at bounding box center [350, 344] width 225 height 54
click at [357, 386] on div "Enter additional details (optional)" at bounding box center [330, 392] width 148 height 21
click at [252, 387] on input "Enter additional details (optional)" at bounding box center [246, 392] width 11 height 11
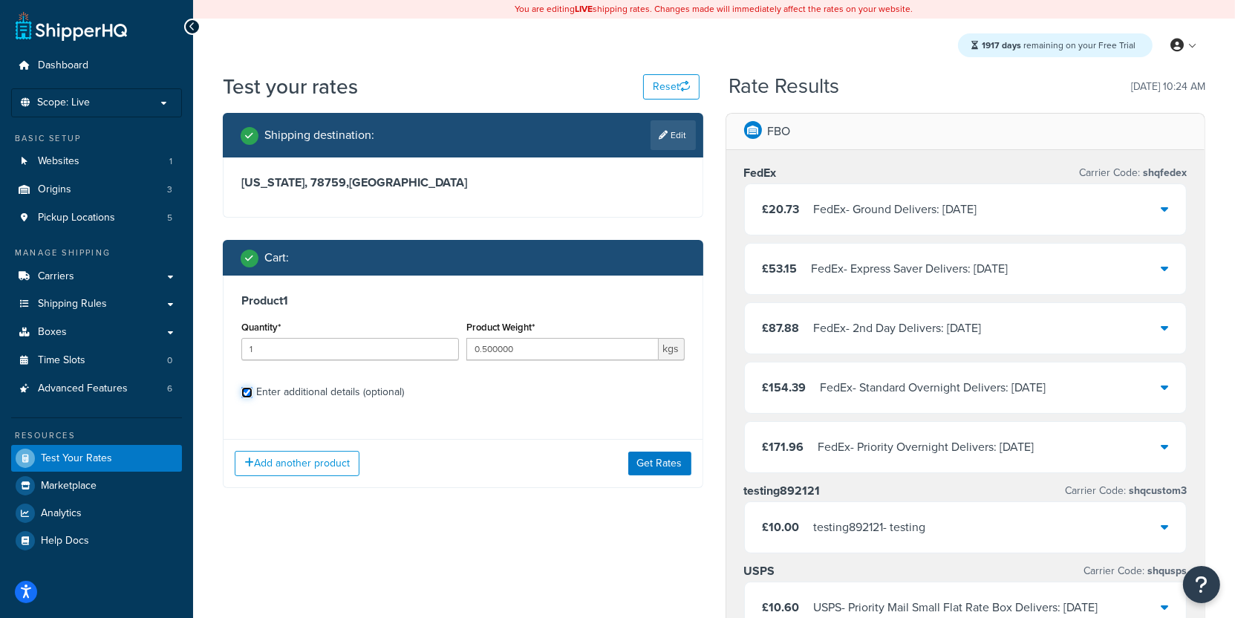
checkbox input "true"
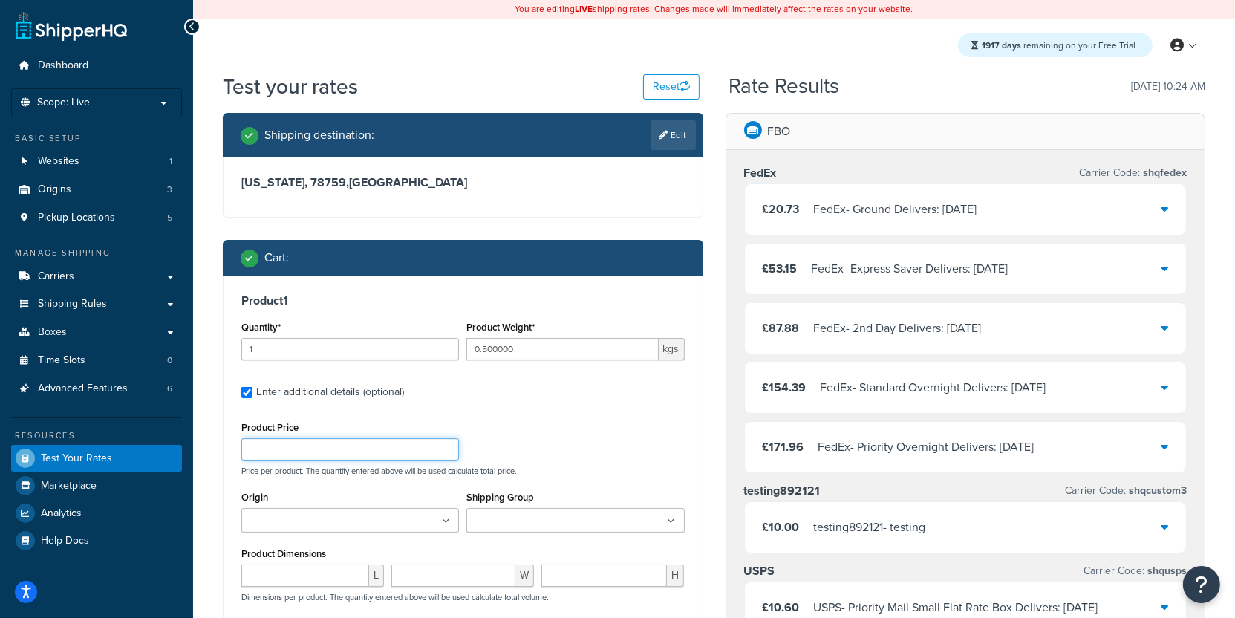
click at [288, 443] on input "Product Price" at bounding box center [350, 449] width 218 height 22
paste input "9999999.9900"
type input "9999999.9900"
click at [313, 354] on input "1" at bounding box center [350, 349] width 218 height 22
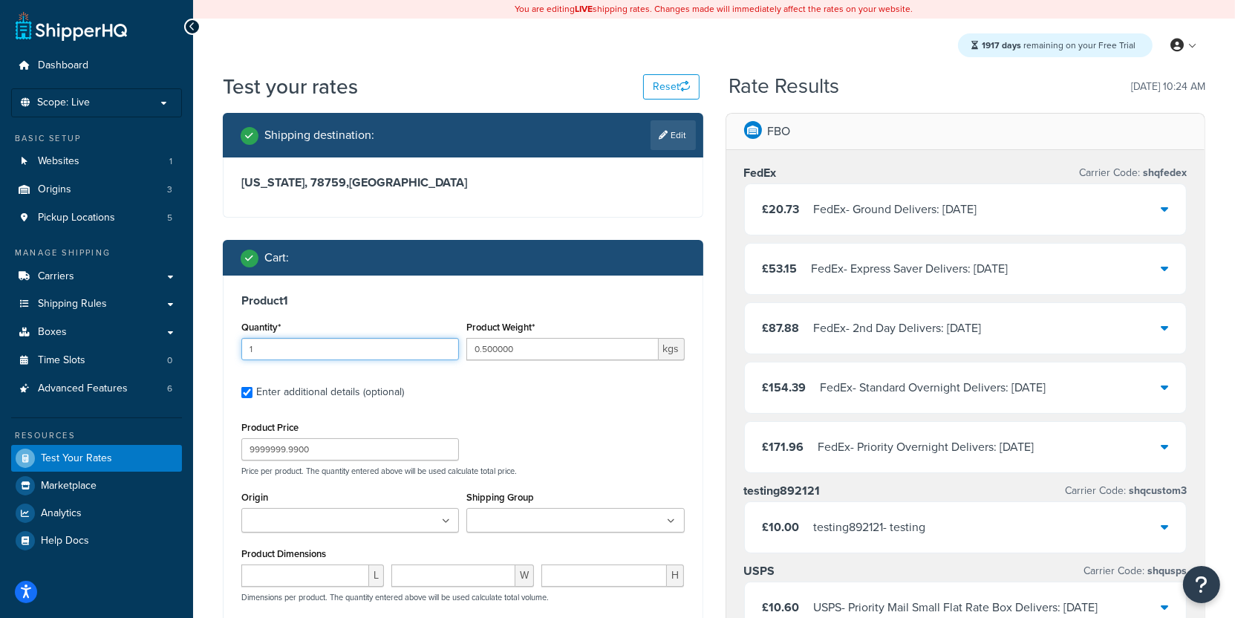
click at [313, 354] on input "1" at bounding box center [350, 349] width 218 height 22
type input "2"
click at [694, 154] on div "Shipping destination : Edit" at bounding box center [463, 135] width 480 height 45
click at [688, 146] on link "Edit" at bounding box center [672, 135] width 45 height 30
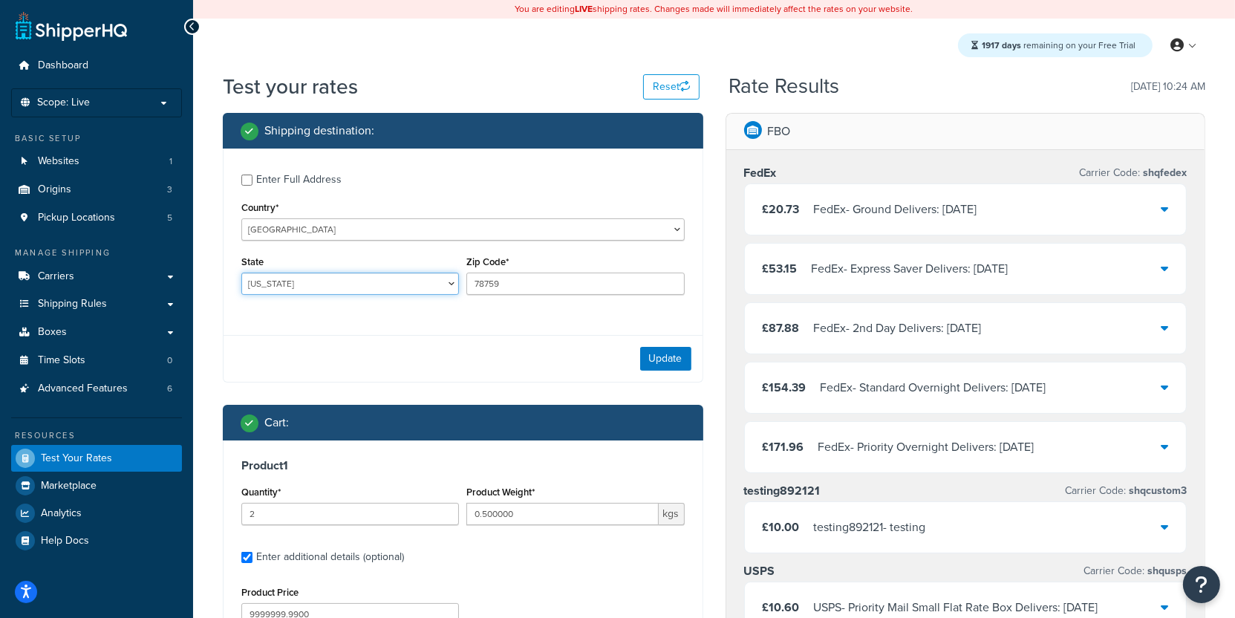
click at [241, 272] on select "Alabama Alaska American Samoa Arizona Arkansas Armed Forces Americas Armed Forc…" at bounding box center [350, 283] width 218 height 22
select select "CT"
click option "Connecticut" at bounding box center [0, 0] width 0 height 0
click at [508, 284] on input "78759" at bounding box center [575, 283] width 218 height 22
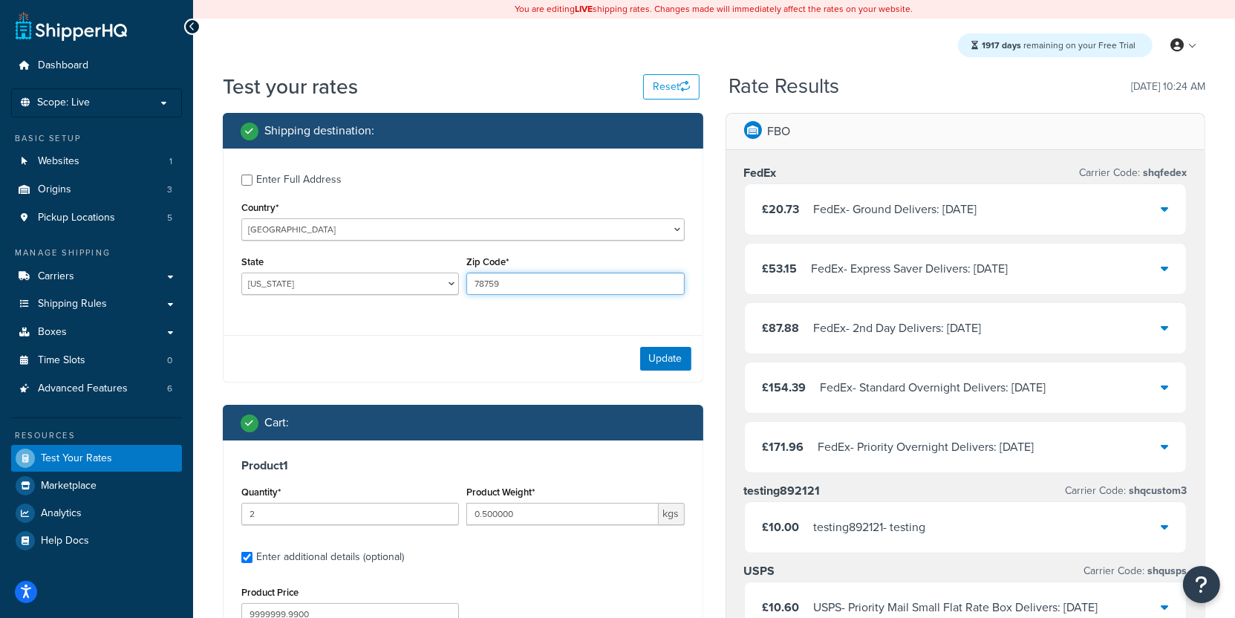
paste input "06443"
type input "06443"
click at [324, 185] on div "Enter Full Address" at bounding box center [298, 179] width 85 height 21
click at [252, 185] on input "Enter Full Address" at bounding box center [246, 179] width 11 height 11
checkbox input "true"
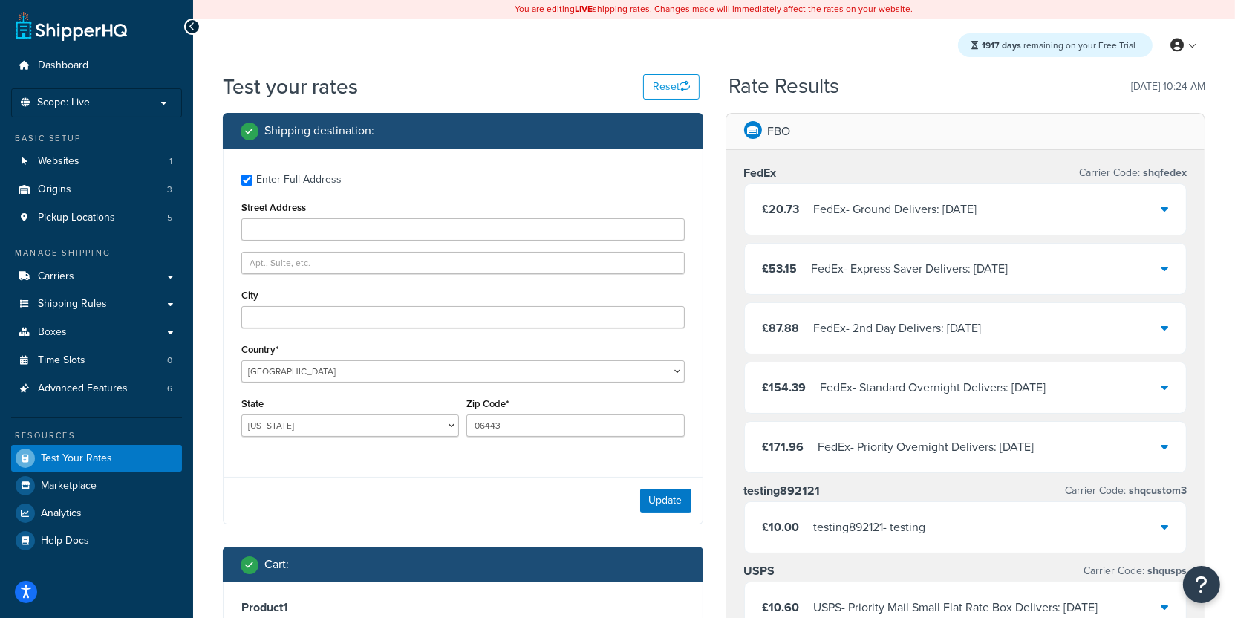
click at [310, 215] on div "Street Address" at bounding box center [462, 219] width 443 height 43
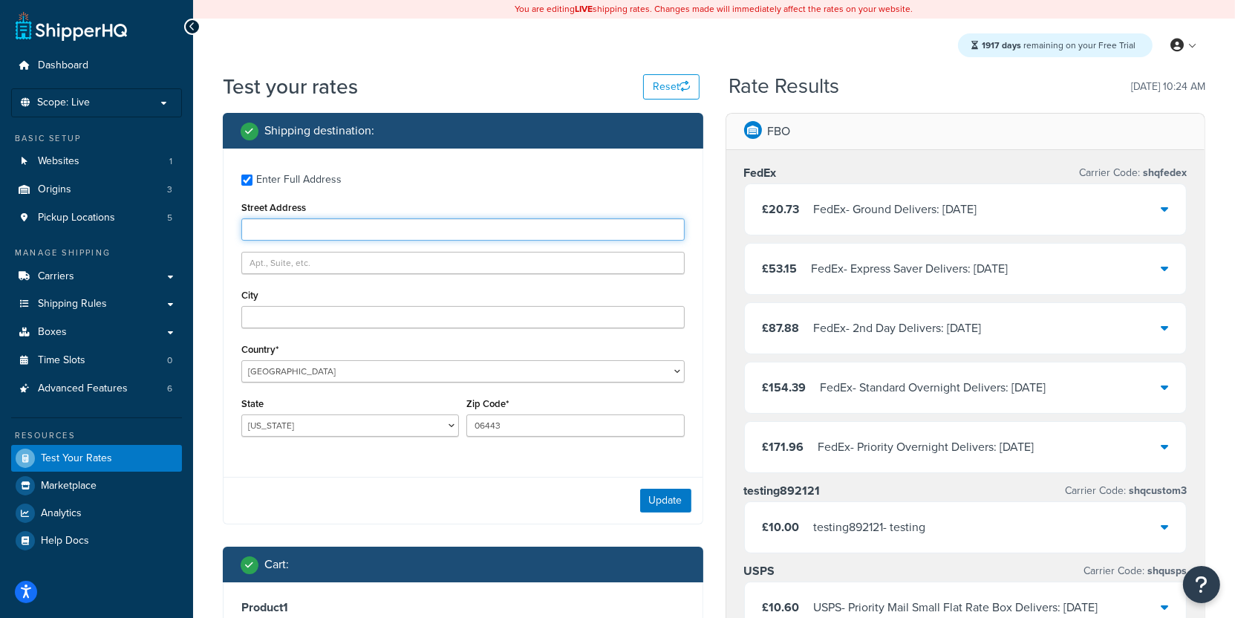
click at [310, 229] on input "Street Address" at bounding box center [462, 229] width 443 height 22
paste input "JK test"
type input "JK test"
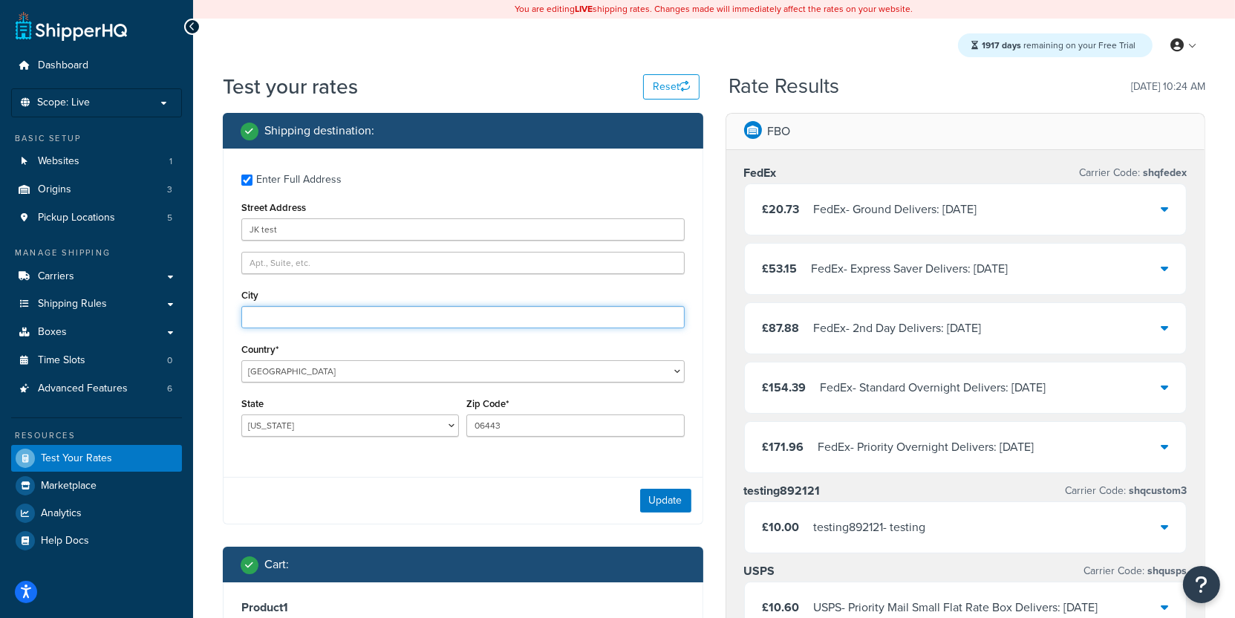
click at [391, 327] on input "City" at bounding box center [462, 317] width 443 height 22
paste input "madison"
type input "madison"
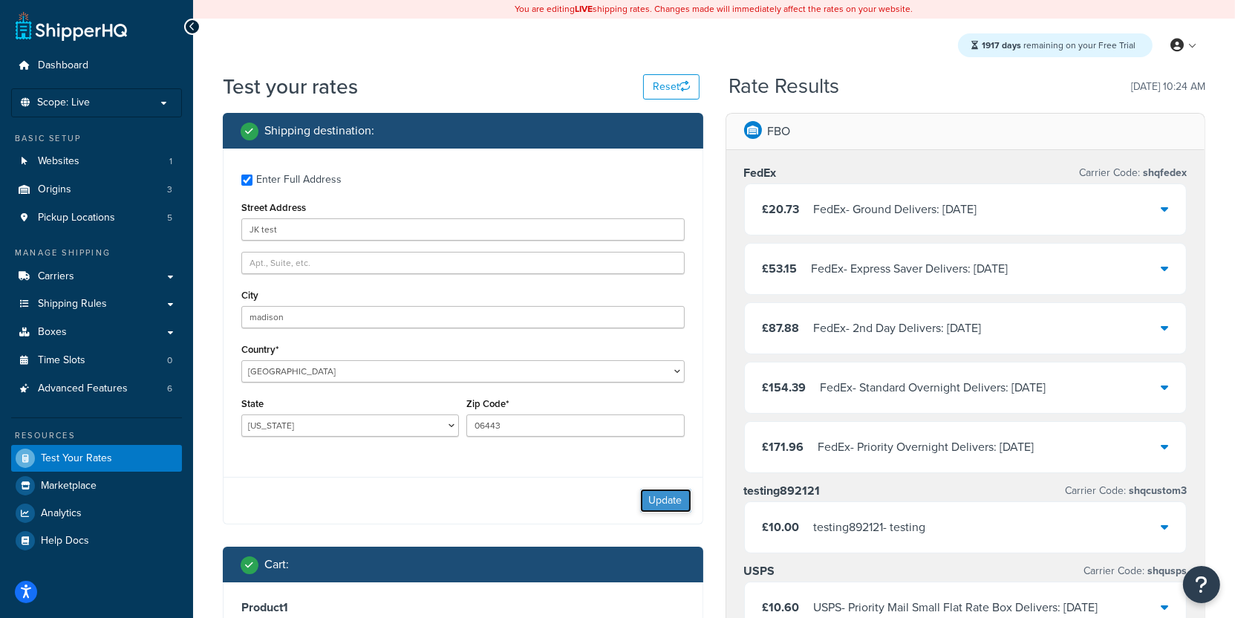
click at [671, 509] on button "Update" at bounding box center [665, 501] width 51 height 24
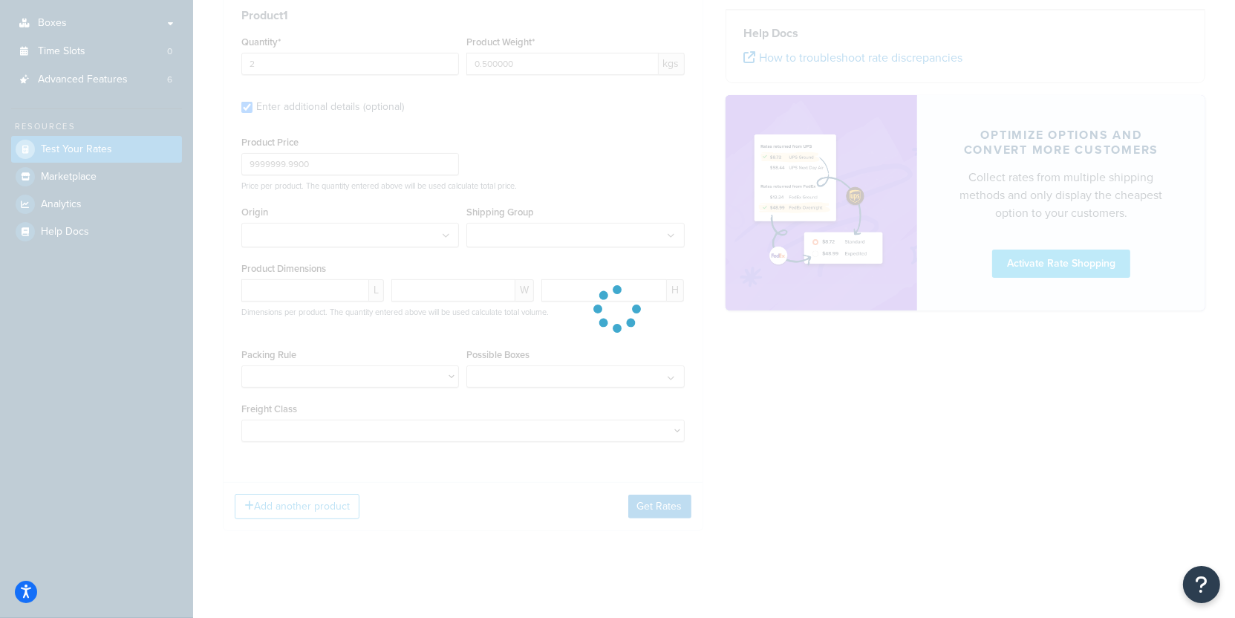
scroll to position [316, 0]
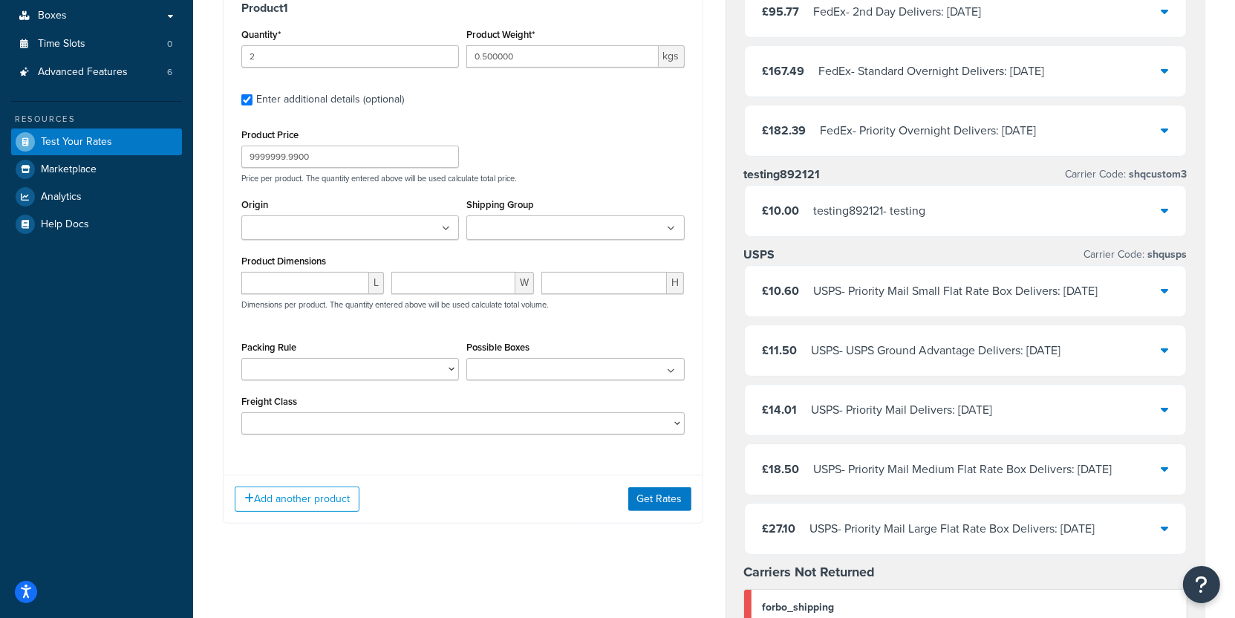
click at [653, 512] on div "Add another product Get Rates" at bounding box center [462, 498] width 479 height 48
click at [655, 500] on button "Get Rates" at bounding box center [659, 499] width 63 height 24
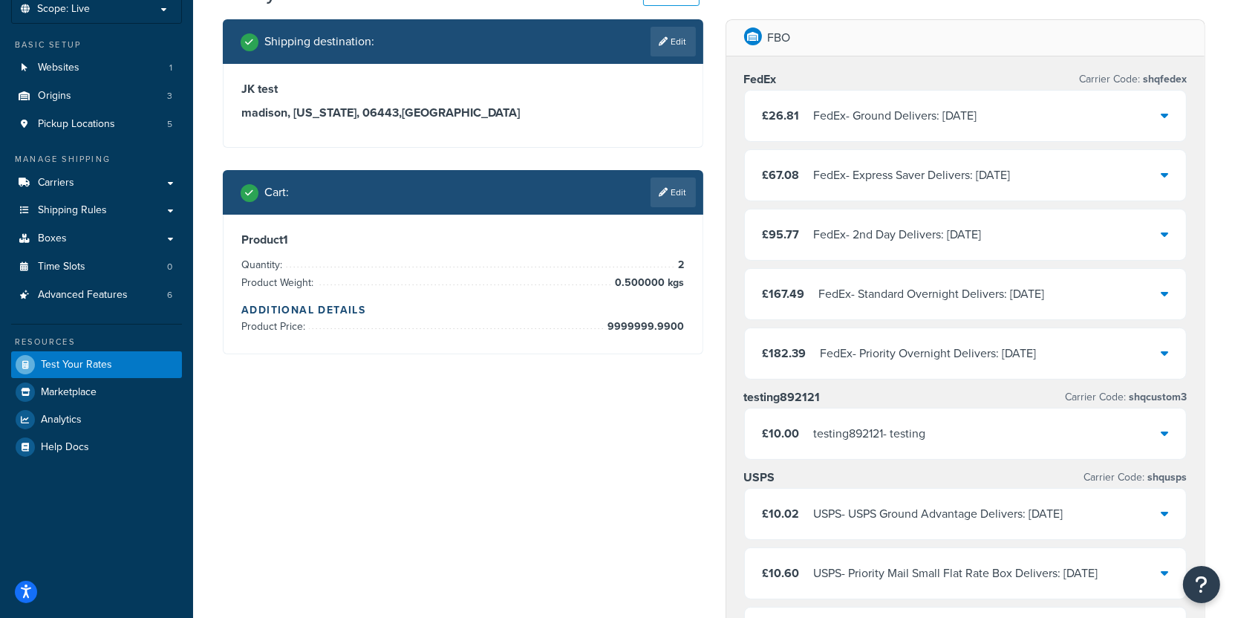
scroll to position [0, 0]
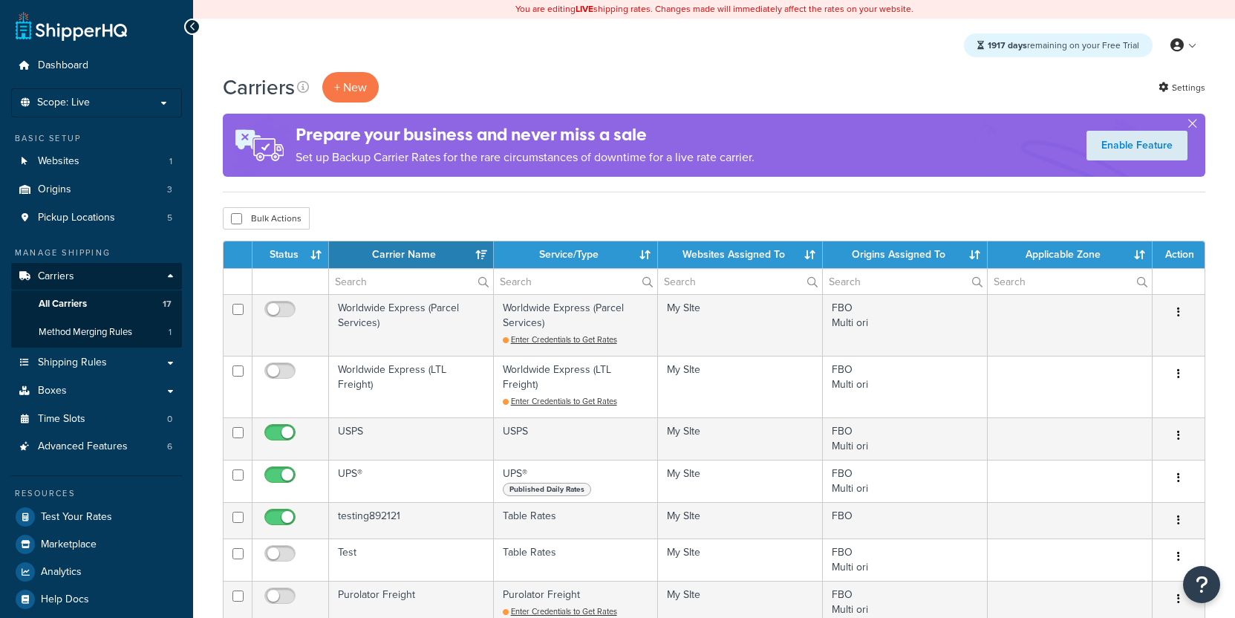
select select "15"
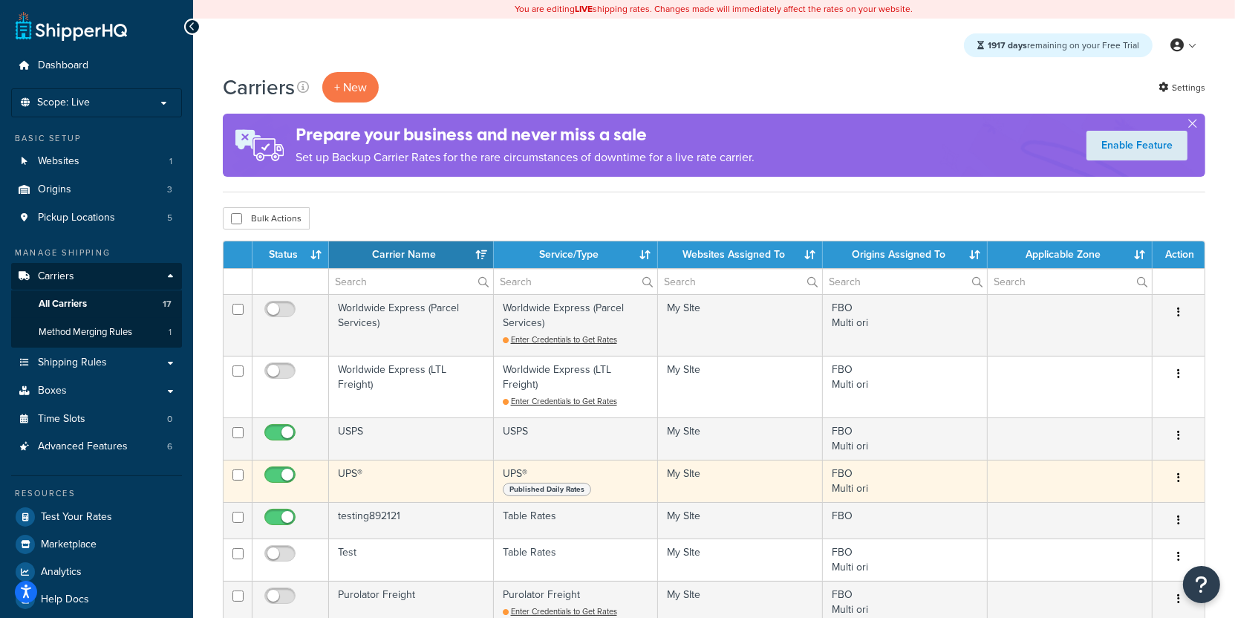
click at [460, 460] on td "UPS®" at bounding box center [411, 481] width 165 height 42
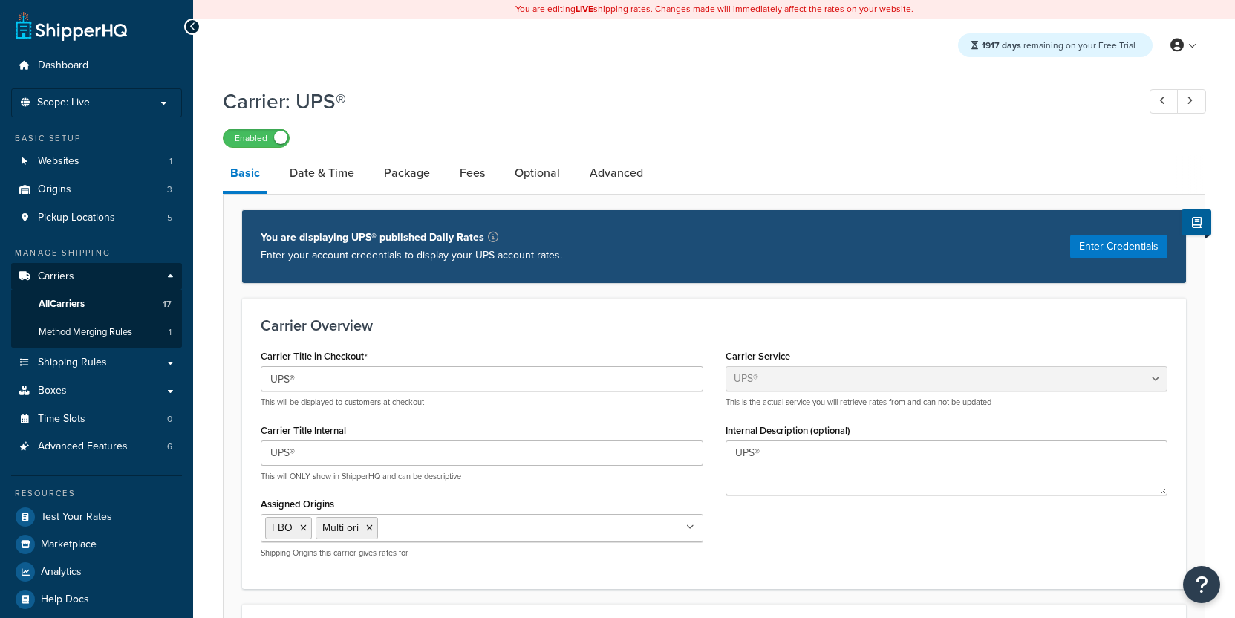
select select "ups"
select select "kg"
click at [1151, 127] on link "Global Settings" at bounding box center [1138, 135] width 132 height 30
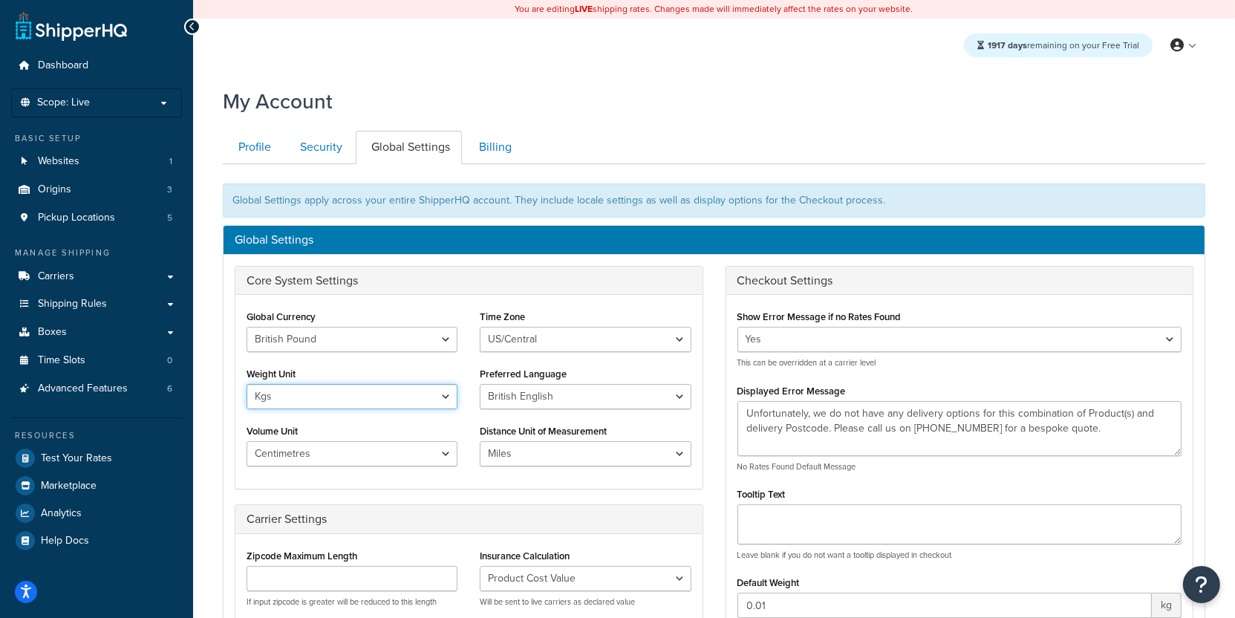
select select "lb"
click option "Lbs" at bounding box center [0, 0] width 0 height 0
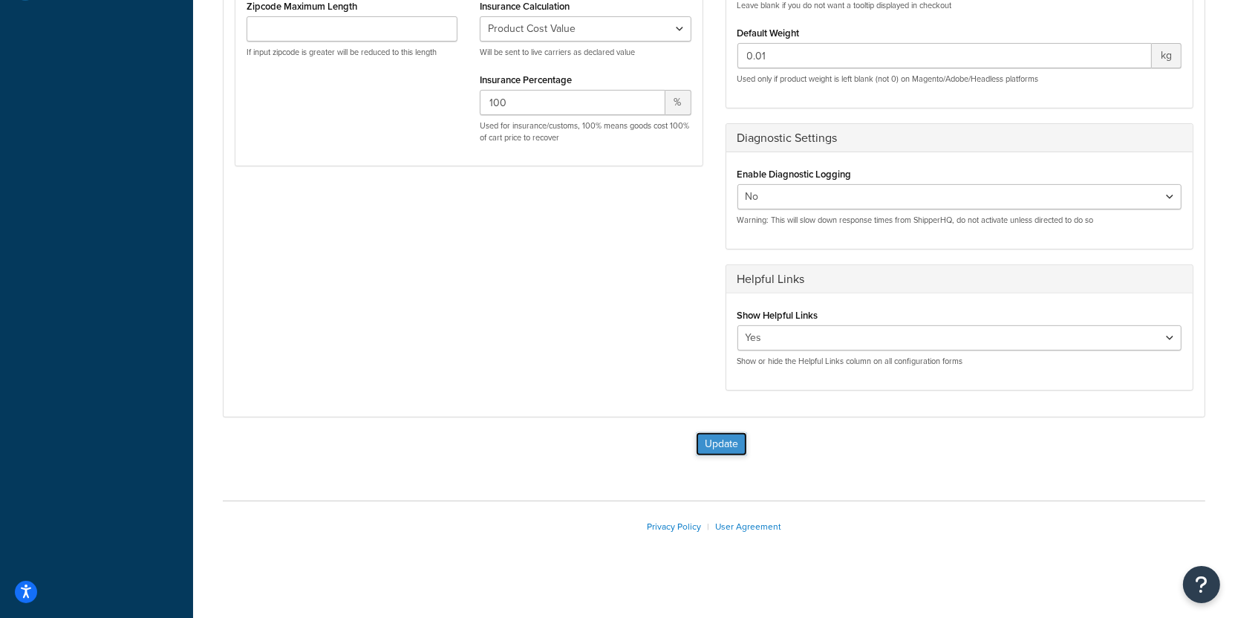
click at [727, 443] on button "Update" at bounding box center [721, 444] width 51 height 24
